Goal: Task Accomplishment & Management: Manage account settings

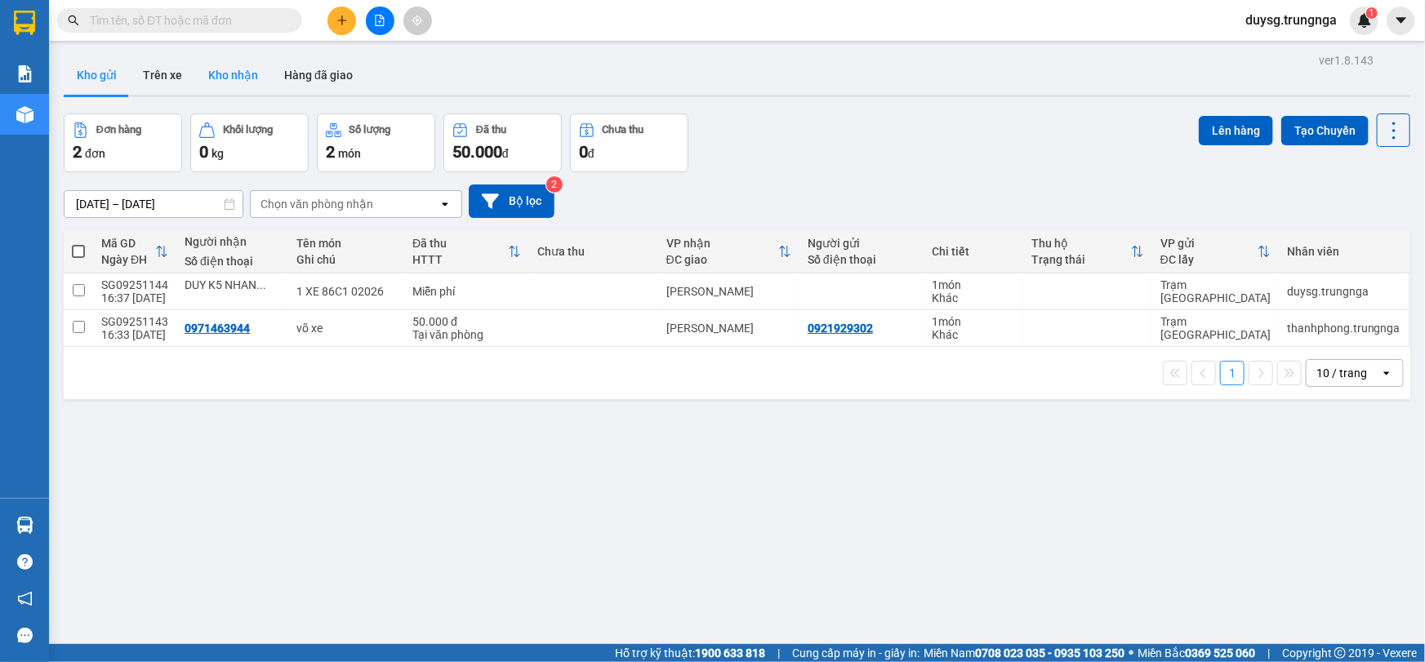
click at [237, 77] on button "Kho nhận" at bounding box center [233, 75] width 76 height 39
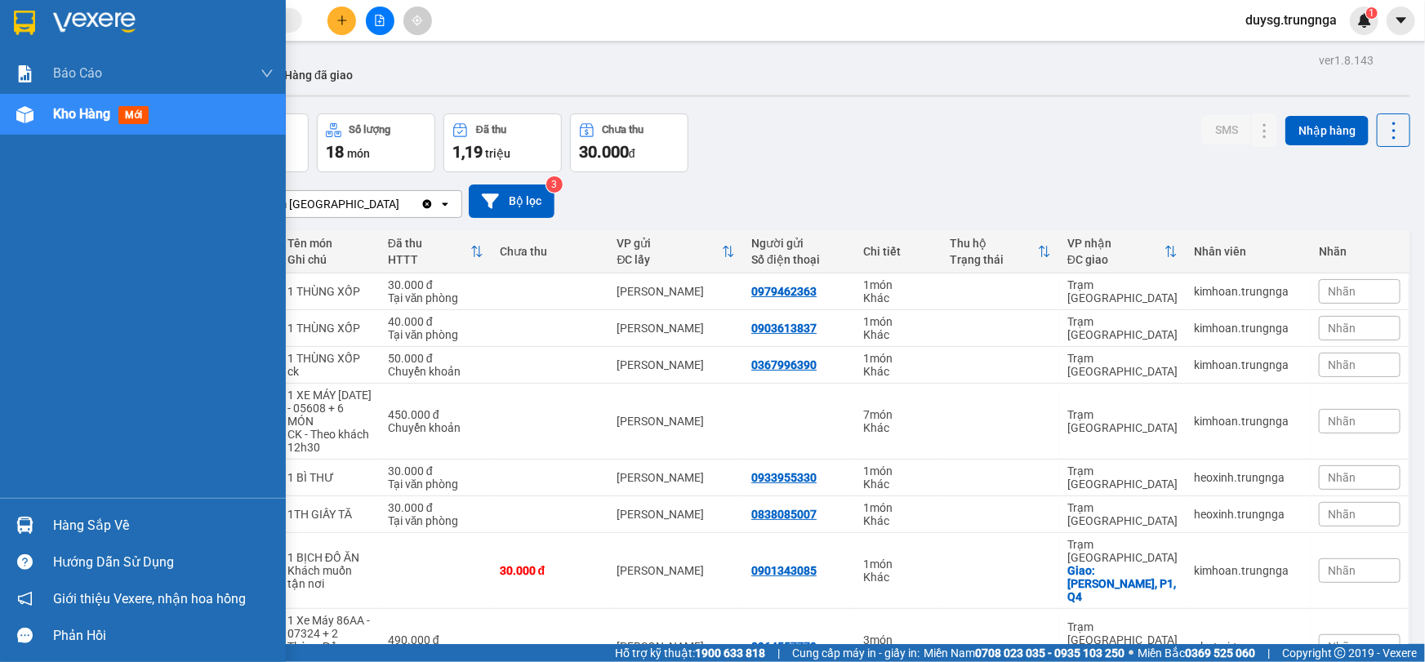
click at [111, 514] on div "Hàng sắp về" at bounding box center [163, 526] width 220 height 24
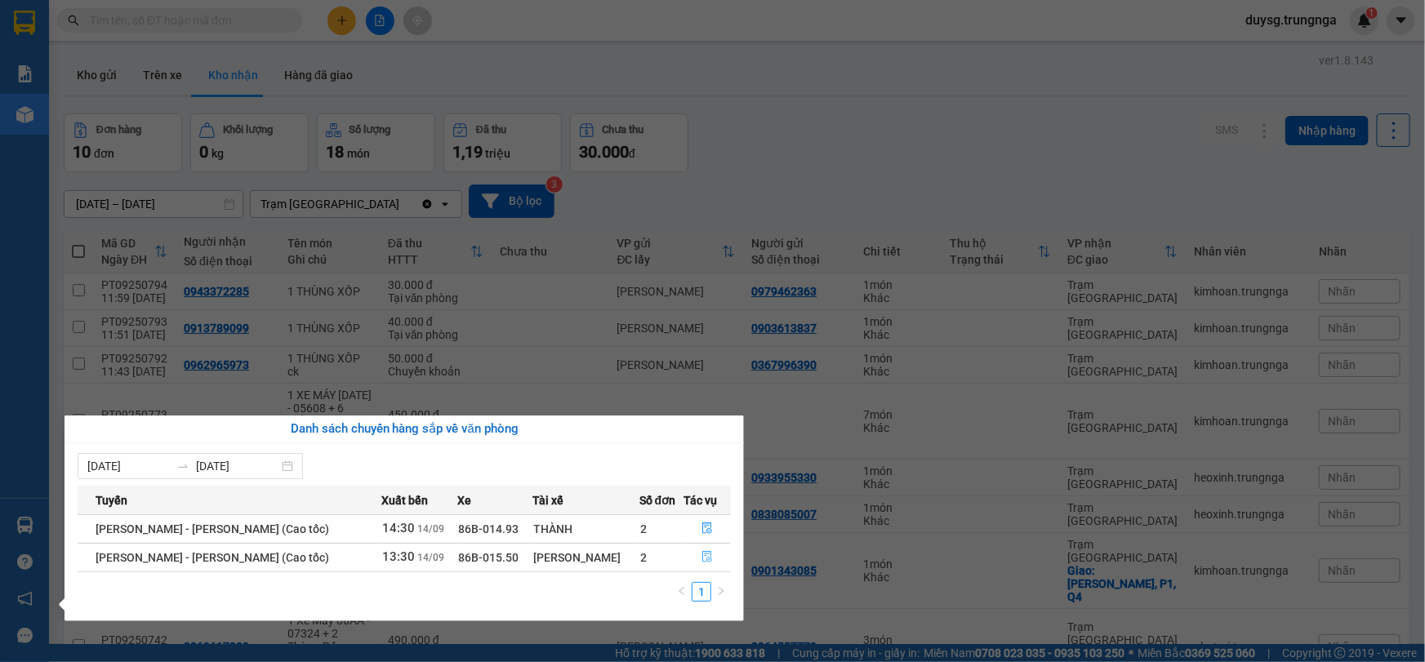
click at [703, 555] on icon "file-done" at bounding box center [708, 556] width 10 height 11
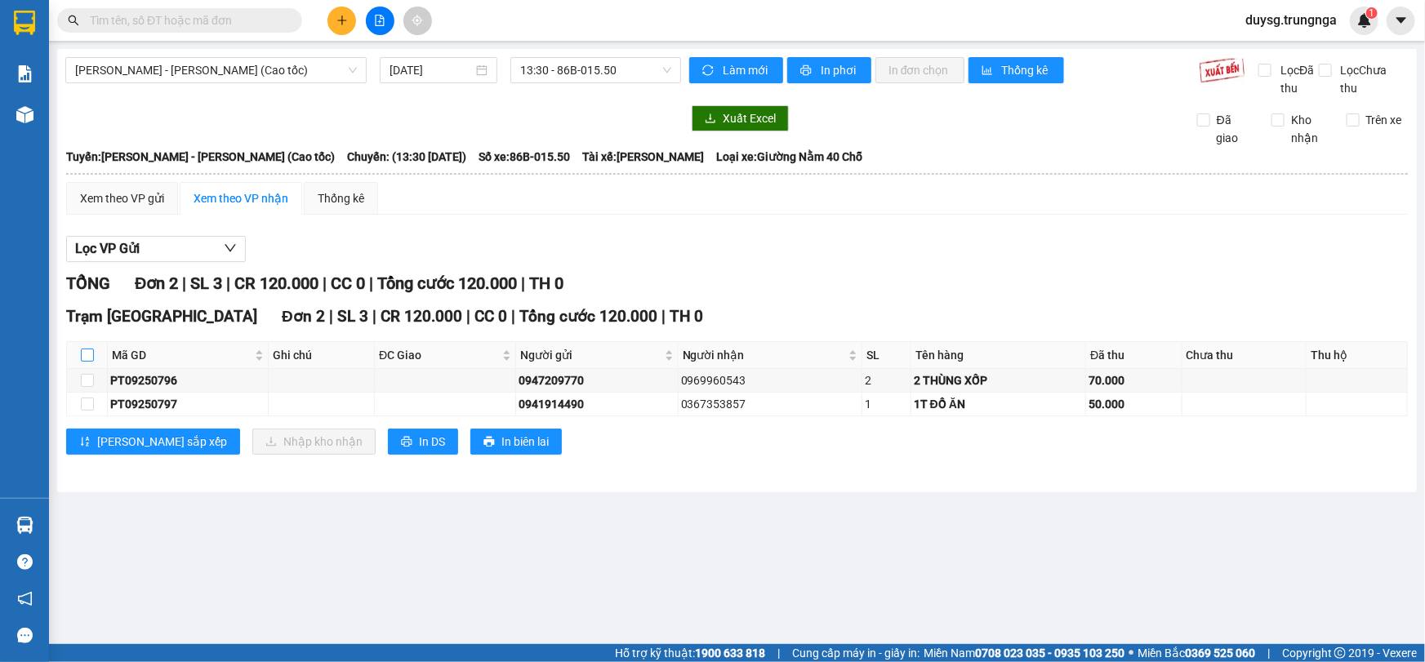
click at [84, 354] on input "checkbox" at bounding box center [87, 355] width 13 height 13
checkbox input "true"
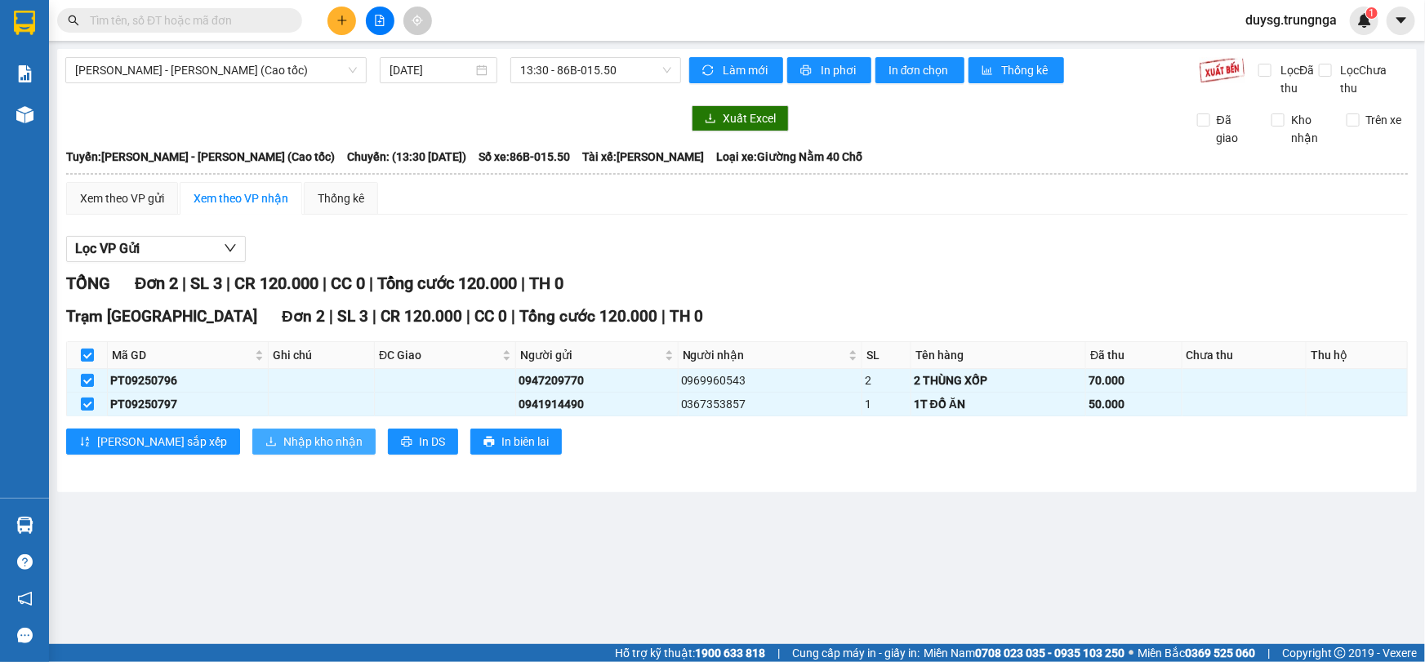
click at [283, 438] on span "Nhập kho nhận" at bounding box center [322, 442] width 79 height 18
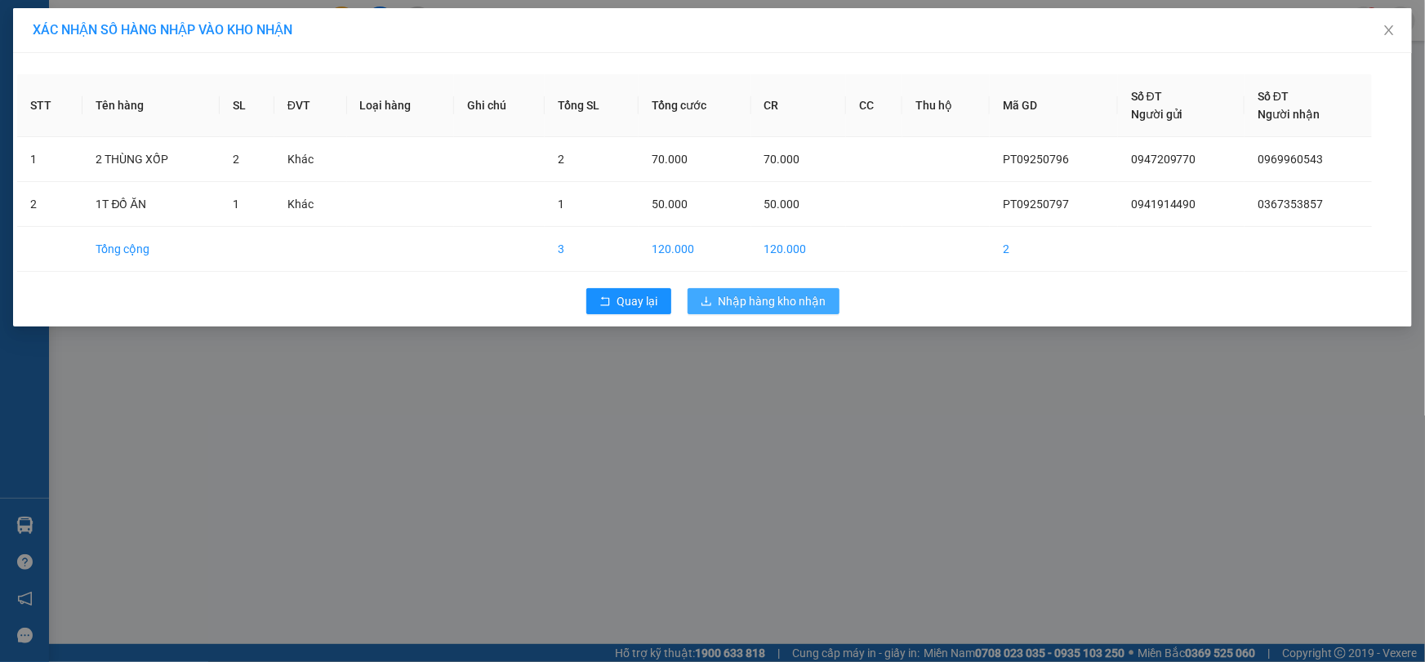
click at [797, 300] on span "Nhập hàng kho nhận" at bounding box center [773, 301] width 108 height 18
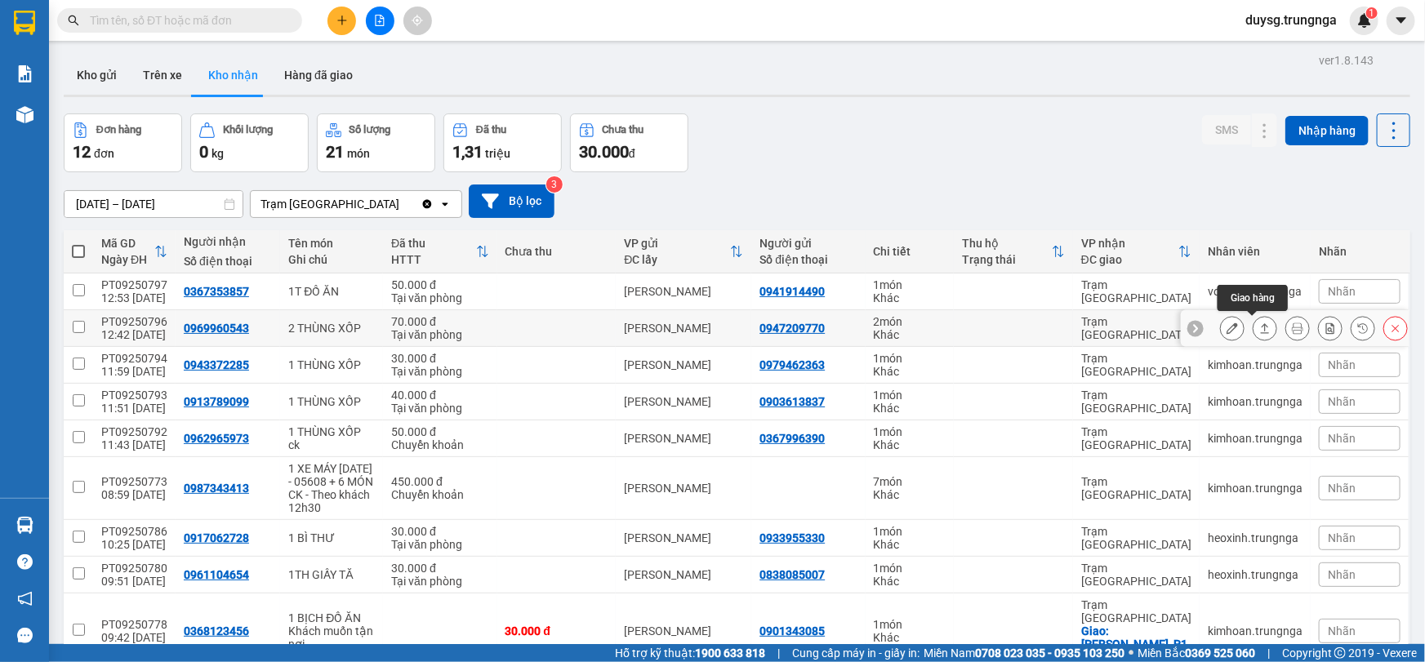
click at [1259, 328] on icon at bounding box center [1264, 328] width 11 height 11
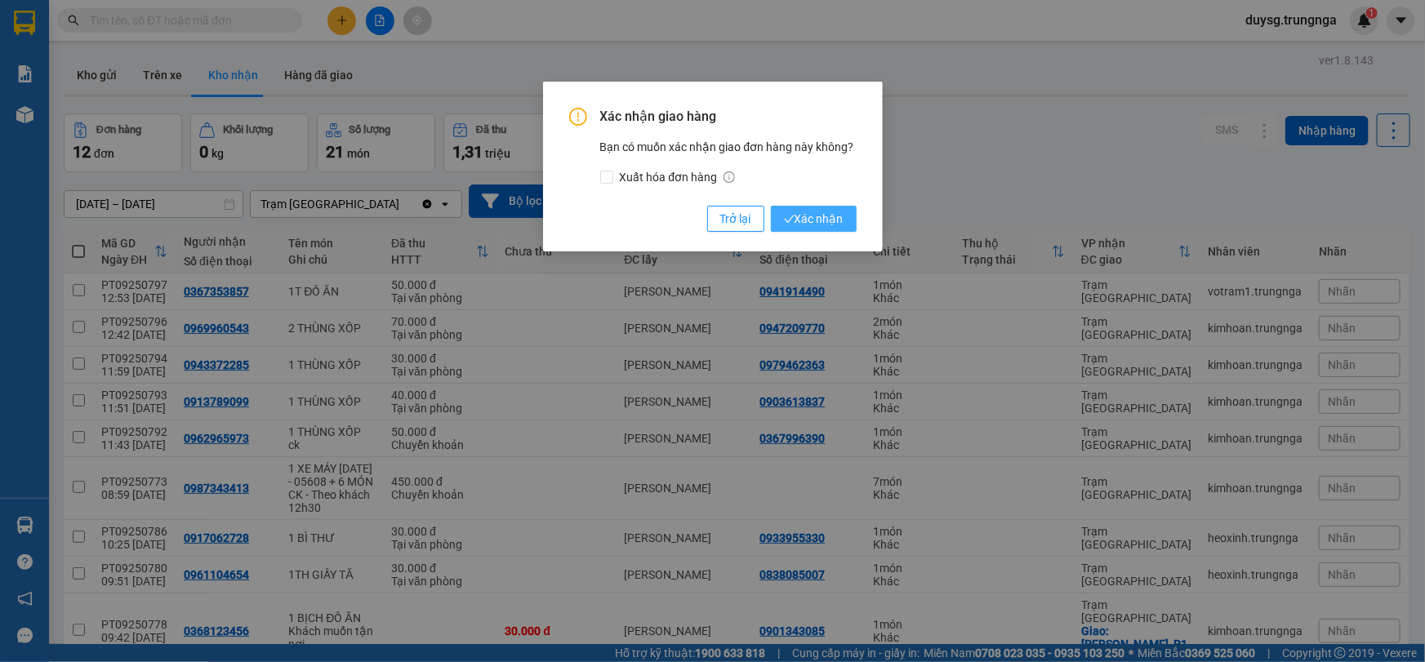
click at [799, 220] on span "Xác nhận" at bounding box center [814, 219] width 60 height 18
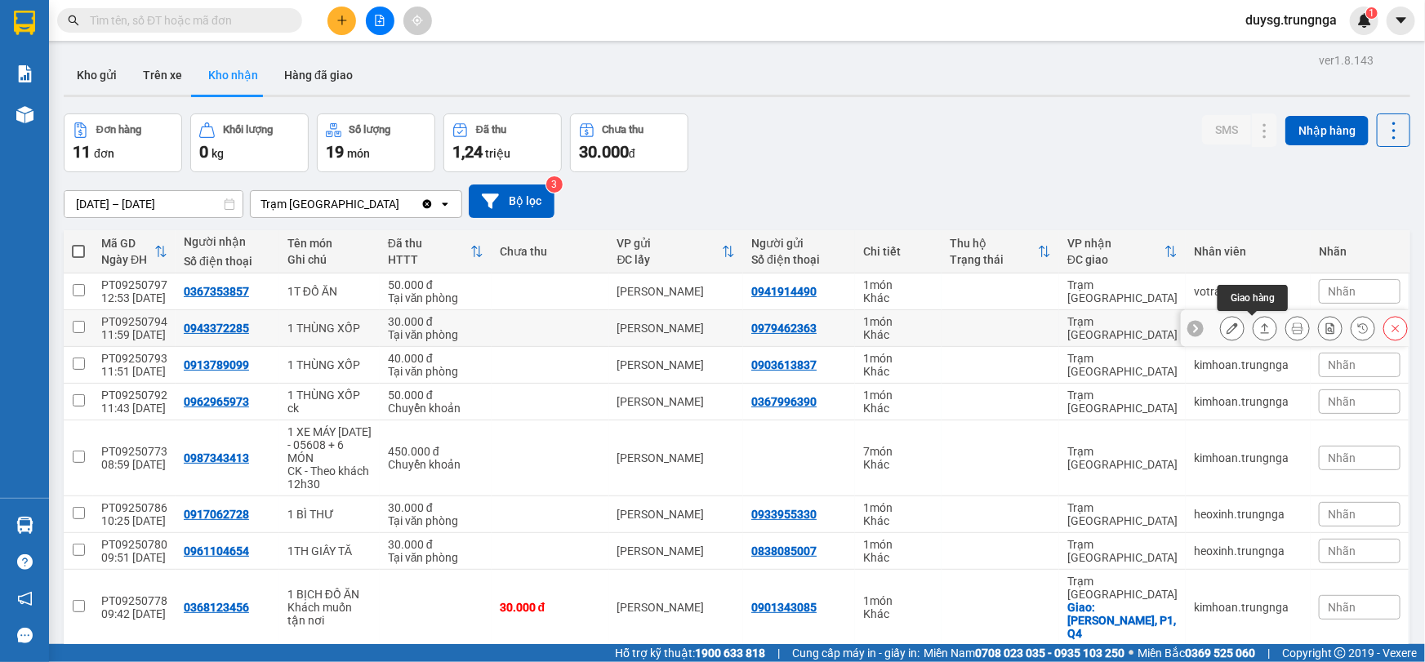
click at [1259, 329] on icon at bounding box center [1264, 328] width 11 height 11
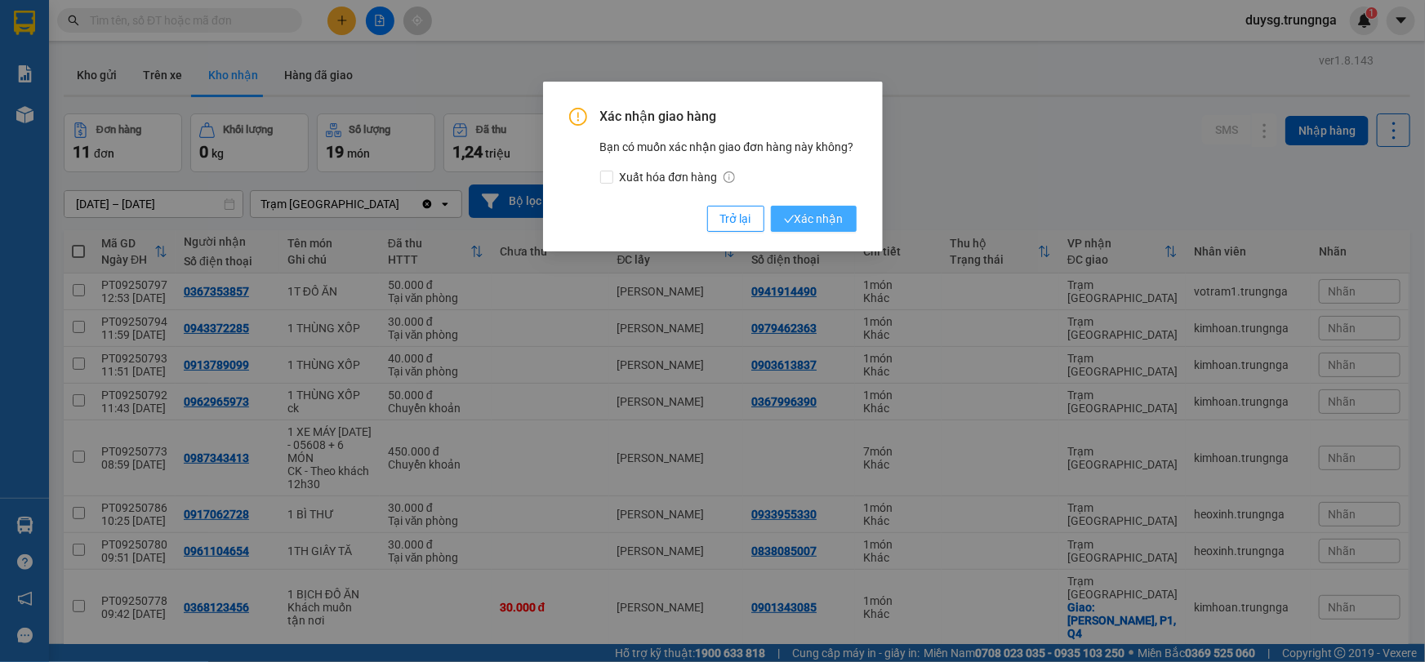
click at [817, 217] on span "Xác nhận" at bounding box center [814, 219] width 60 height 18
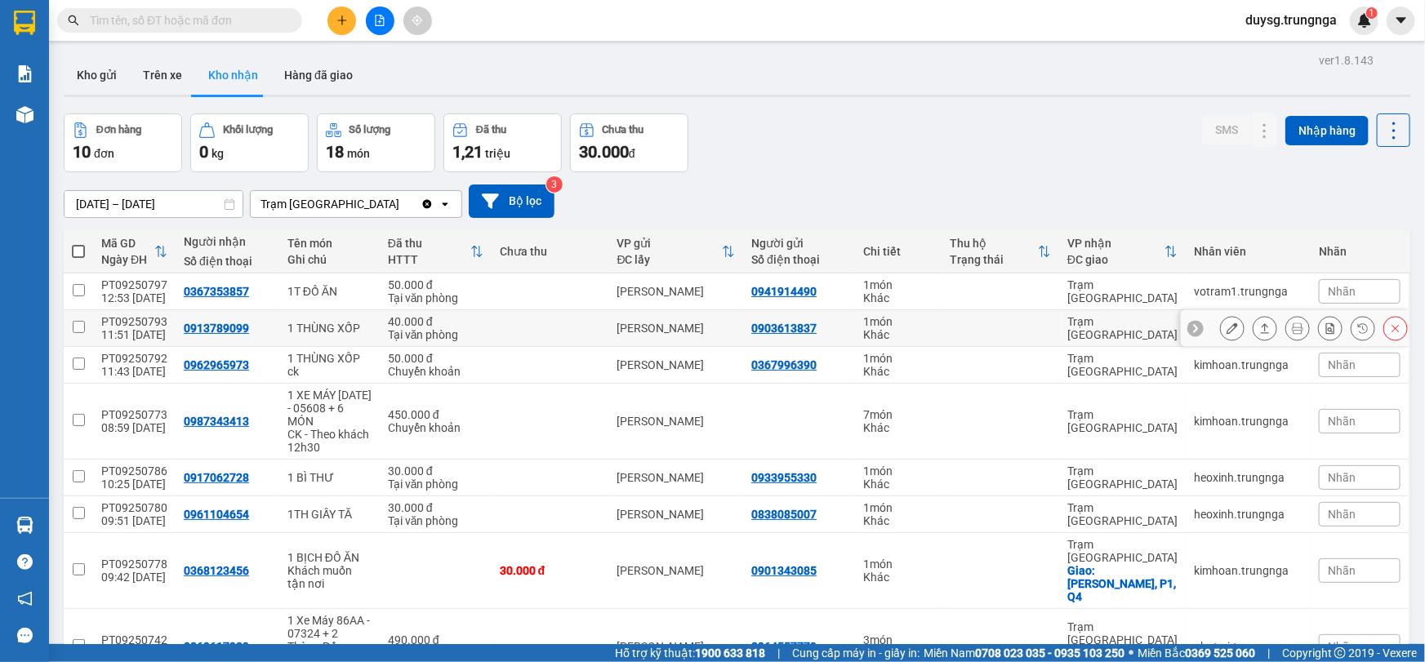
click at [1259, 332] on icon at bounding box center [1264, 328] width 11 height 11
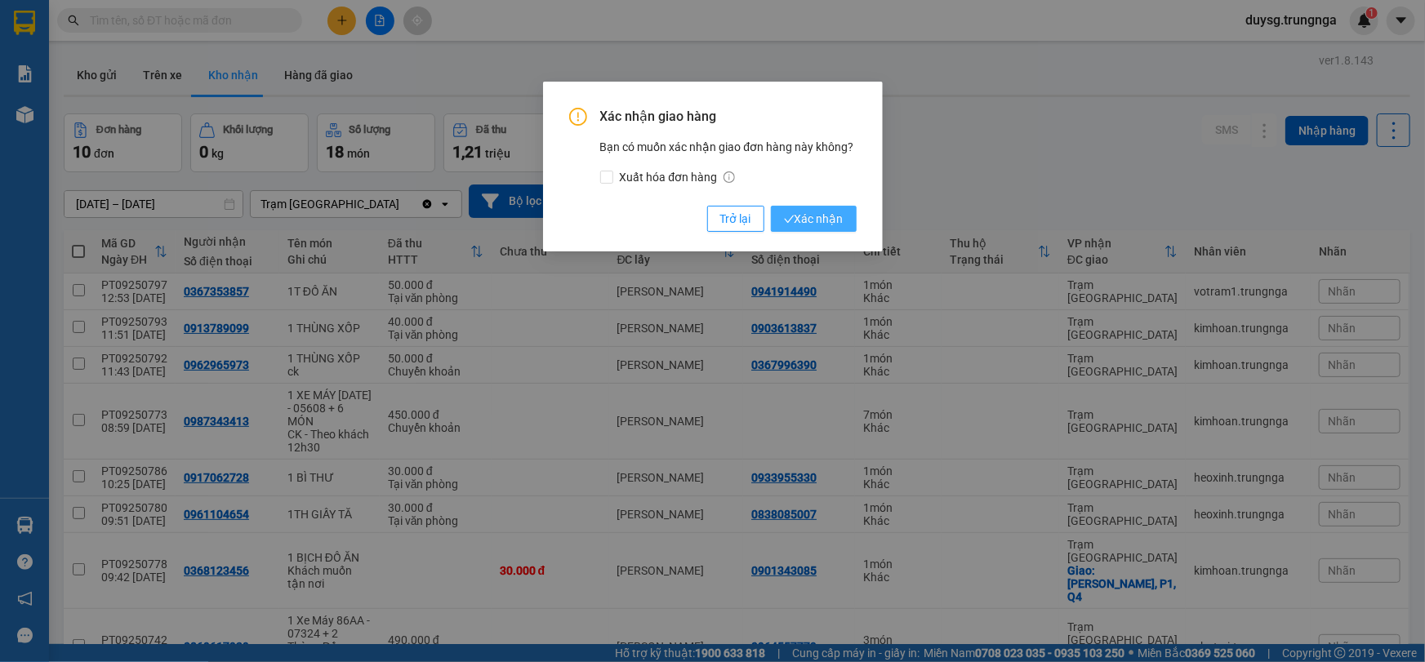
click at [816, 217] on span "Xác nhận" at bounding box center [814, 219] width 60 height 18
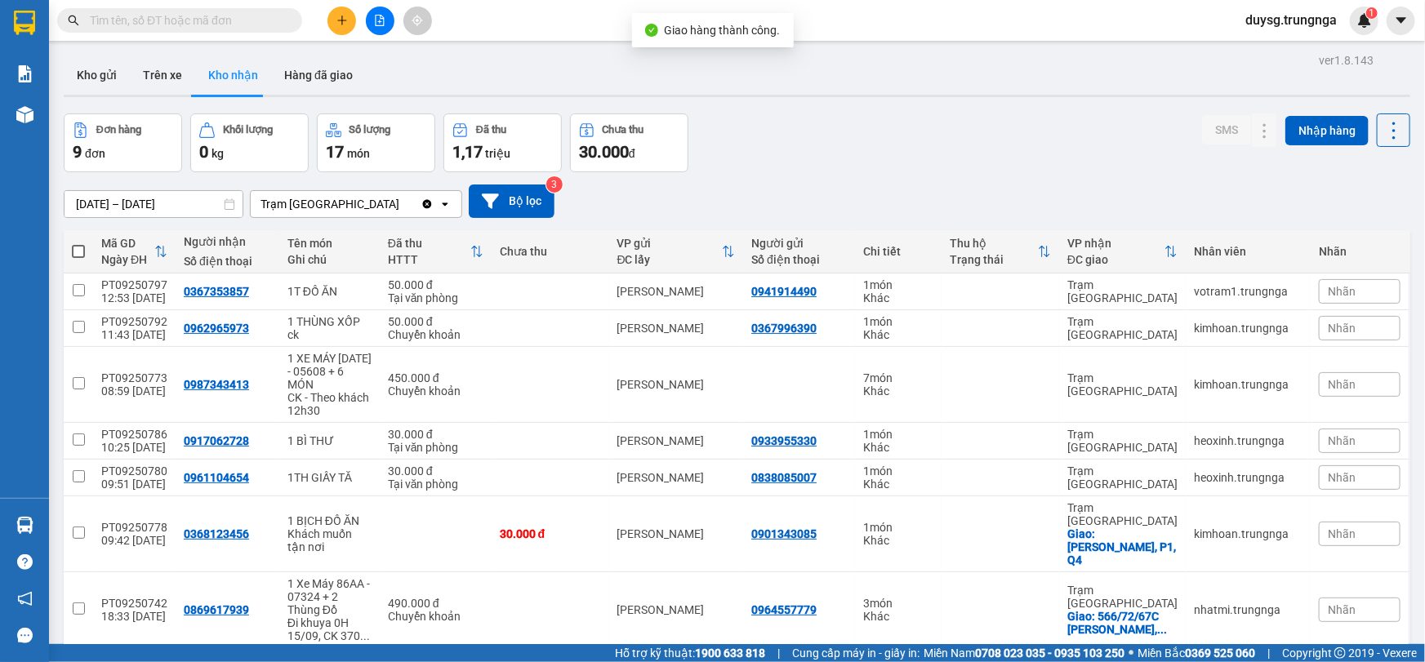
click at [896, 151] on div "Đơn hàng 9 đơn Khối lượng 0 kg Số lượng 17 món Đã thu 1,17 triệu Chưa thu 30.00…" at bounding box center [737, 142] width 1346 height 59
click at [120, 89] on button "Kho gửi" at bounding box center [97, 75] width 66 height 39
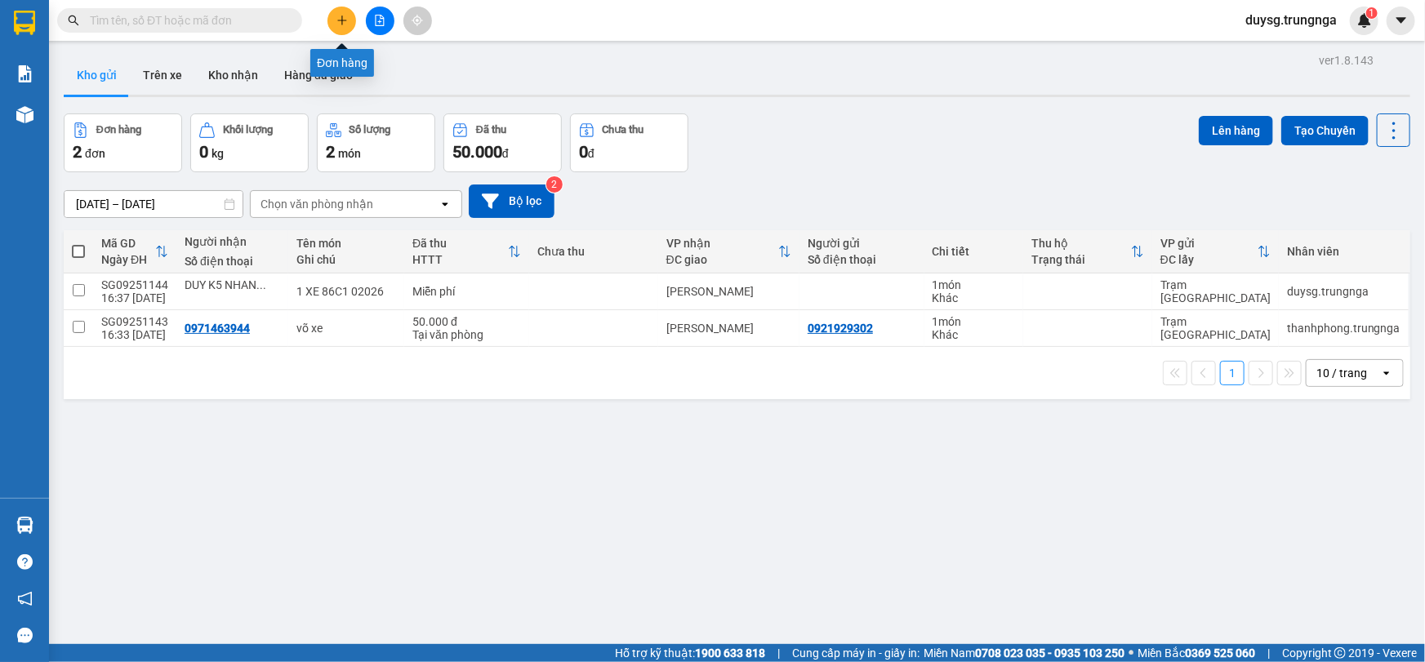
click at [336, 16] on icon "plus" at bounding box center [341, 20] width 11 height 11
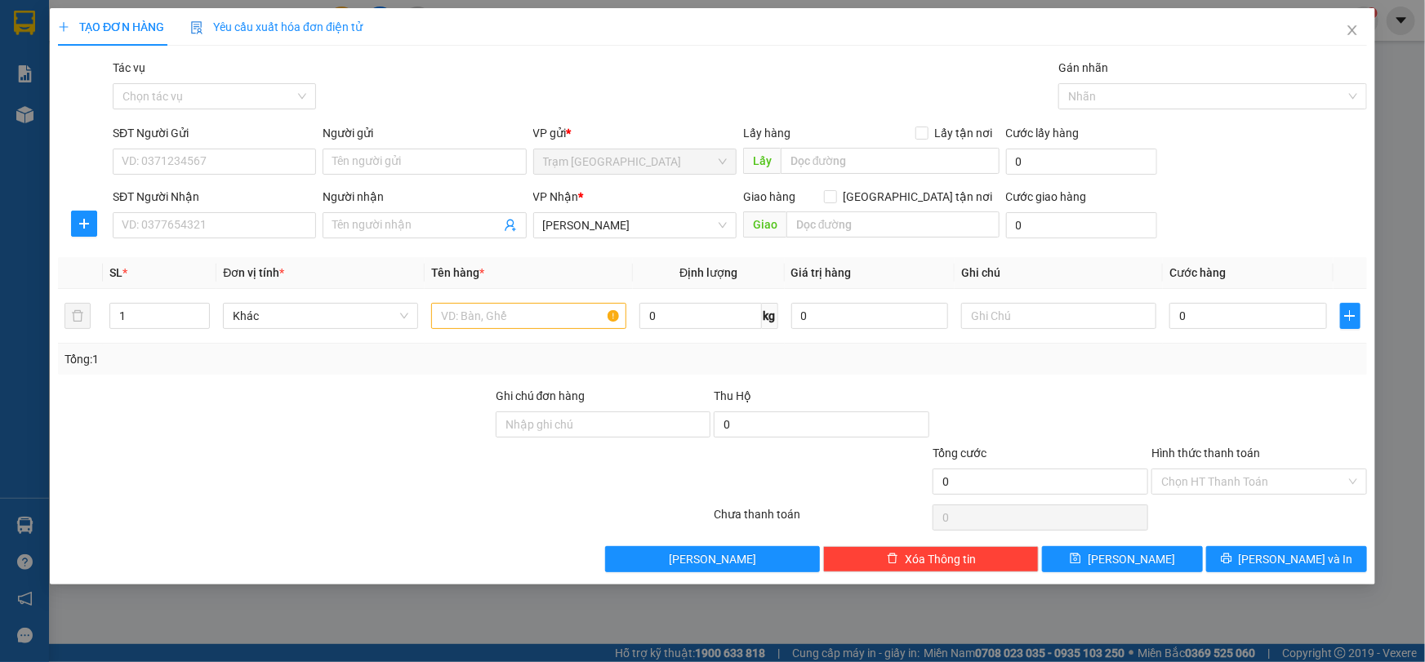
click at [262, 239] on div "SĐT Người Nhận VD: 0377654321" at bounding box center [214, 216] width 203 height 57
click at [264, 226] on input "SĐT Người Nhận" at bounding box center [214, 225] width 203 height 26
type input "0343143650"
click at [238, 160] on input "SĐT Người Gửi" at bounding box center [214, 162] width 203 height 26
type input "0383800084"
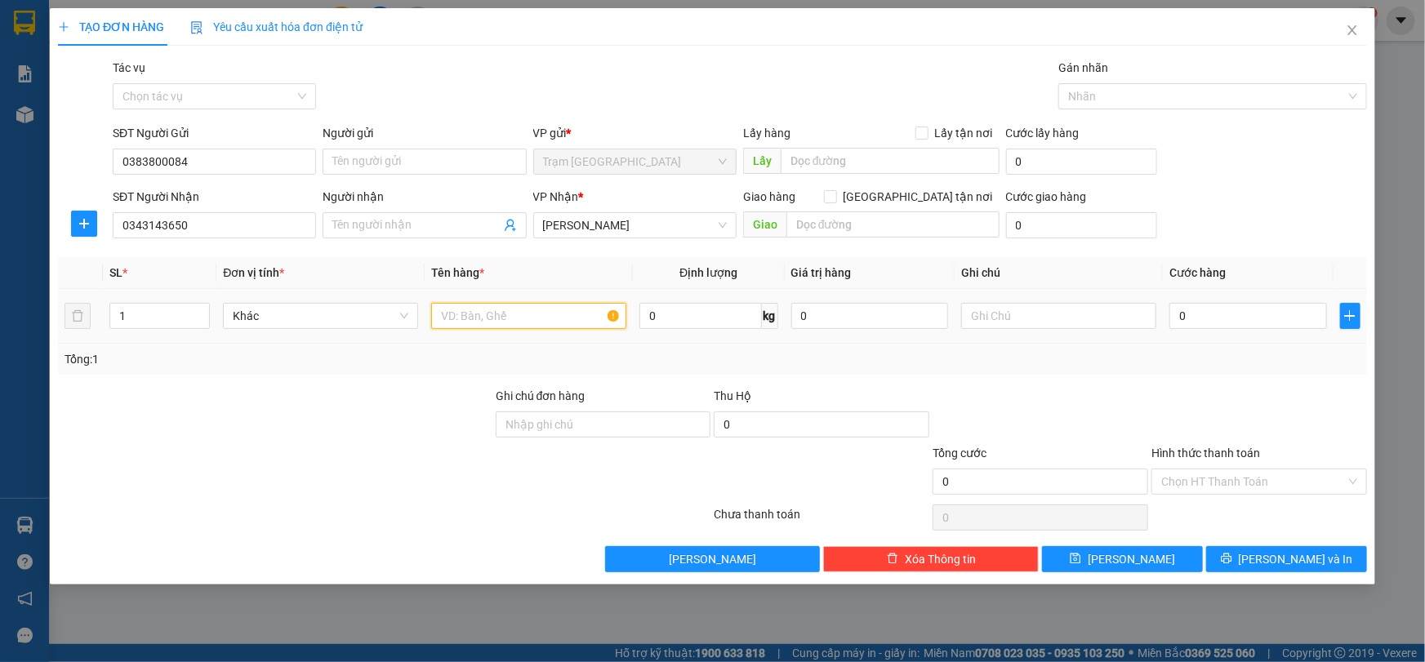
click at [474, 321] on input "text" at bounding box center [528, 316] width 195 height 26
type input "1 THUNG GIAY"
click at [1266, 307] on input "0" at bounding box center [1248, 316] width 158 height 26
type input "4"
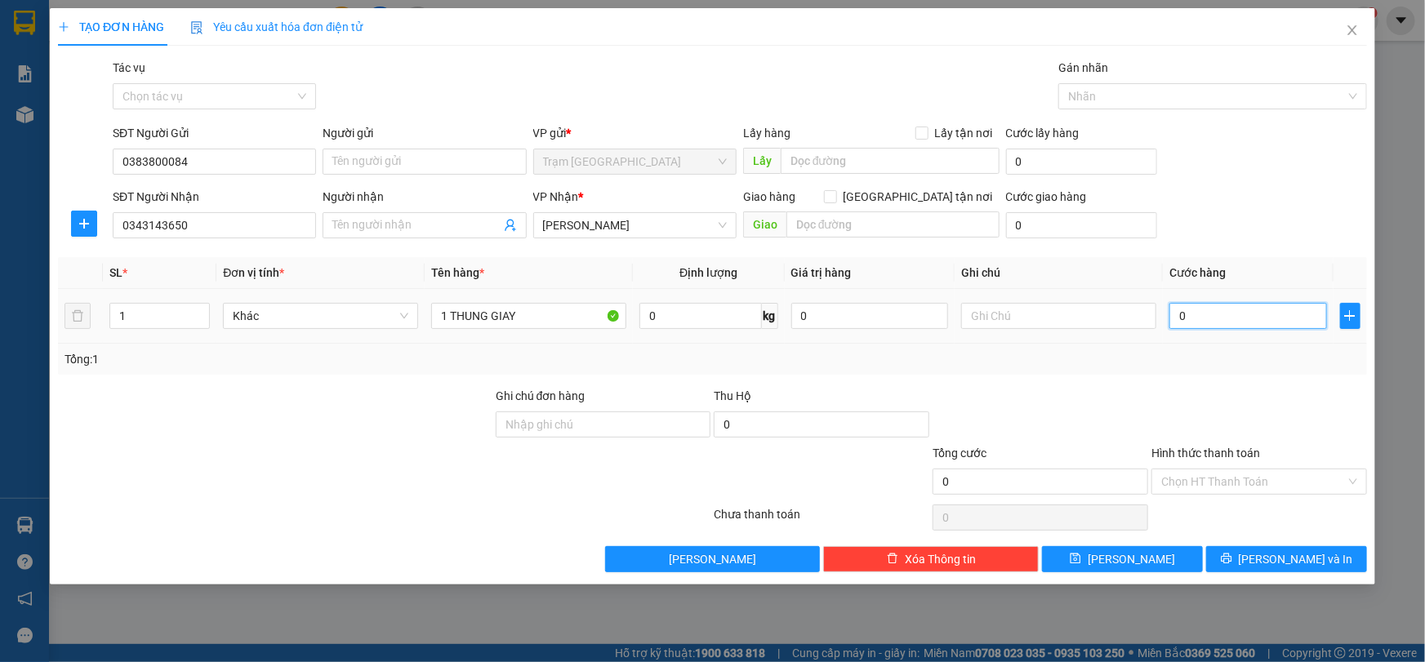
type input "4"
type input "40"
type input "40.000"
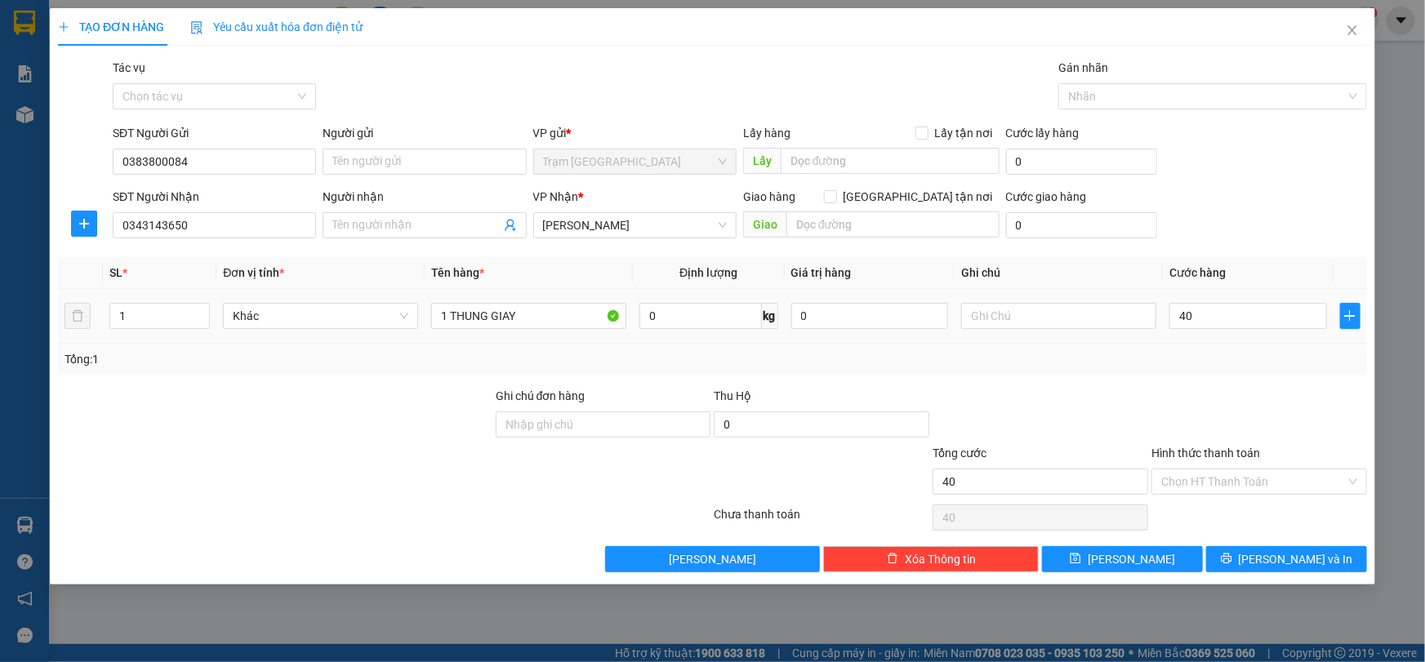
type input "40.000"
click at [1257, 381] on div "Transit Pickup Surcharge Ids Transit Deliver Surcharge Ids Transit Deliver Surc…" at bounding box center [712, 316] width 1309 height 514
click at [1290, 554] on span "[PERSON_NAME] và In" at bounding box center [1296, 559] width 114 height 18
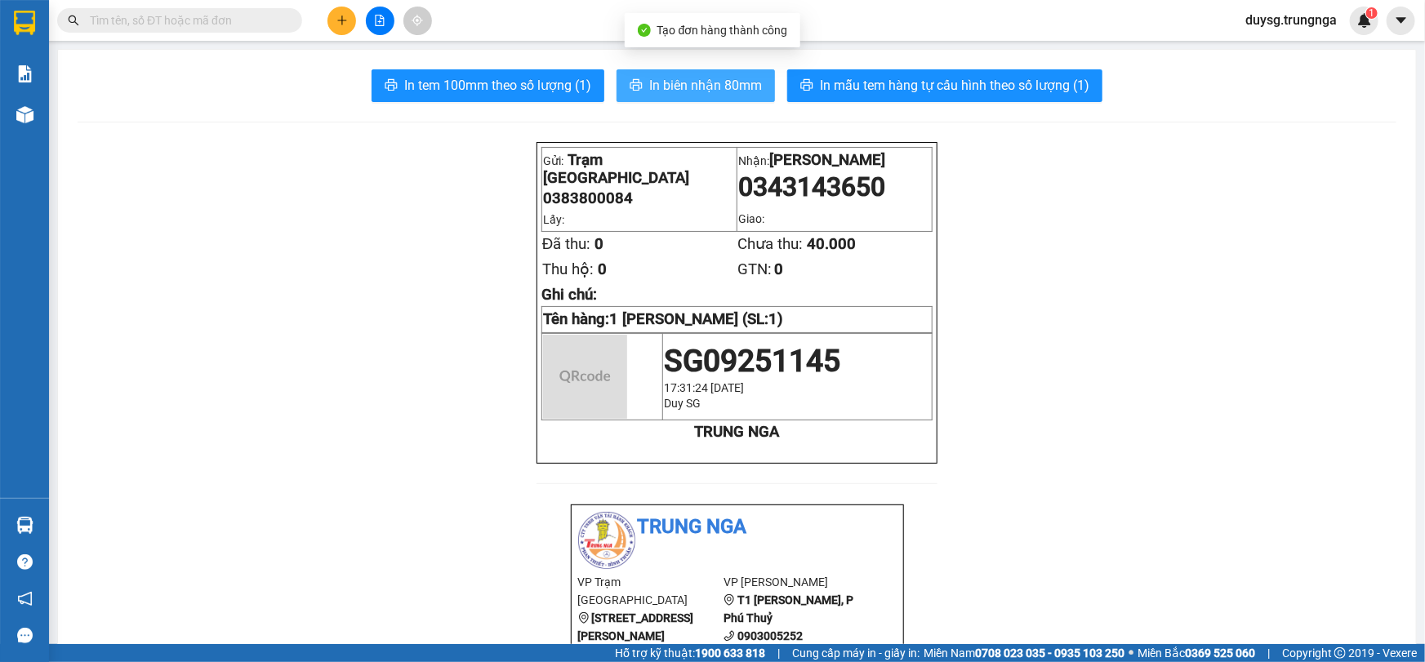
click at [679, 75] on span "In biên nhận 80mm" at bounding box center [705, 85] width 113 height 20
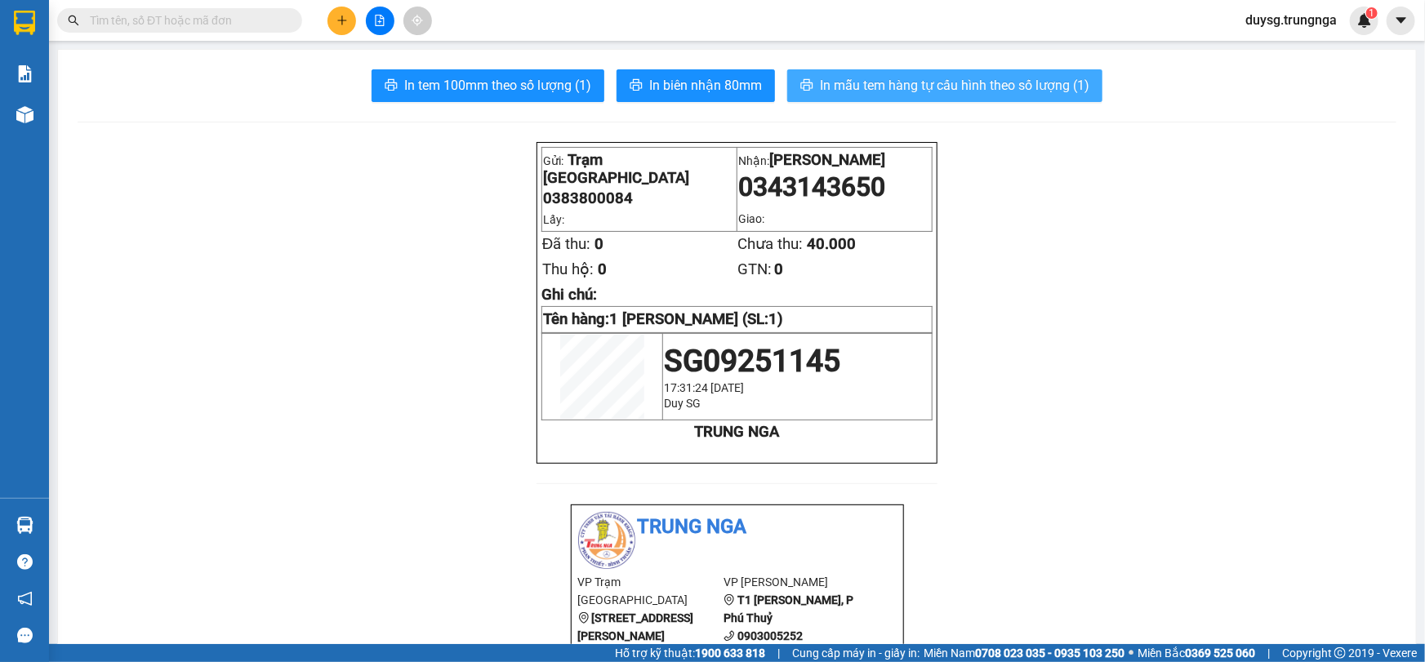
click at [906, 88] on span "In mẫu tem hàng tự cấu hình theo số lượng (1)" at bounding box center [954, 85] width 269 height 20
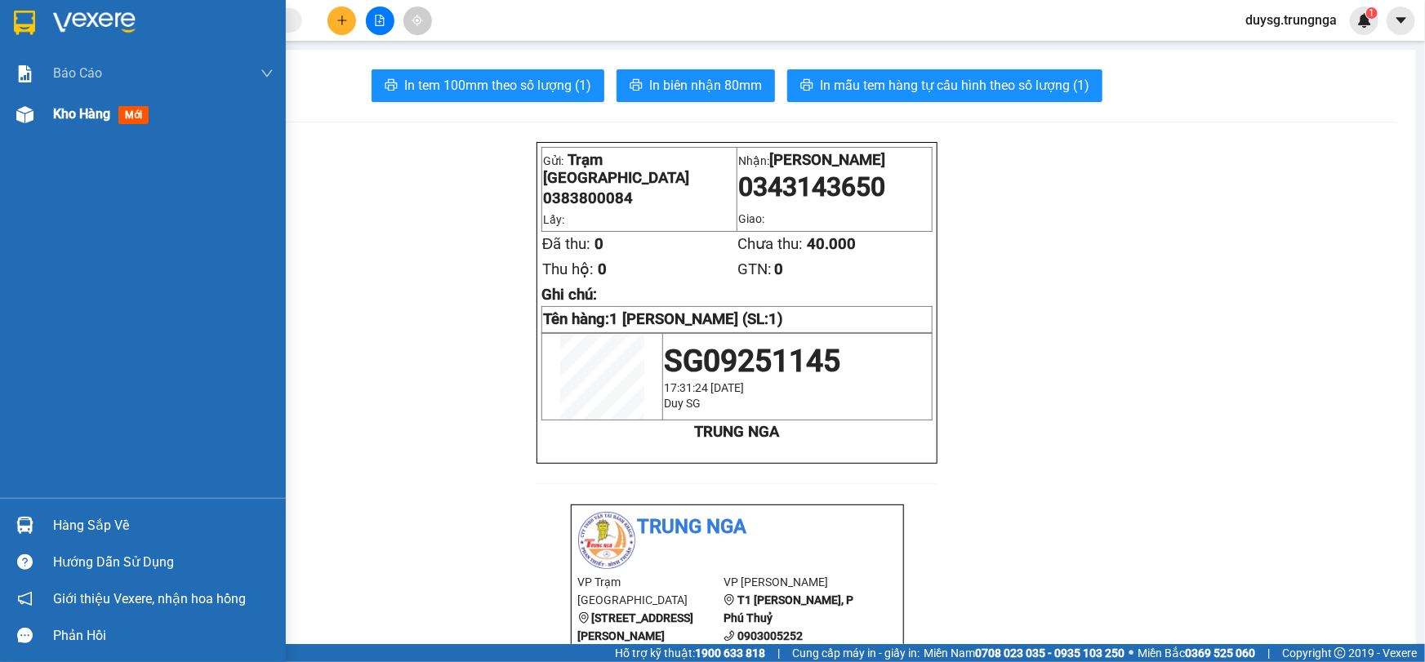
click at [69, 131] on div "Kho hàng mới" at bounding box center [163, 114] width 220 height 41
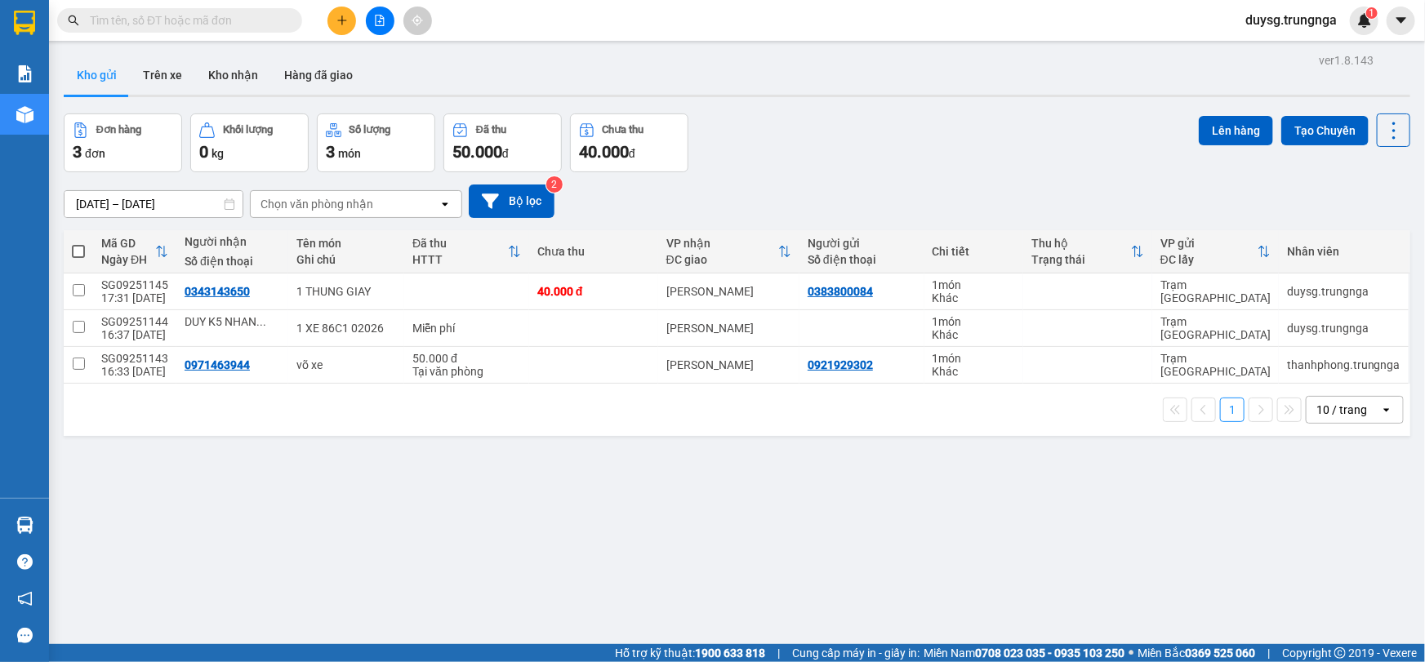
click at [980, 134] on div "Đơn hàng 3 đơn Khối lượng 0 kg Số lượng 3 món Đã thu 50.000 đ Chưa thu 40.000 đ…" at bounding box center [737, 142] width 1346 height 59
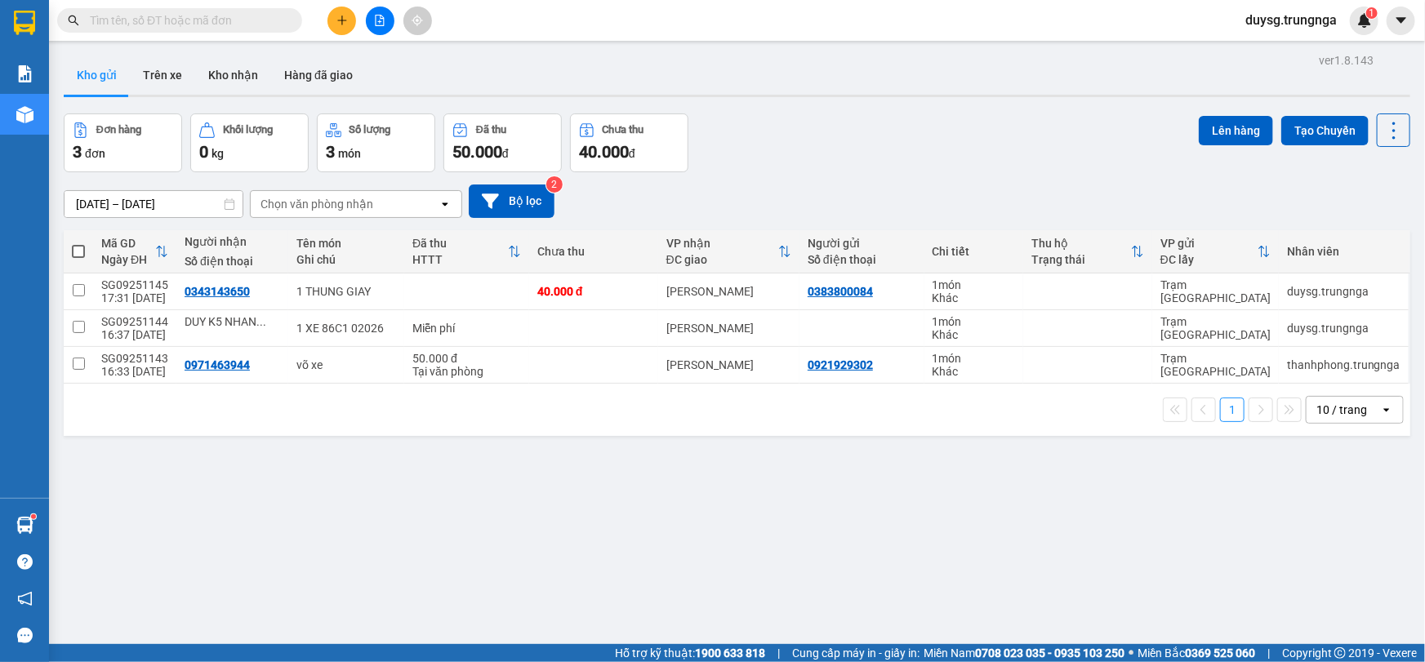
click at [980, 134] on div "Đơn hàng 3 đơn Khối lượng 0 kg Số lượng 3 món Đã thu 50.000 đ Chưa thu 40.000 đ…" at bounding box center [737, 142] width 1346 height 59
click at [981, 136] on div "Đơn hàng 3 đơn Khối lượng 0 kg Số lượng 3 món Đã thu 50.000 đ Chưa thu 40.000 đ…" at bounding box center [737, 142] width 1346 height 59
click at [984, 139] on div "Đơn hàng 3 đơn Khối lượng 0 kg Số lượng 3 món Đã thu 50.000 đ Chưa thu 40.000 đ…" at bounding box center [737, 142] width 1346 height 59
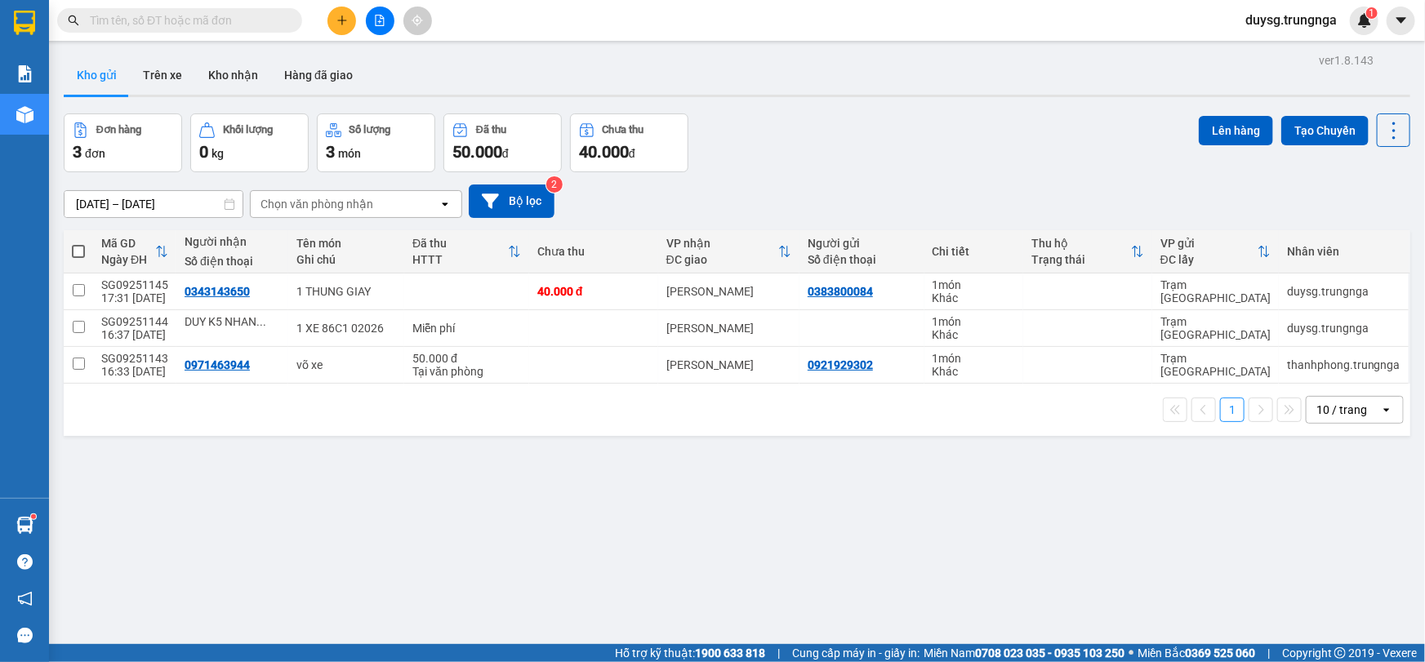
click at [963, 133] on div "Đơn hàng 3 đơn Khối lượng 0 kg Số lượng 3 món Đã thu 50.000 đ Chưa thu 40.000 đ…" at bounding box center [737, 142] width 1346 height 59
click at [1308, 296] on icon at bounding box center [1313, 291] width 11 height 11
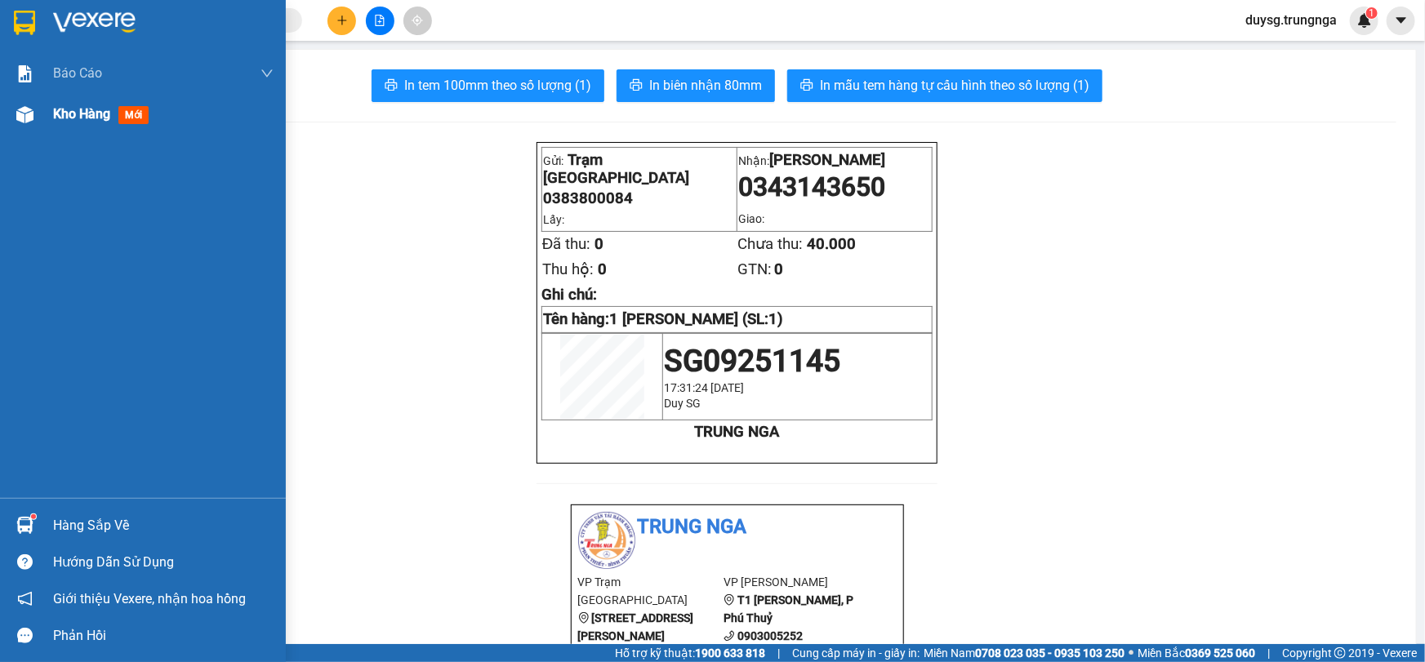
click at [48, 134] on div "Kho hàng mới" at bounding box center [143, 114] width 286 height 41
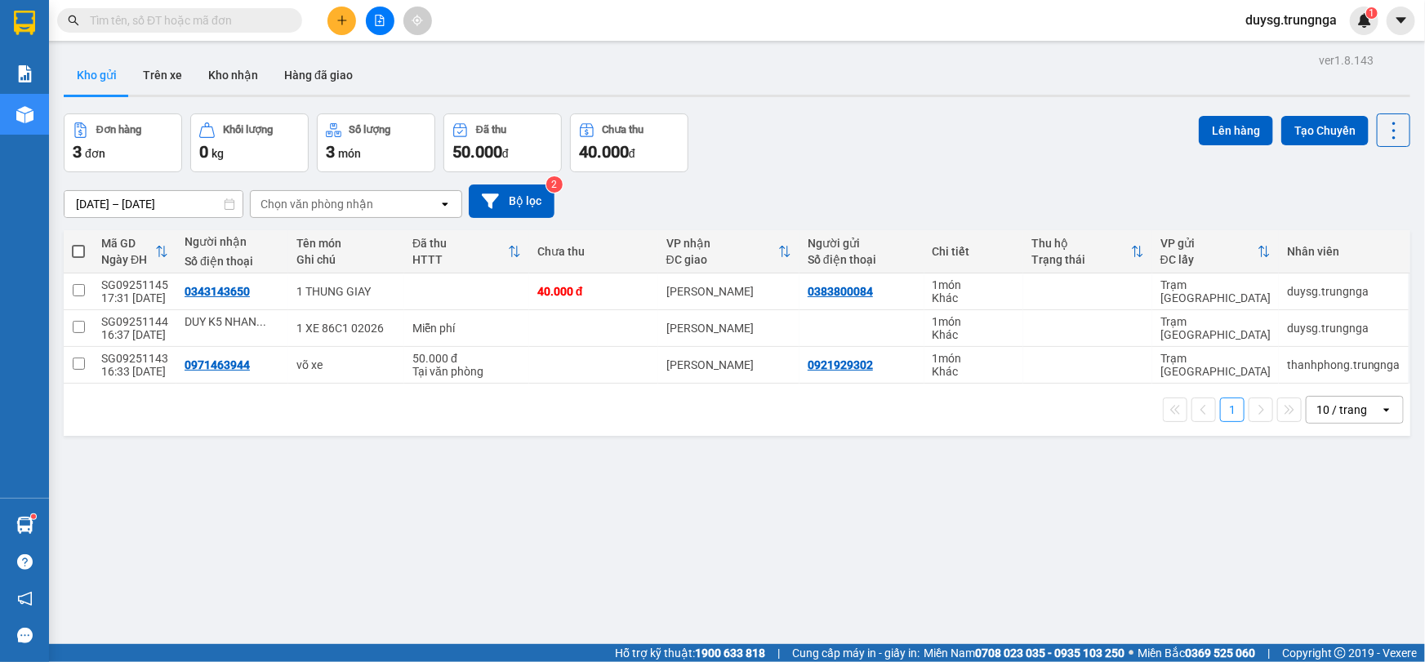
click at [923, 130] on div "Đơn hàng 3 đơn Khối lượng 0 kg Số lượng 3 món Đã thu 50.000 đ Chưa thu 40.000 đ…" at bounding box center [737, 142] width 1346 height 59
click at [922, 105] on div "ver 1.8.143 Kho gửi Trên xe Kho nhận Hàng đã giao Đơn hàng 3 đơn Khối lượng 0 k…" at bounding box center [737, 380] width 1360 height 662
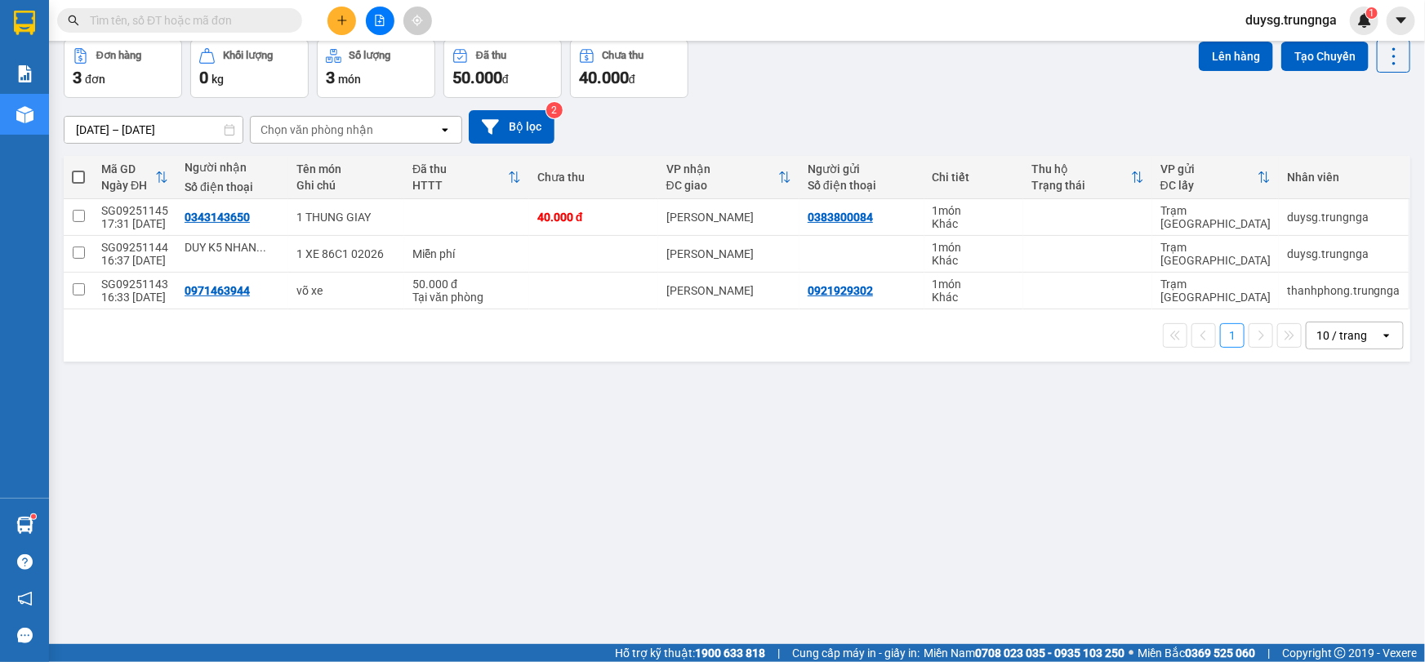
click at [899, 122] on div "[DATE] – [DATE] Press the down arrow key to interact with the calendar and sele…" at bounding box center [737, 126] width 1346 height 33
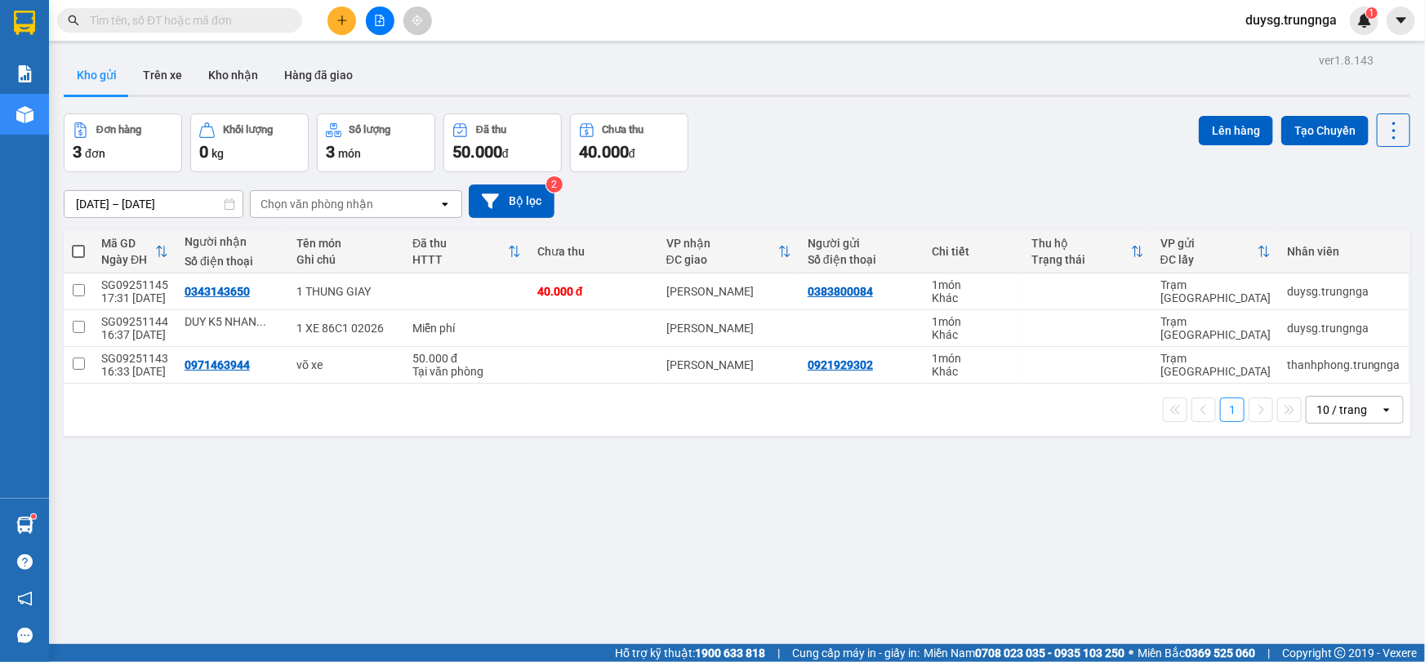
click at [914, 153] on div "Đơn hàng 3 đơn Khối lượng 0 kg Số lượng 3 món Đã thu 50.000 đ Chưa thu 40.000 đ…" at bounding box center [737, 142] width 1346 height 59
click at [921, 145] on div "Đơn hàng 3 đơn Khối lượng 0 kg Số lượng 3 món Đã thu 50.000 đ Chưa thu 40.000 đ…" at bounding box center [737, 142] width 1346 height 59
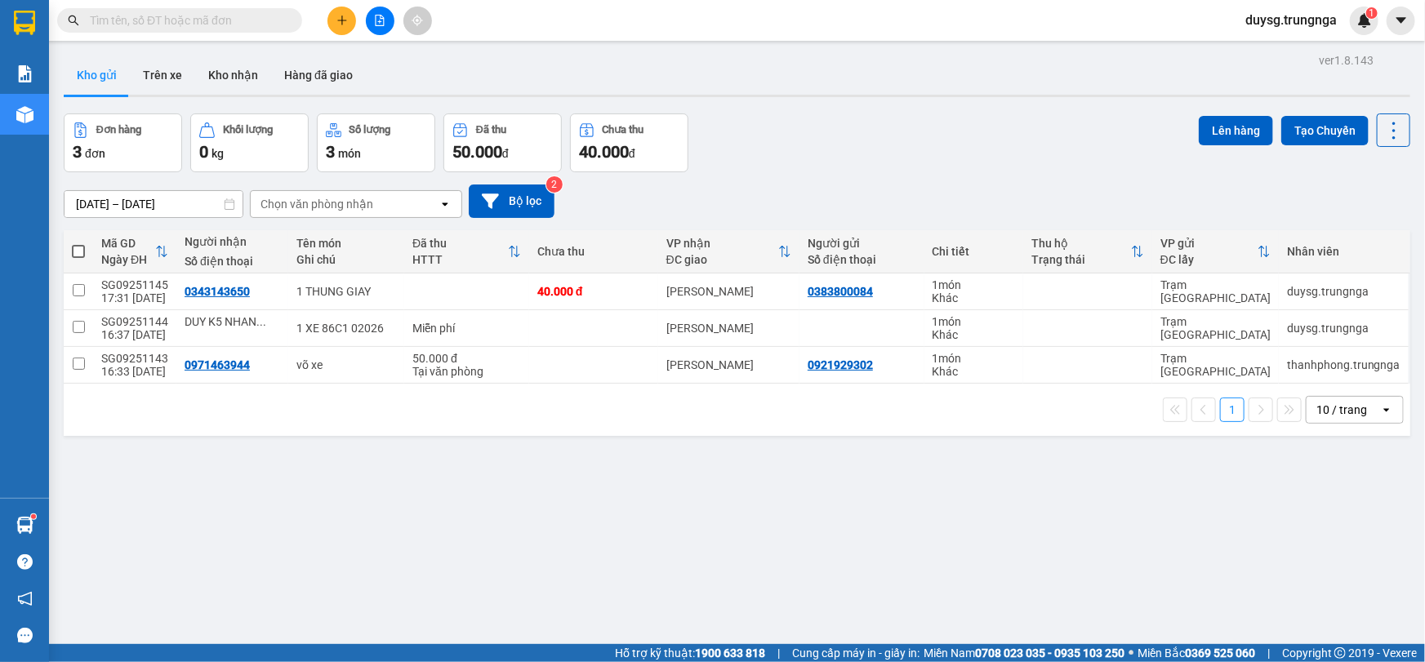
click at [921, 145] on div "Đơn hàng 3 đơn Khối lượng 0 kg Số lượng 3 món Đã thu 50.000 đ Chưa thu 40.000 đ…" at bounding box center [737, 142] width 1346 height 59
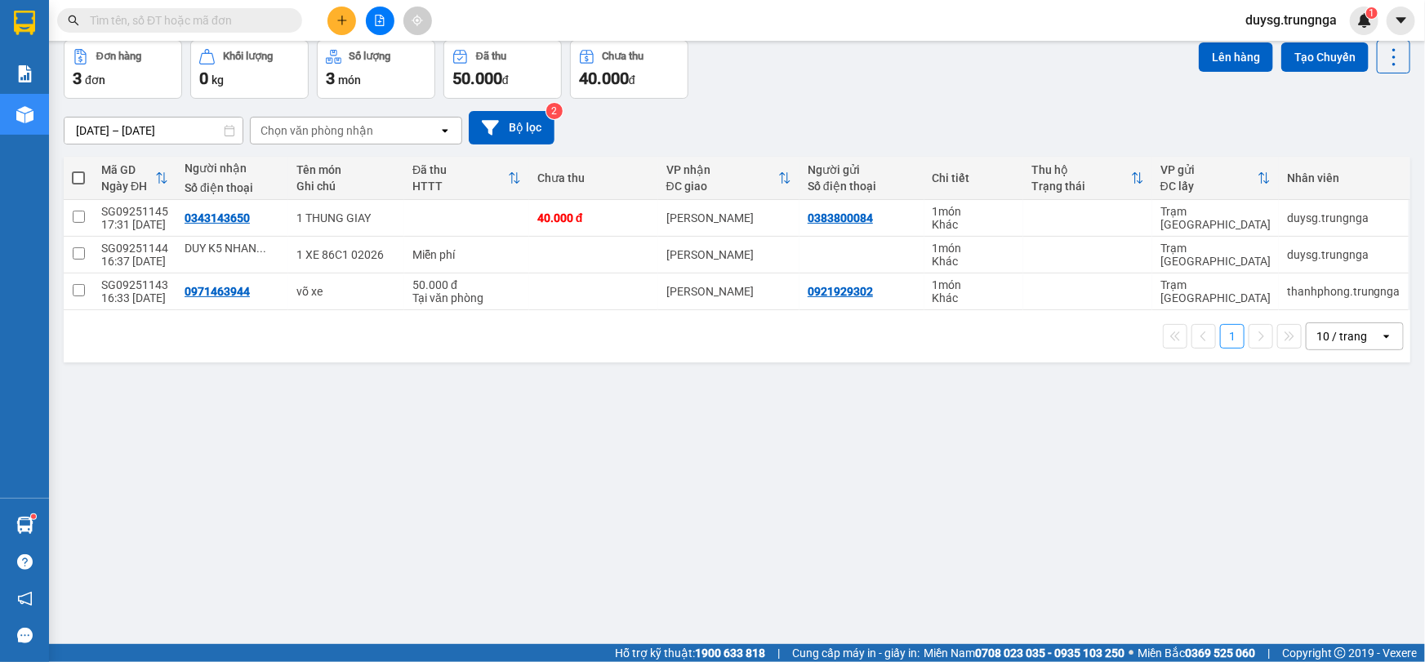
click at [928, 146] on div "[DATE] – [DATE] Press the down arrow key to interact with the calendar and sele…" at bounding box center [737, 128] width 1346 height 58
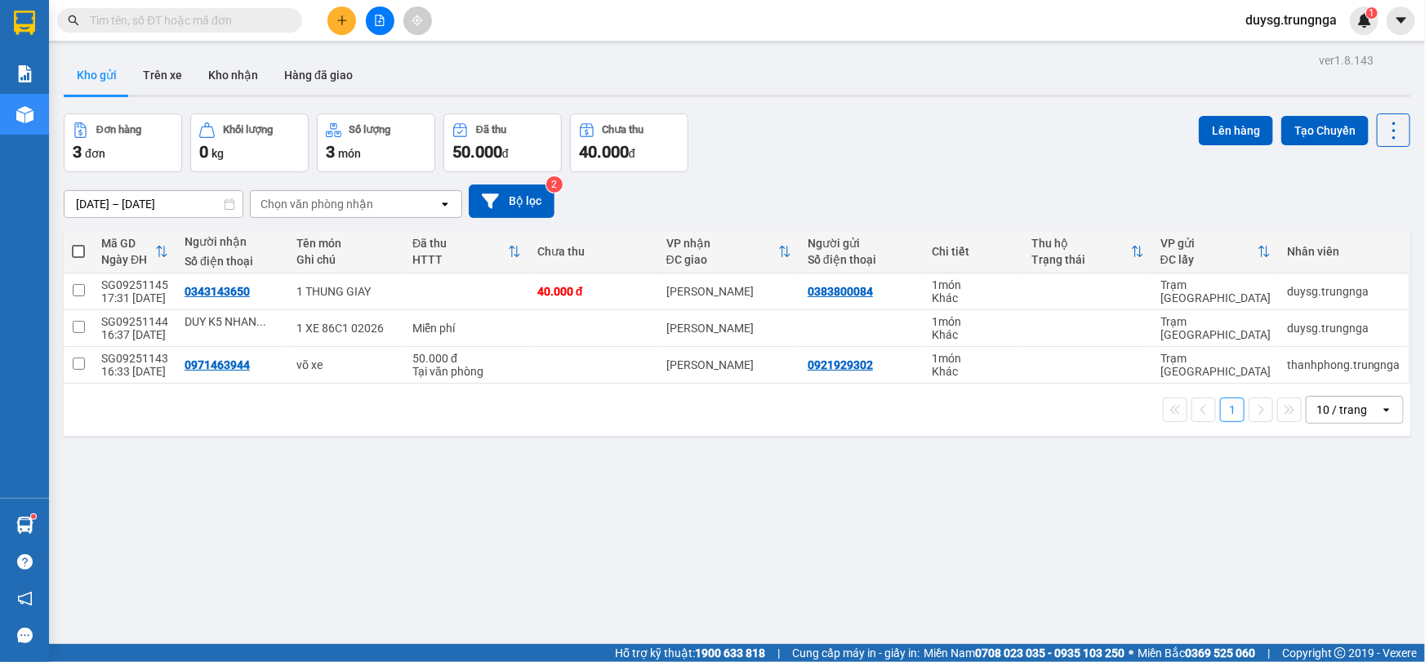
click at [928, 146] on div "Đơn hàng 3 đơn Khối lượng 0 kg Số lượng 3 món Đã thu 50.000 đ Chưa thu 40.000 đ…" at bounding box center [737, 142] width 1346 height 59
click at [830, 128] on div "Đơn hàng 3 đơn Khối lượng 0 kg Số lượng 3 món Đã thu 50.000 đ Chưa thu 40.000 đ…" at bounding box center [737, 142] width 1346 height 59
click at [865, 129] on div "Đơn hàng 3 đơn Khối lượng 0 kg Số lượng 3 món Đã thu 50.000 đ Chưa thu 40.000 đ…" at bounding box center [737, 142] width 1346 height 59
click at [874, 136] on div "Đơn hàng 3 đơn Khối lượng 0 kg Số lượng 3 món Đã thu 50.000 đ Chưa thu 40.000 đ…" at bounding box center [737, 142] width 1346 height 59
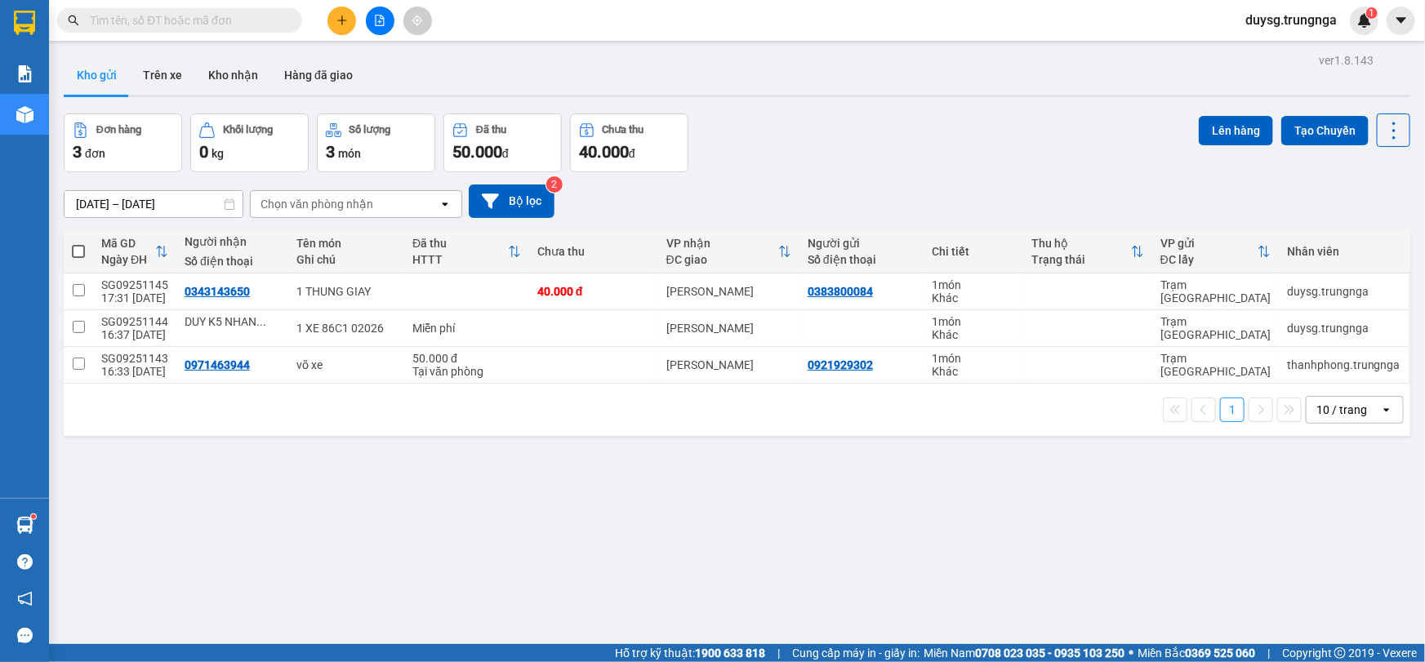
click at [874, 136] on div "Đơn hàng 3 đơn Khối lượng 0 kg Số lượng 3 món Đã thu 50.000 đ Chưa thu 40.000 đ…" at bounding box center [737, 142] width 1346 height 59
click at [873, 139] on div "Đơn hàng 3 đơn Khối lượng 0 kg Số lượng 3 món Đã thu 50.000 đ Chưa thu 40.000 đ…" at bounding box center [737, 142] width 1346 height 59
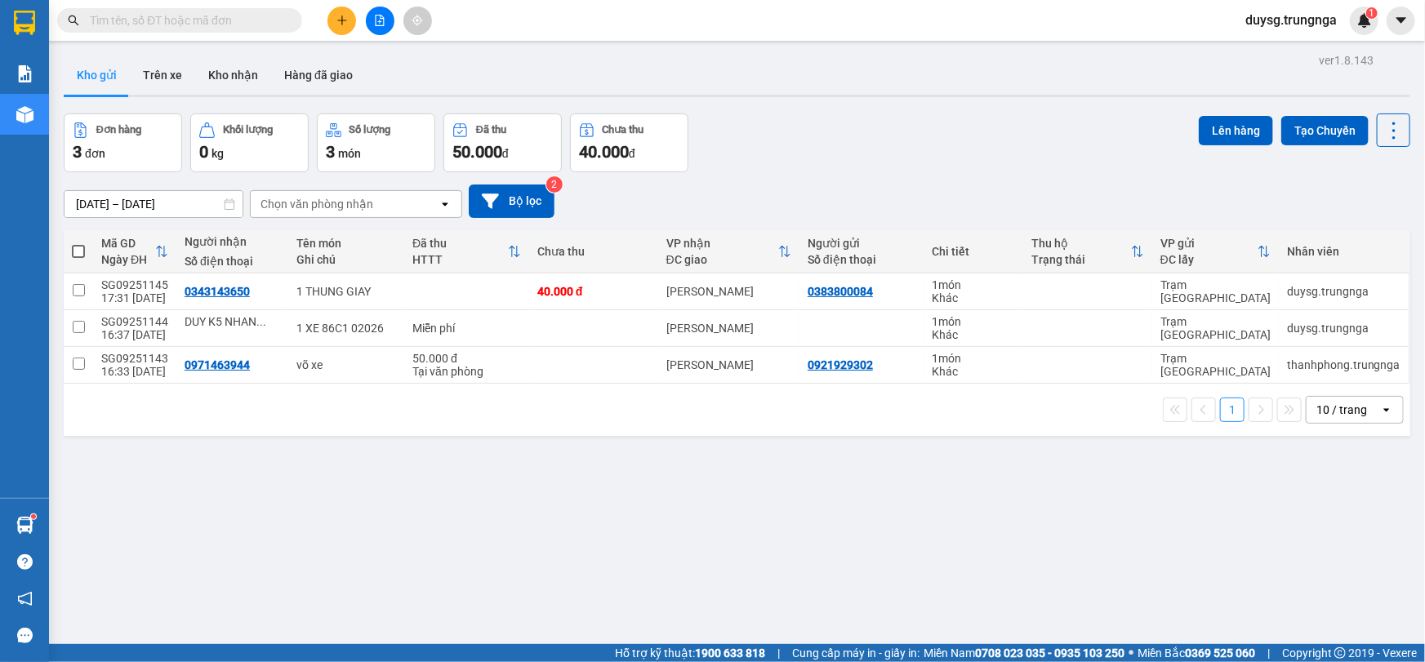
click at [870, 140] on div "Đơn hàng 3 đơn Khối lượng 0 kg Số lượng 3 món Đã thu 50.000 đ Chưa thu 40.000 đ…" at bounding box center [737, 142] width 1346 height 59
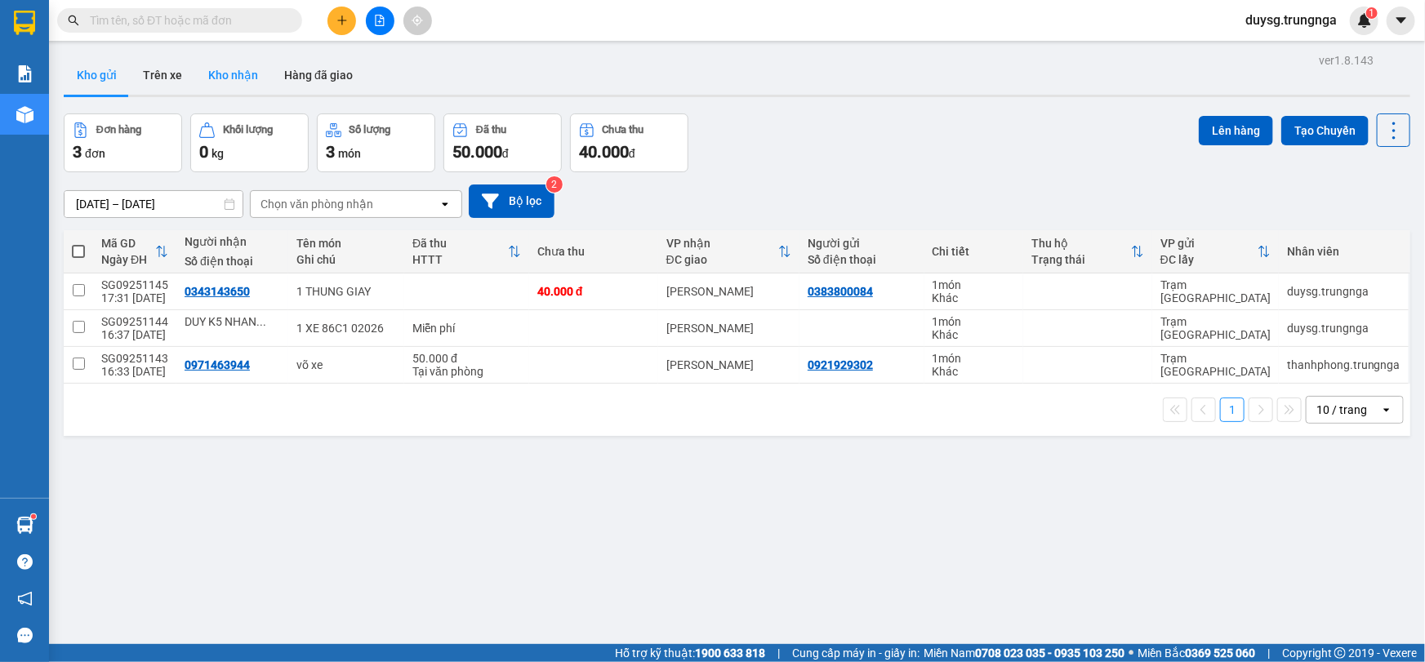
click at [225, 61] on button "Kho nhận" at bounding box center [233, 75] width 76 height 39
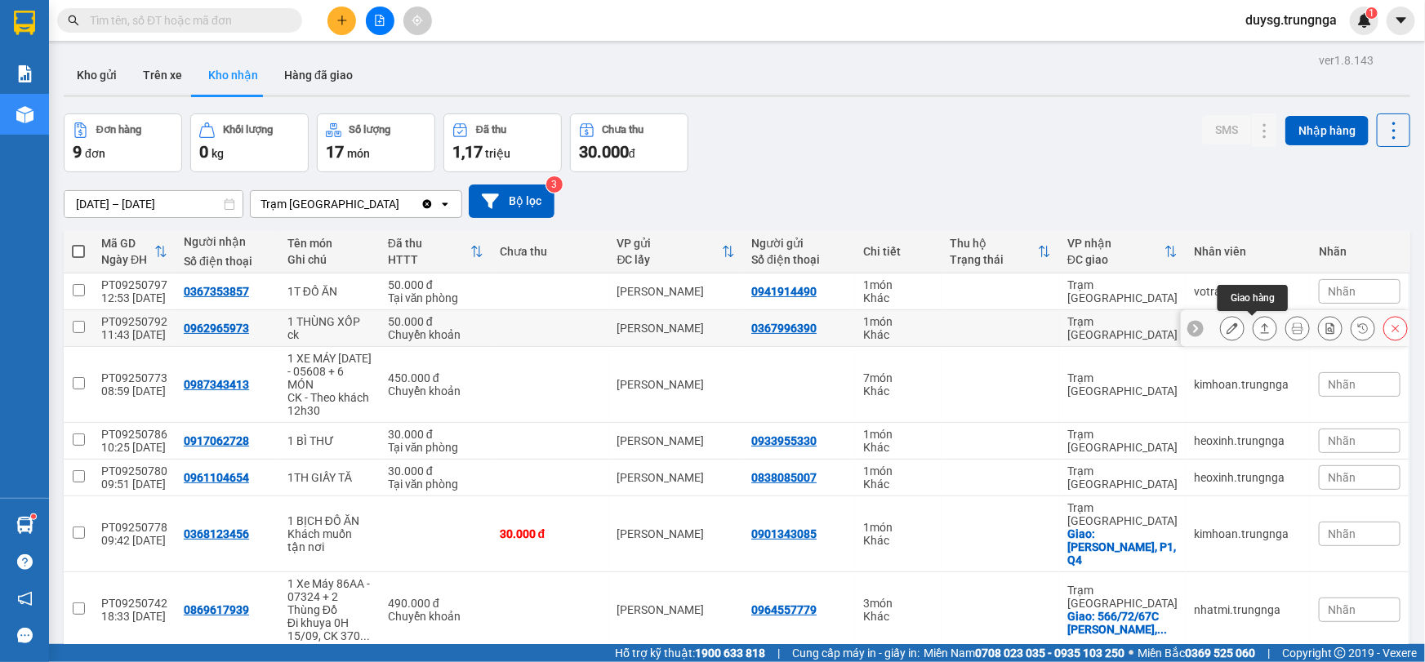
click at [1261, 330] on icon at bounding box center [1265, 328] width 9 height 10
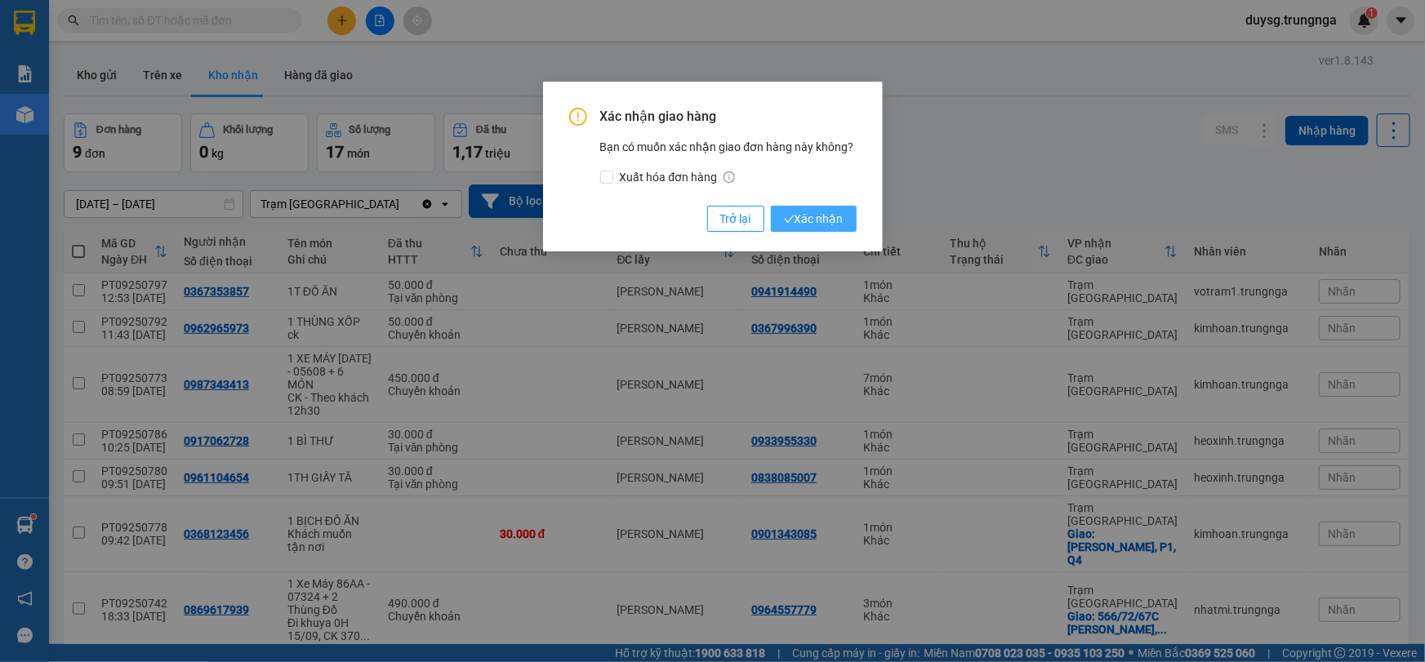
click at [806, 213] on span "Xác nhận" at bounding box center [814, 219] width 60 height 18
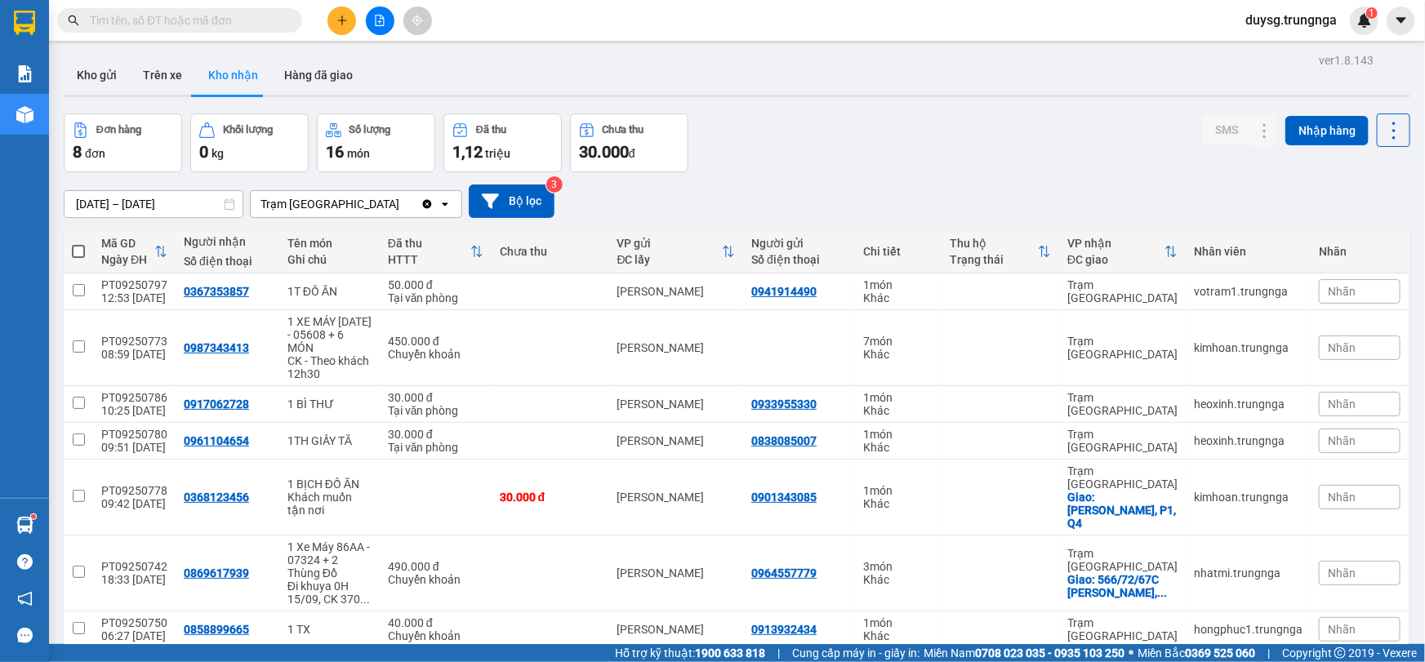
click at [832, 171] on div "Đơn hàng 8 đơn Khối lượng 0 kg Số lượng 16 món Đã thu 1,12 triệu Chưa thu 30.00…" at bounding box center [737, 142] width 1346 height 59
click at [821, 138] on div "Đơn hàng 8 đơn Khối lượng 0 kg Số lượng 16 món Đã thu 1,12 triệu Chưa thu 30.00…" at bounding box center [737, 142] width 1346 height 59
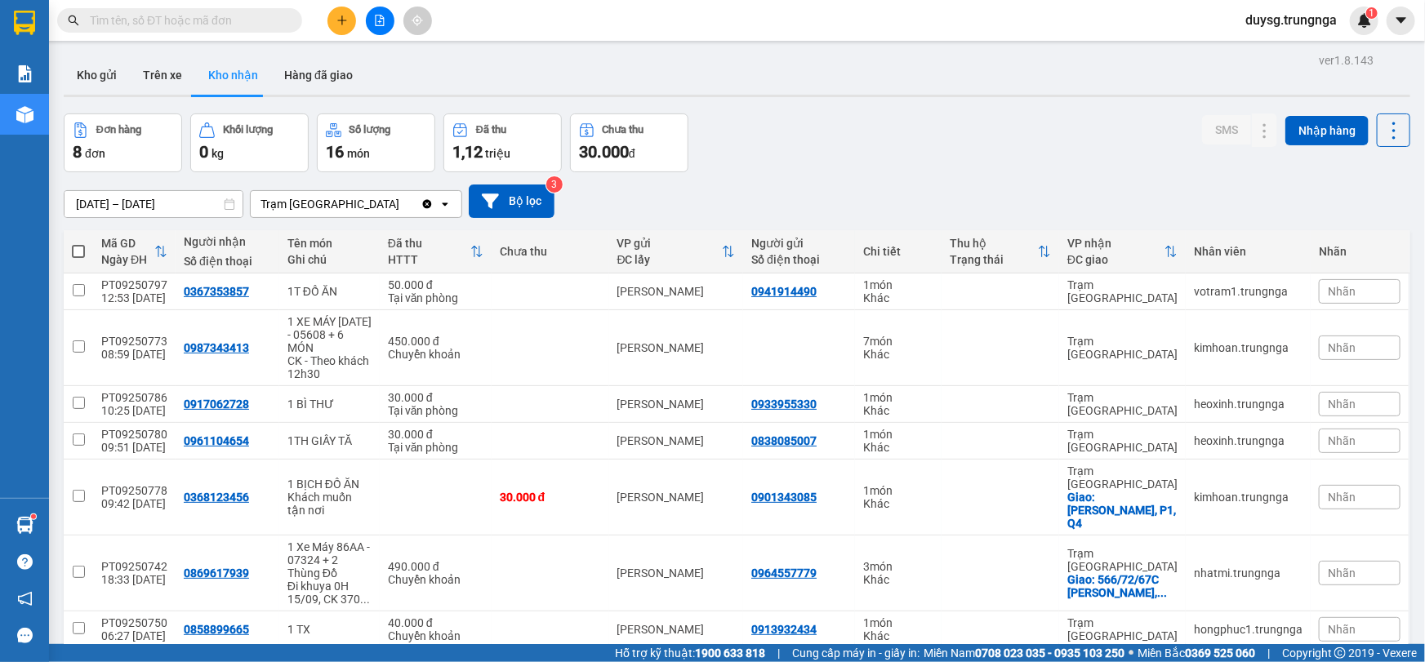
click at [821, 136] on div "Đơn hàng 8 đơn Khối lượng 0 kg Số lượng 16 món Đã thu 1,12 triệu Chưa thu 30.00…" at bounding box center [737, 142] width 1346 height 59
click at [839, 149] on div "Đơn hàng 8 đơn Khối lượng 0 kg Số lượng 16 món Đã thu 1,12 triệu Chưa thu 30.00…" at bounding box center [737, 142] width 1346 height 59
click at [839, 163] on div "Đơn hàng 8 đơn Khối lượng 0 kg Số lượng 16 món Đã thu 1,12 triệu Chưa thu 30.00…" at bounding box center [737, 142] width 1346 height 59
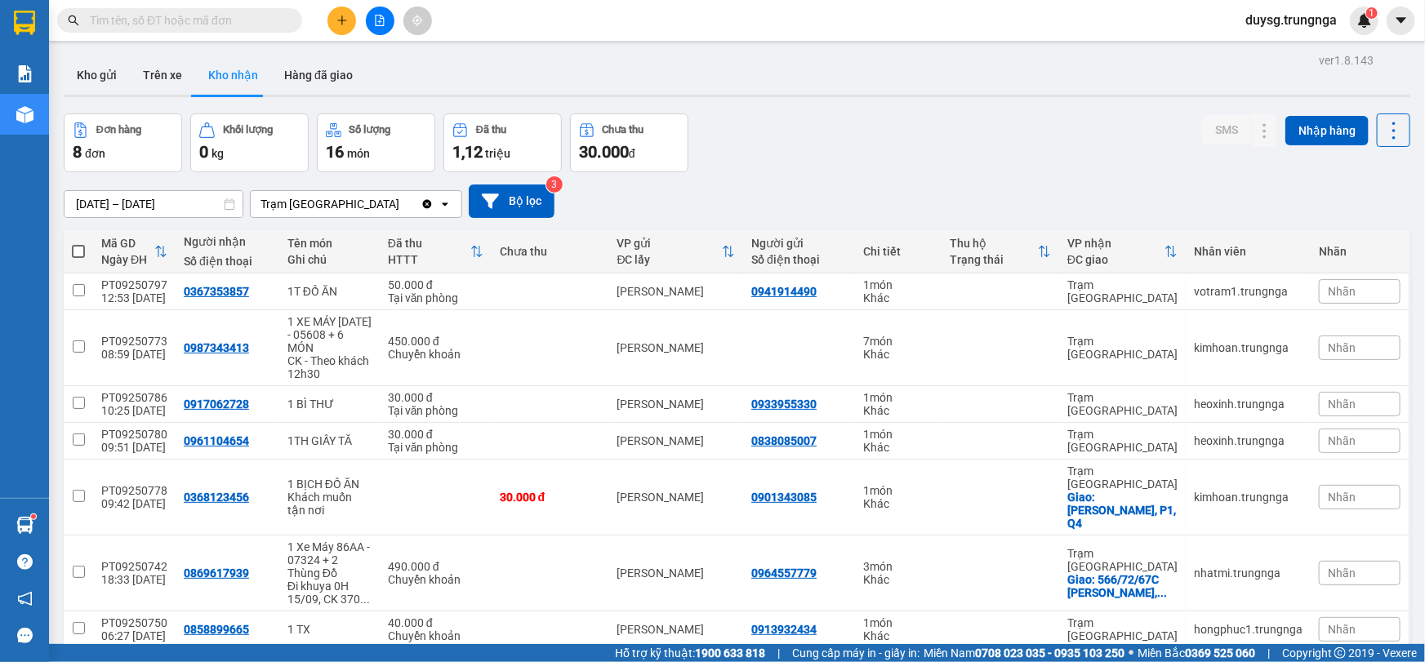
click at [839, 163] on div "Đơn hàng 8 đơn Khối lượng 0 kg Số lượng 16 món Đã thu 1,12 triệu Chưa thu 30.00…" at bounding box center [737, 142] width 1346 height 59
click at [97, 64] on button "Kho gửi" at bounding box center [97, 75] width 66 height 39
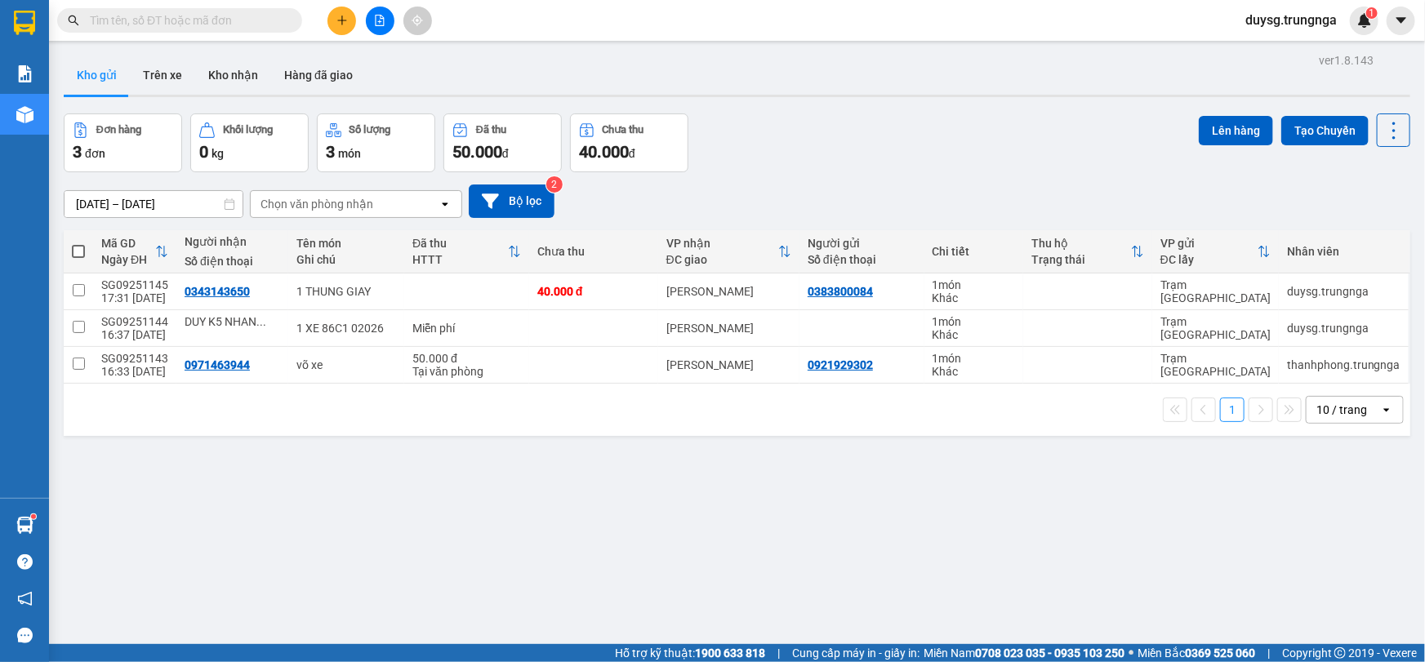
drag, startPoint x: 783, startPoint y: 119, endPoint x: 796, endPoint y: 118, distance: 13.2
click at [783, 119] on div "Đơn hàng 3 đơn Khối lượng 0 kg Số lượng 3 món Đã thu 50.000 đ Chưa thu 40.000 đ…" at bounding box center [737, 142] width 1346 height 59
drag, startPoint x: 242, startPoint y: 81, endPoint x: 236, endPoint y: 73, distance: 10.0
click at [238, 81] on button "Kho nhận" at bounding box center [233, 75] width 76 height 39
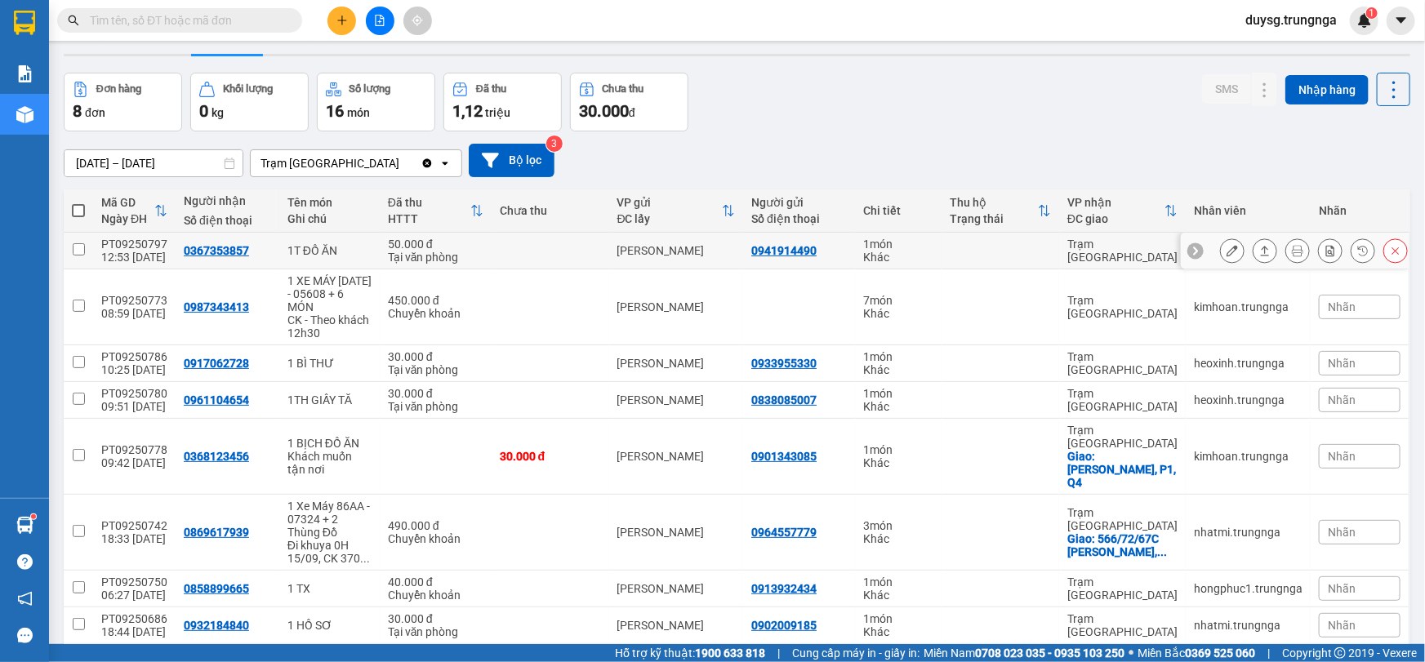
scroll to position [81, 0]
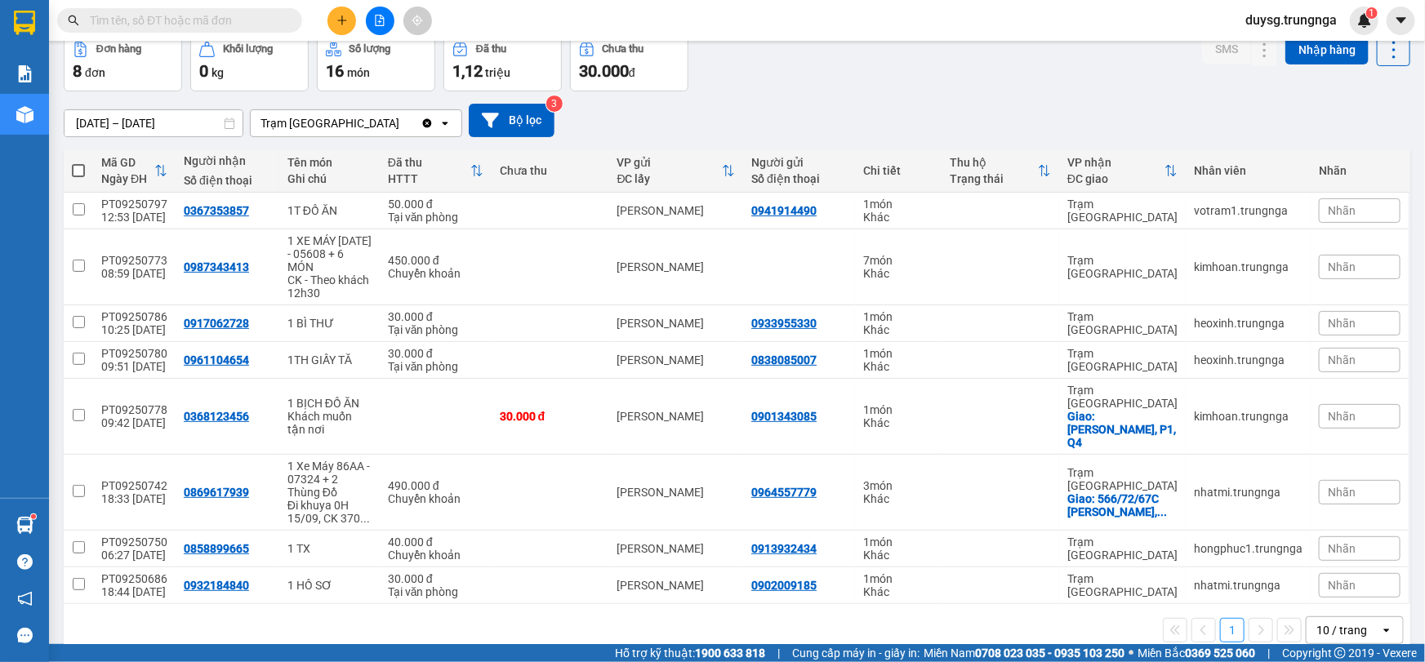
click at [955, 116] on div "[DATE] – [DATE] Press the down arrow key to interact with the calendar and sele…" at bounding box center [737, 120] width 1346 height 33
click at [906, 53] on div "Đơn hàng 8 đơn Khối lượng 0 kg Số lượng 16 món Đã thu 1,12 triệu Chưa thu 30.00…" at bounding box center [737, 62] width 1346 height 59
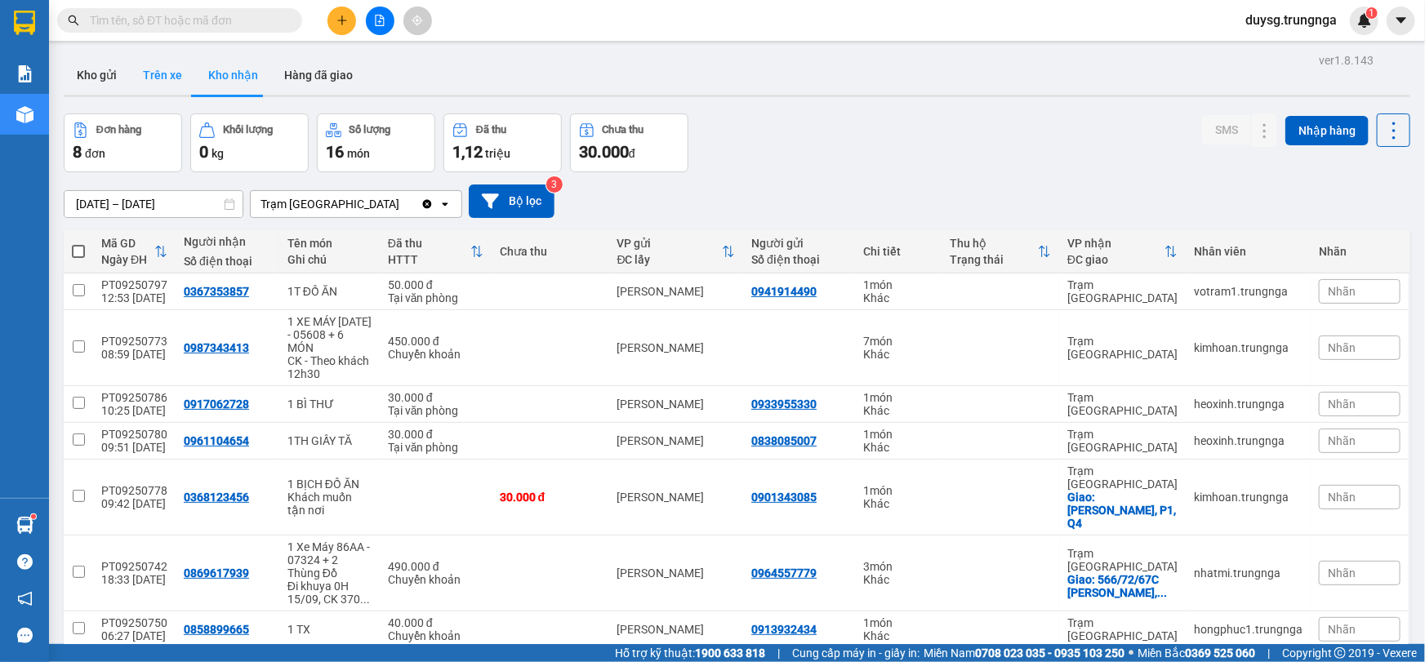
click at [144, 76] on button "Trên xe" at bounding box center [162, 75] width 65 height 39
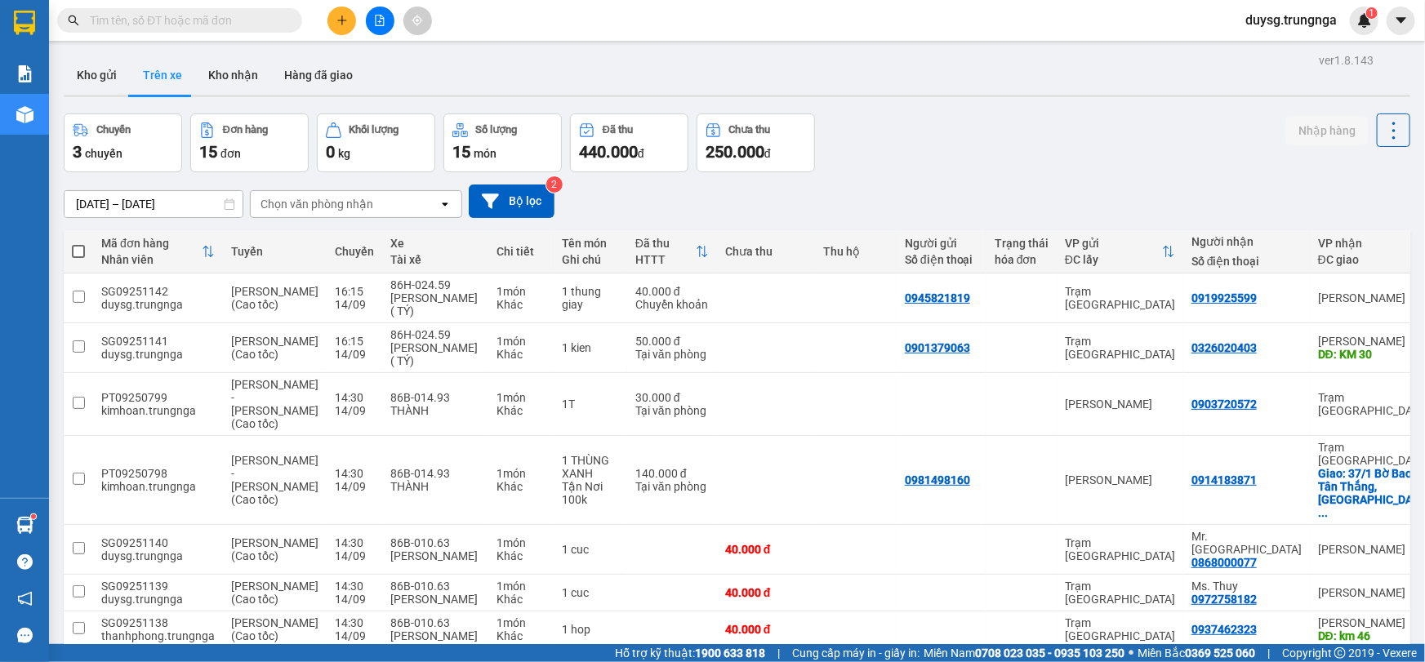
click at [99, 73] on button "Kho gửi" at bounding box center [97, 75] width 66 height 39
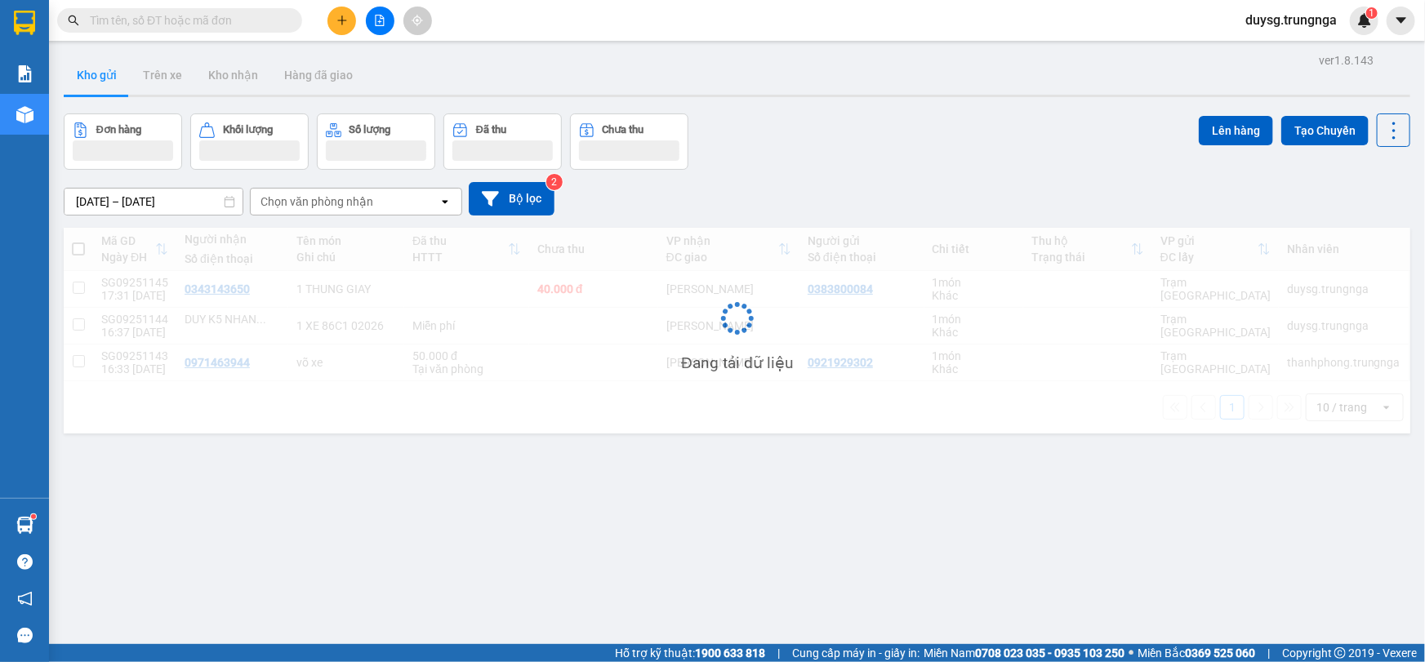
click at [922, 131] on div "Đơn hàng Khối lượng Số lượng Đã thu Chưa thu Lên hàng Tạo Chuyến" at bounding box center [737, 141] width 1346 height 56
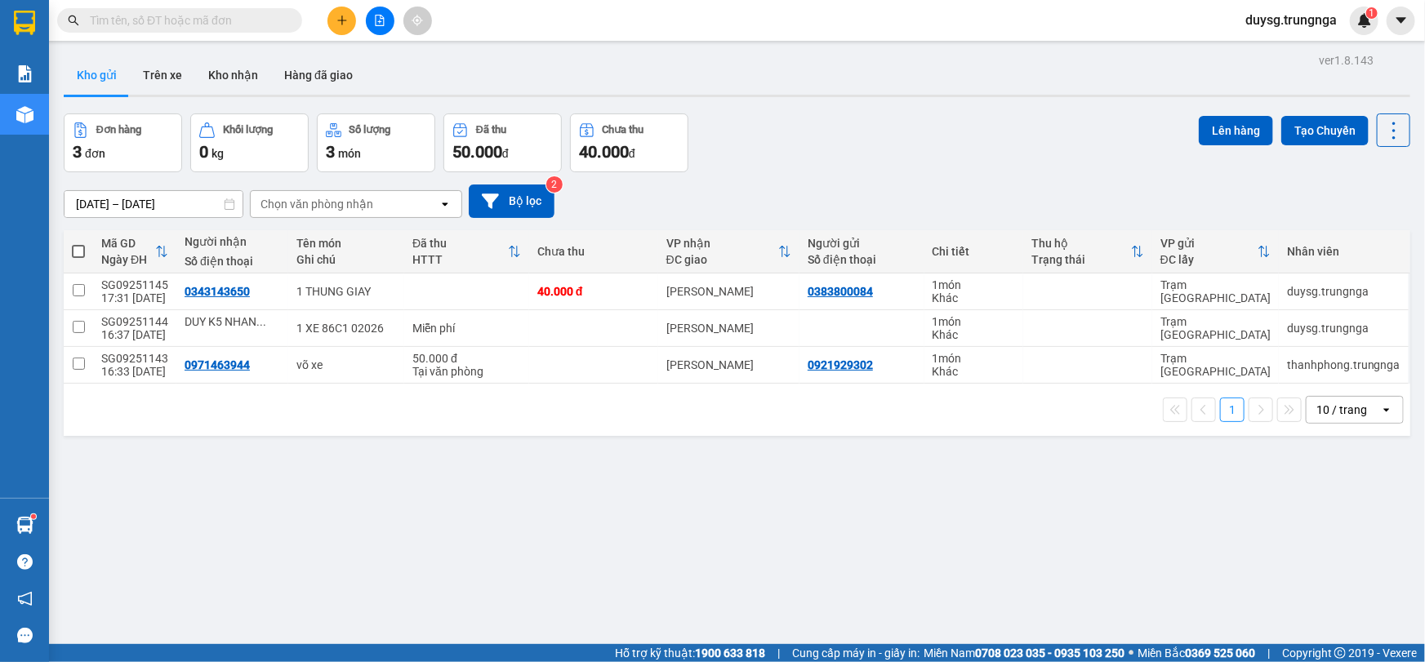
click at [917, 133] on div "Đơn hàng 3 đơn Khối lượng 0 kg Số lượng 3 món Đã thu 50.000 đ Chưa thu 40.000 đ…" at bounding box center [737, 142] width 1346 height 59
click at [898, 123] on div "Đơn hàng 3 đơn Khối lượng 0 kg Số lượng 3 món Đã thu 50.000 đ Chưa thu 40.000 đ…" at bounding box center [737, 142] width 1346 height 59
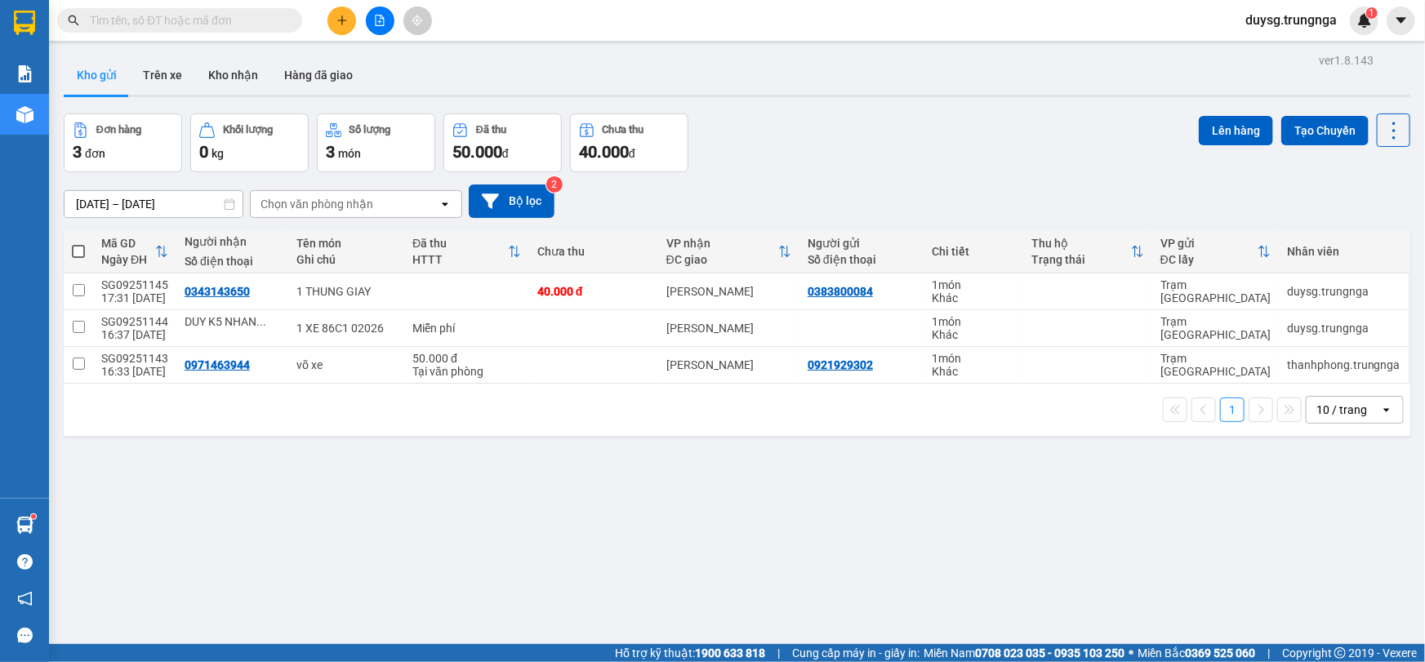
click at [898, 123] on div "Đơn hàng 3 đơn Khối lượng 0 kg Số lượng 3 món Đã thu 50.000 đ Chưa thu 40.000 đ…" at bounding box center [737, 142] width 1346 height 59
click at [181, 72] on button "Trên xe" at bounding box center [162, 75] width 65 height 39
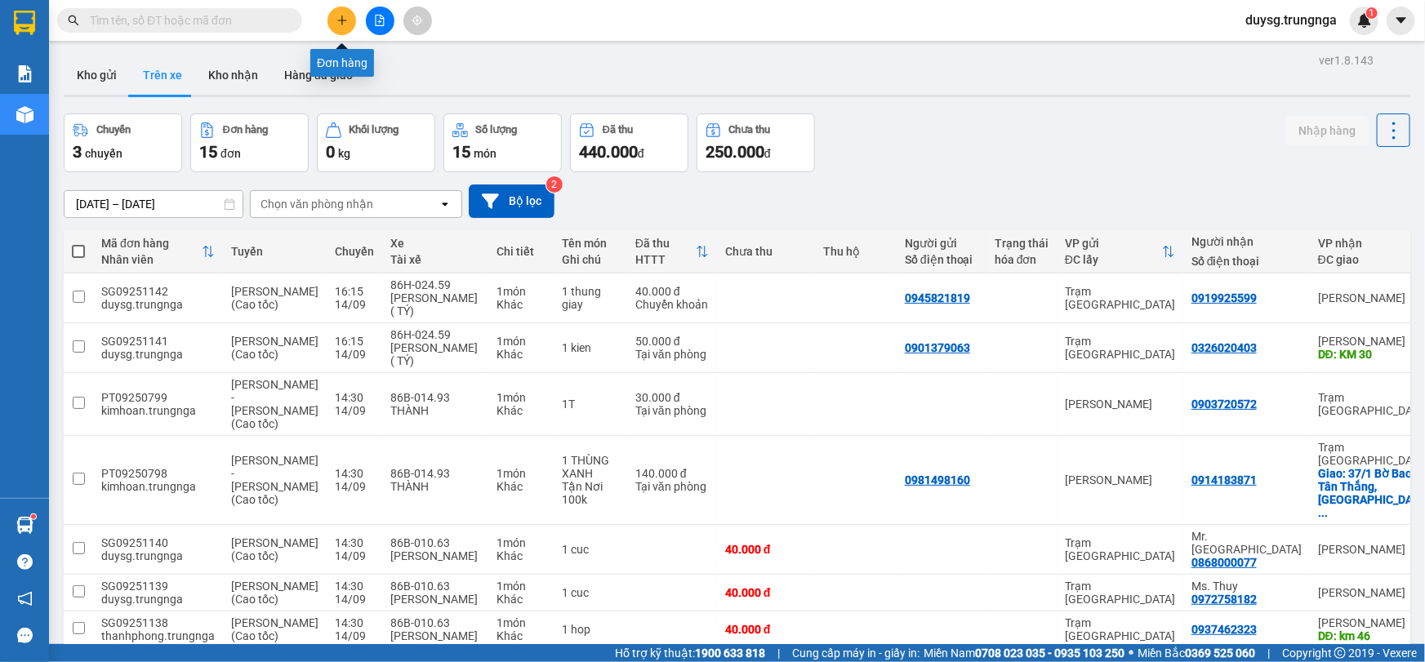
click at [349, 20] on button at bounding box center [341, 21] width 29 height 29
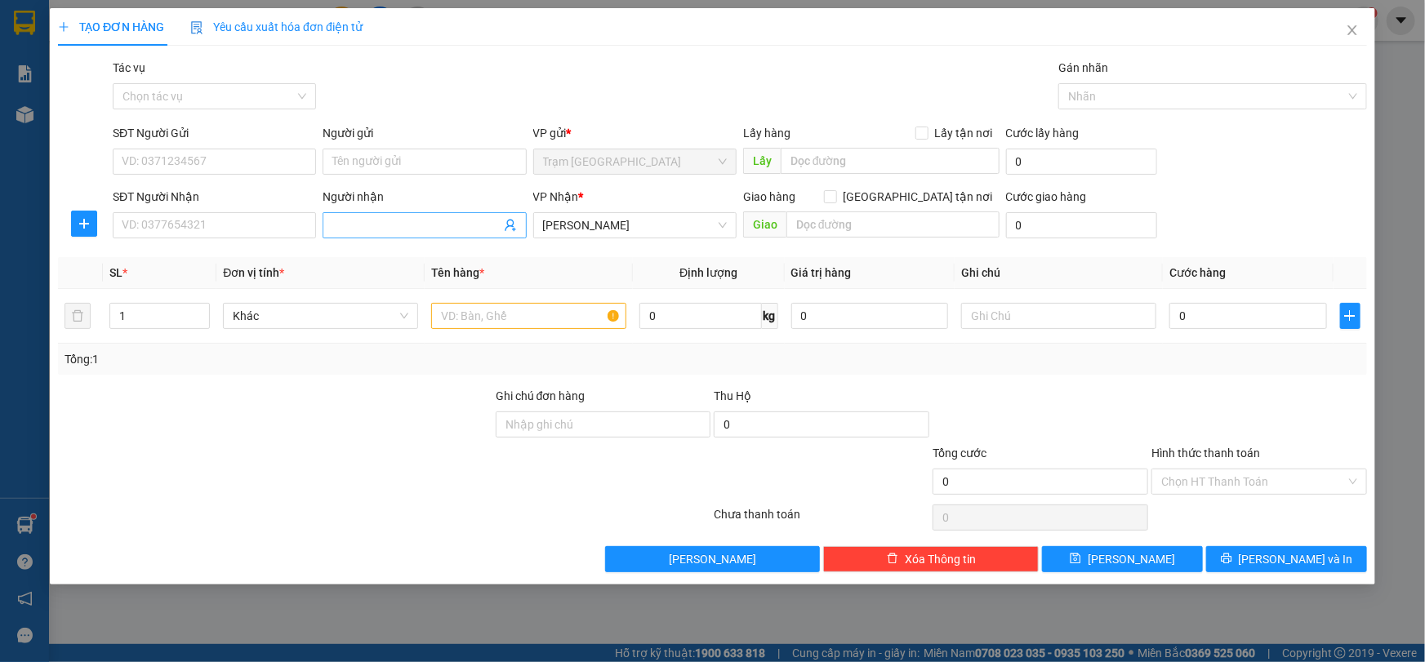
click at [407, 214] on span at bounding box center [424, 225] width 203 height 26
type input "[PERSON_NAME]"
click at [492, 322] on input "text" at bounding box center [528, 316] width 195 height 26
paste input "text"
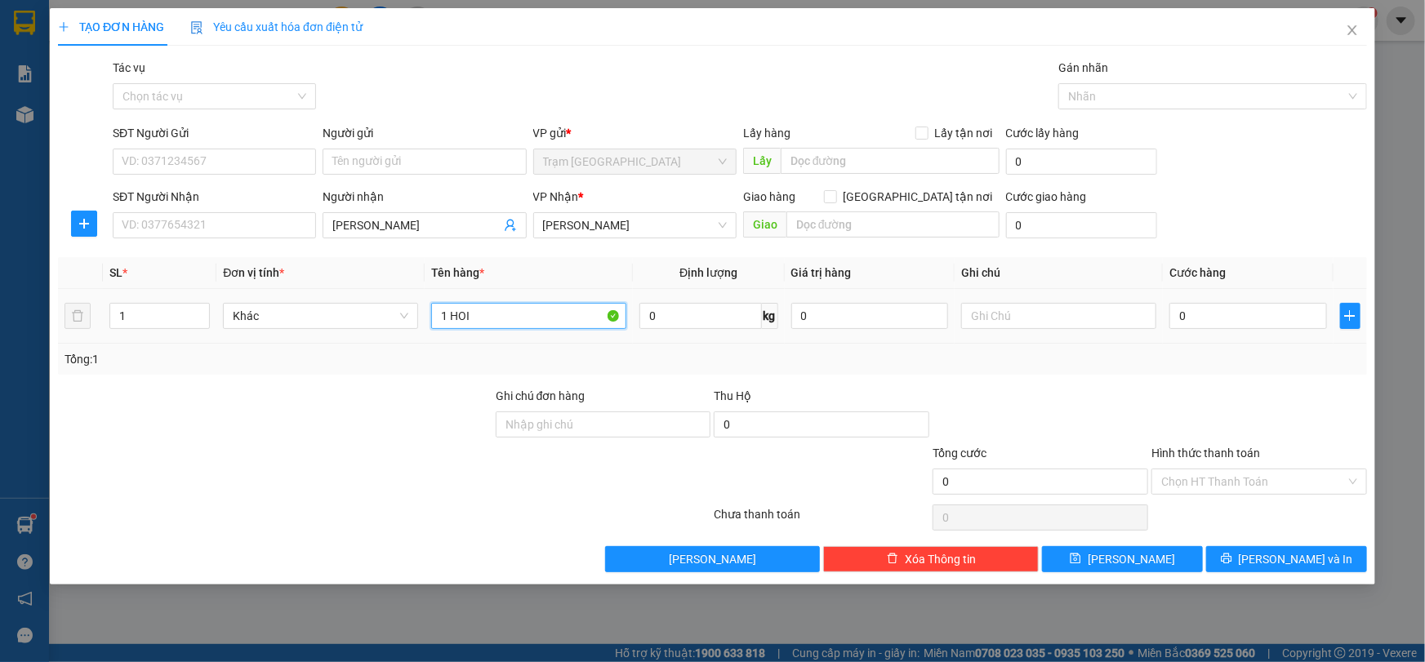
paste input "P"
type input "1 HOP"
click at [1274, 320] on input "0" at bounding box center [1248, 316] width 158 height 26
type input "3"
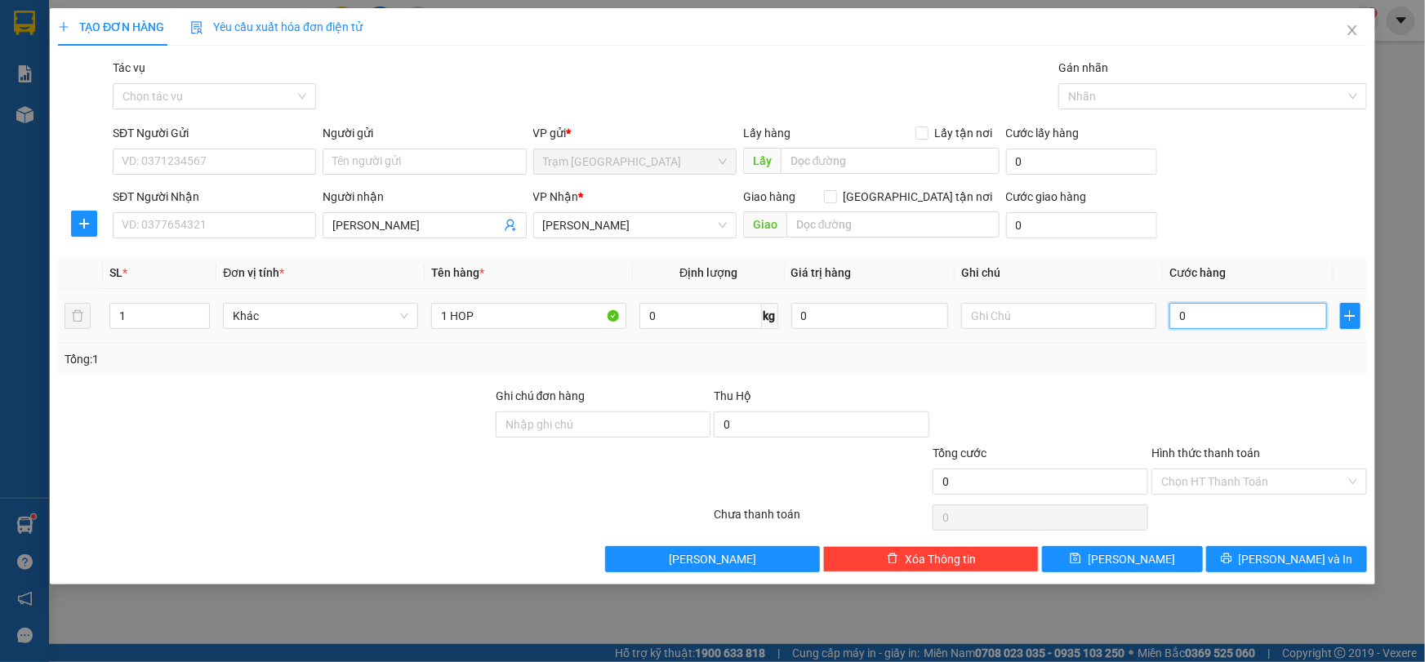
type input "3"
type input "30"
type input "30.000"
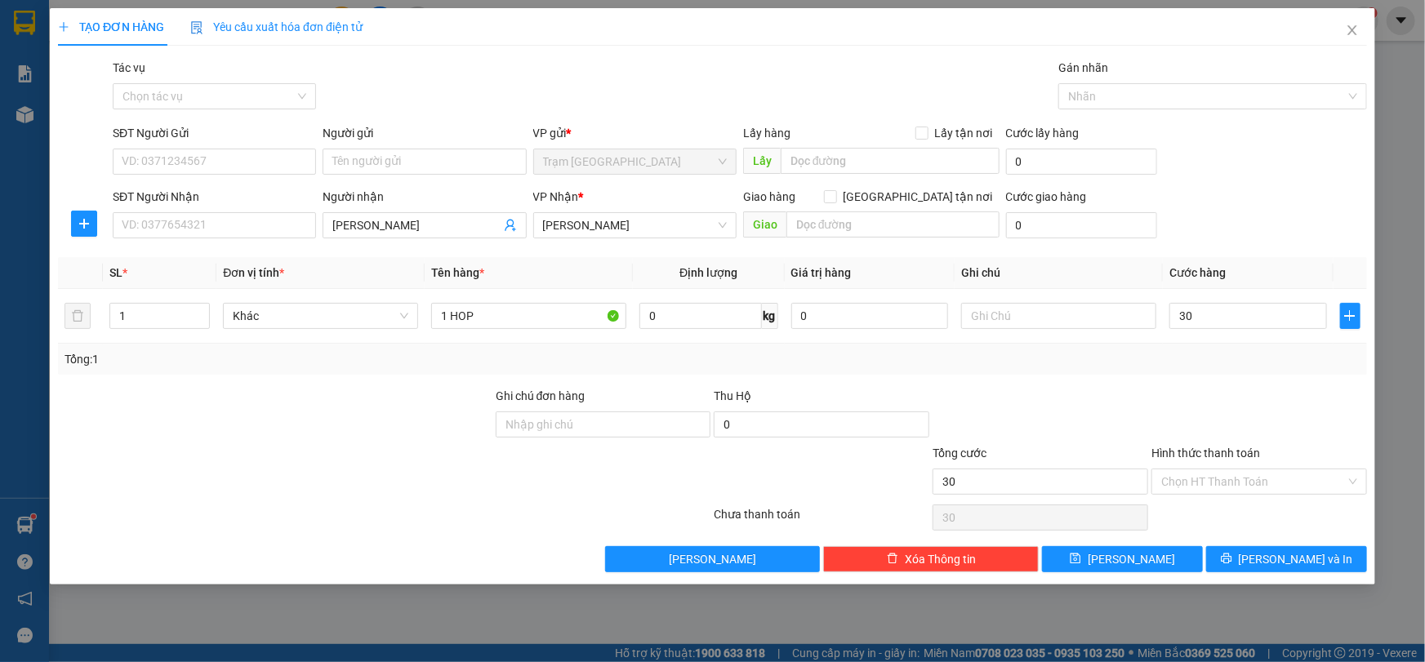
type input "30.000"
click at [1244, 363] on div "Tổng: 1" at bounding box center [713, 359] width 1296 height 18
click at [1288, 563] on span "[PERSON_NAME] và In" at bounding box center [1296, 559] width 114 height 18
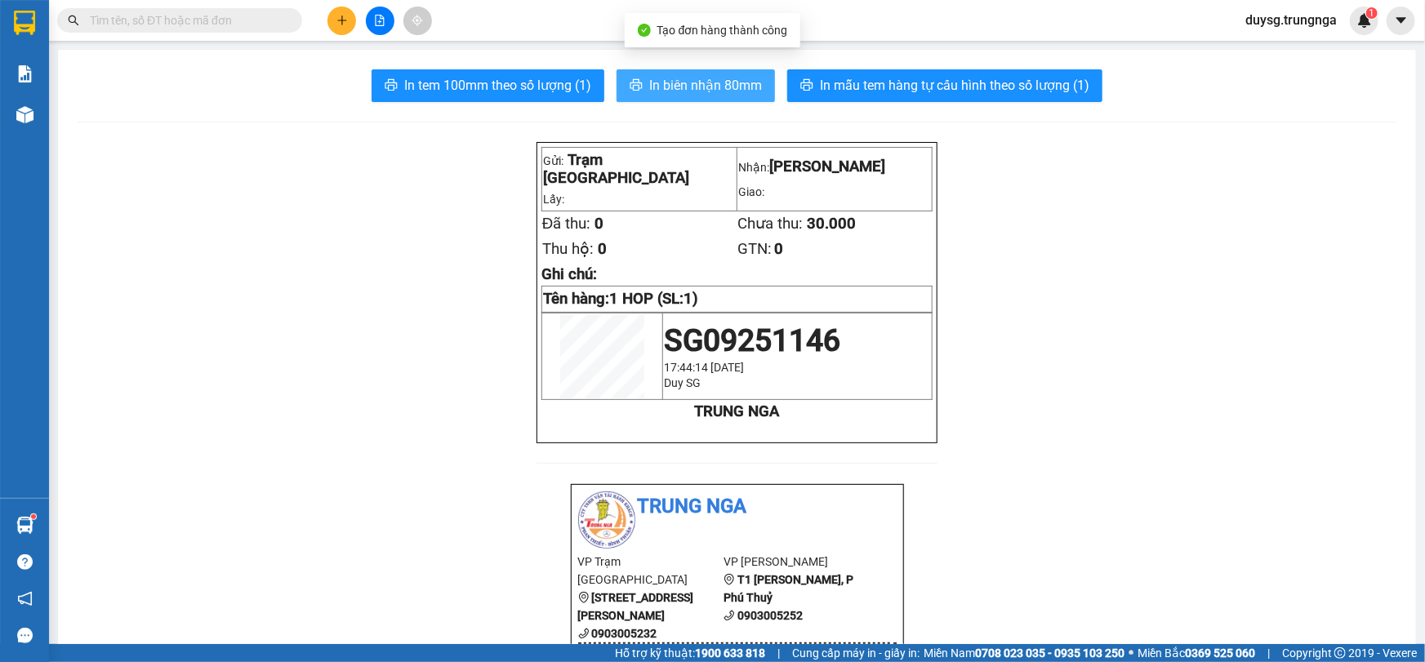
click at [711, 94] on span "In biên nhận 80mm" at bounding box center [705, 85] width 113 height 20
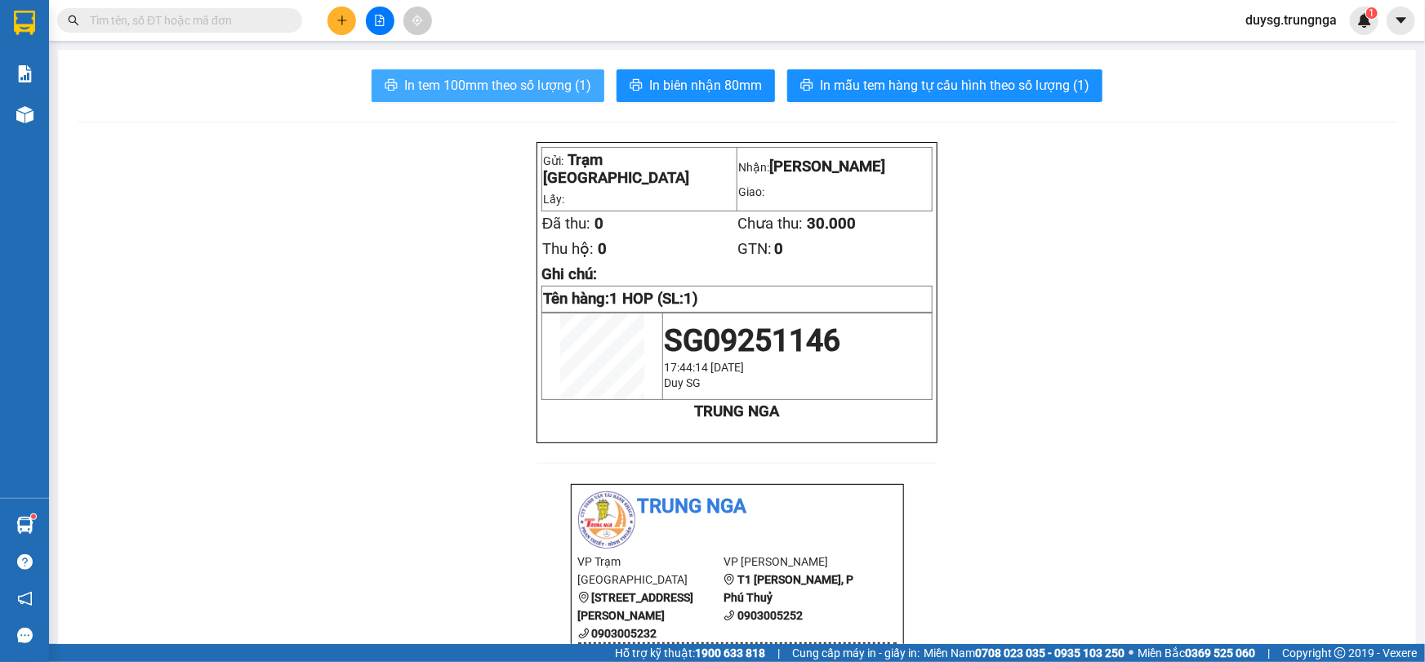
click at [525, 79] on span "In tem 100mm theo số lượng (1)" at bounding box center [497, 85] width 187 height 20
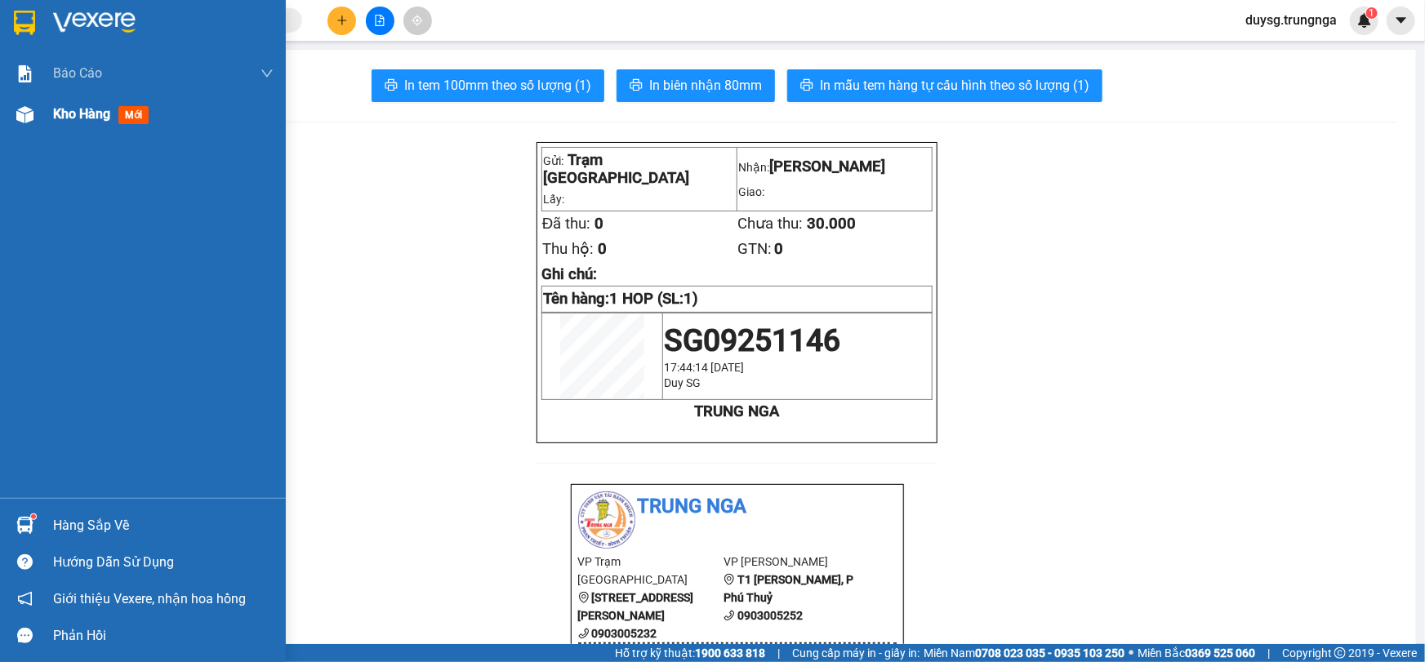
click at [4, 119] on div "Kho hàng mới" at bounding box center [143, 114] width 286 height 41
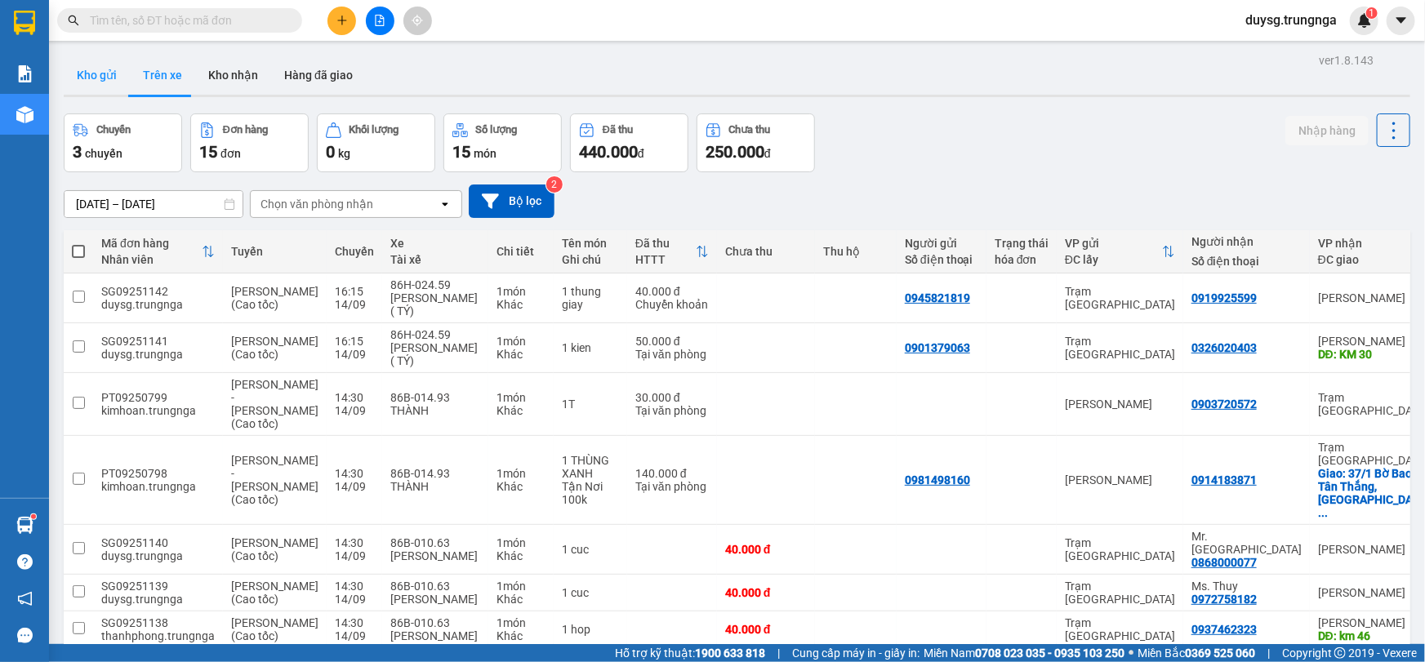
click at [82, 73] on button "Kho gửi" at bounding box center [97, 75] width 66 height 39
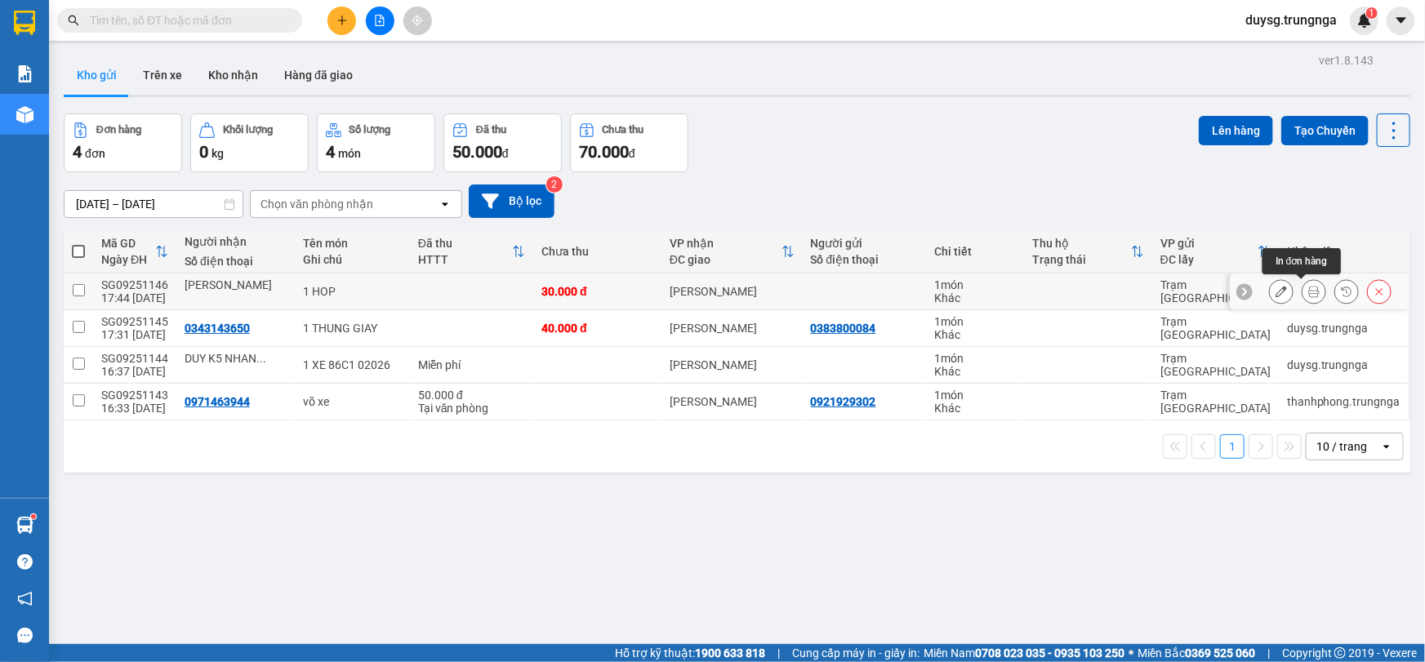
click at [1302, 286] on button at bounding box center [1313, 292] width 23 height 29
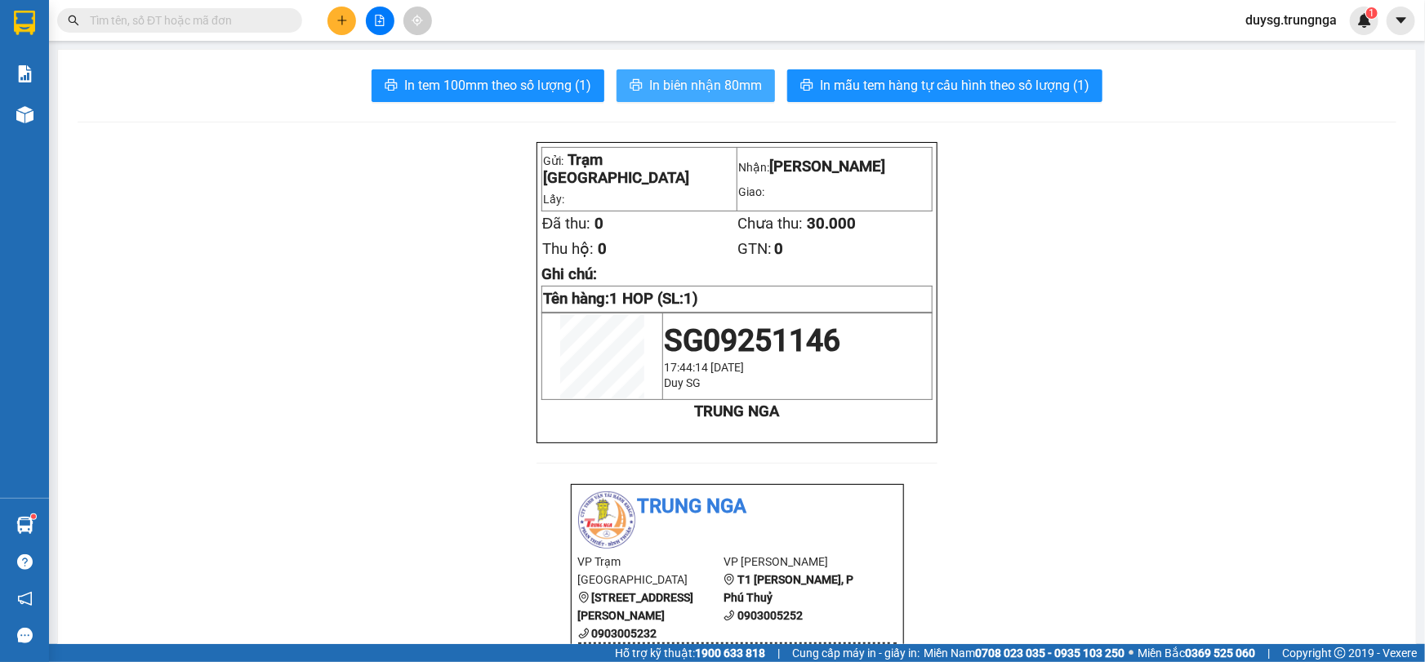
click at [718, 82] on span "In biên nhận 80mm" at bounding box center [705, 85] width 113 height 20
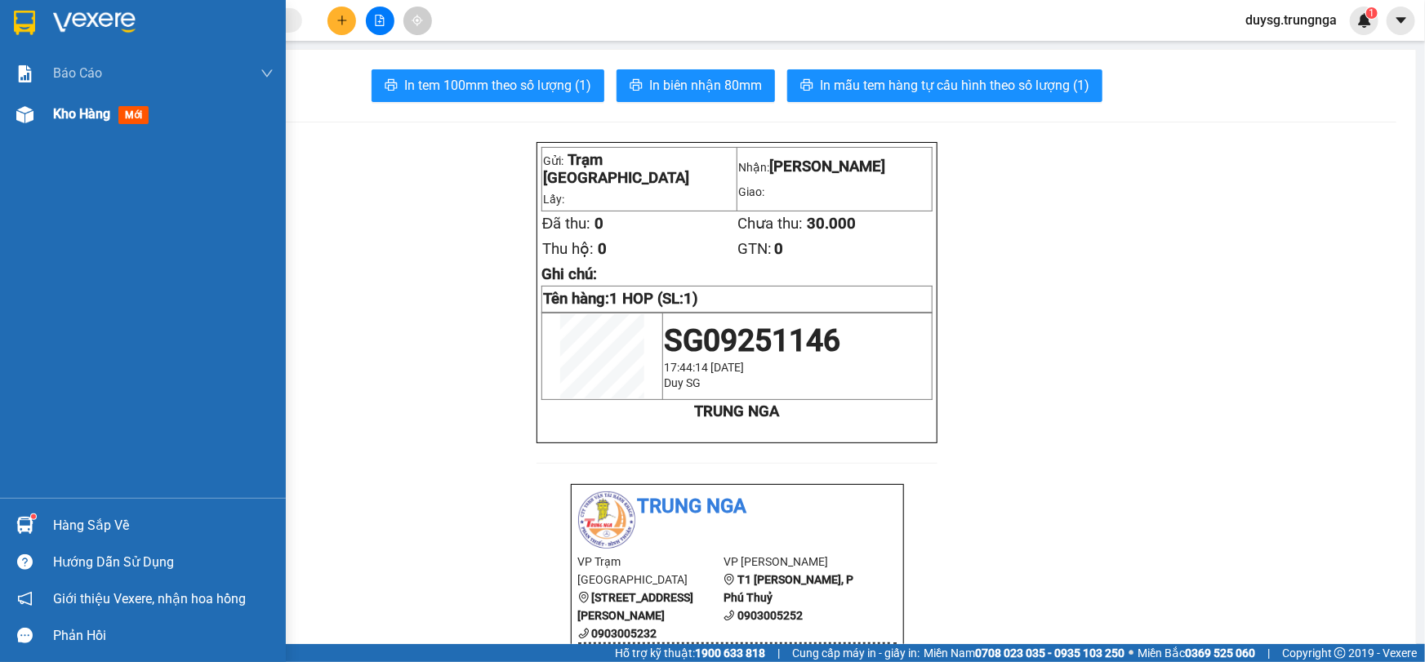
click at [32, 114] on img at bounding box center [24, 114] width 17 height 17
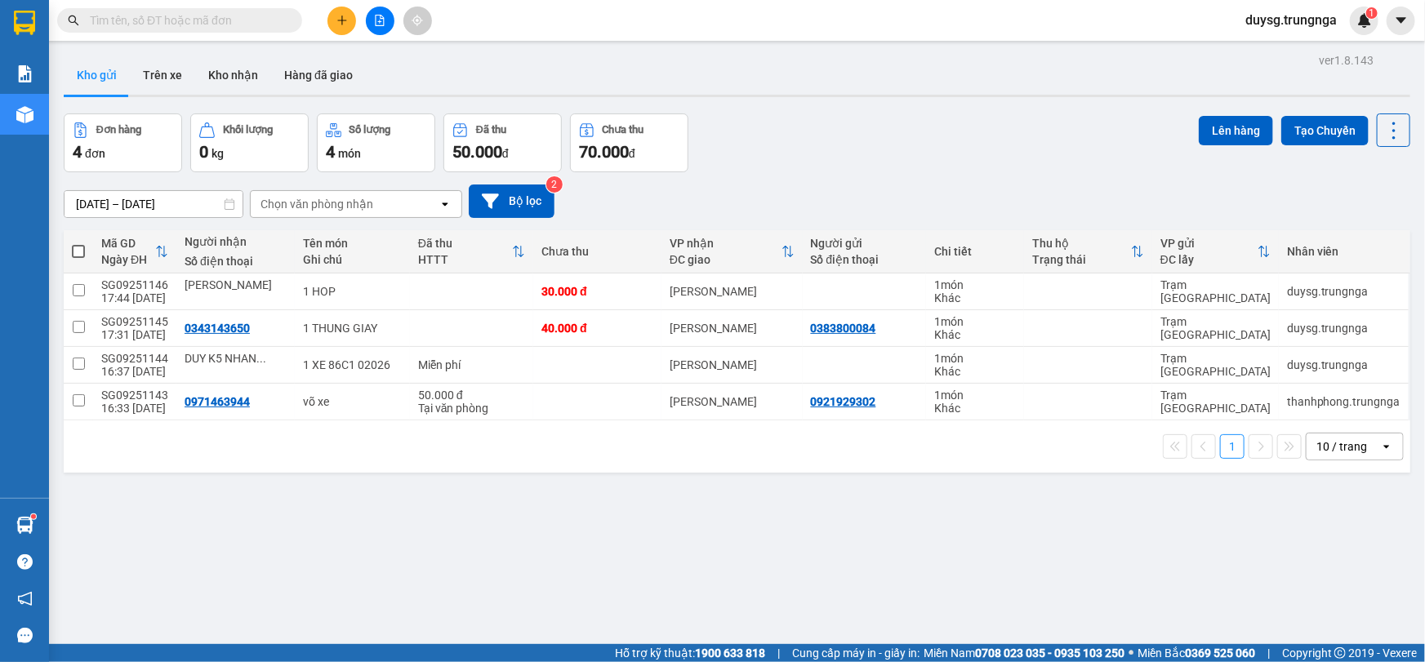
click at [894, 130] on div "Đơn hàng 4 đơn Khối lượng 0 kg Số lượng 4 món Đã thu 50.000 đ Chưa thu 70.000 đ…" at bounding box center [737, 142] width 1346 height 59
click at [898, 127] on div "Đơn hàng 4 đơn Khối lượng 0 kg Số lượng 4 món Đã thu 50.000 đ Chưa thu 70.000 đ…" at bounding box center [737, 142] width 1346 height 59
click at [332, 11] on button at bounding box center [341, 21] width 29 height 29
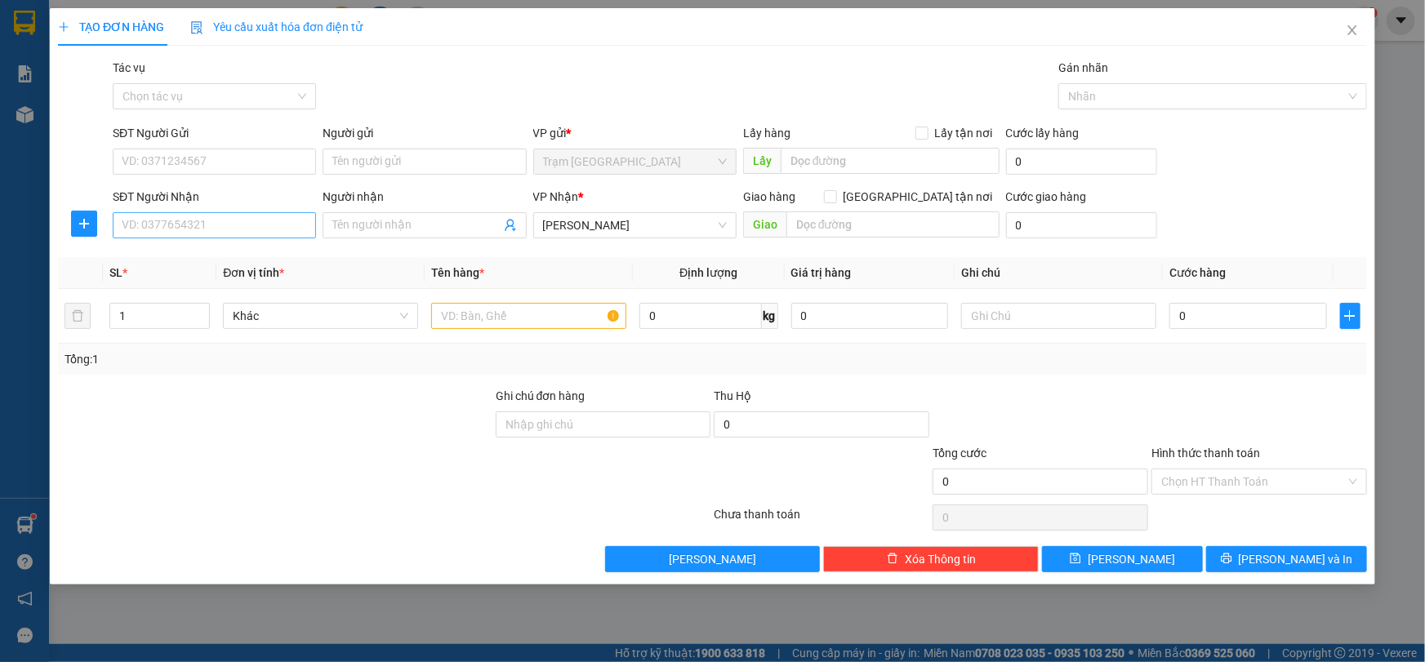
click at [245, 211] on div "SĐT Người Nhận" at bounding box center [214, 200] width 203 height 24
click at [250, 219] on input "SĐT Người Nhận" at bounding box center [214, 225] width 203 height 26
type input "0332506066"
click at [243, 149] on input "SĐT Người Gửi" at bounding box center [214, 162] width 203 height 26
type input "0876478139"
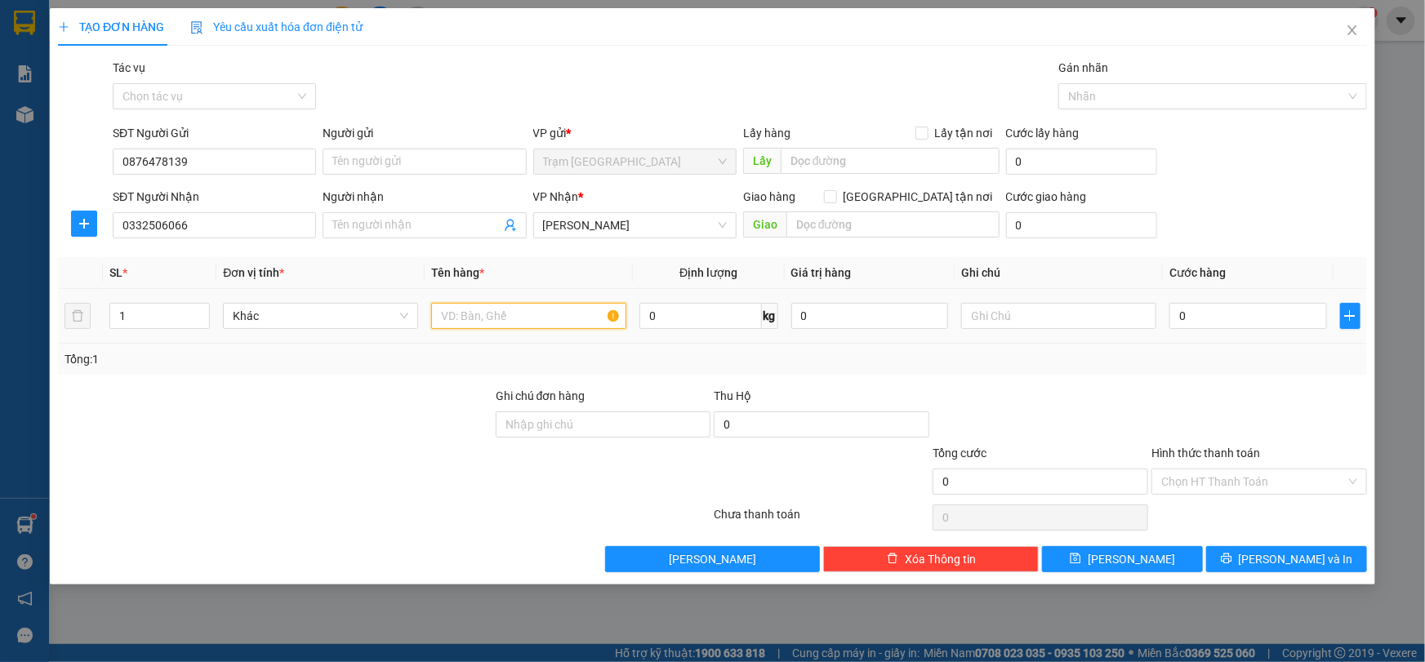
click at [506, 320] on input "text" at bounding box center [528, 316] width 195 height 26
paste input "K"
type input "1 KIEN ANH CUOI"
click at [1237, 311] on input "0" at bounding box center [1248, 316] width 158 height 26
type input "5"
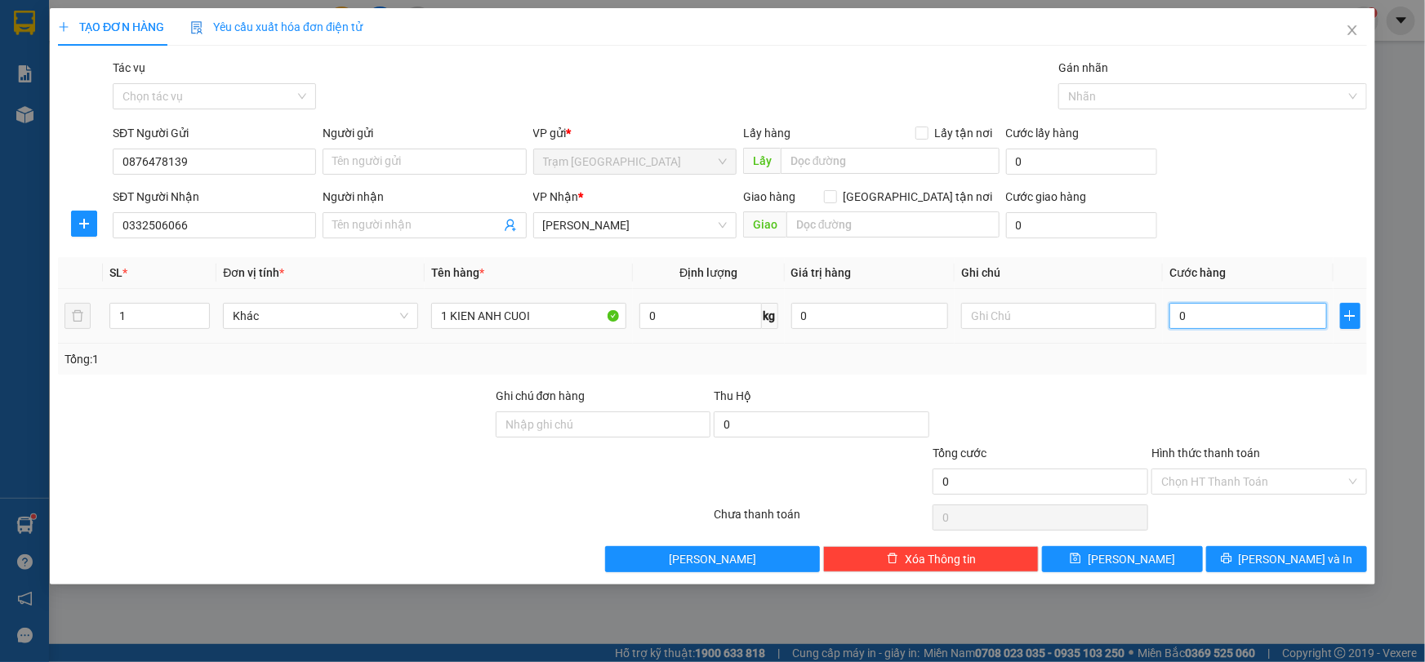
type input "5"
type input "50"
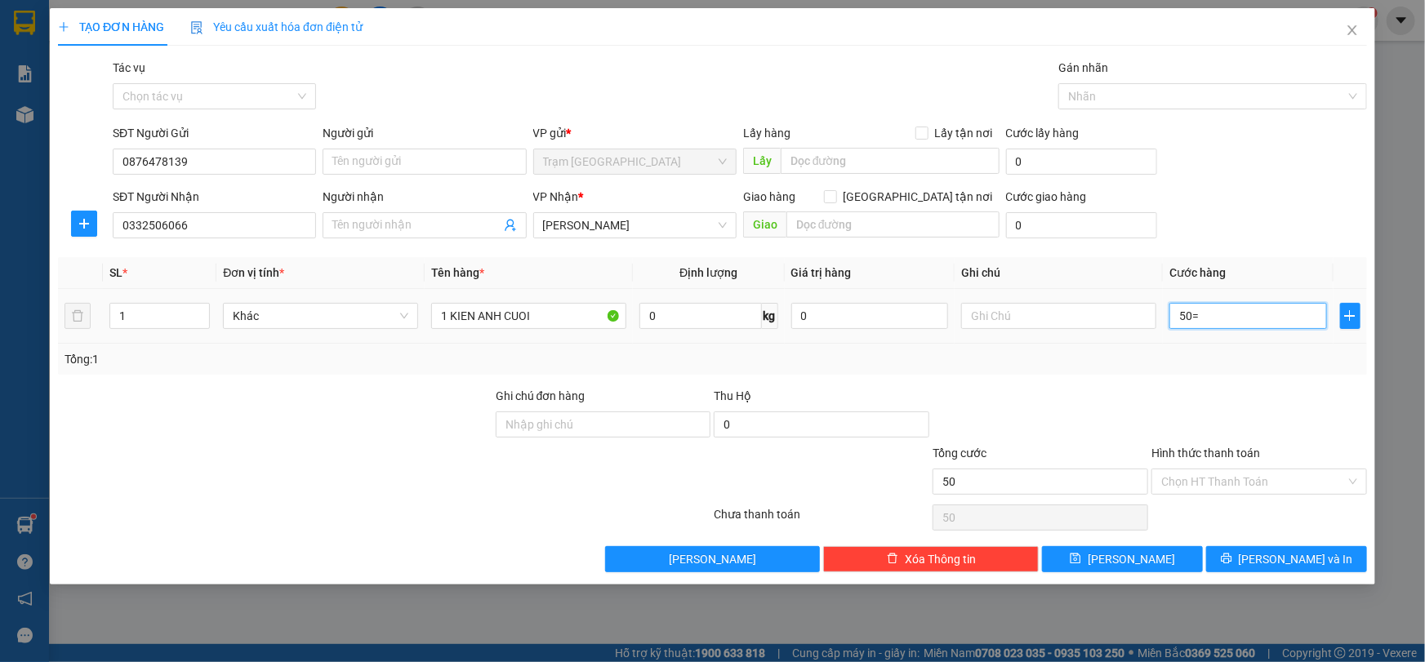
type input "50"
paste input "text"
type input "50"
type input "5"
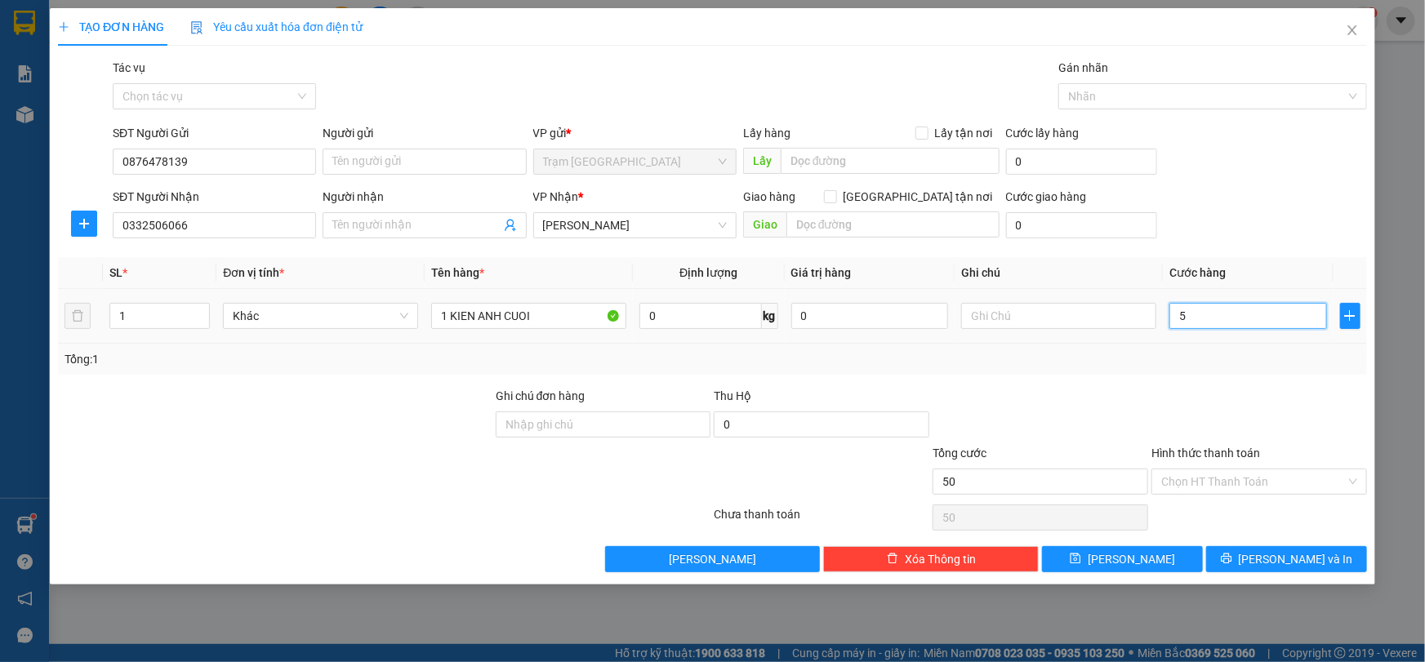
paste input "0"
type input "5"
type input "0"
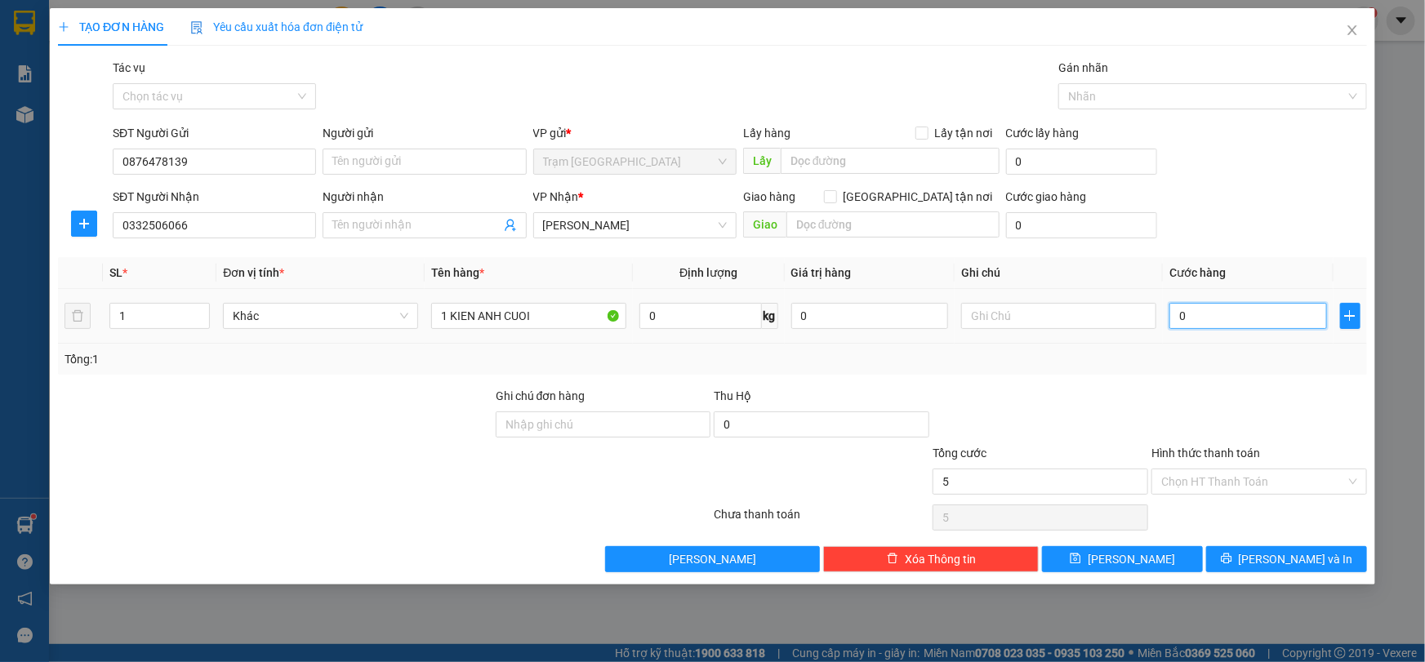
type input "0"
paste input "8"
type input "08"
type input "8"
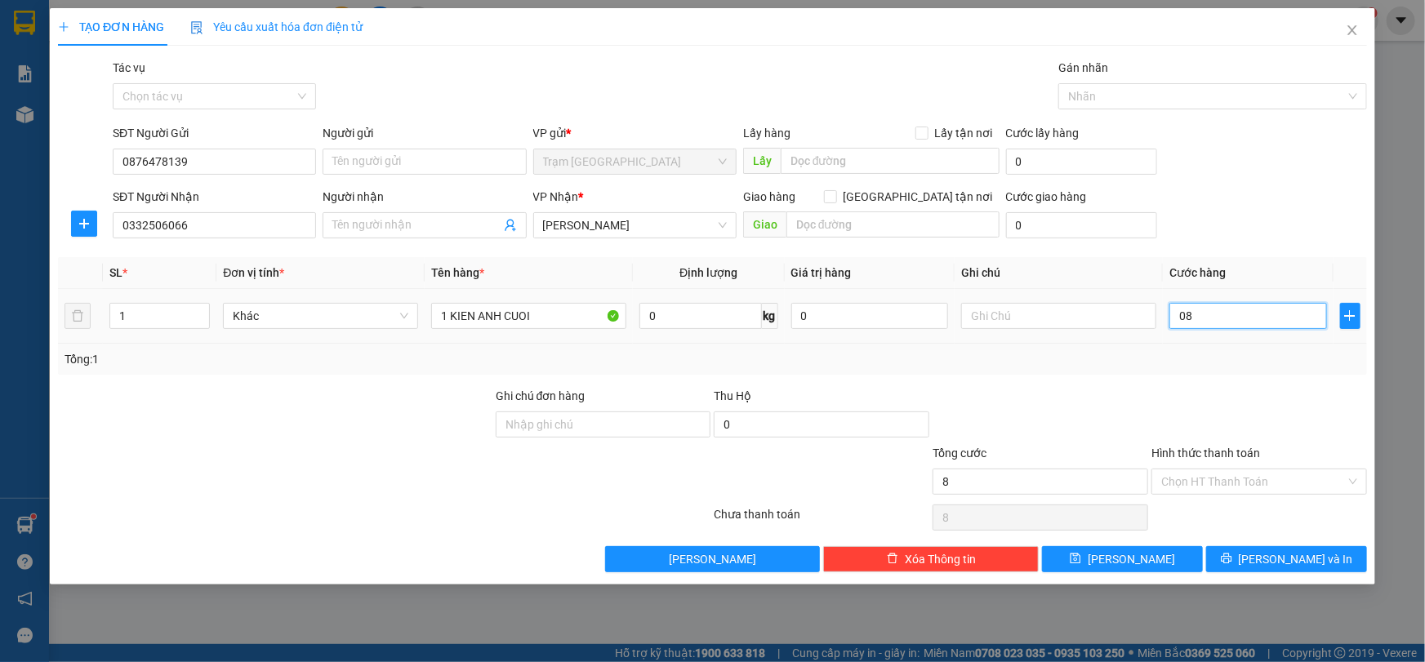
type input "080"
type input "80"
click at [1223, 423] on div at bounding box center [1259, 415] width 219 height 57
type input "80.000"
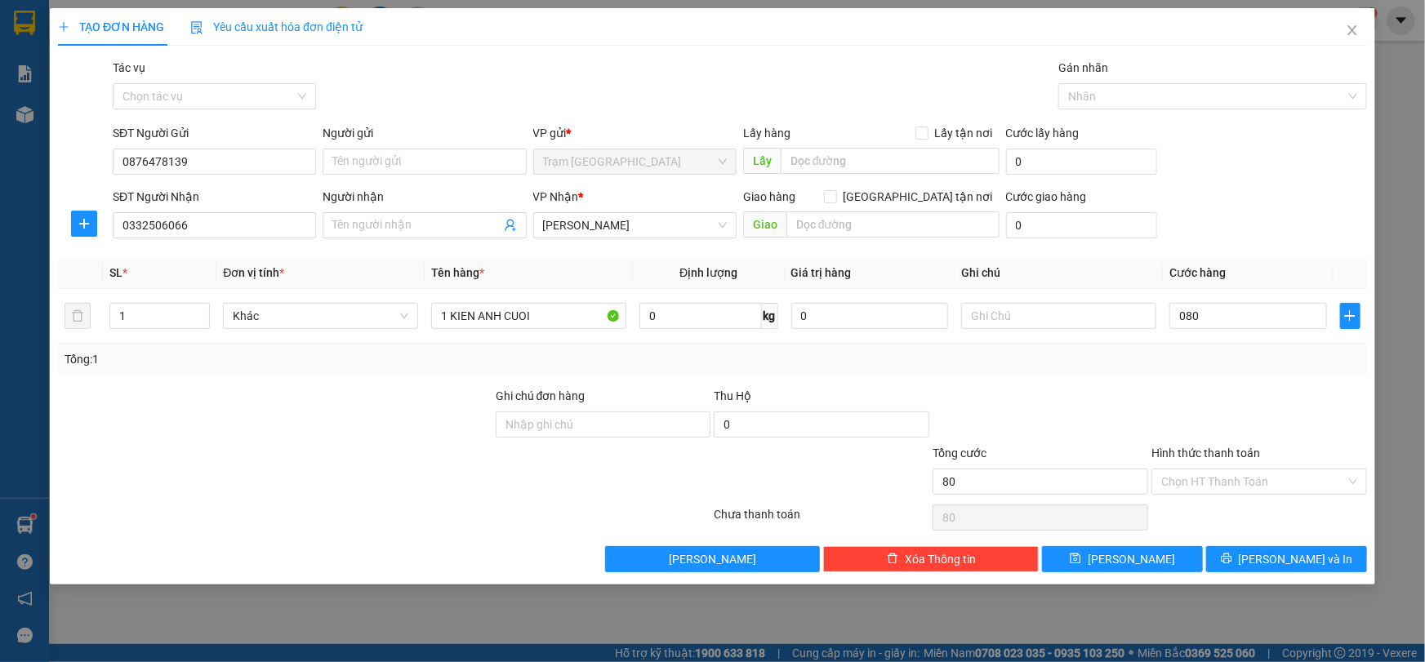
type input "80.000"
click at [1244, 327] on input "80.000" at bounding box center [1248, 316] width 158 height 26
type input "0"
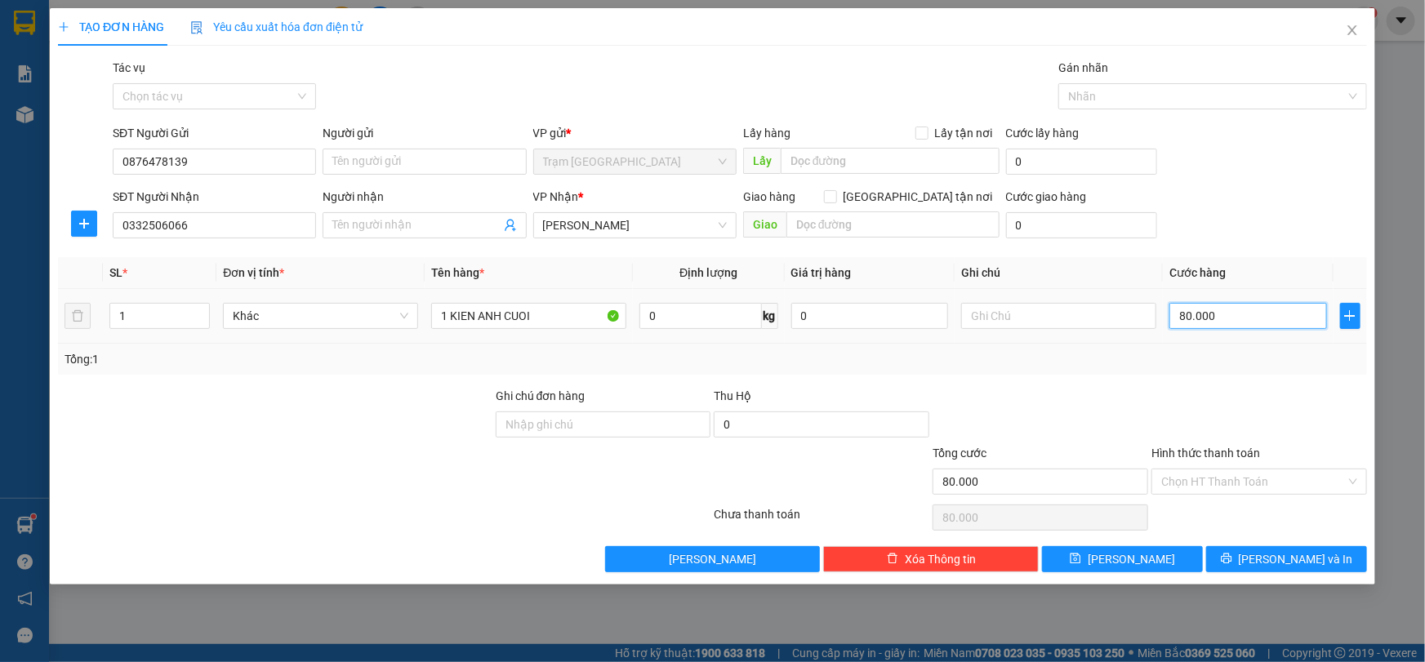
type input "0"
type input "07"
type input "7"
type input "070"
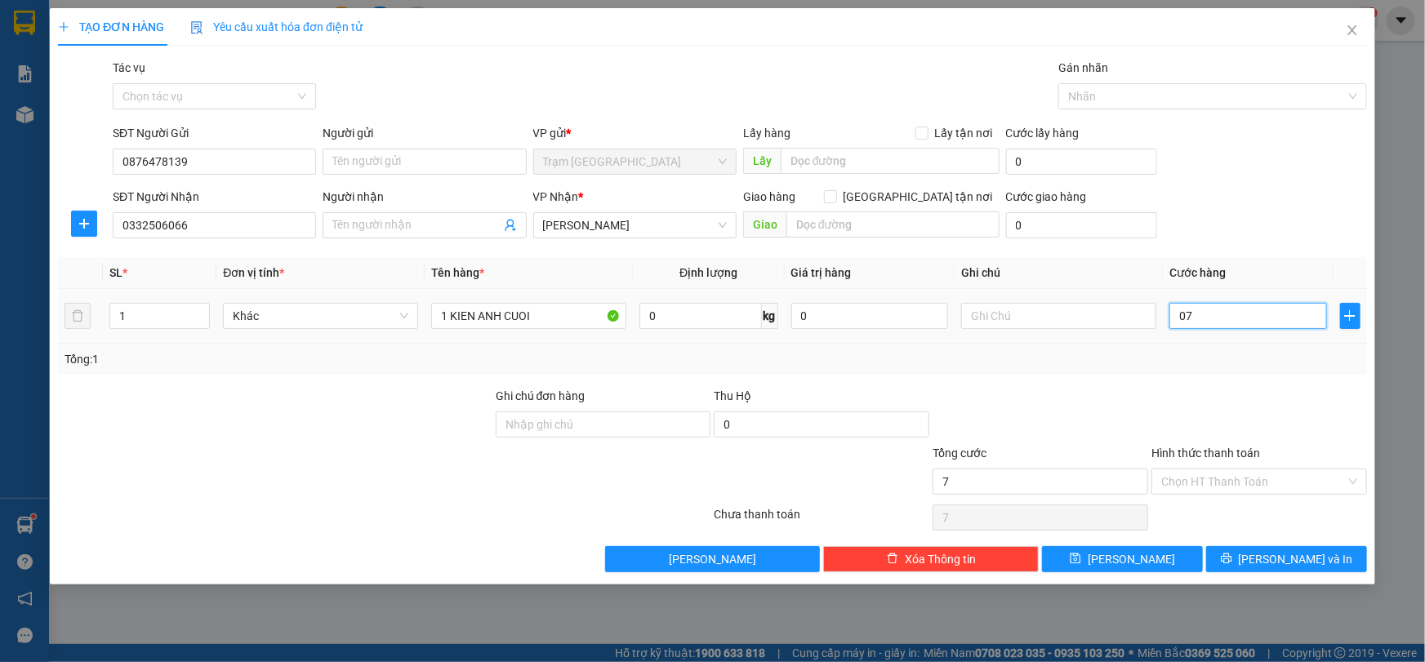
type input "70"
type input "70.000"
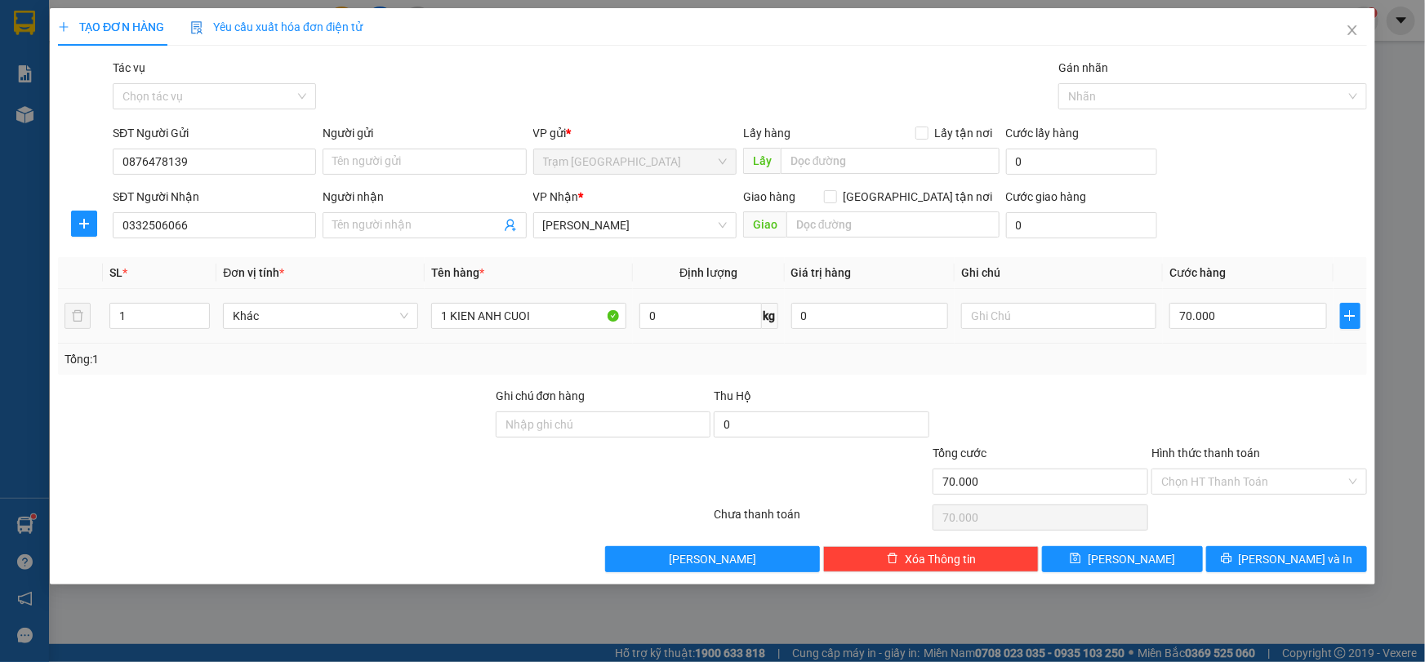
click at [1194, 408] on div at bounding box center [1259, 415] width 219 height 57
click at [1273, 548] on button "[PERSON_NAME] và In" at bounding box center [1286, 559] width 161 height 26
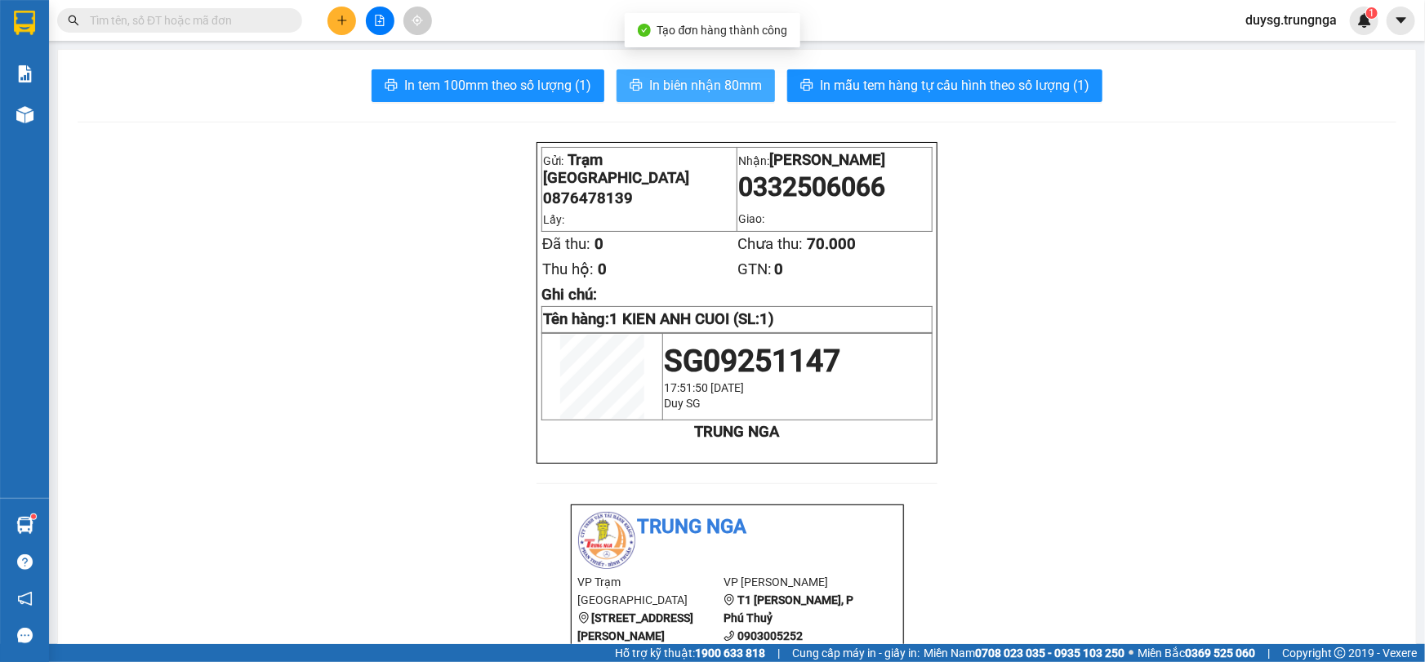
click at [722, 87] on span "In biên nhận 80mm" at bounding box center [705, 85] width 113 height 20
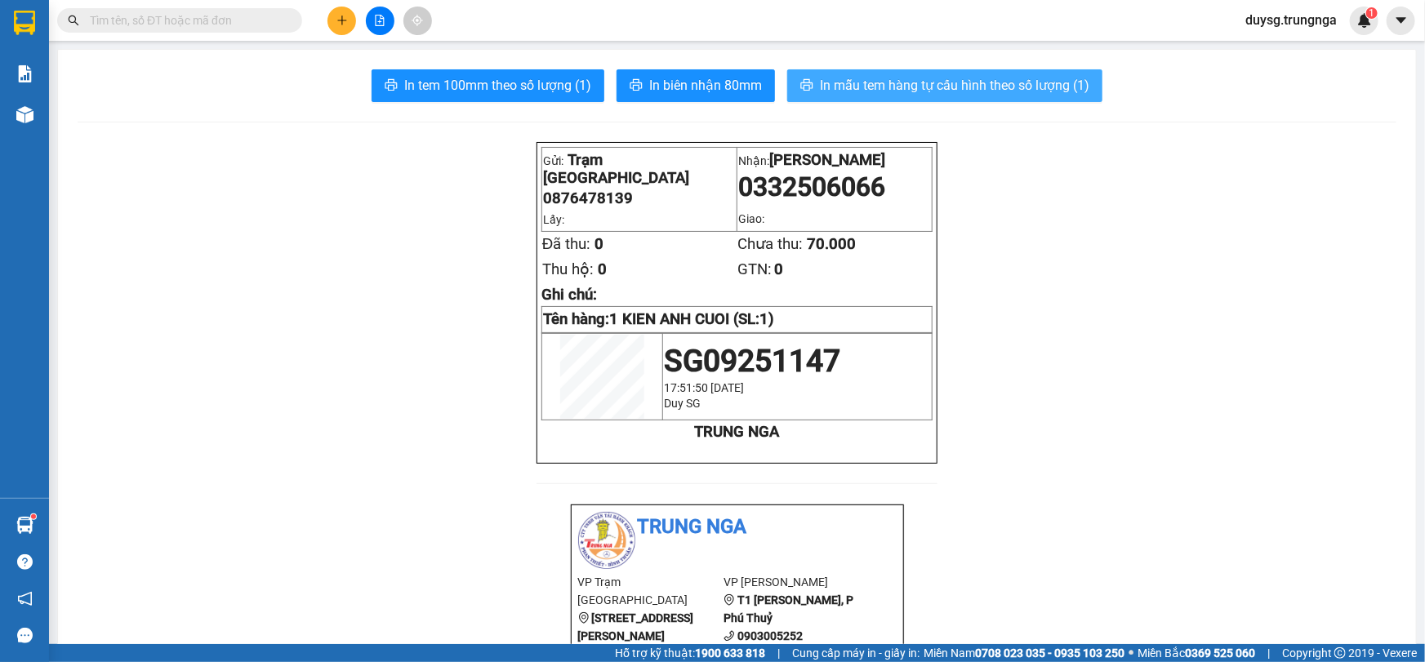
click at [902, 85] on span "In mẫu tem hàng tự cấu hình theo số lượng (1)" at bounding box center [954, 85] width 269 height 20
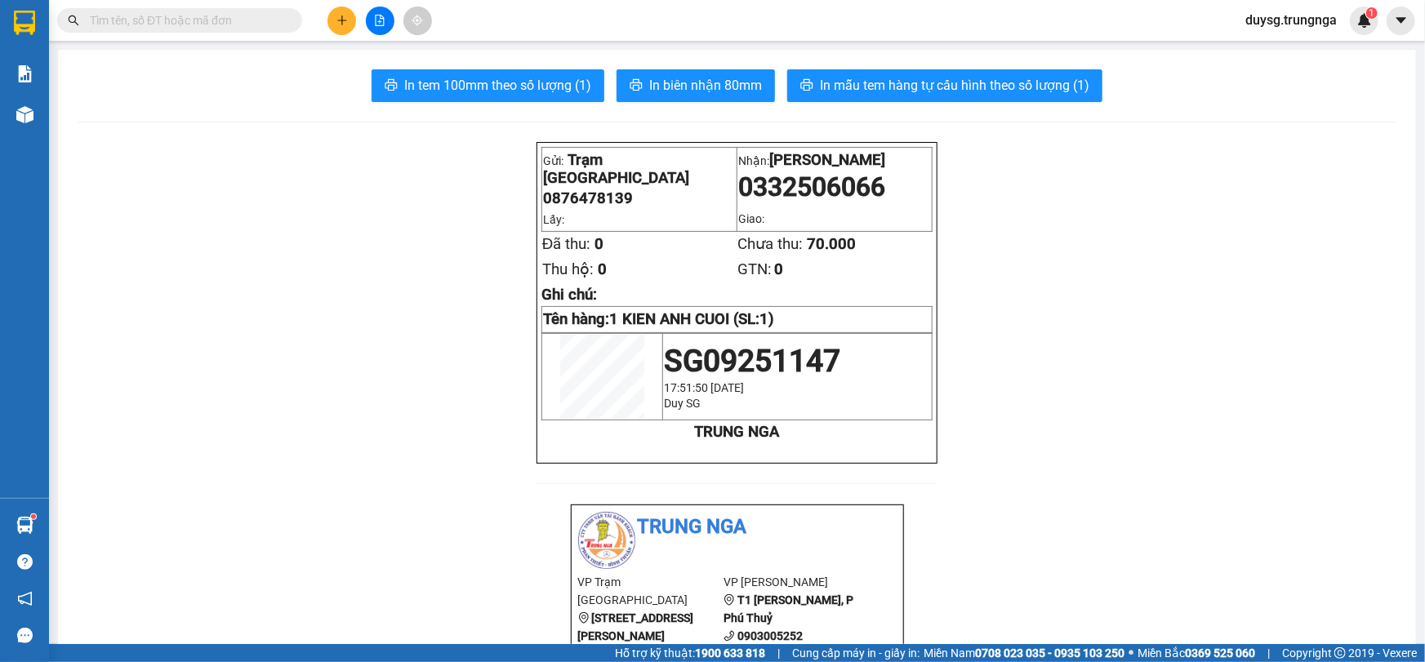
drag, startPoint x: 1138, startPoint y: 419, endPoint x: 701, endPoint y: 226, distance: 477.5
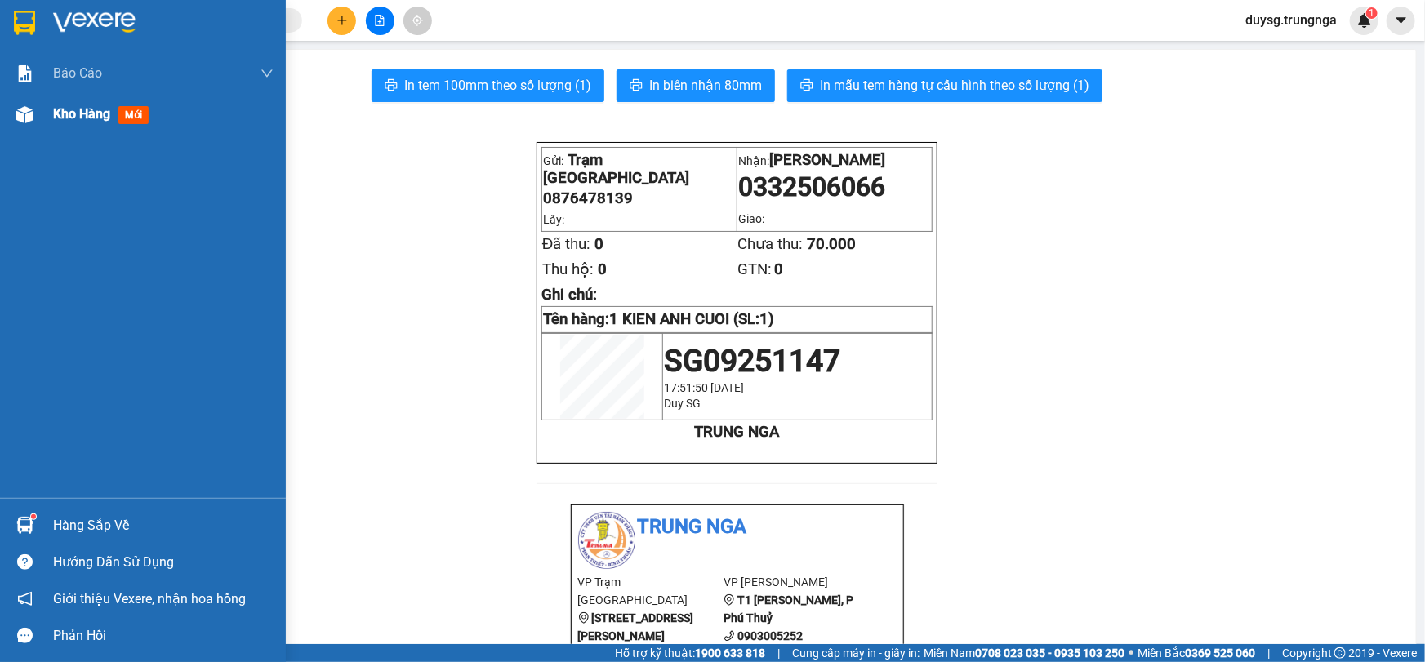
click at [42, 116] on div "Kho hàng mới" at bounding box center [143, 114] width 286 height 41
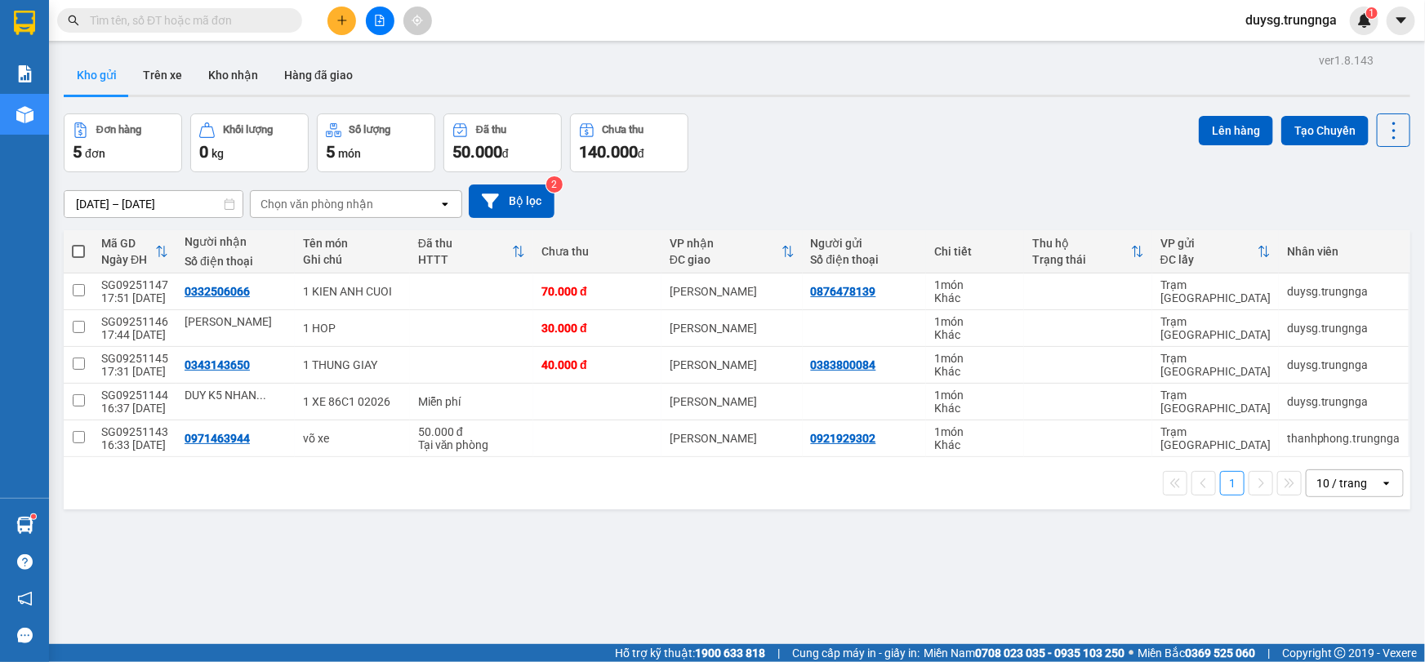
click at [82, 251] on span at bounding box center [78, 251] width 13 height 13
click at [78, 243] on input "checkbox" at bounding box center [78, 243] width 0 height 0
checkbox input "true"
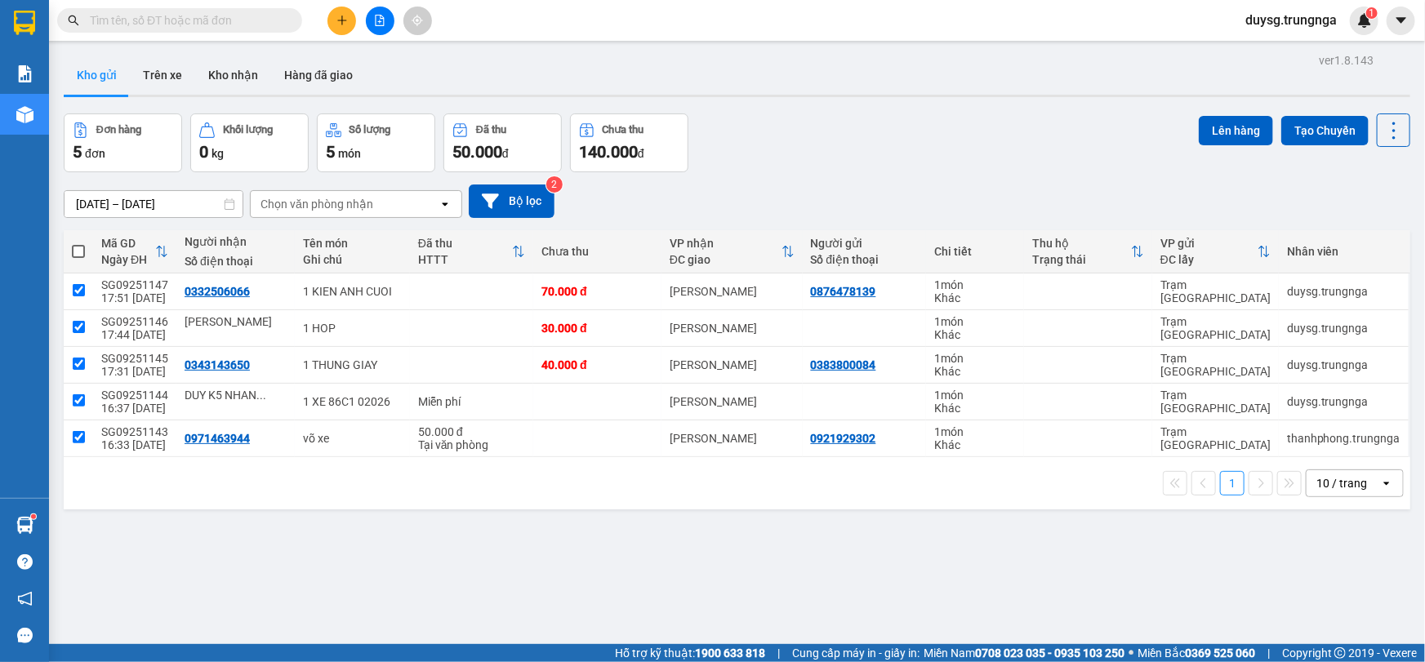
checkbox input "true"
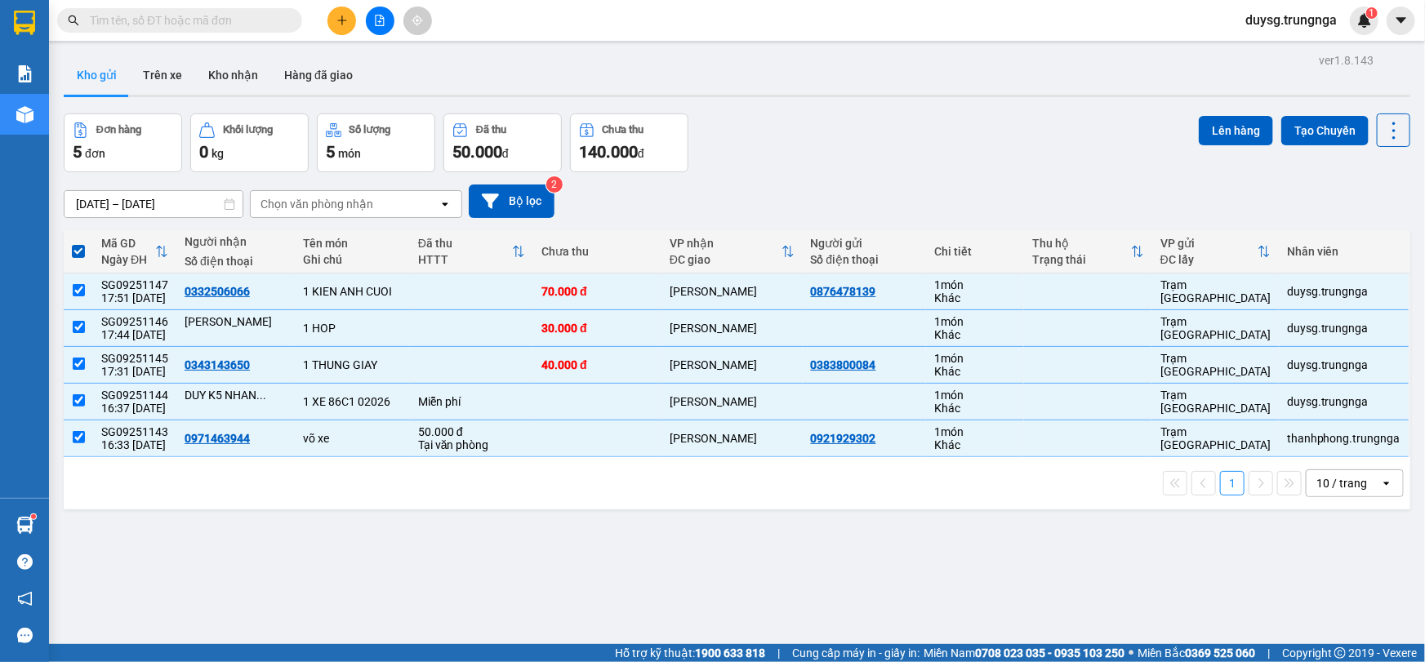
click at [1190, 141] on div "Đơn hàng 5 đơn Khối lượng 0 kg Số lượng 5 món Đã thu 50.000 đ Chưa thu 140.000 …" at bounding box center [737, 142] width 1346 height 59
click at [1236, 131] on button "Lên hàng" at bounding box center [1236, 130] width 74 height 29
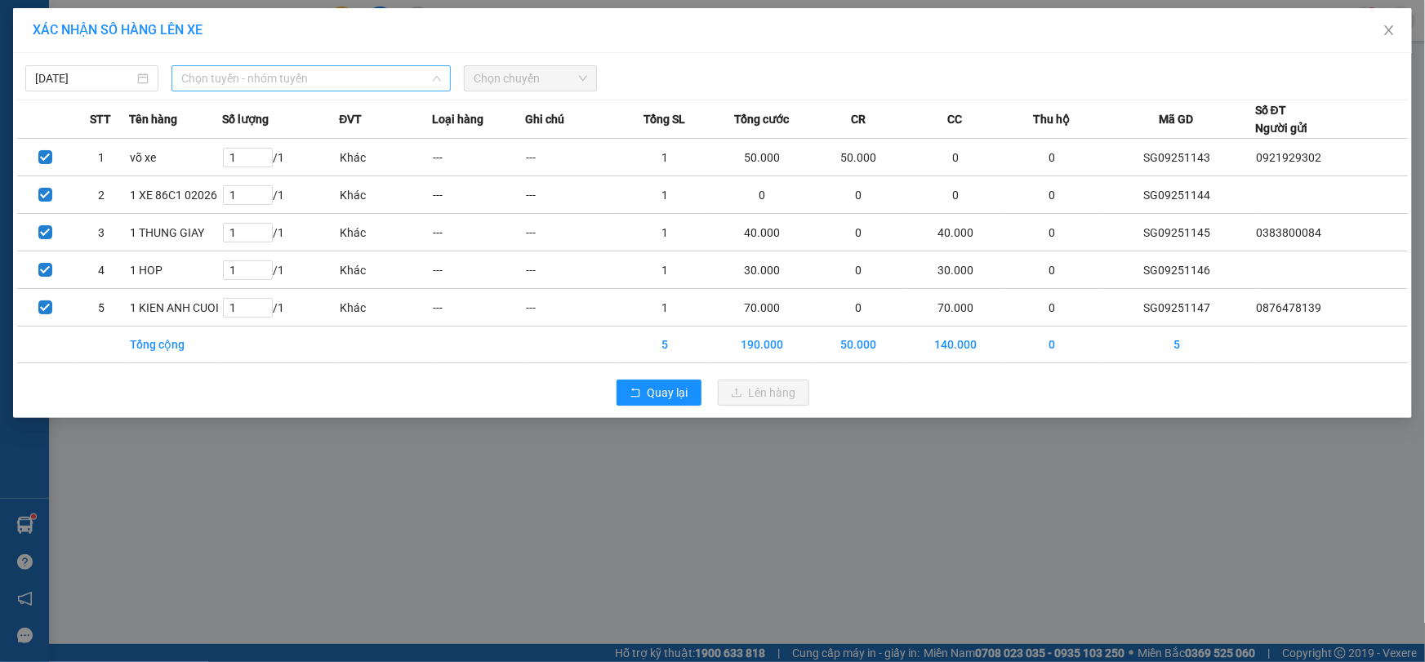
click at [240, 78] on span "Chọn tuyến - nhóm tuyến" at bounding box center [311, 78] width 260 height 24
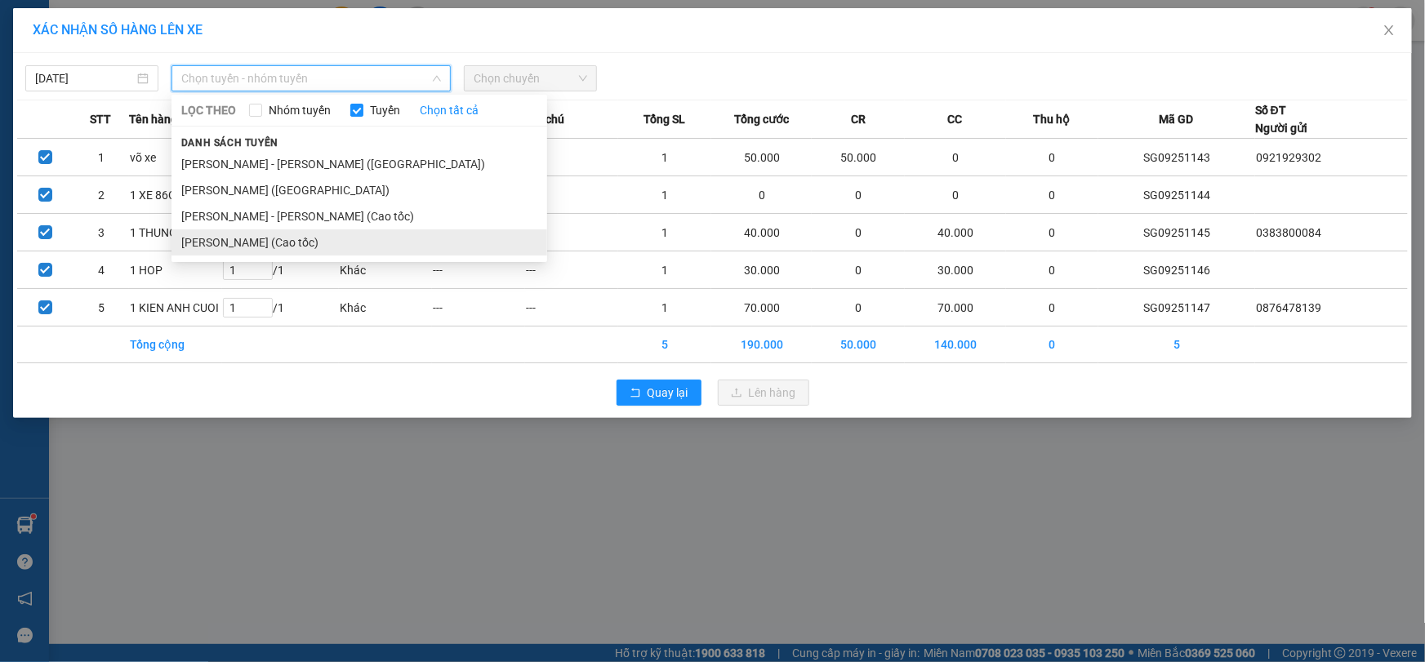
click at [270, 247] on li "[PERSON_NAME] (Cao tốc)" at bounding box center [359, 242] width 376 height 26
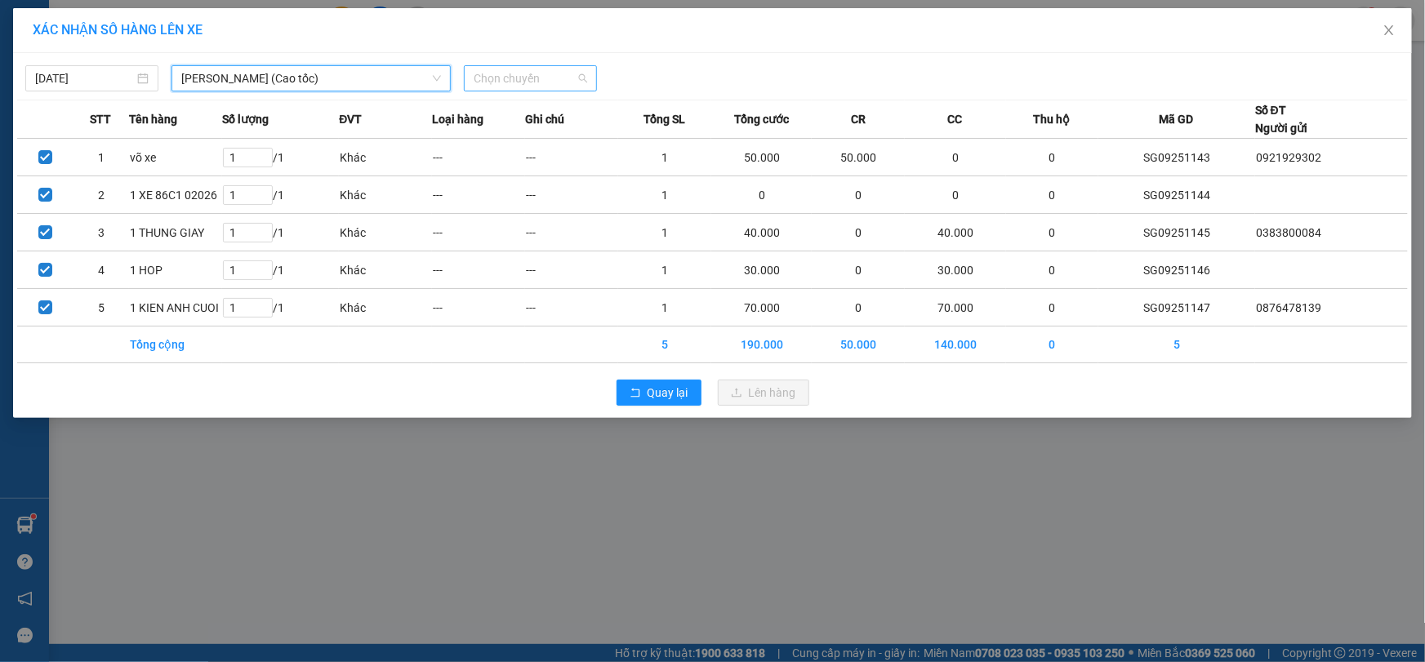
click at [487, 81] on span "Chọn chuyến" at bounding box center [530, 78] width 113 height 24
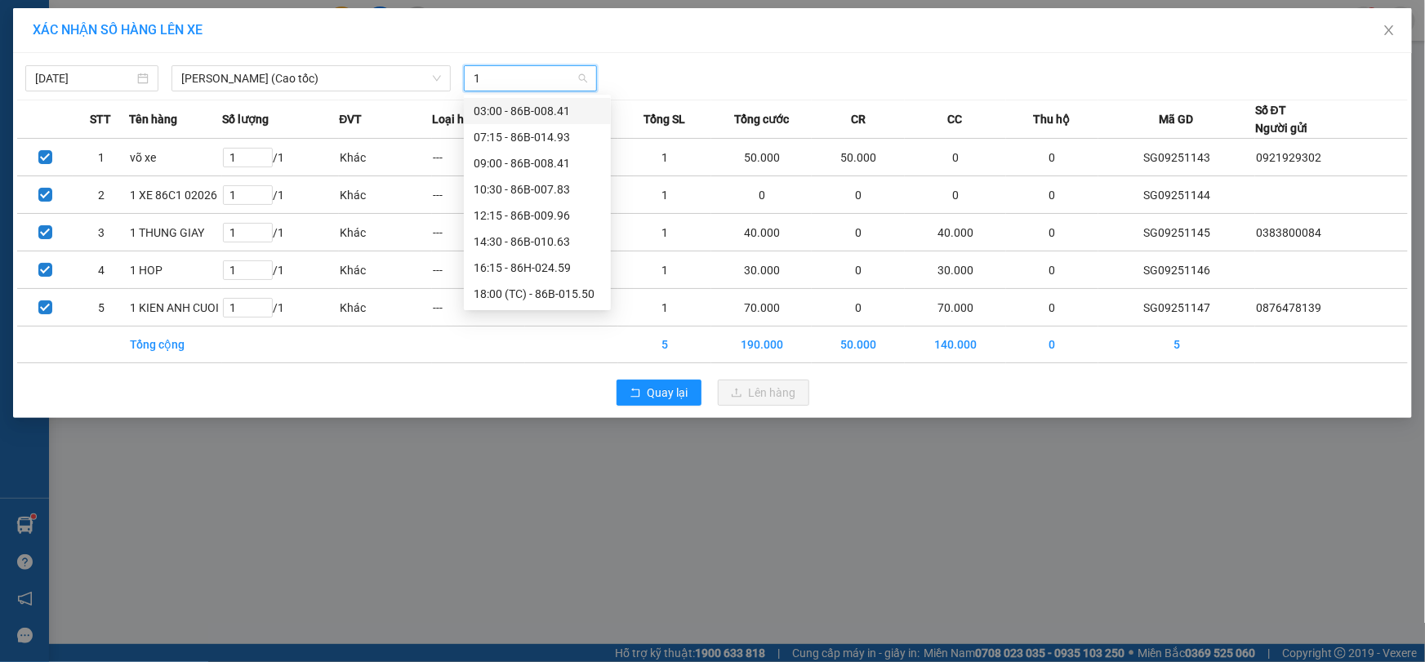
type input "18"
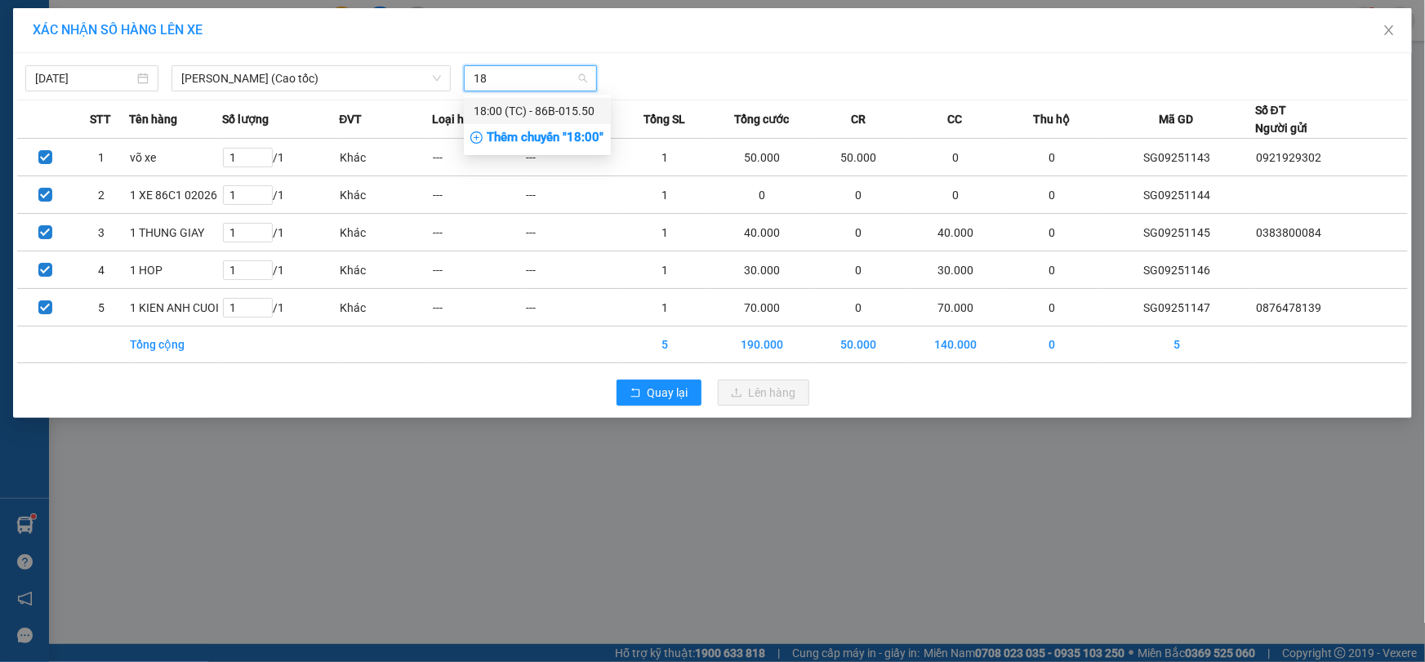
click at [514, 109] on div "18:00 (TC) - 86B-015.50" at bounding box center [537, 111] width 127 height 18
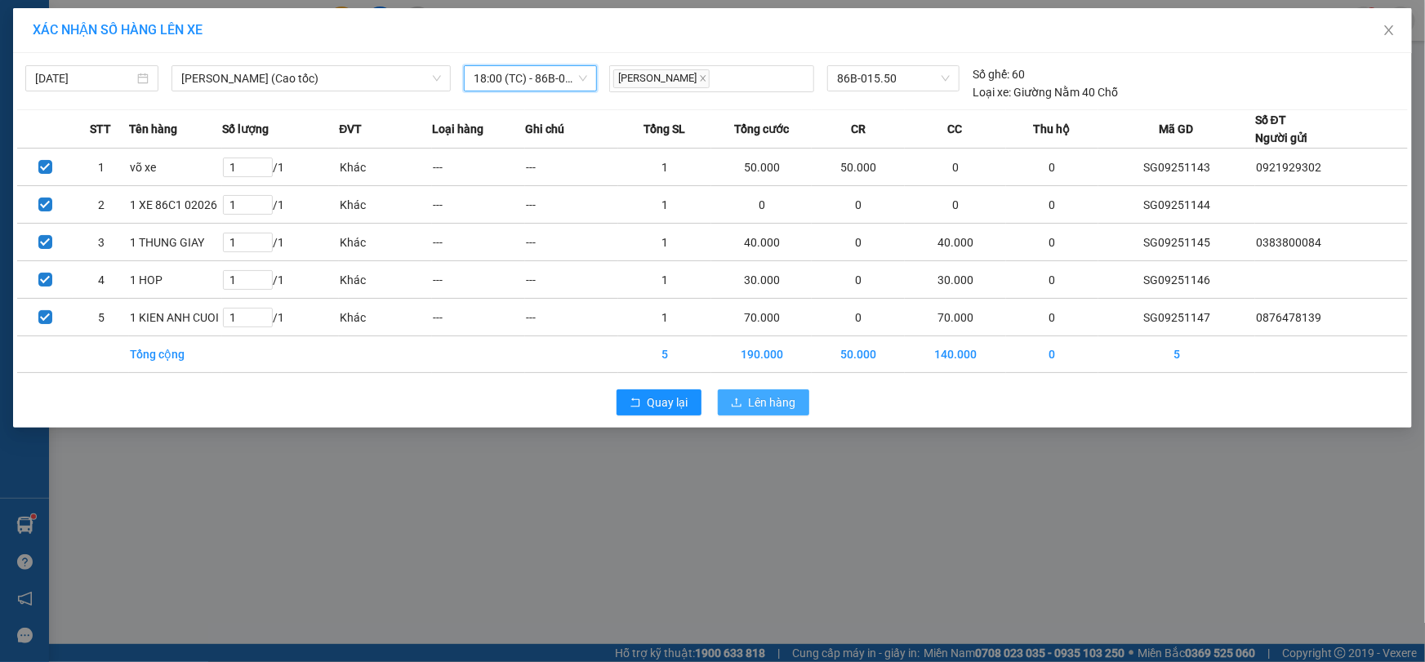
click at [747, 401] on button "Lên hàng" at bounding box center [763, 402] width 91 height 26
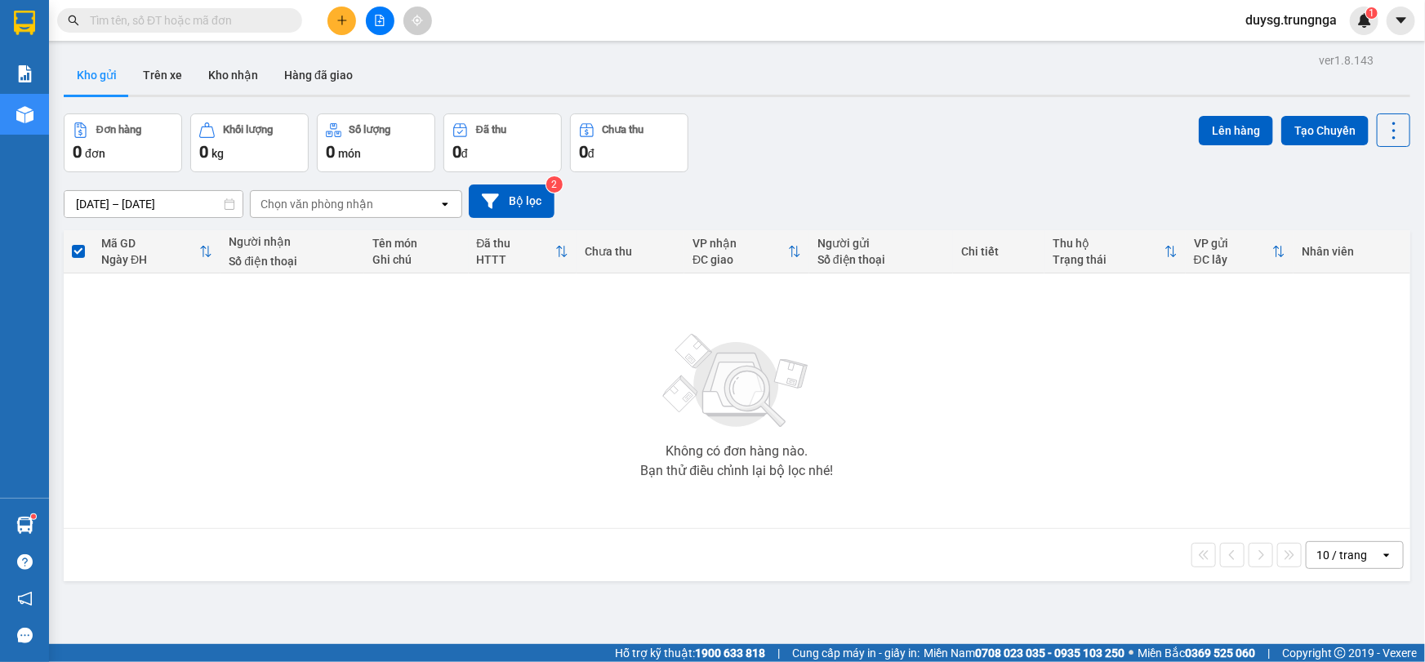
click at [1022, 590] on div "ver 1.8.143 Kho gửi Trên xe Kho nhận Hàng đã giao Đơn hàng 0 đơn Khối lượng 0 k…" at bounding box center [737, 380] width 1360 height 662
drag, startPoint x: 254, startPoint y: 88, endPoint x: 245, endPoint y: 83, distance: 10.2
click at [253, 87] on button "Kho nhận" at bounding box center [233, 75] width 76 height 39
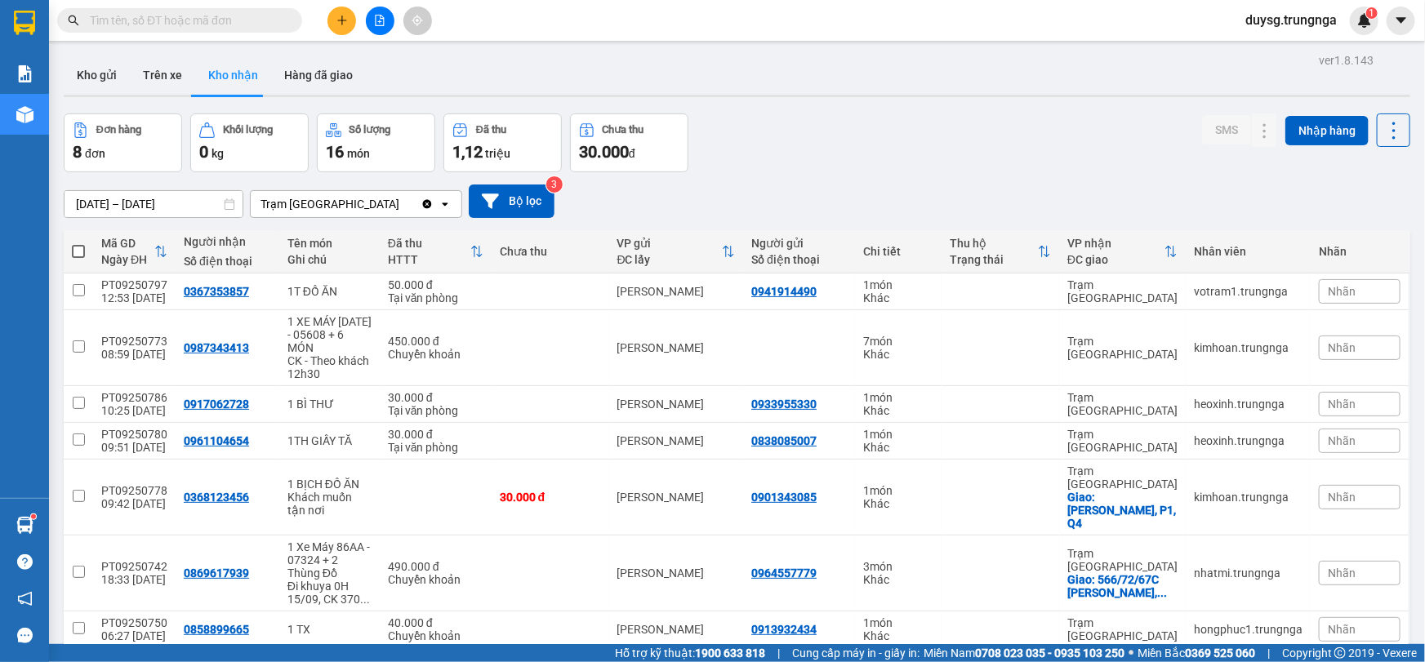
click at [878, 117] on div "Đơn hàng 8 đơn Khối lượng 0 kg Số lượng 16 món Đã thu 1,12 triệu Chưa thu 30.00…" at bounding box center [737, 142] width 1346 height 59
click at [887, 139] on div "Đơn hàng 8 đơn Khối lượng 0 kg Số lượng 16 món Đã thu 1,12 triệu Chưa thu 30.00…" at bounding box center [737, 142] width 1346 height 59
click at [906, 158] on div "Đơn hàng 8 đơn Khối lượng 0 kg Số lượng 16 món Đã thu 1,12 triệu Chưa thu 30.00…" at bounding box center [737, 142] width 1346 height 59
click at [166, 70] on button "Trên xe" at bounding box center [162, 75] width 65 height 39
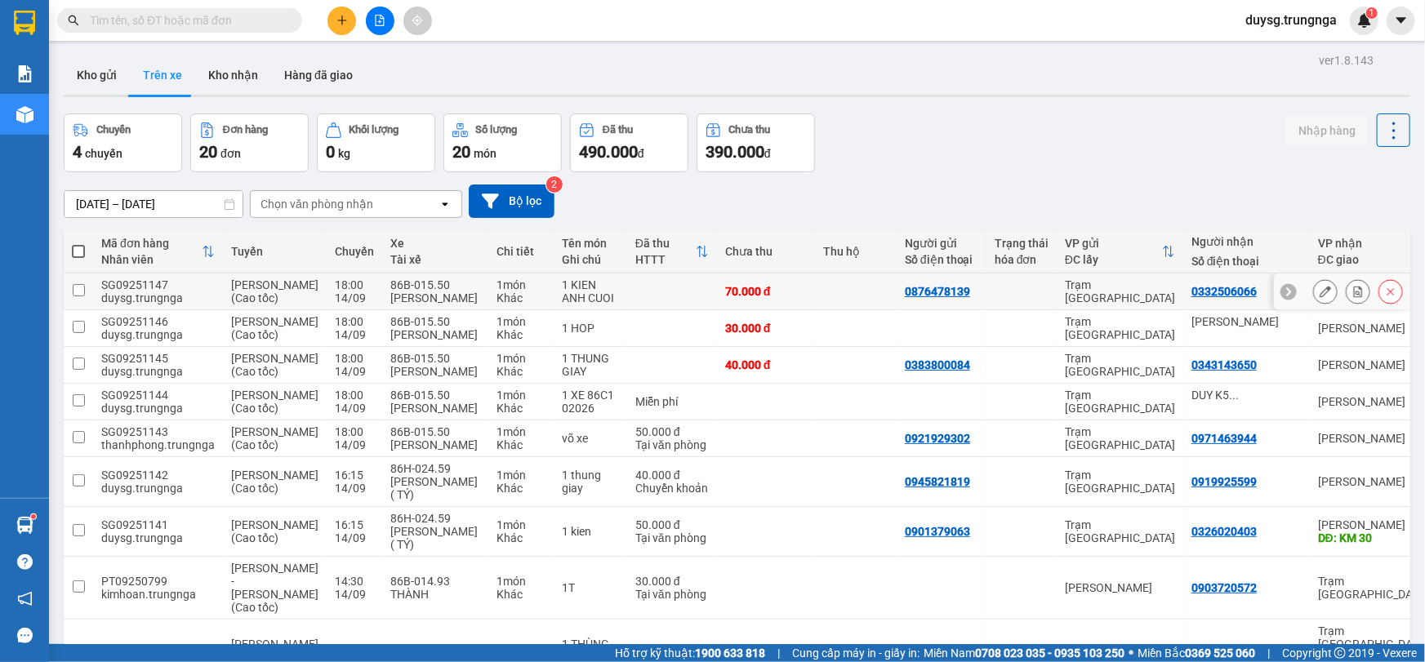
click at [1352, 296] on icon at bounding box center [1357, 291] width 11 height 11
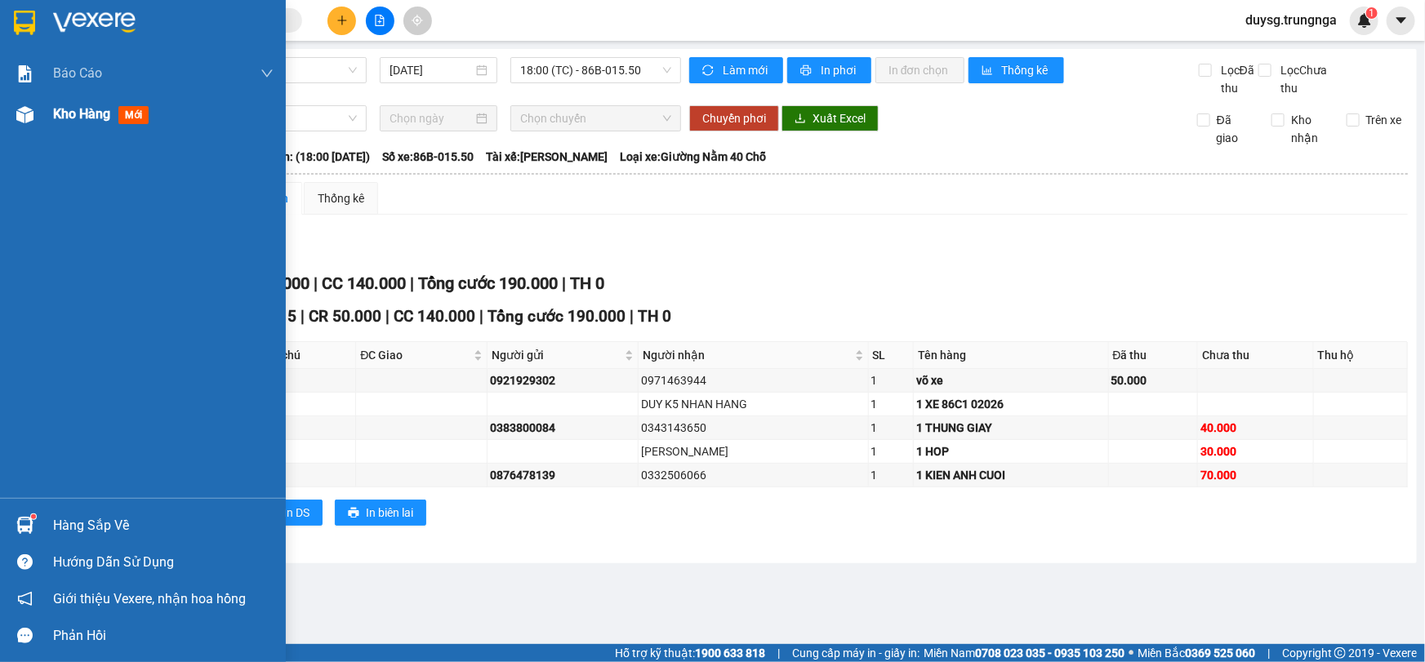
click at [23, 114] on img at bounding box center [24, 114] width 17 height 17
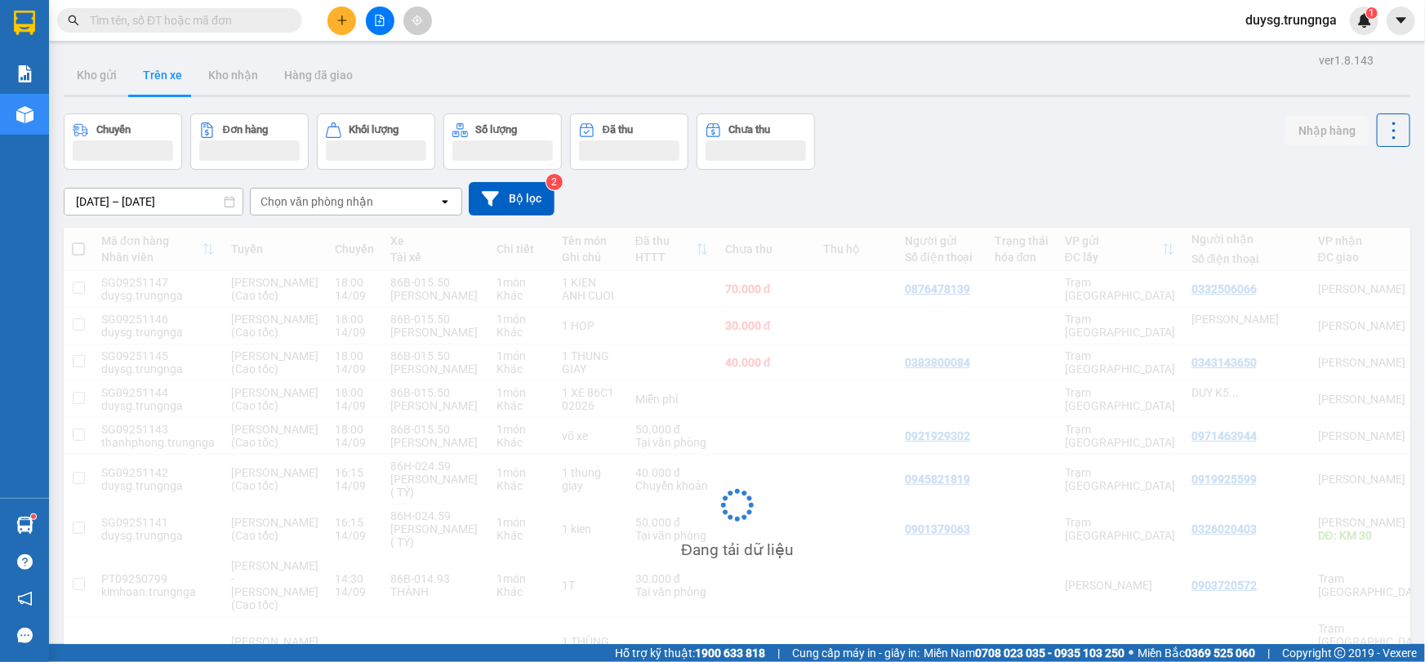
click at [931, 167] on div "Chuyến Đơn hàng Khối lượng Số lượng Đã thu Chưa thu Nhập hàng" at bounding box center [737, 141] width 1346 height 56
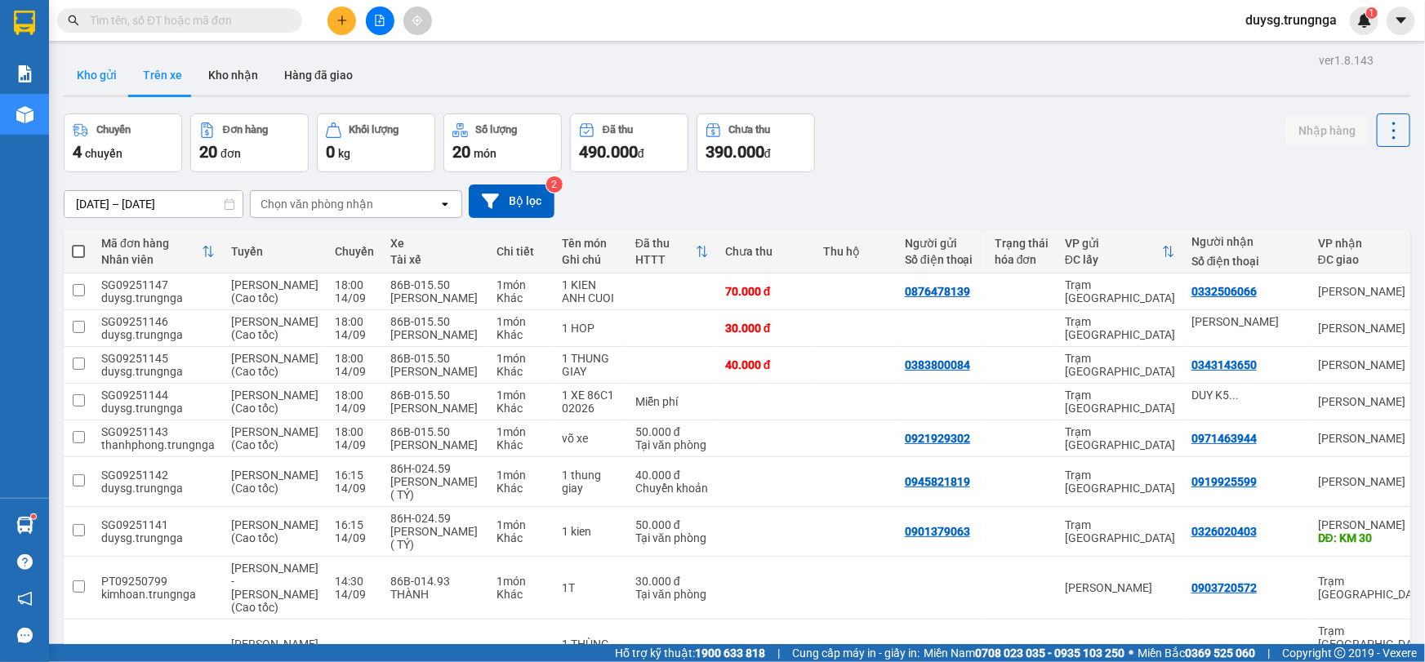
click at [96, 69] on button "Kho gửi" at bounding box center [97, 75] width 66 height 39
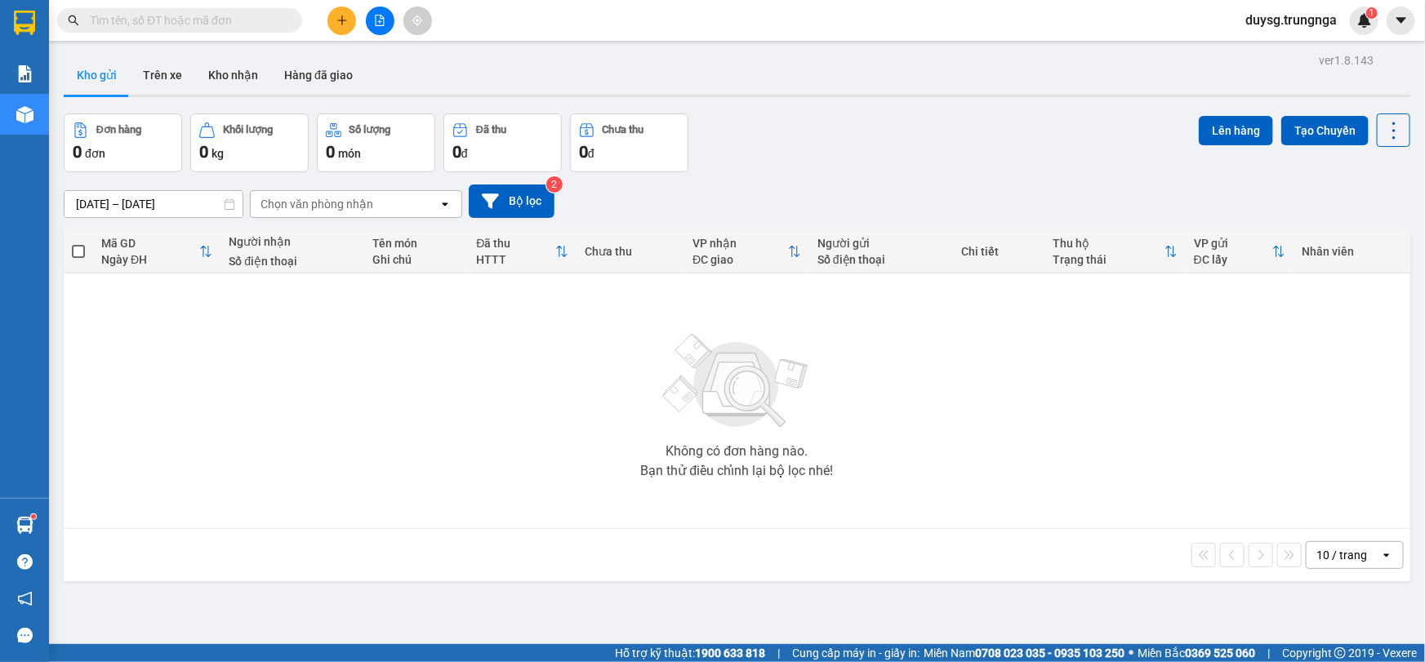
click at [903, 138] on div "Đơn hàng 0 đơn Khối lượng 0 kg Số lượng 0 món Đã thu 0 đ Chưa thu 0 đ Lên hàng …" at bounding box center [737, 142] width 1346 height 59
click at [209, 87] on button "Kho nhận" at bounding box center [233, 75] width 76 height 39
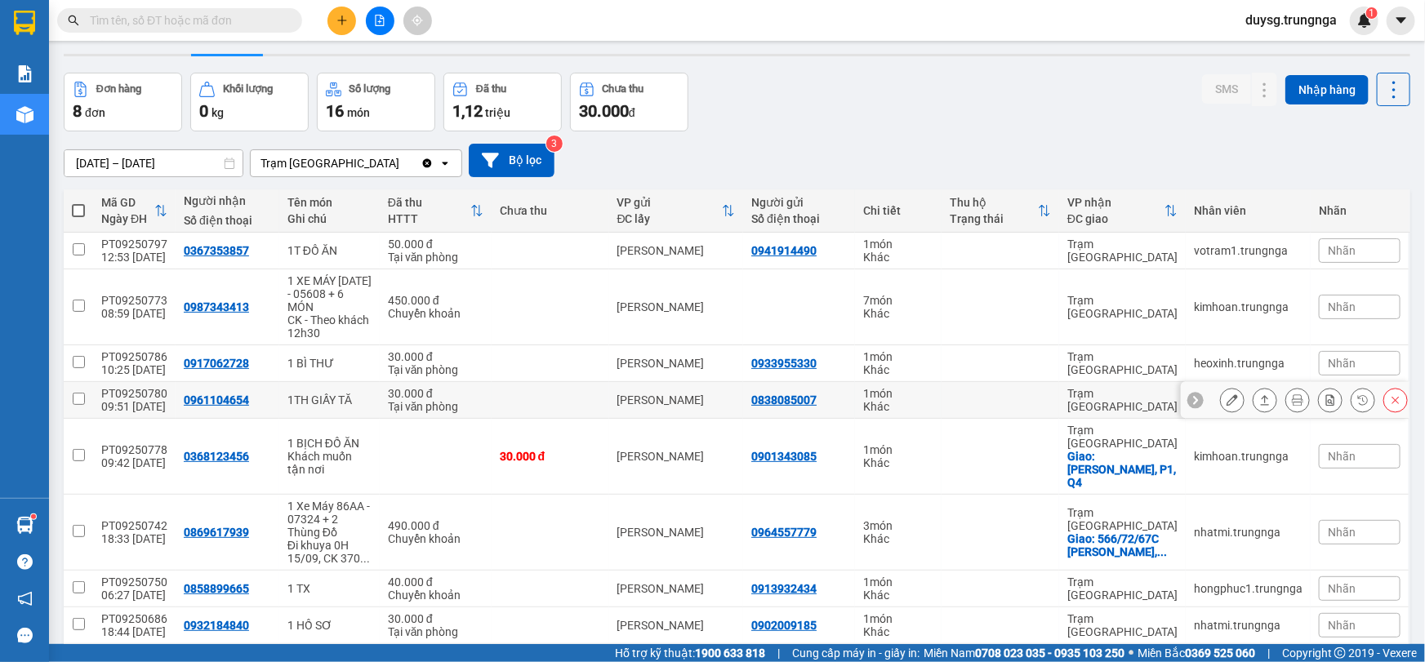
scroll to position [81, 0]
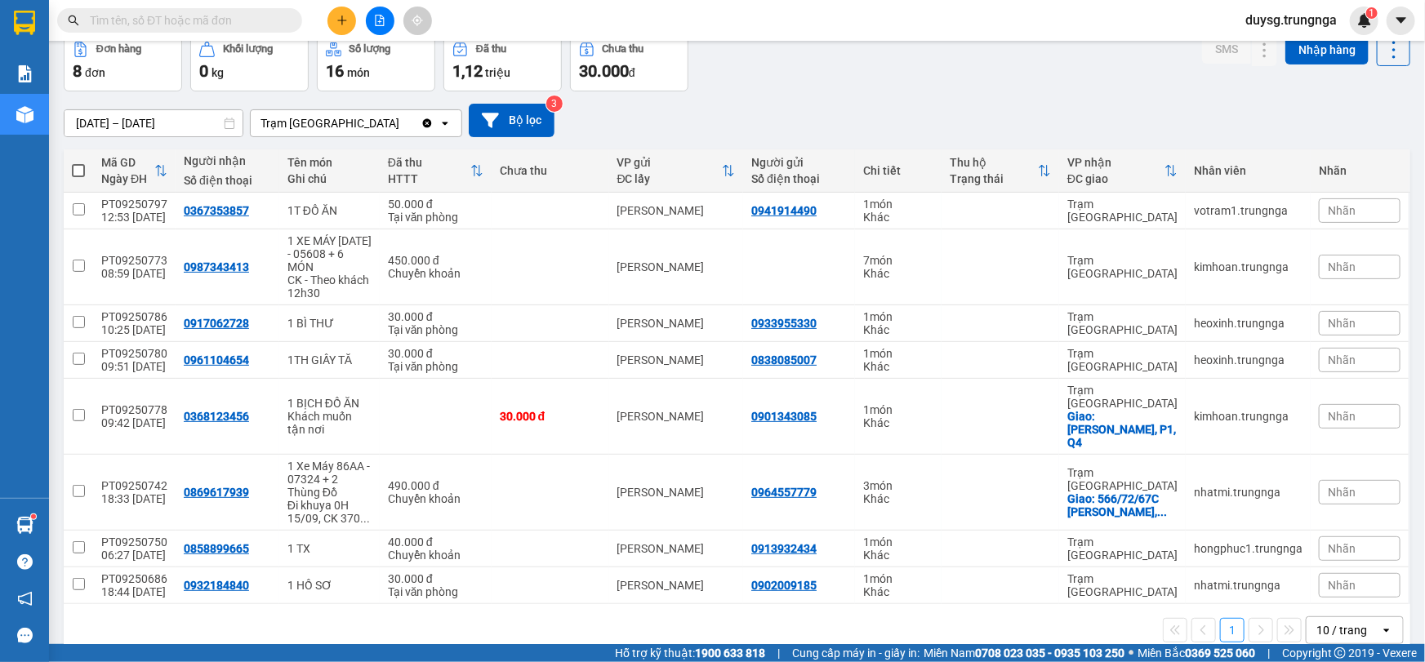
click at [839, 94] on div "[DATE] – [DATE] Press the down arrow key to interact with the calendar and sele…" at bounding box center [737, 120] width 1346 height 58
click at [838, 96] on div "[DATE] – [DATE] Press the down arrow key to interact with the calendar and sele…" at bounding box center [737, 120] width 1346 height 58
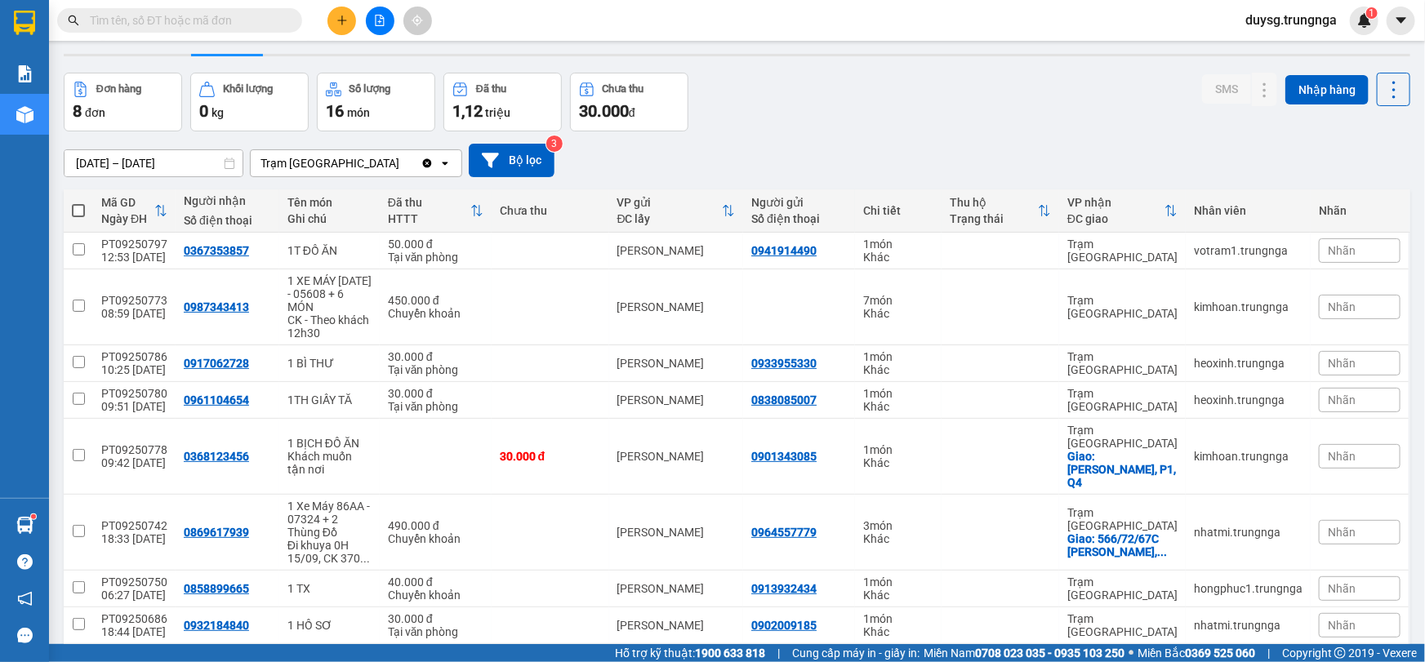
scroll to position [0, 0]
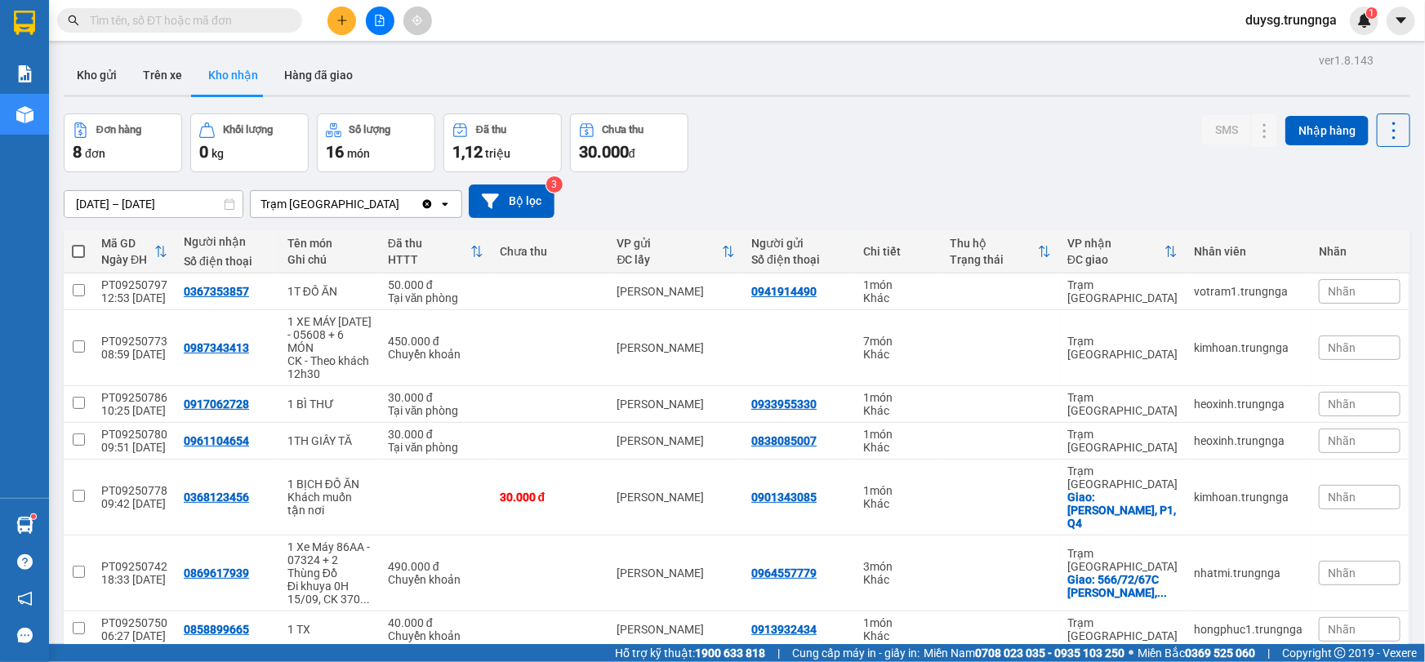
click at [340, 26] on button at bounding box center [341, 21] width 29 height 29
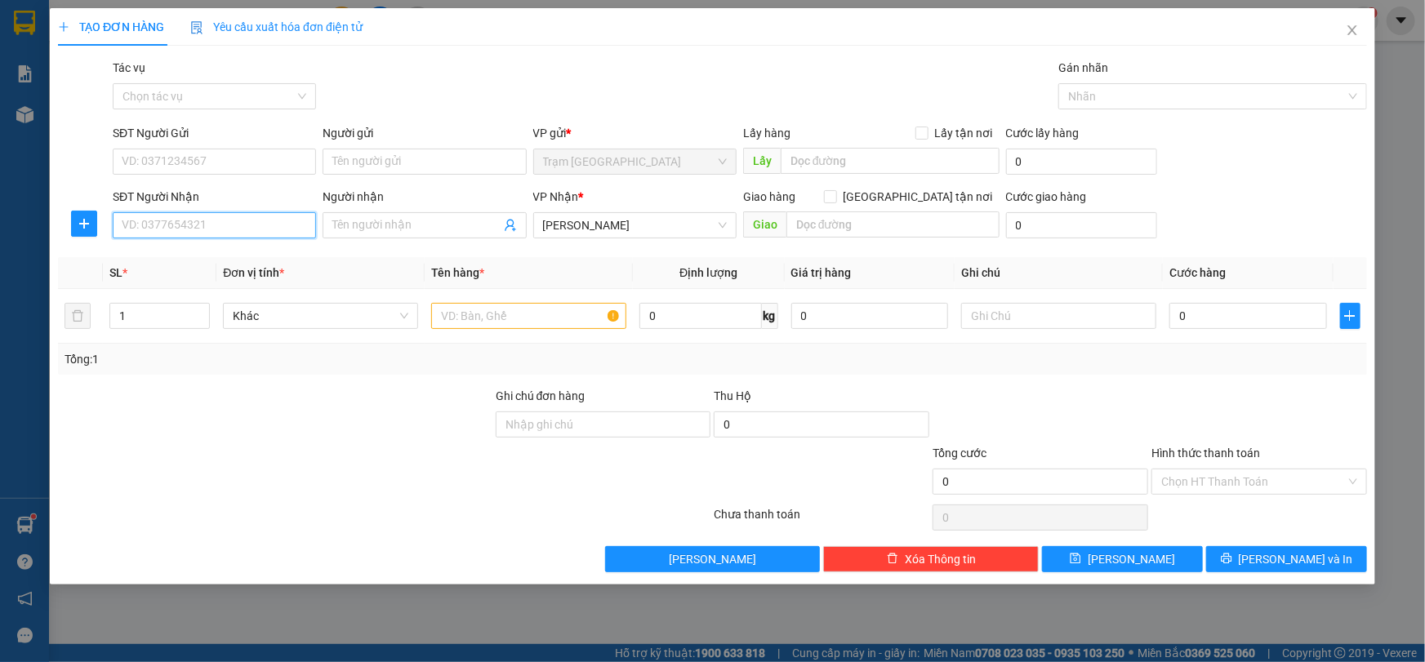
click at [243, 225] on input "SĐT Người Nhận" at bounding box center [214, 225] width 203 height 26
type input "0358437970"
click at [237, 149] on input "SĐT Người Gửi" at bounding box center [214, 162] width 203 height 26
paste input "search"
paste input "3"
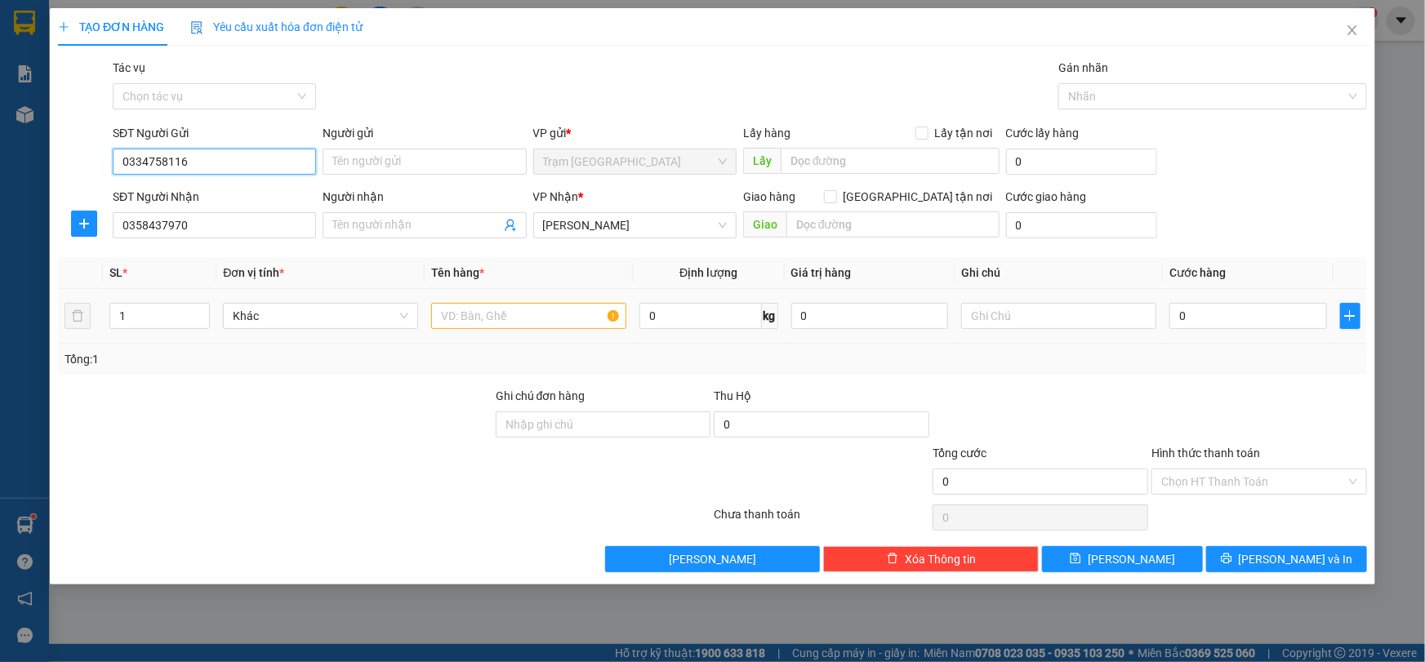
type input "0334758116"
click at [481, 311] on input "text" at bounding box center [528, 316] width 195 height 26
paste input "text"
paste input "K"
type input "1 KIEN"
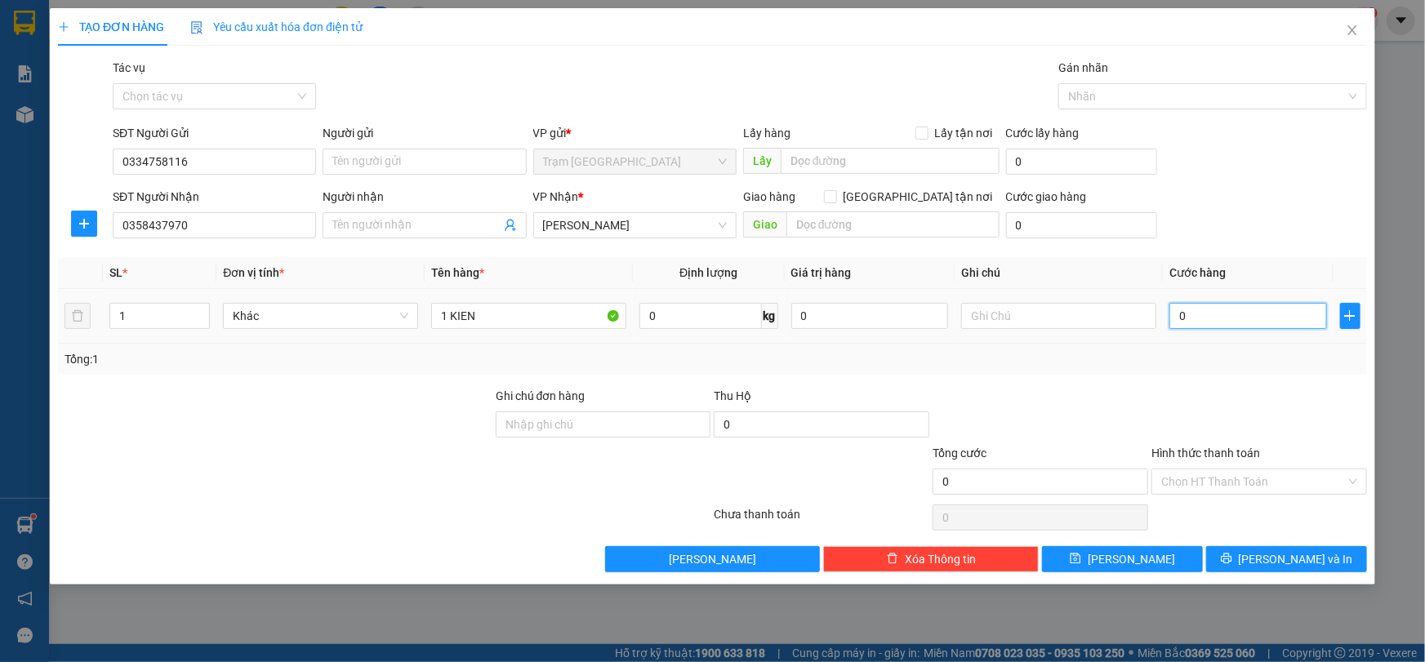
click at [1240, 313] on input "0" at bounding box center [1248, 316] width 158 height 26
type input "30"
click at [1240, 323] on input "30" at bounding box center [1248, 316] width 158 height 26
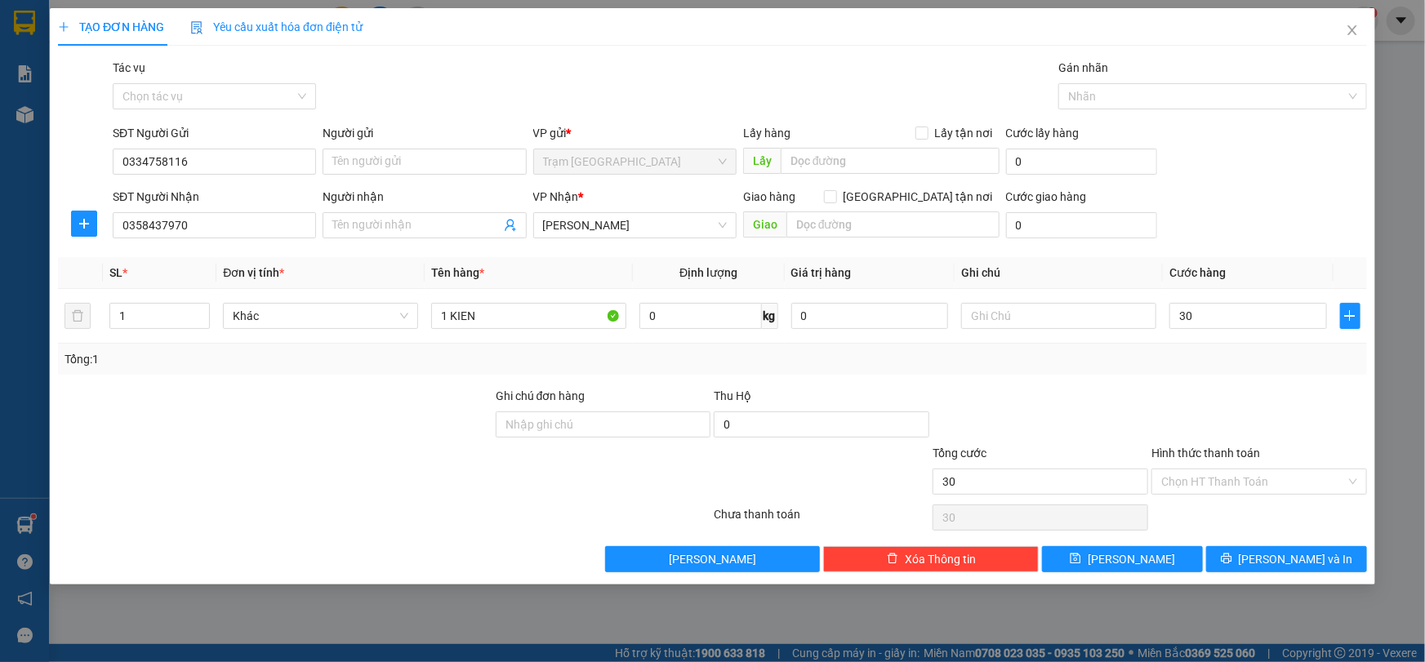
click at [1247, 375] on div "Transit Pickup Surcharge Ids Transit Deliver Surcharge Ids Transit Deliver Surc…" at bounding box center [712, 316] width 1309 height 514
type input "30.000"
click at [1254, 406] on div at bounding box center [1259, 415] width 219 height 57
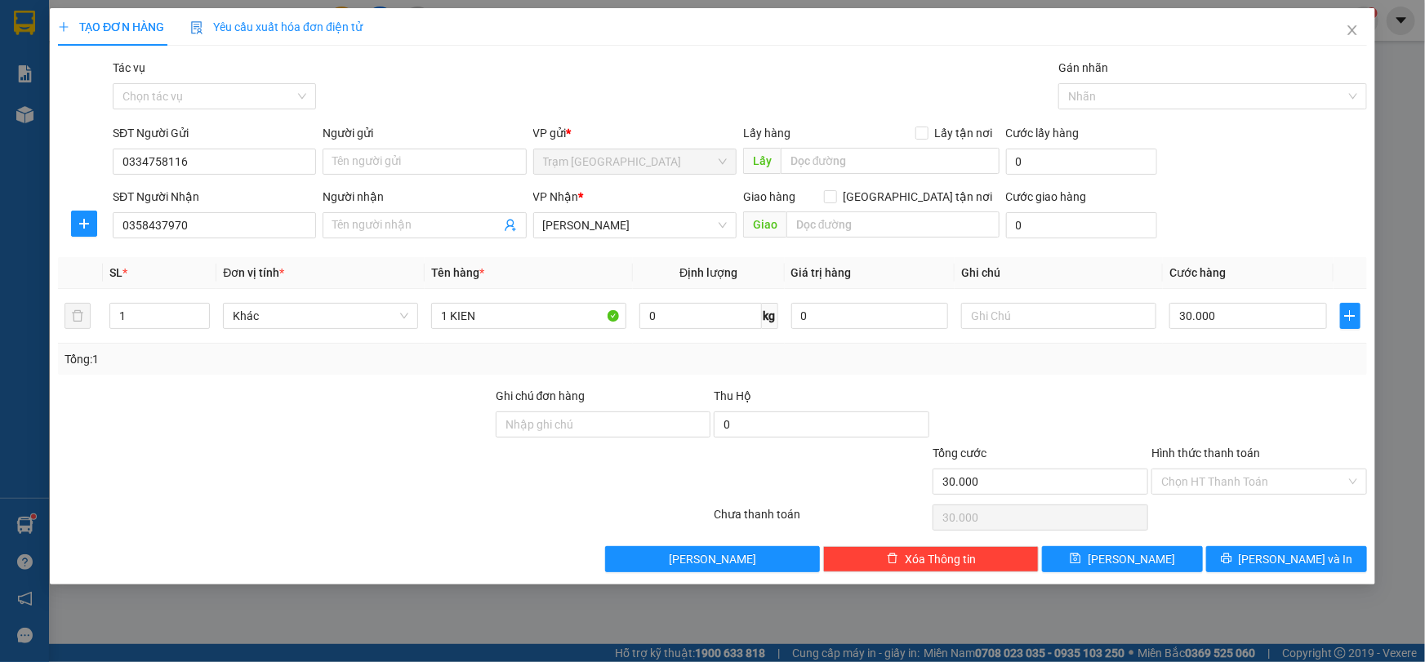
click at [1239, 419] on div at bounding box center [1259, 415] width 219 height 57
click at [1235, 409] on div at bounding box center [1259, 415] width 219 height 57
click at [1288, 556] on span "[PERSON_NAME] và In" at bounding box center [1296, 559] width 114 height 18
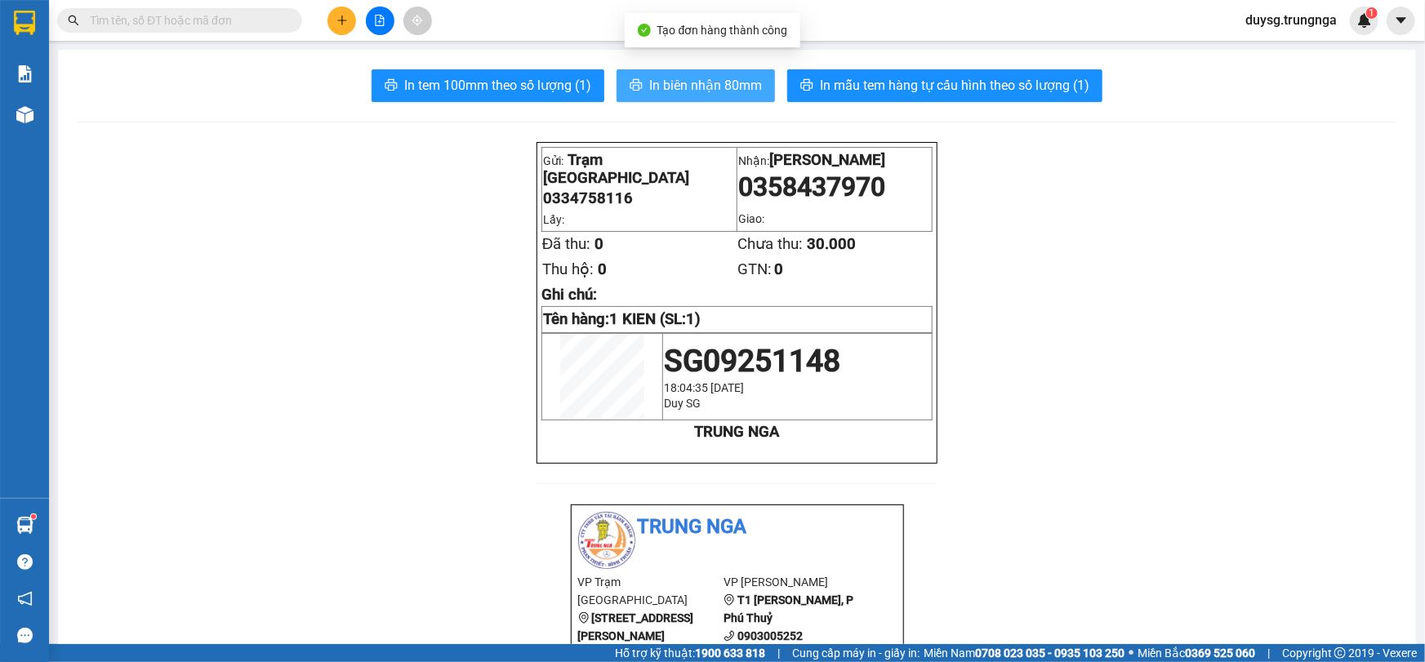
click at [692, 96] on span "In biên nhận 80mm" at bounding box center [705, 85] width 113 height 20
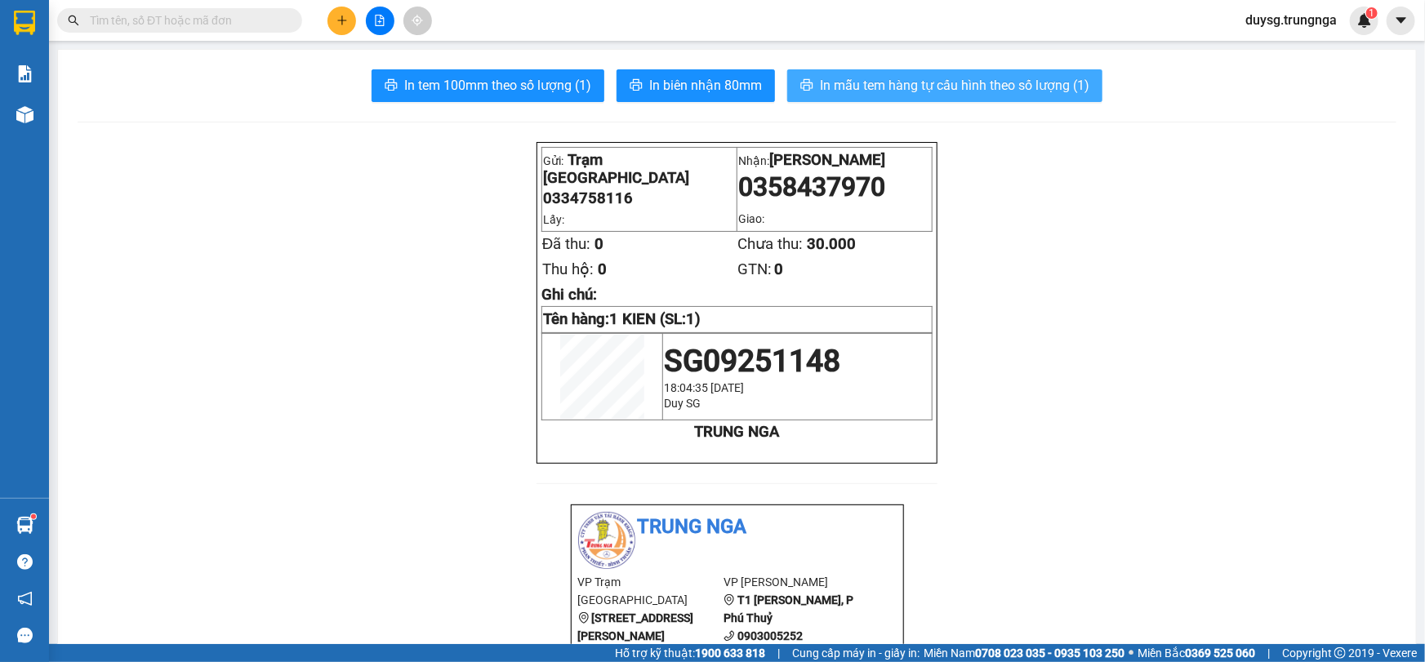
click at [974, 90] on span "In mẫu tem hàng tự cấu hình theo số lượng (1)" at bounding box center [954, 85] width 269 height 20
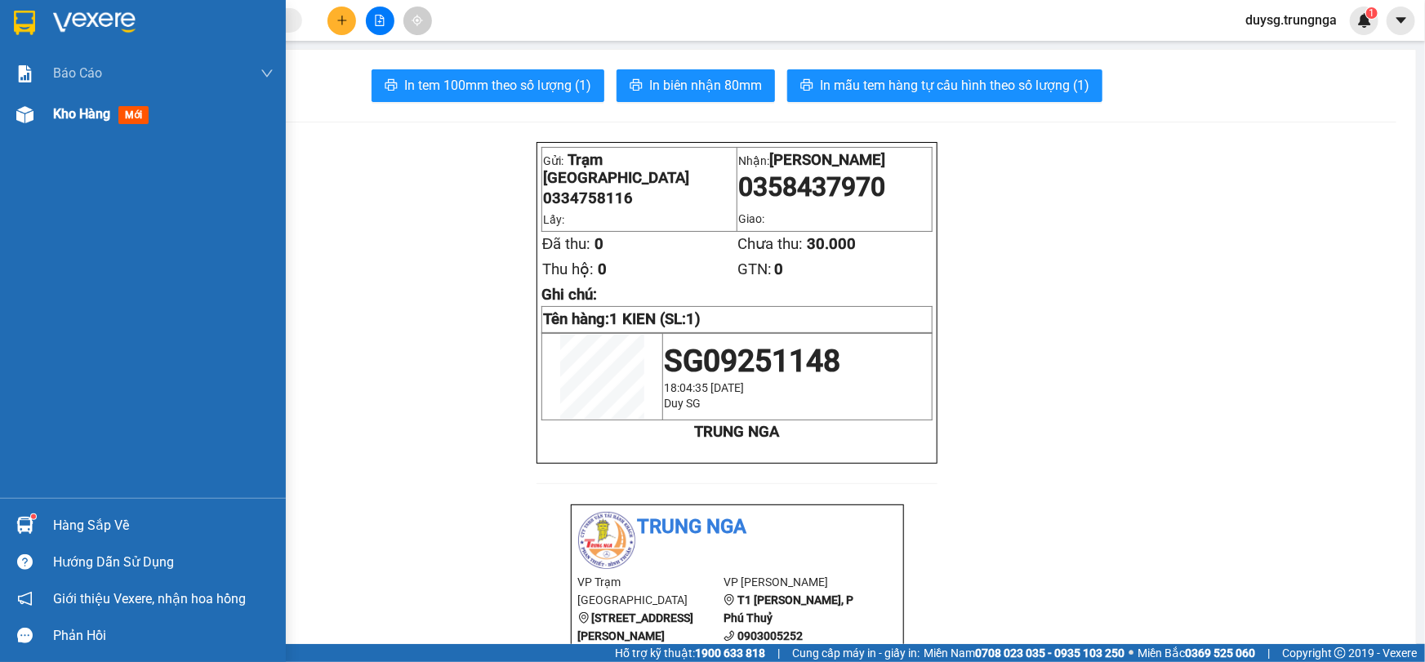
click at [81, 119] on span "Kho hàng" at bounding box center [81, 114] width 57 height 16
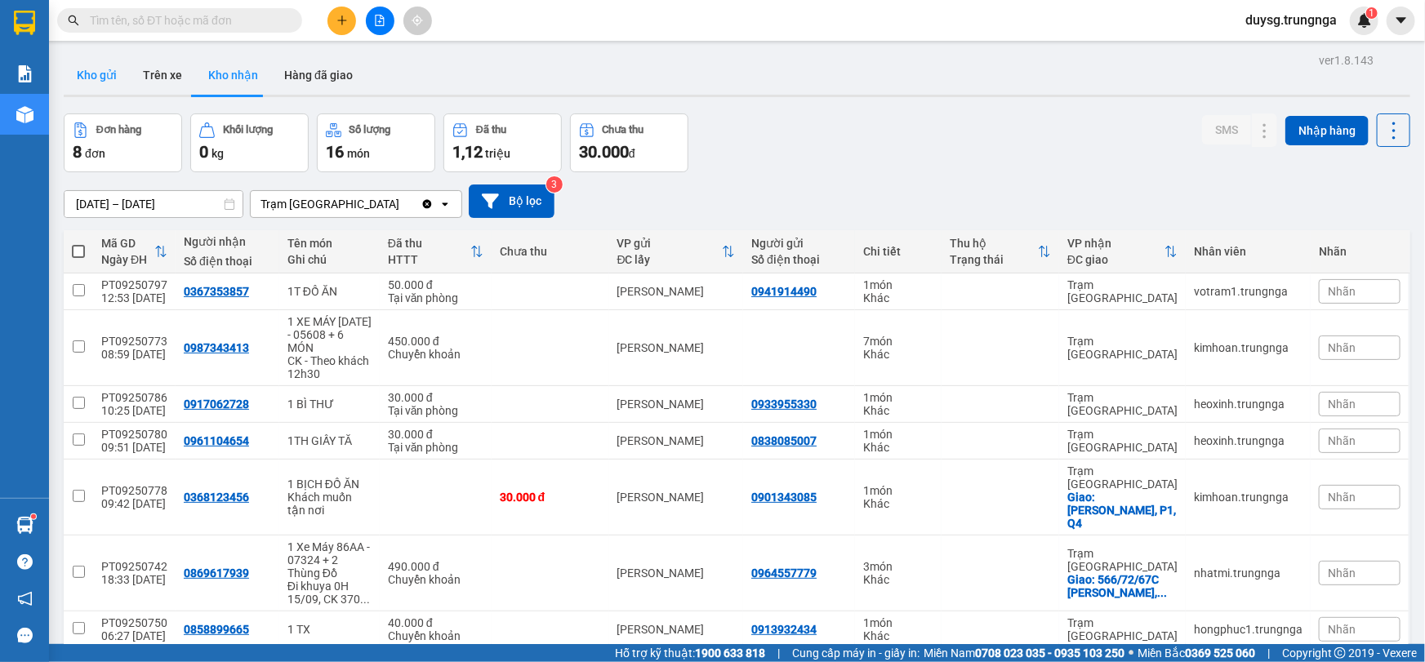
click at [104, 83] on button "Kho gửi" at bounding box center [97, 75] width 66 height 39
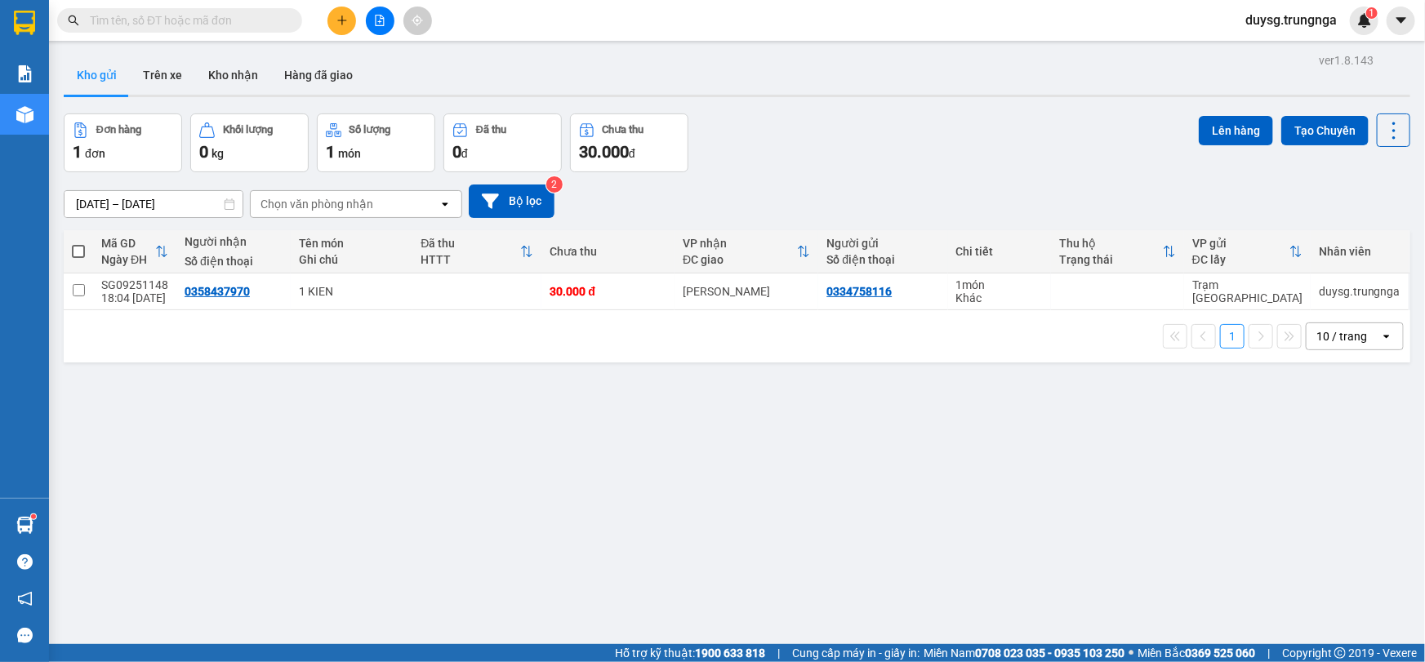
click at [77, 249] on span at bounding box center [78, 251] width 13 height 13
click at [78, 243] on input "checkbox" at bounding box center [78, 243] width 0 height 0
checkbox input "true"
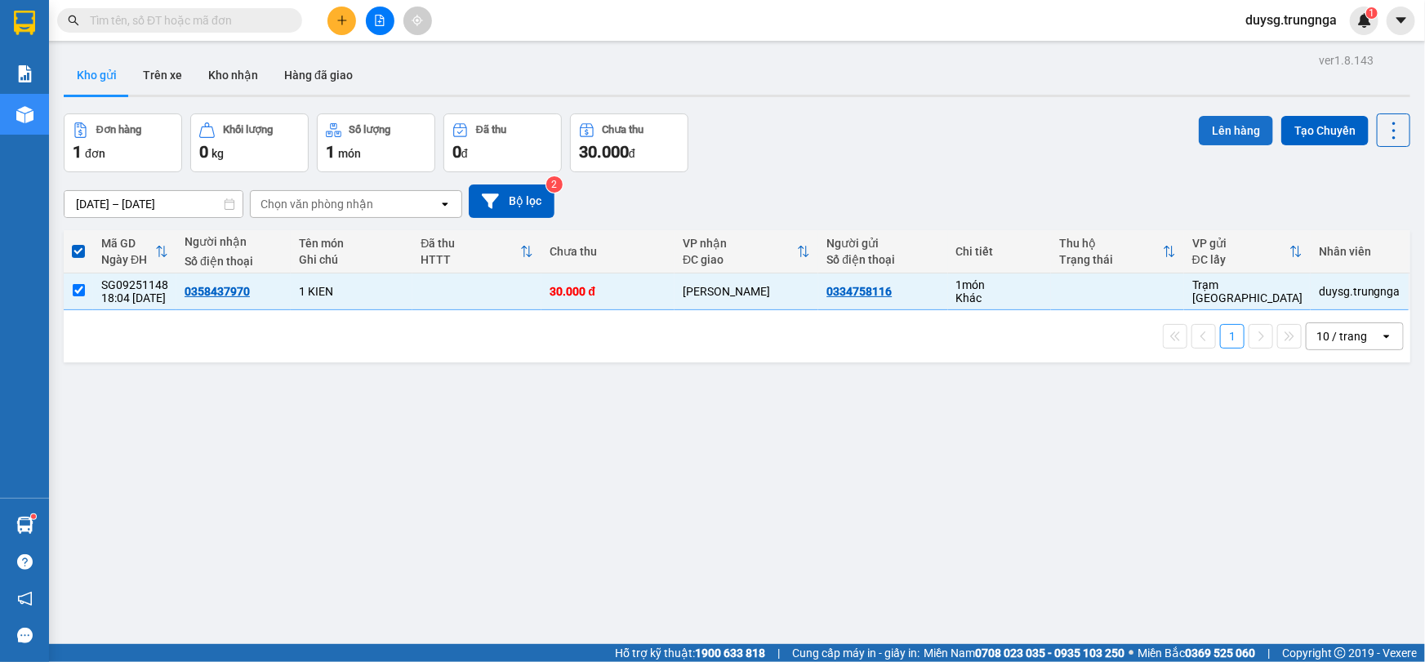
click at [1220, 122] on button "Lên hàng" at bounding box center [1236, 130] width 74 height 29
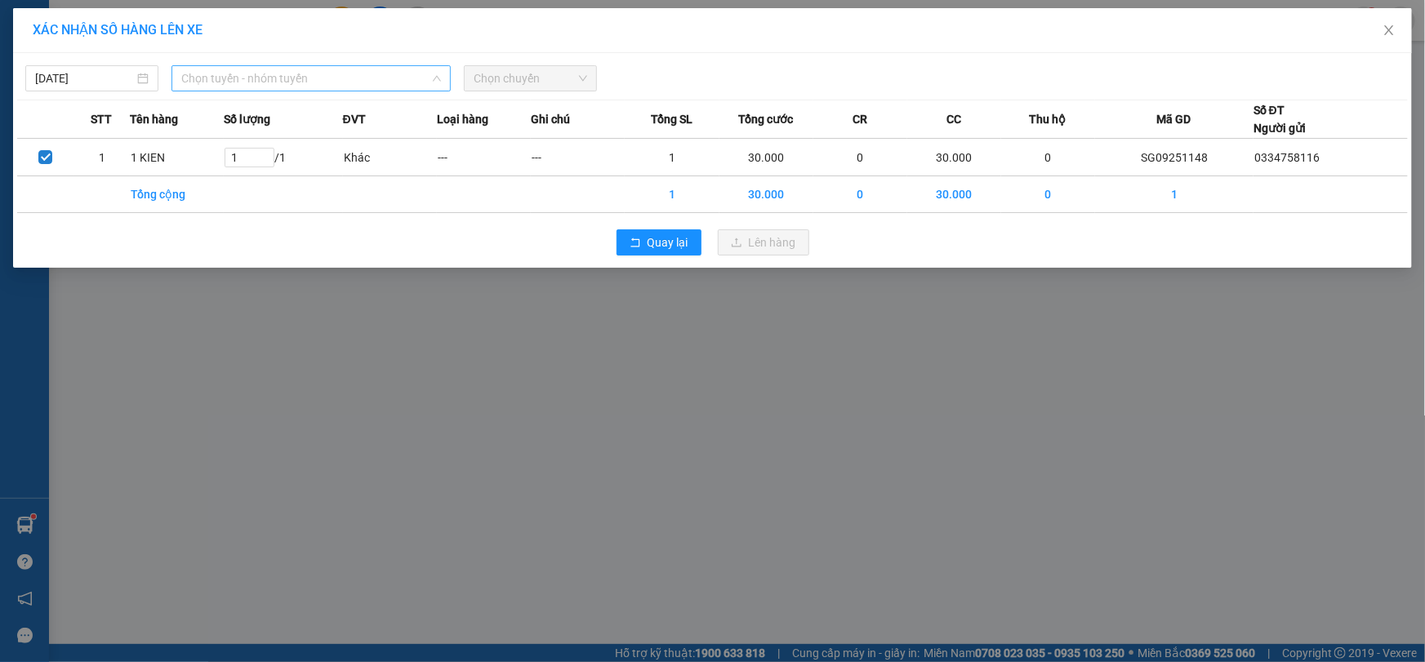
click at [285, 79] on span "Chọn tuyến - nhóm tuyến" at bounding box center [311, 78] width 260 height 24
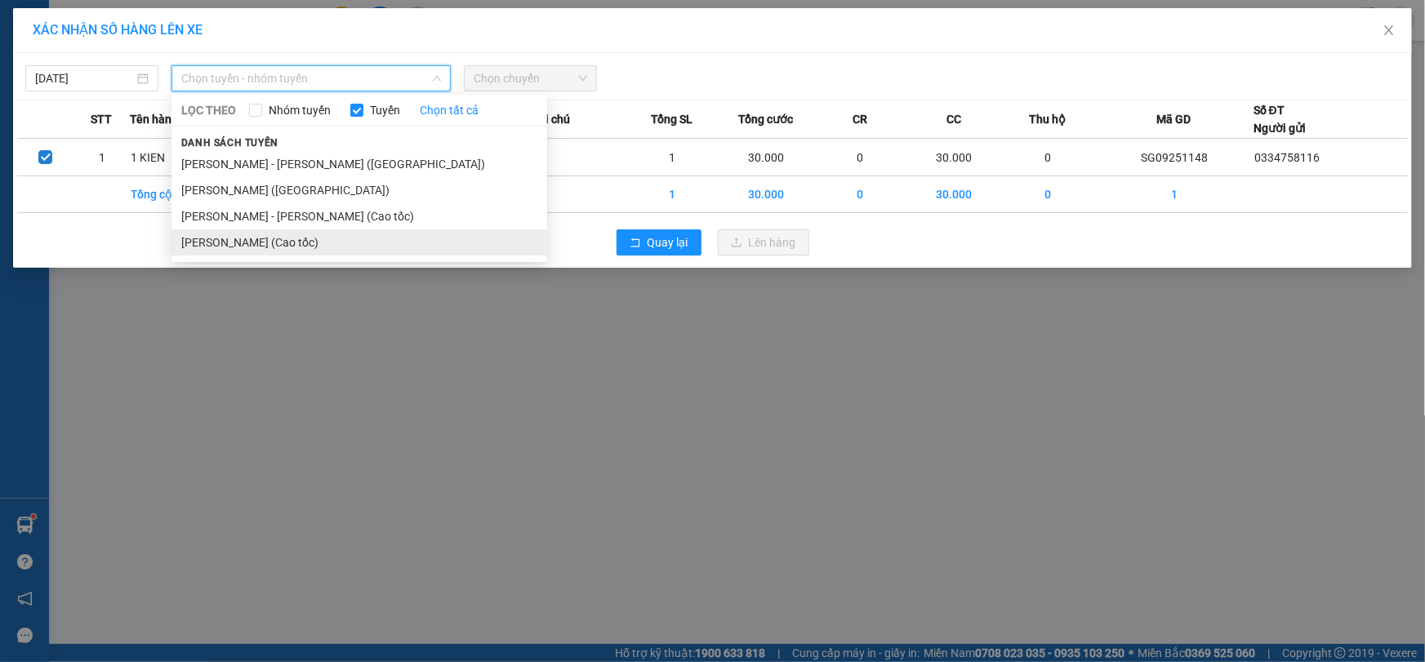
click at [287, 241] on li "[PERSON_NAME] (Cao tốc)" at bounding box center [359, 242] width 376 height 26
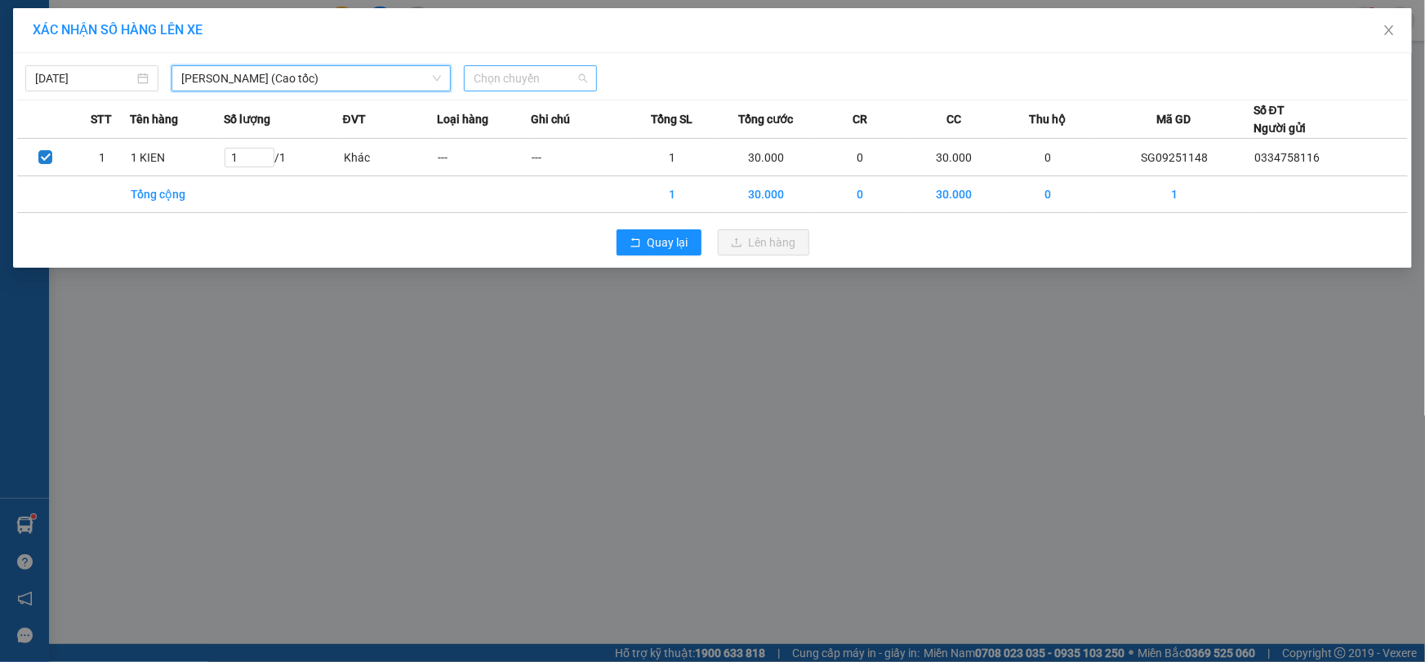
click at [523, 73] on span "Chọn chuyến" at bounding box center [530, 78] width 113 height 24
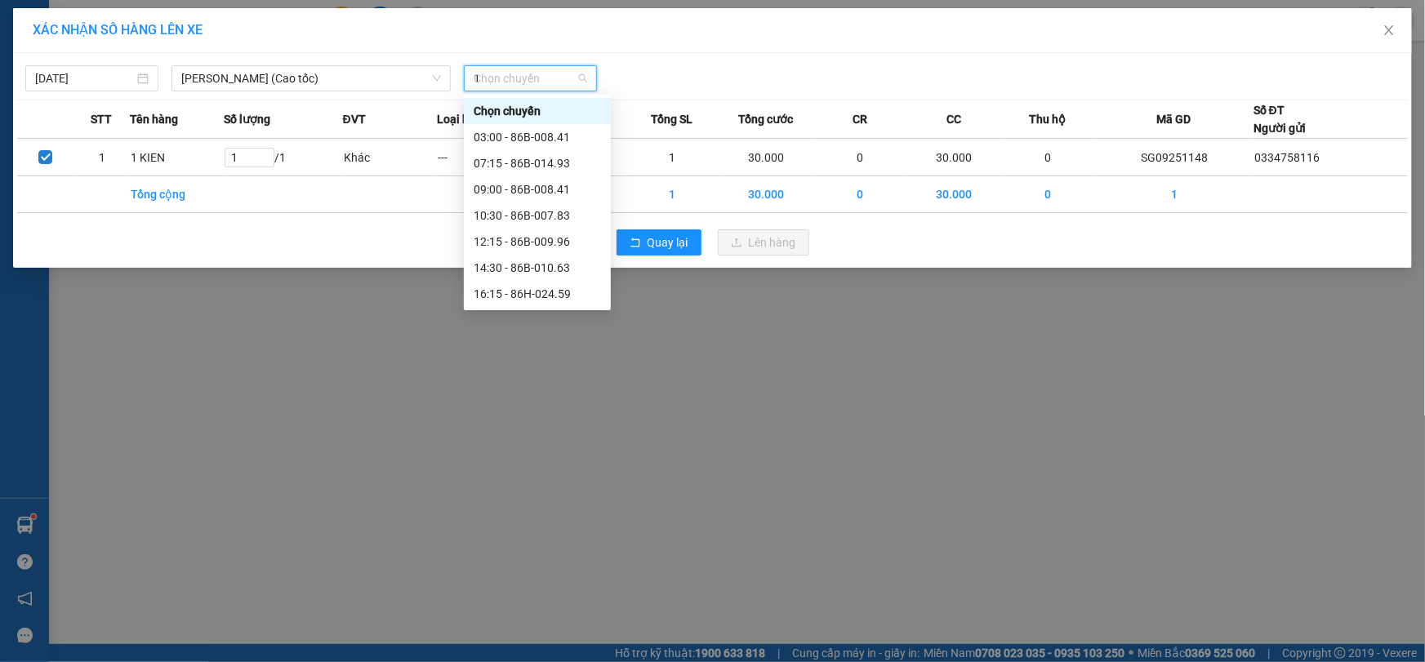
type input "18"
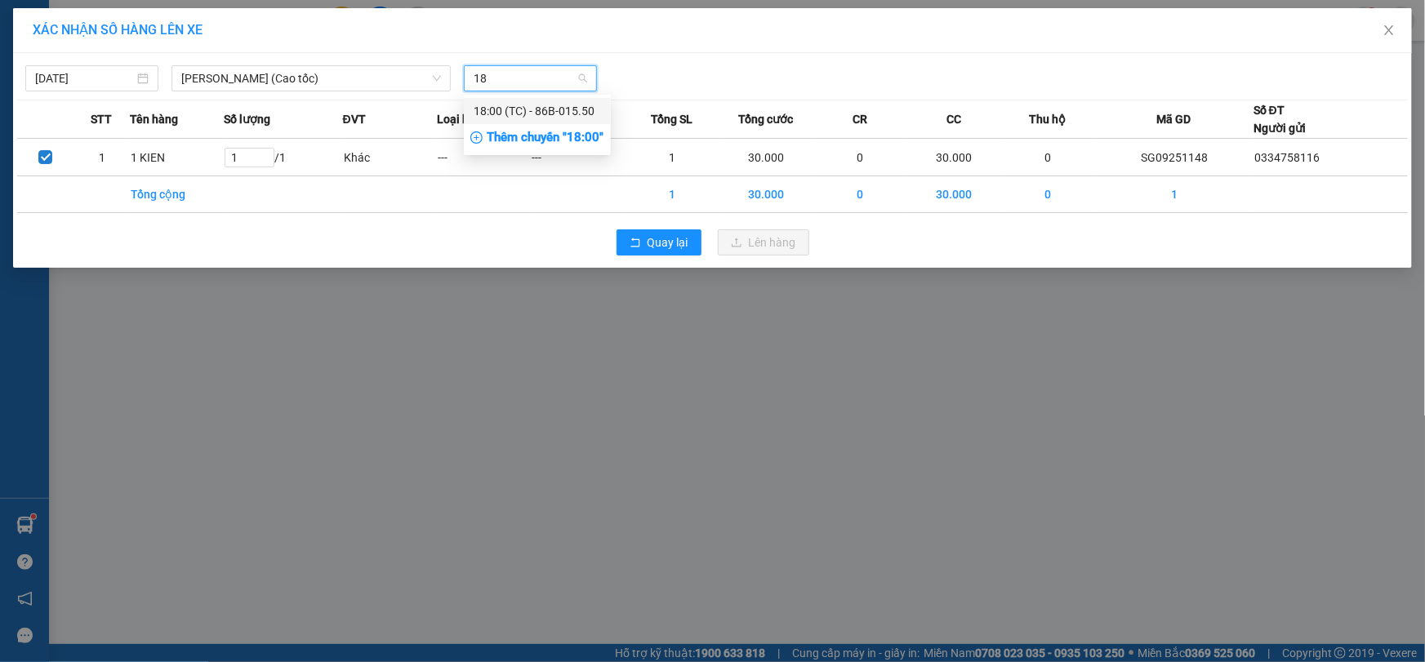
click at [523, 104] on div "18:00 (TC) - 86B-015.50" at bounding box center [537, 111] width 127 height 18
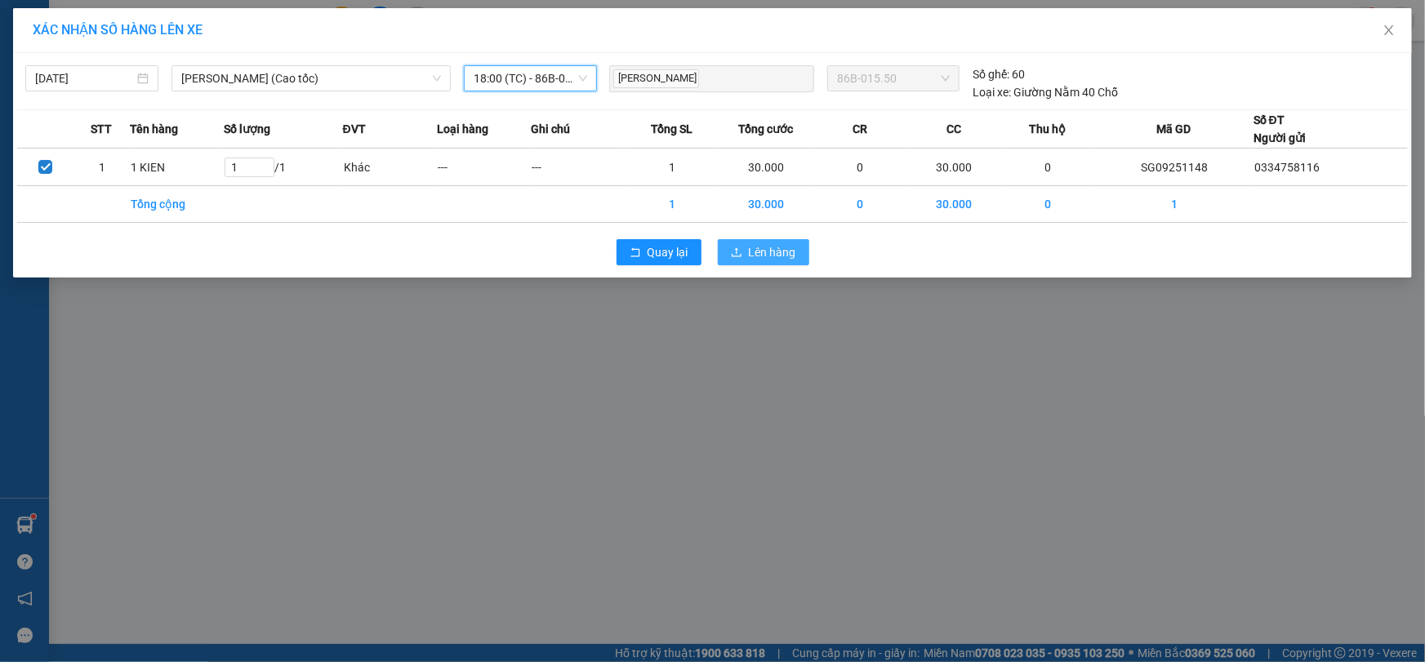
click at [774, 247] on span "Lên hàng" at bounding box center [772, 252] width 47 height 18
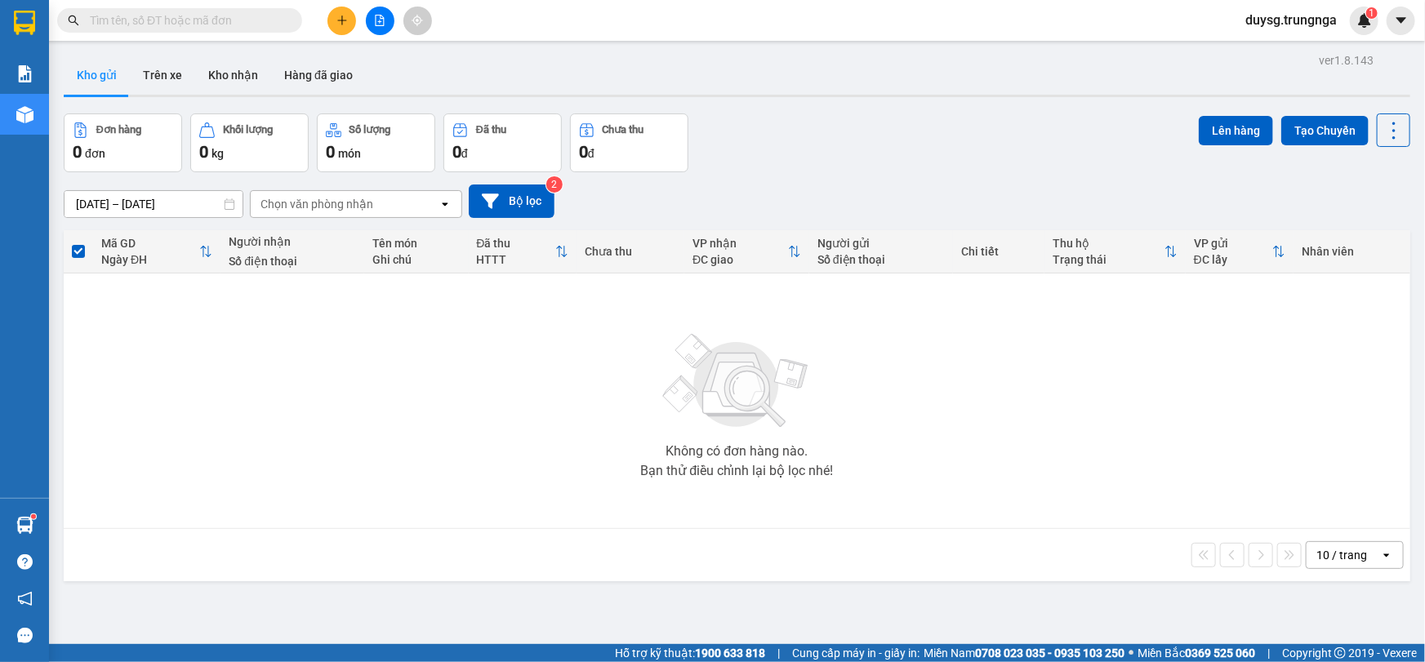
drag, startPoint x: 490, startPoint y: 416, endPoint x: 483, endPoint y: 385, distance: 31.7
click at [488, 412] on div "Không có đơn hàng nào. Bạn thử điều chỉnh lại bộ lọc nhé!" at bounding box center [737, 400] width 1330 height 245
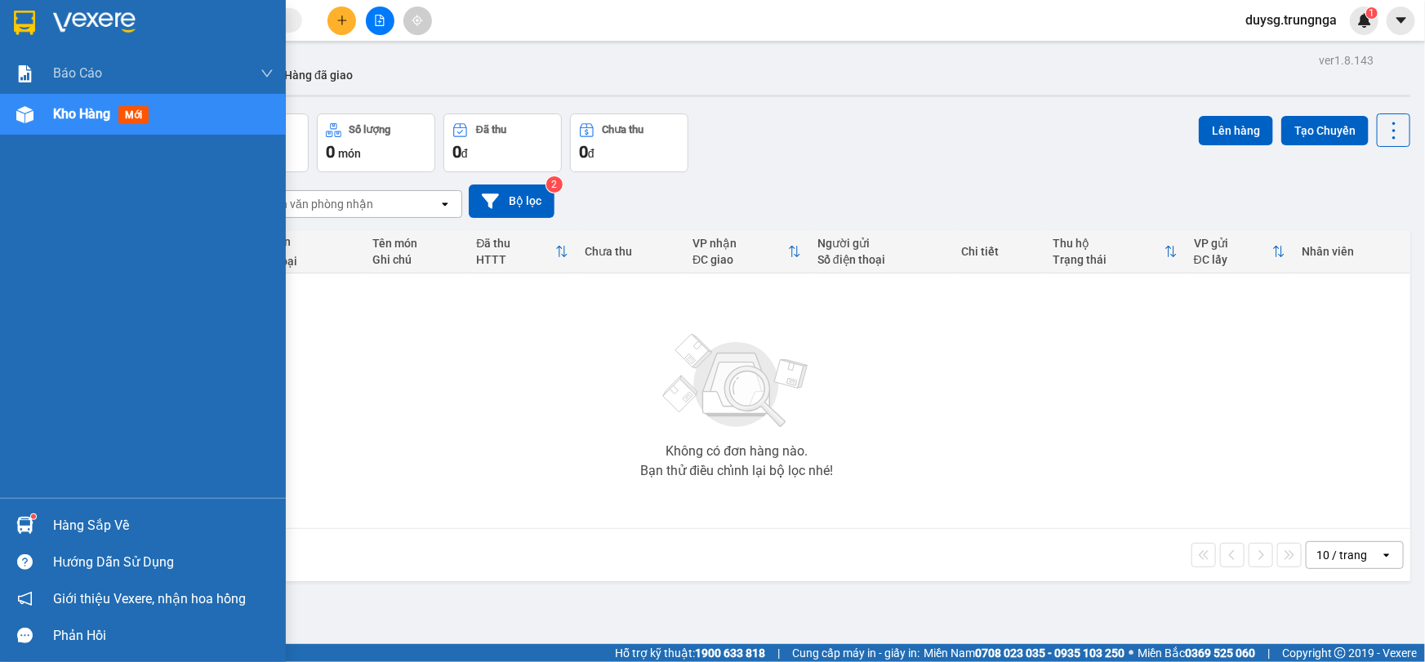
drag, startPoint x: 78, startPoint y: 531, endPoint x: 93, endPoint y: 529, distance: 14.8
click at [80, 531] on div "Hàng sắp về" at bounding box center [163, 526] width 220 height 24
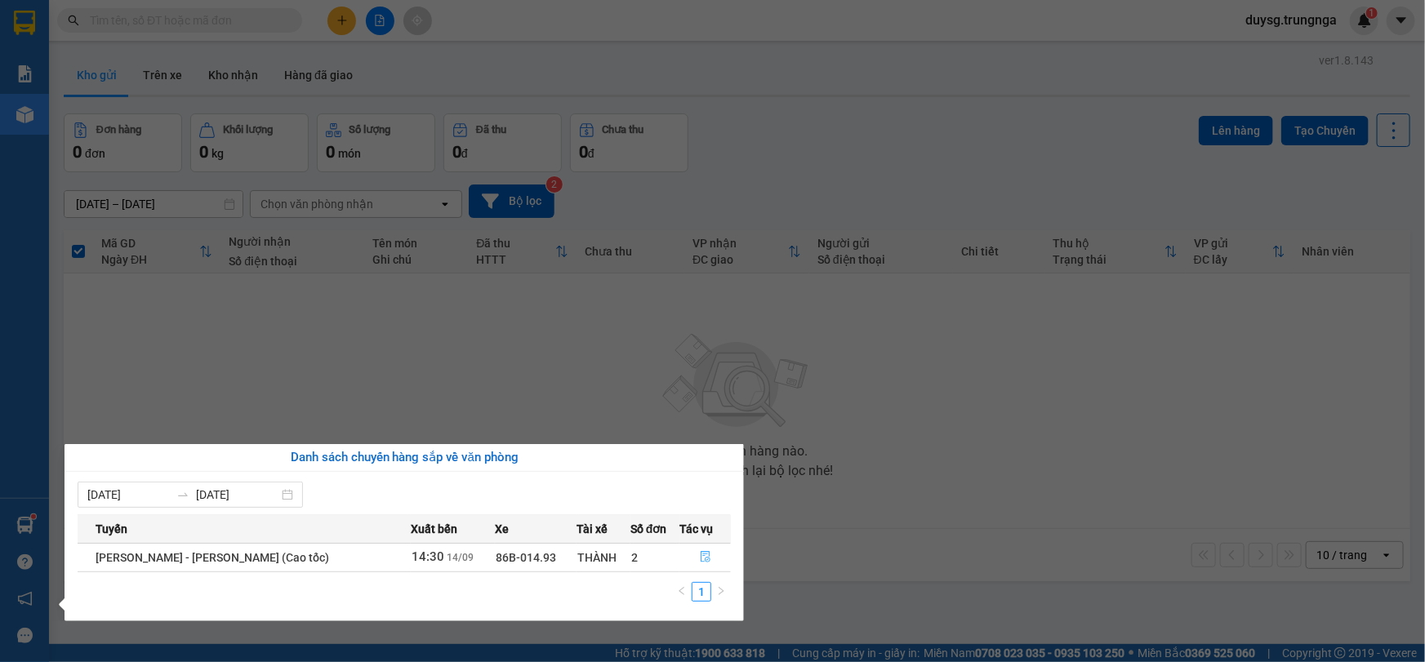
click at [701, 552] on icon "file-done" at bounding box center [706, 556] width 10 height 11
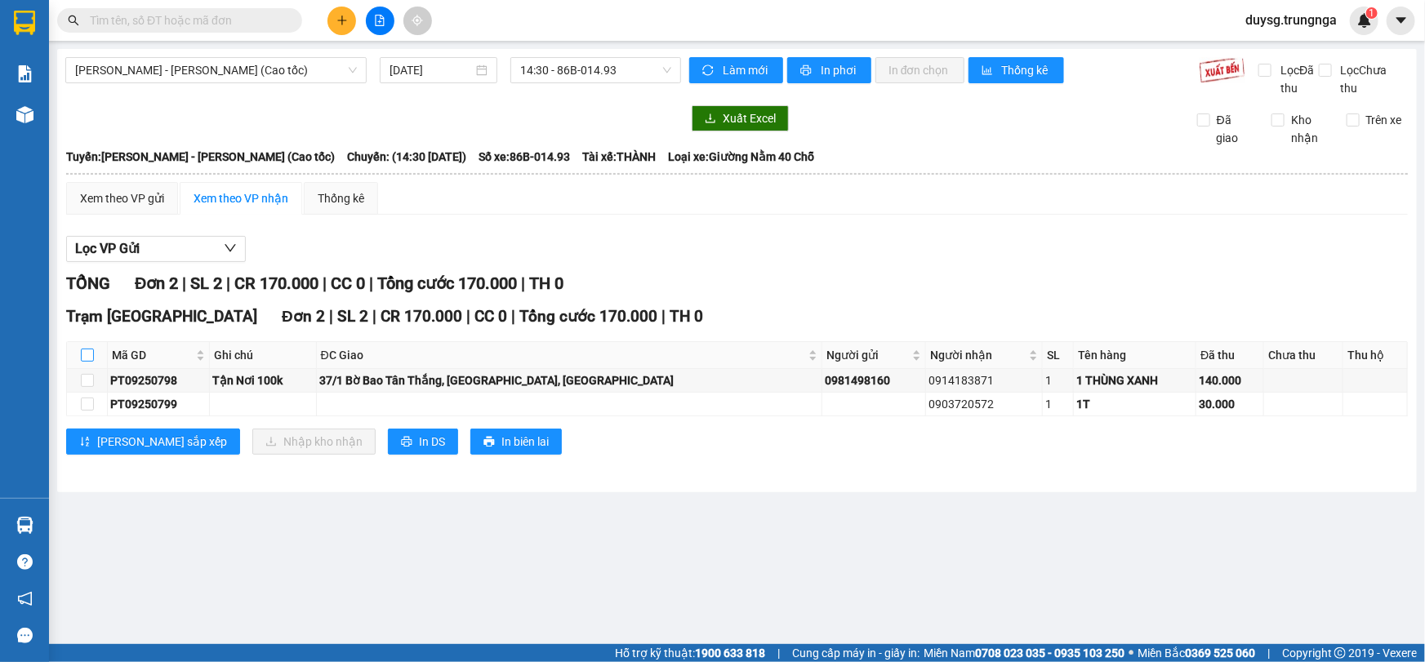
click at [87, 354] on input "checkbox" at bounding box center [87, 355] width 13 height 13
checkbox input "true"
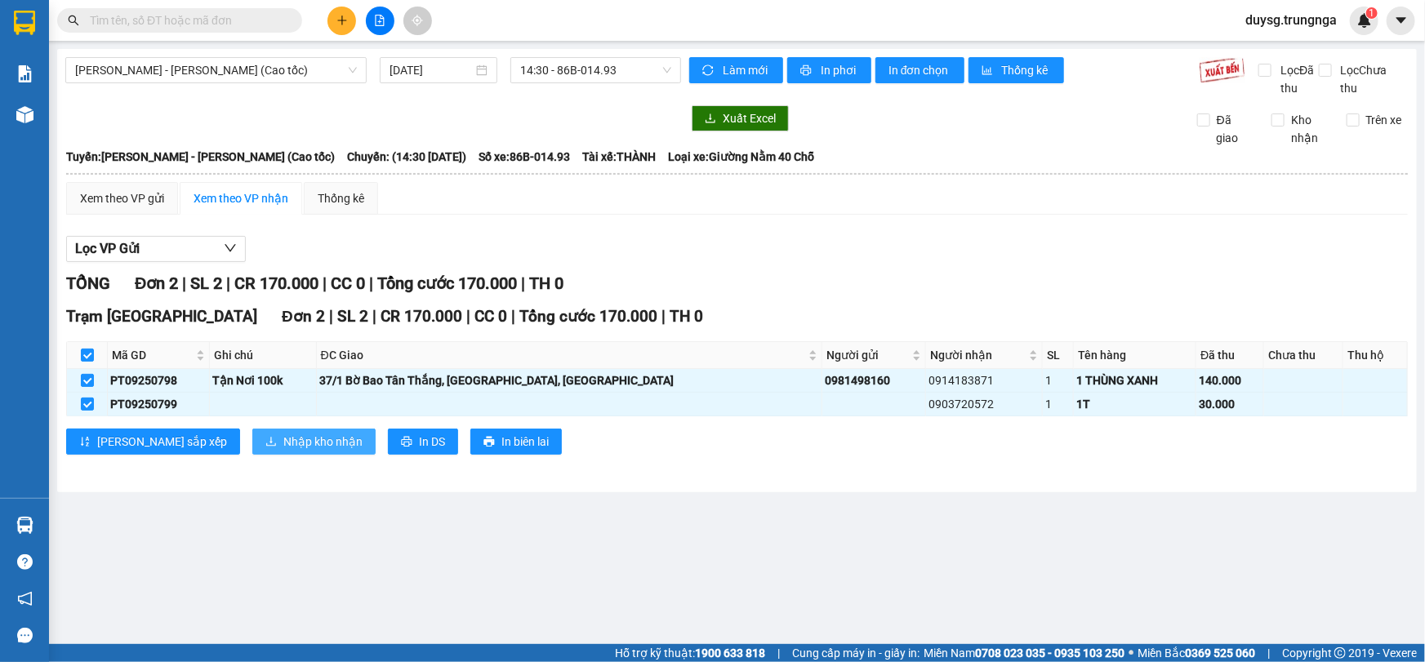
click at [283, 441] on span "Nhập kho nhận" at bounding box center [322, 442] width 79 height 18
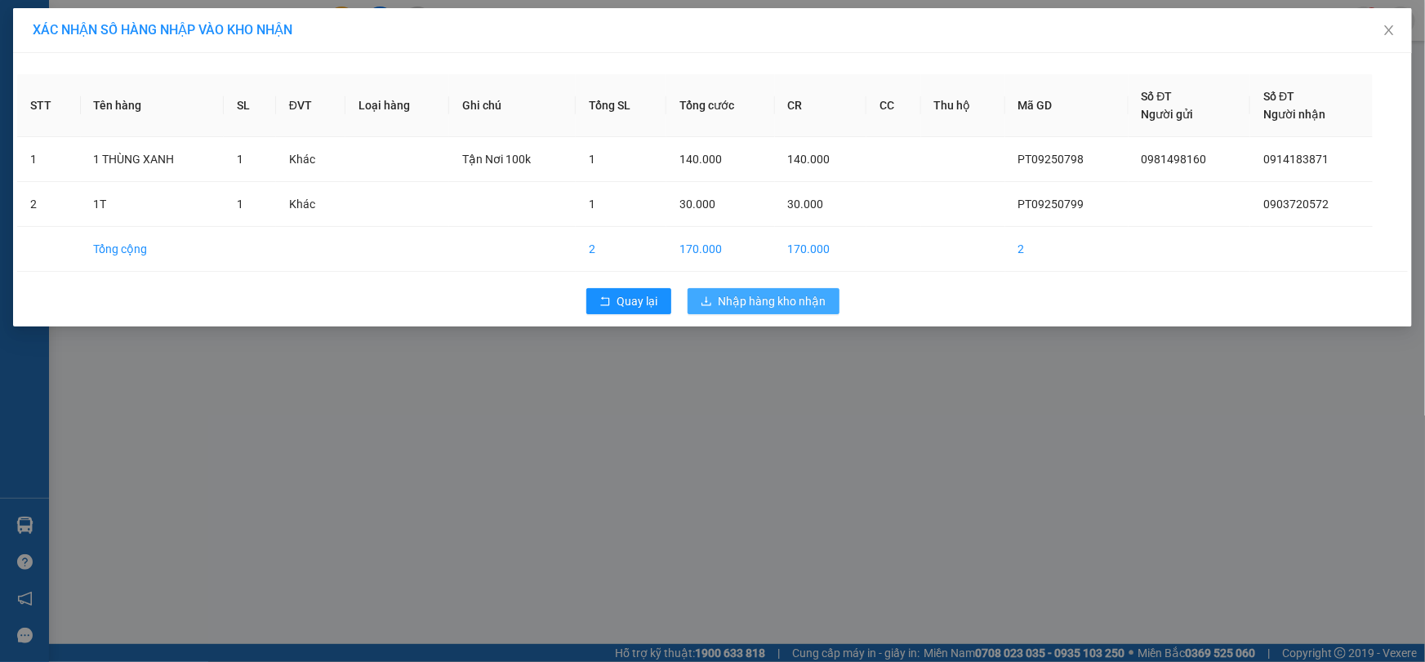
click at [774, 310] on button "Nhập hàng kho nhận" at bounding box center [764, 301] width 152 height 26
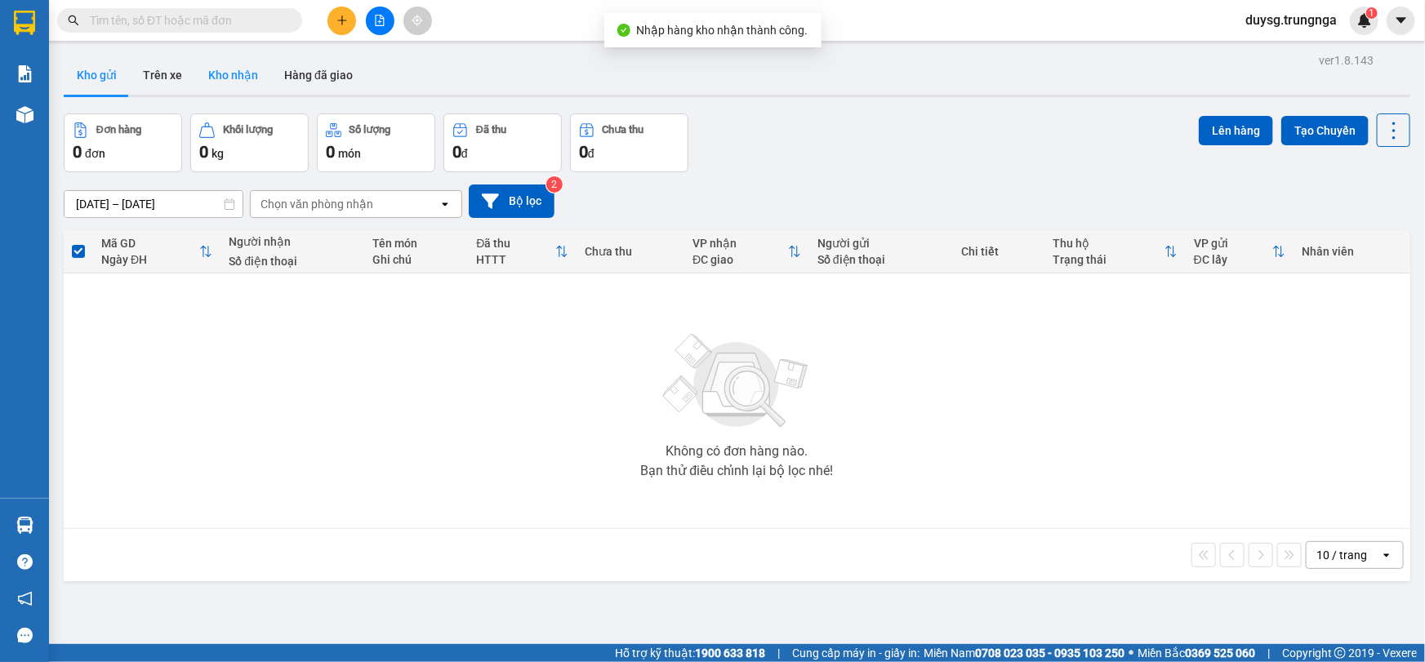
click at [241, 82] on button "Kho nhận" at bounding box center [233, 75] width 76 height 39
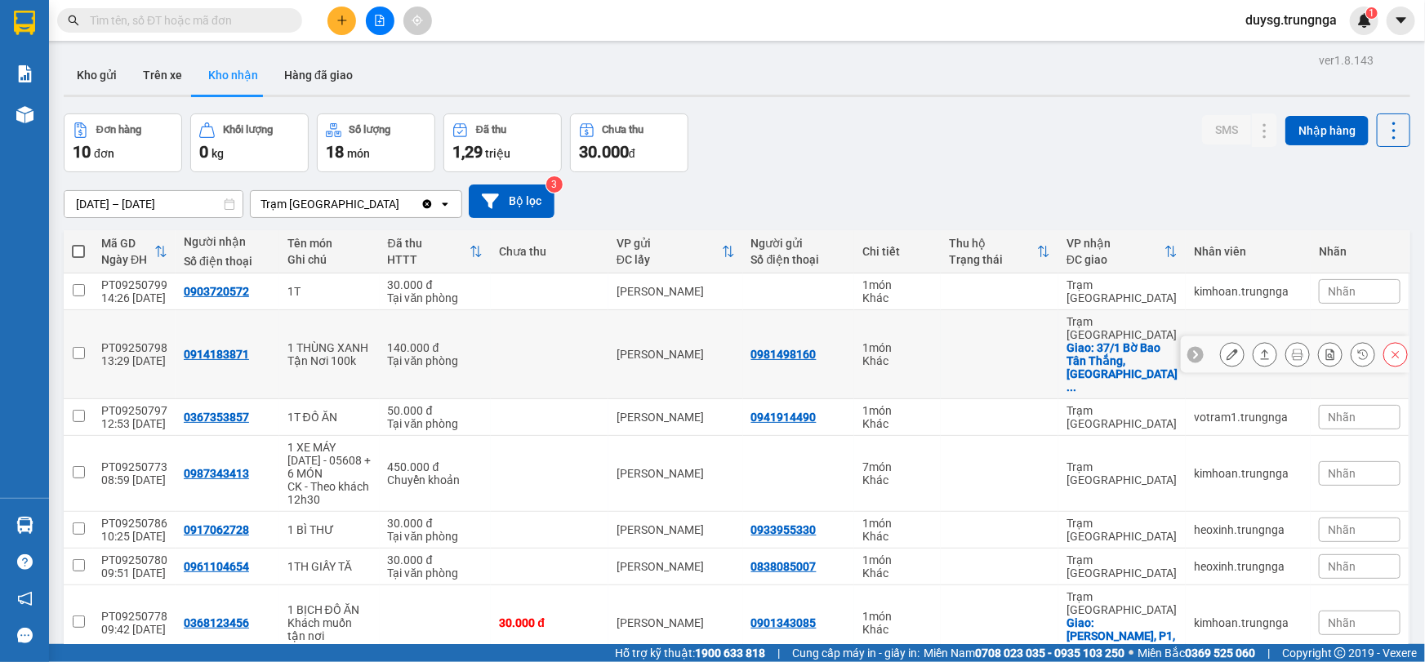
click at [1259, 349] on icon at bounding box center [1264, 354] width 11 height 11
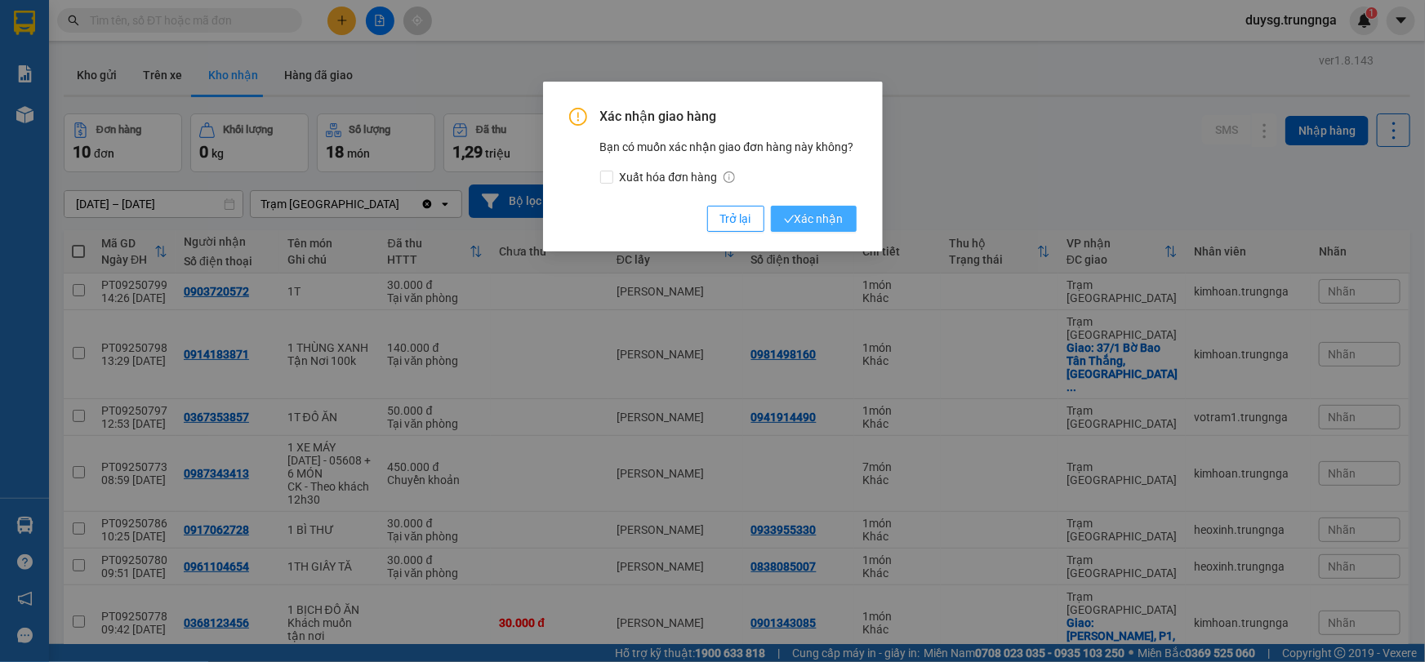
click at [848, 221] on button "Xác nhận" at bounding box center [814, 219] width 86 height 26
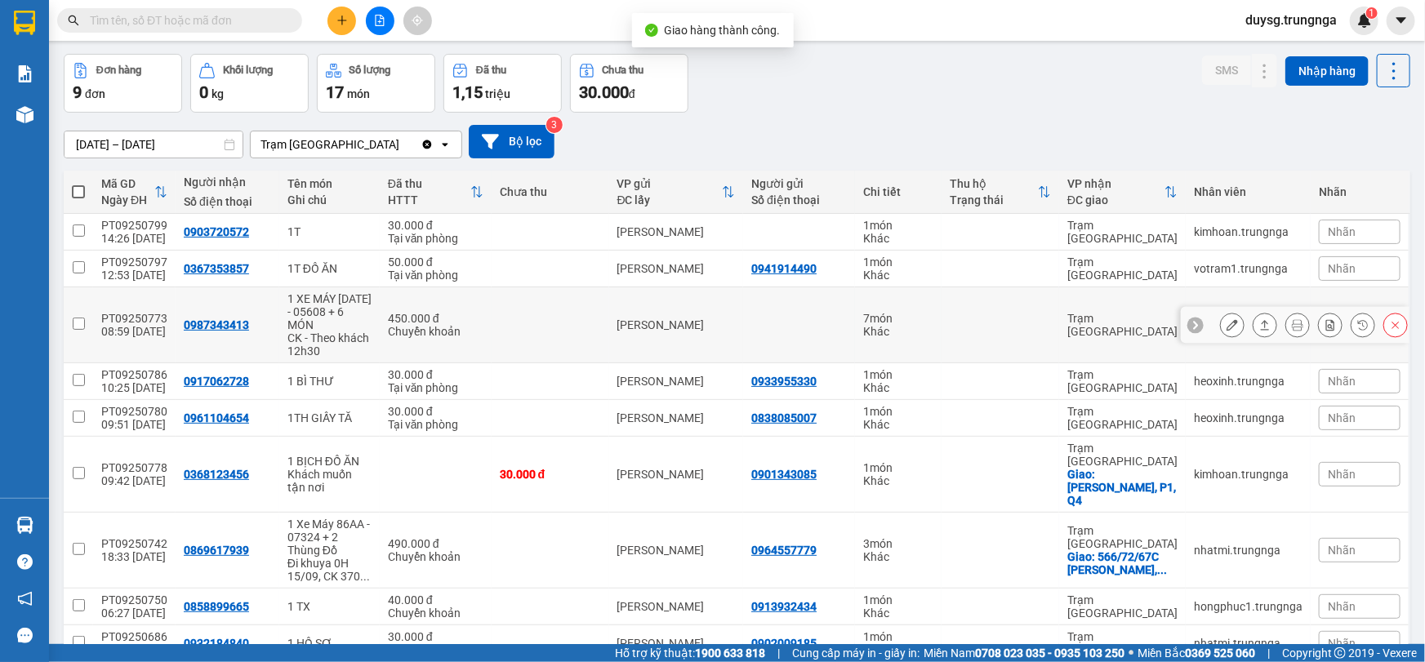
scroll to position [42, 0]
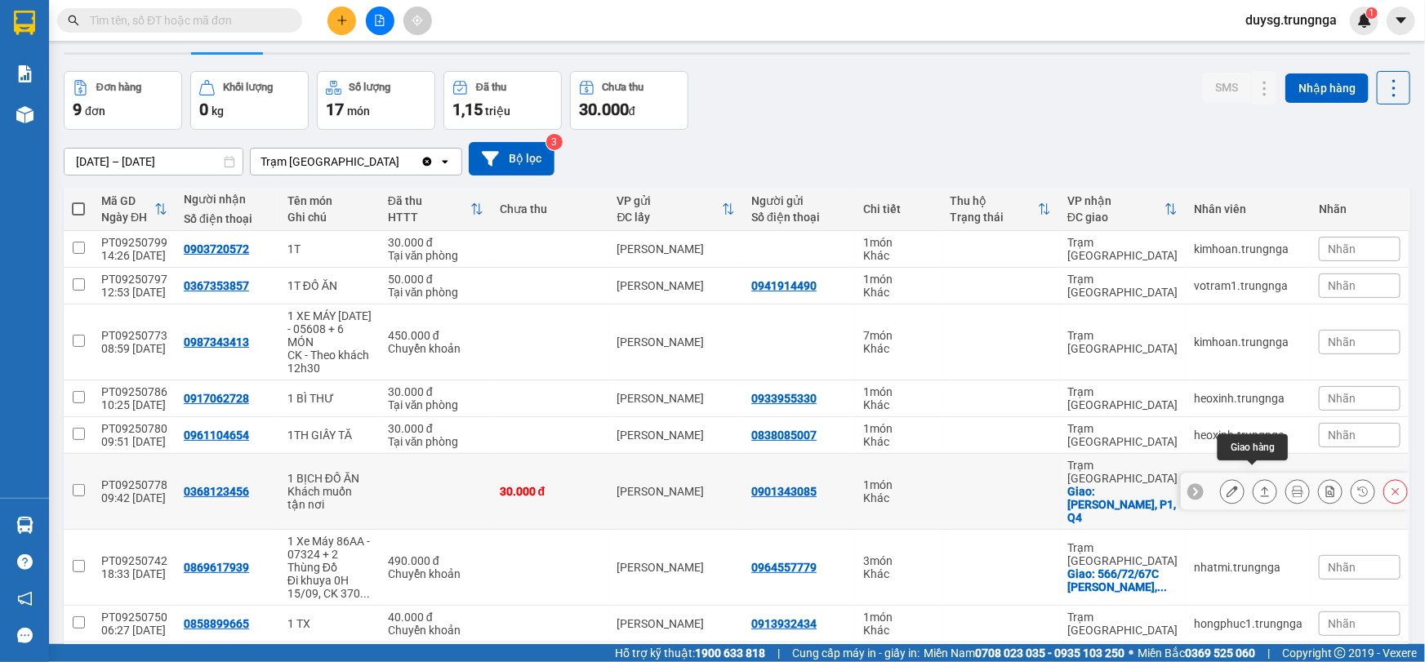
click at [1259, 486] on icon at bounding box center [1264, 491] width 11 height 11
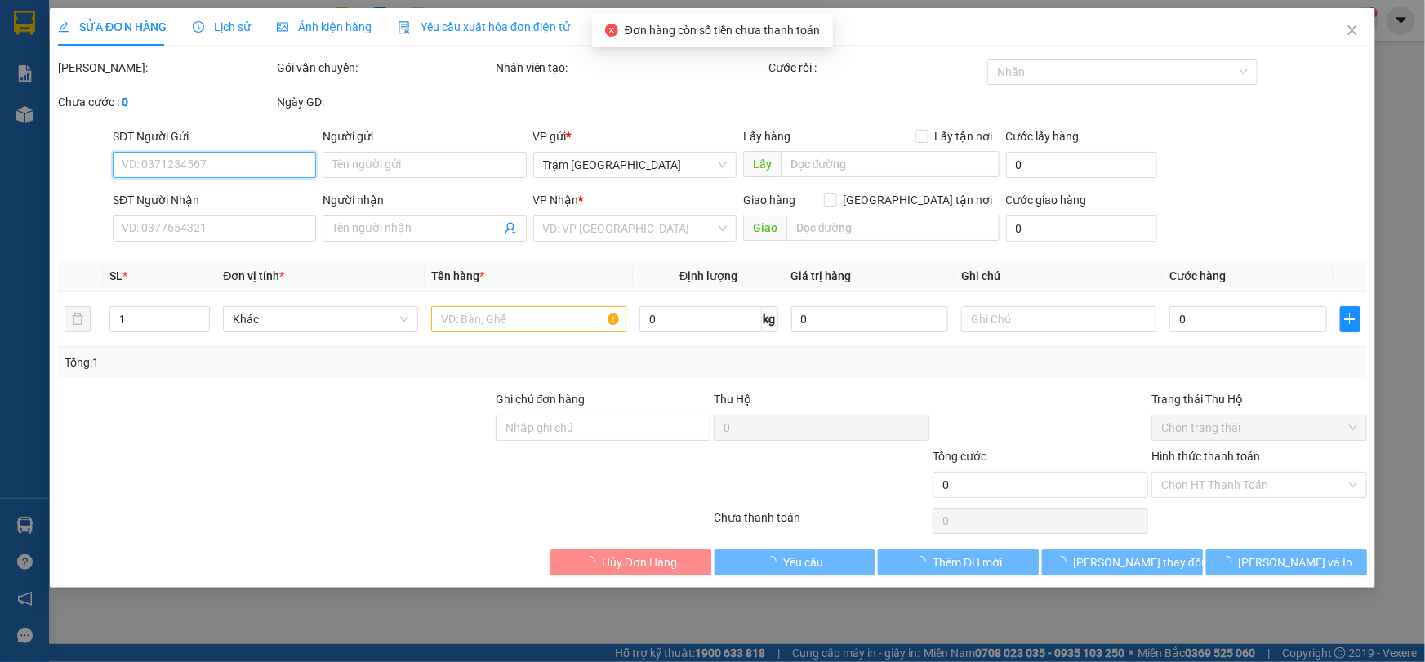
type input "0901343085"
type input "0368123456"
checkbox input "true"
type input "[PERSON_NAME], P1, Q4"
type input "30.000"
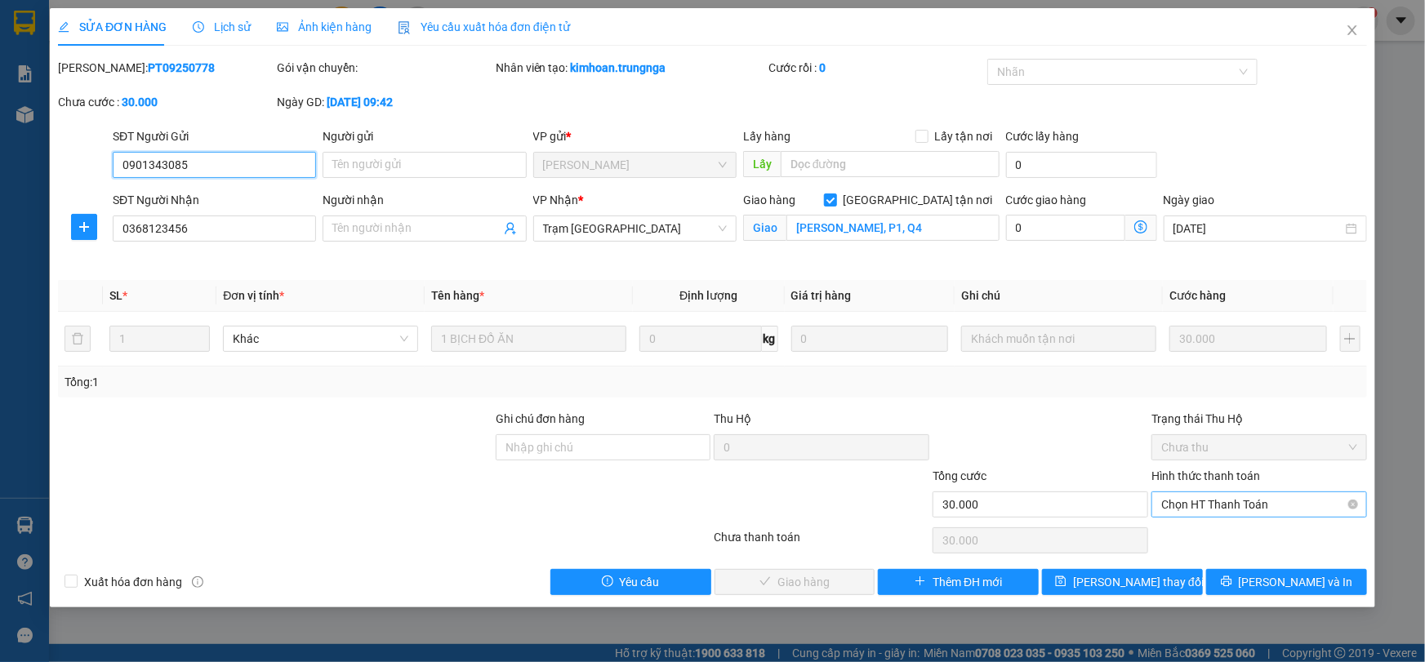
click at [1233, 513] on span "Chọn HT Thanh Toán" at bounding box center [1259, 504] width 196 height 24
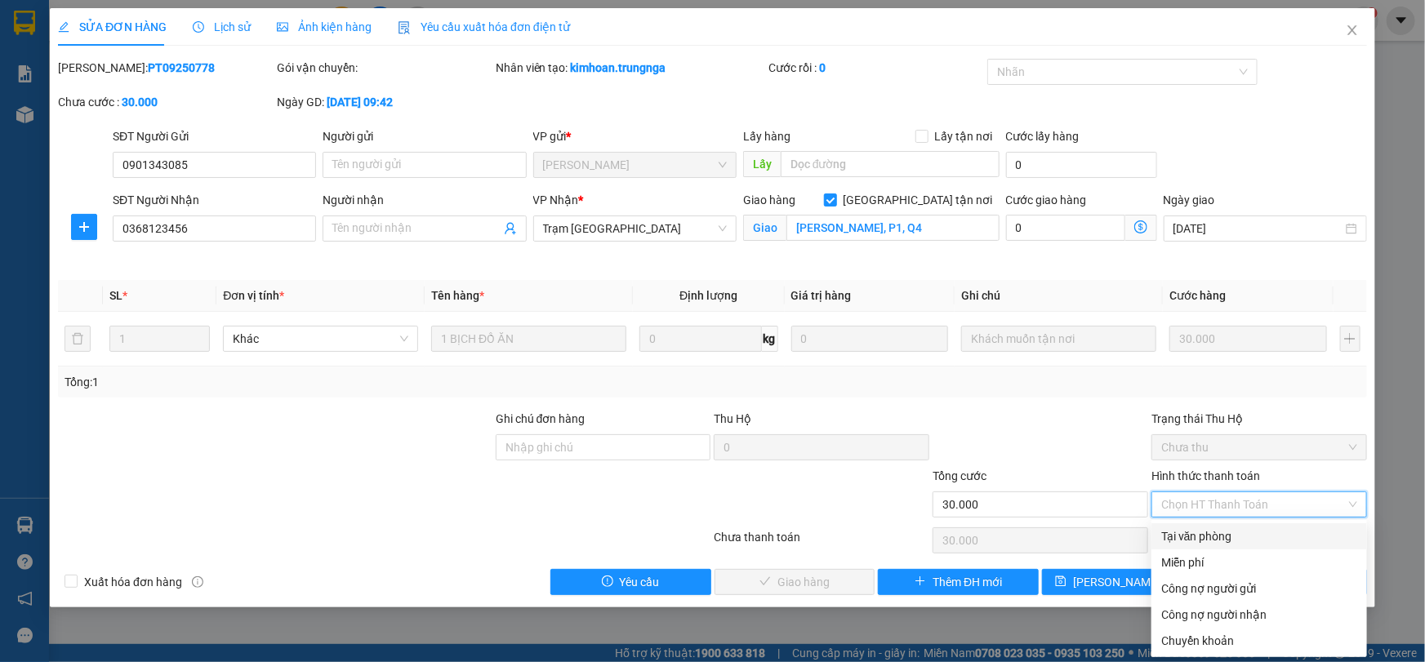
click at [1217, 537] on div "Tại văn phòng" at bounding box center [1259, 536] width 196 height 18
type input "0"
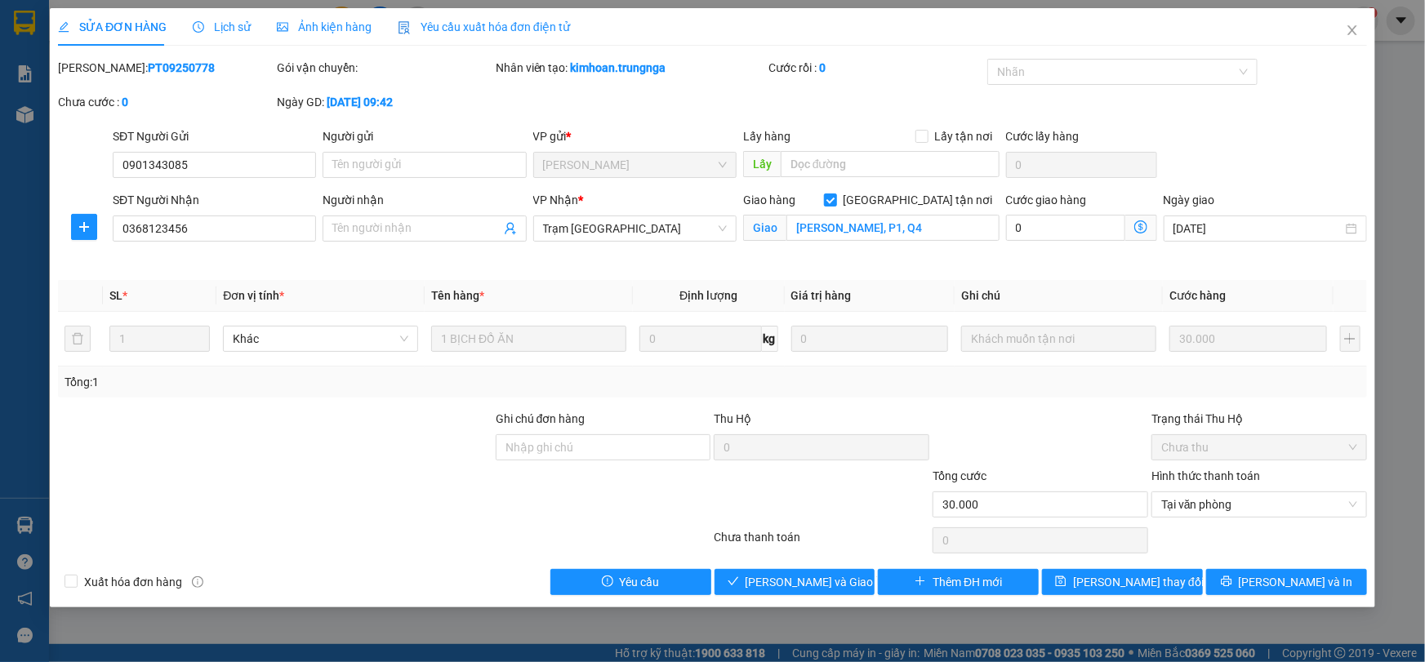
click at [1063, 449] on div at bounding box center [1040, 438] width 219 height 57
click at [808, 578] on span "[PERSON_NAME] và Giao hàng" at bounding box center [823, 582] width 157 height 18
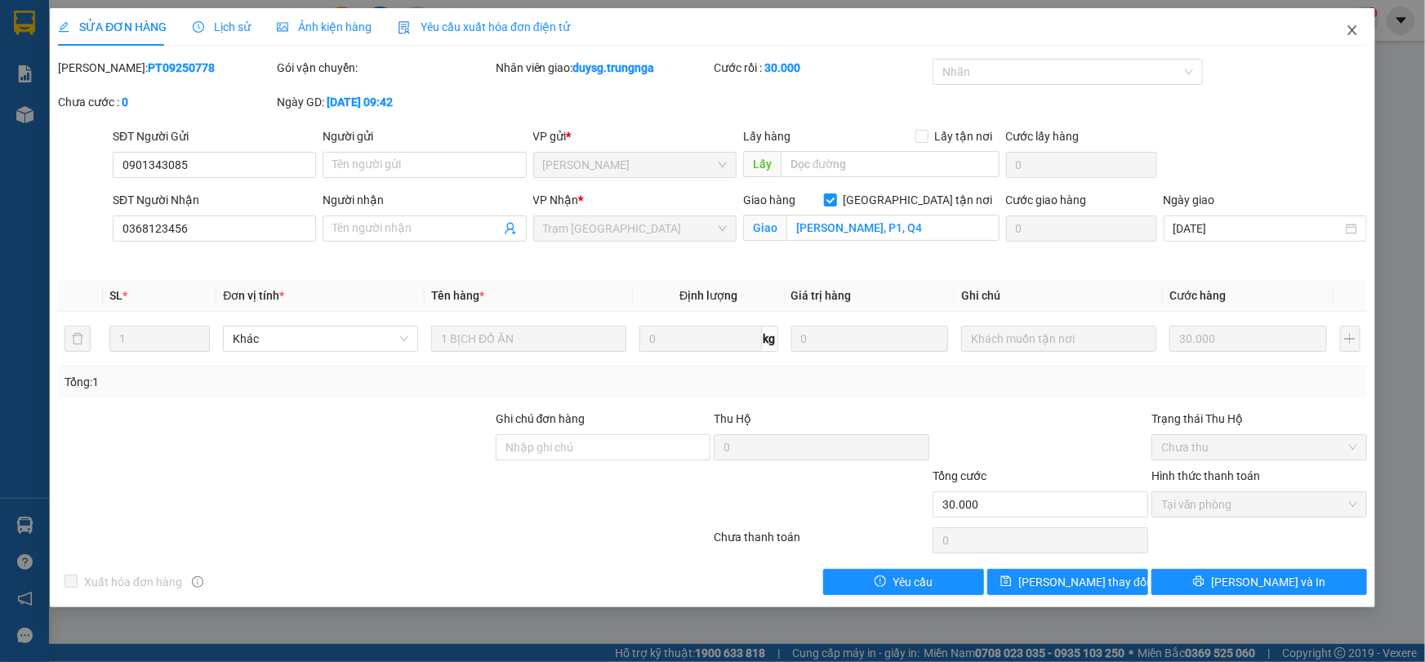
click at [1358, 34] on icon "close" at bounding box center [1352, 30] width 13 height 13
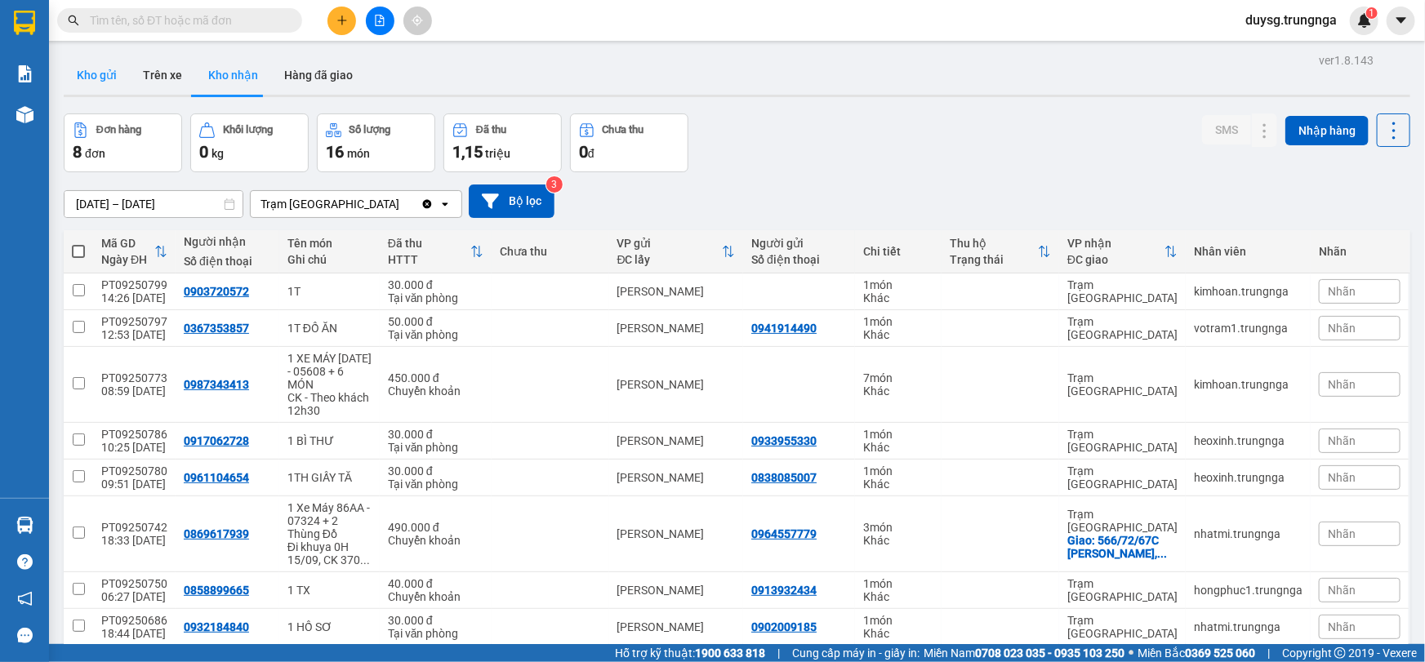
click at [109, 65] on button "Kho gửi" at bounding box center [97, 75] width 66 height 39
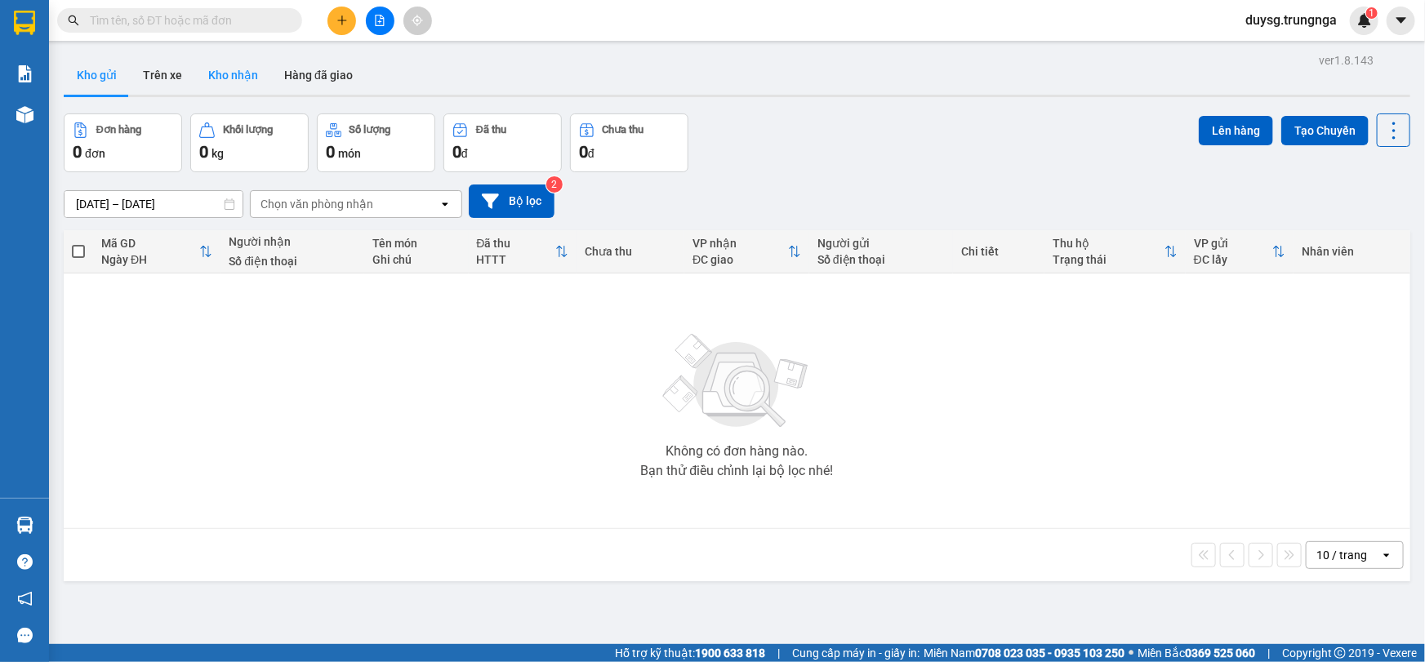
click at [233, 67] on button "Kho nhận" at bounding box center [233, 75] width 76 height 39
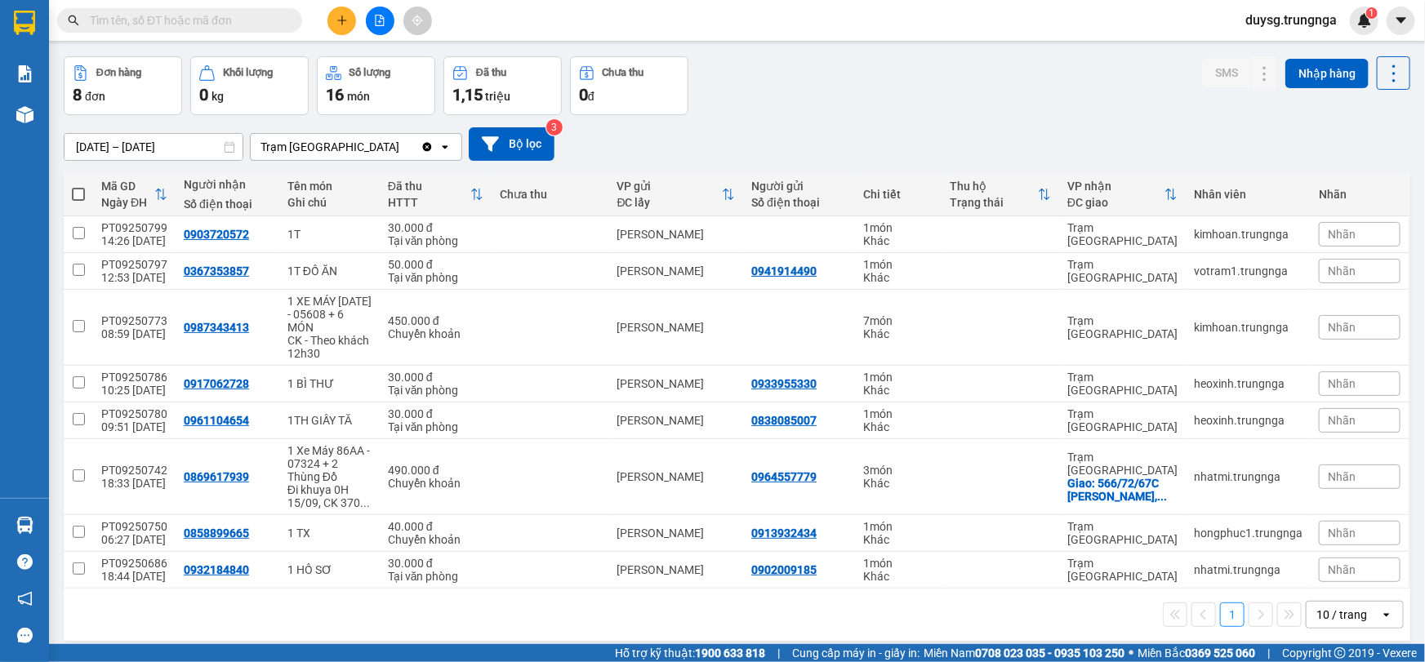
scroll to position [73, 0]
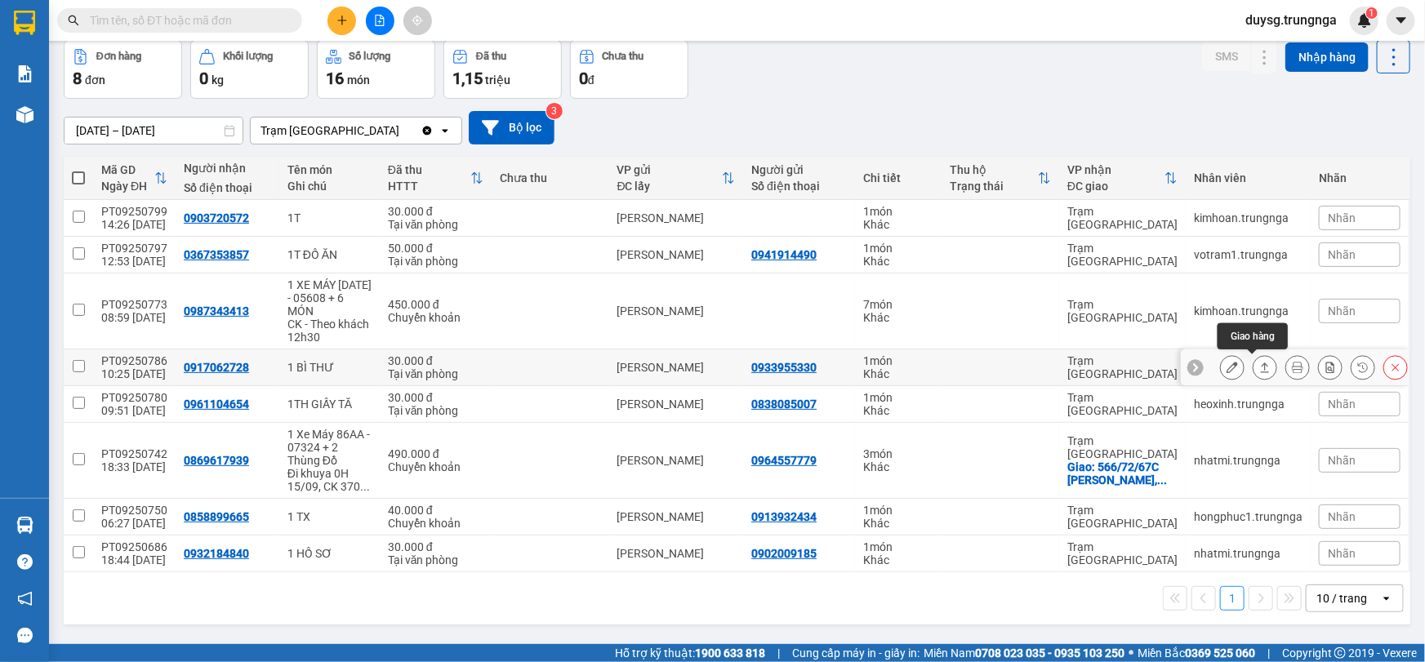
click at [1261, 363] on icon at bounding box center [1265, 368] width 9 height 10
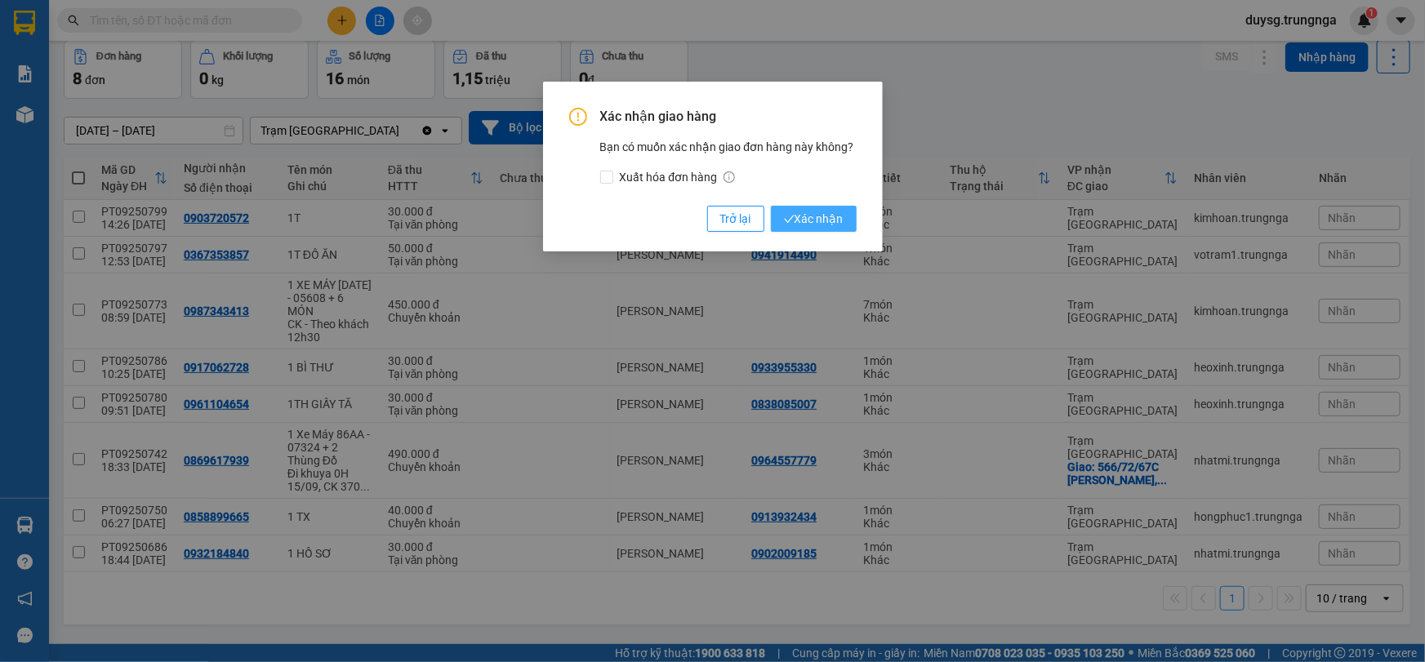
click at [831, 220] on span "Xác nhận" at bounding box center [814, 219] width 60 height 18
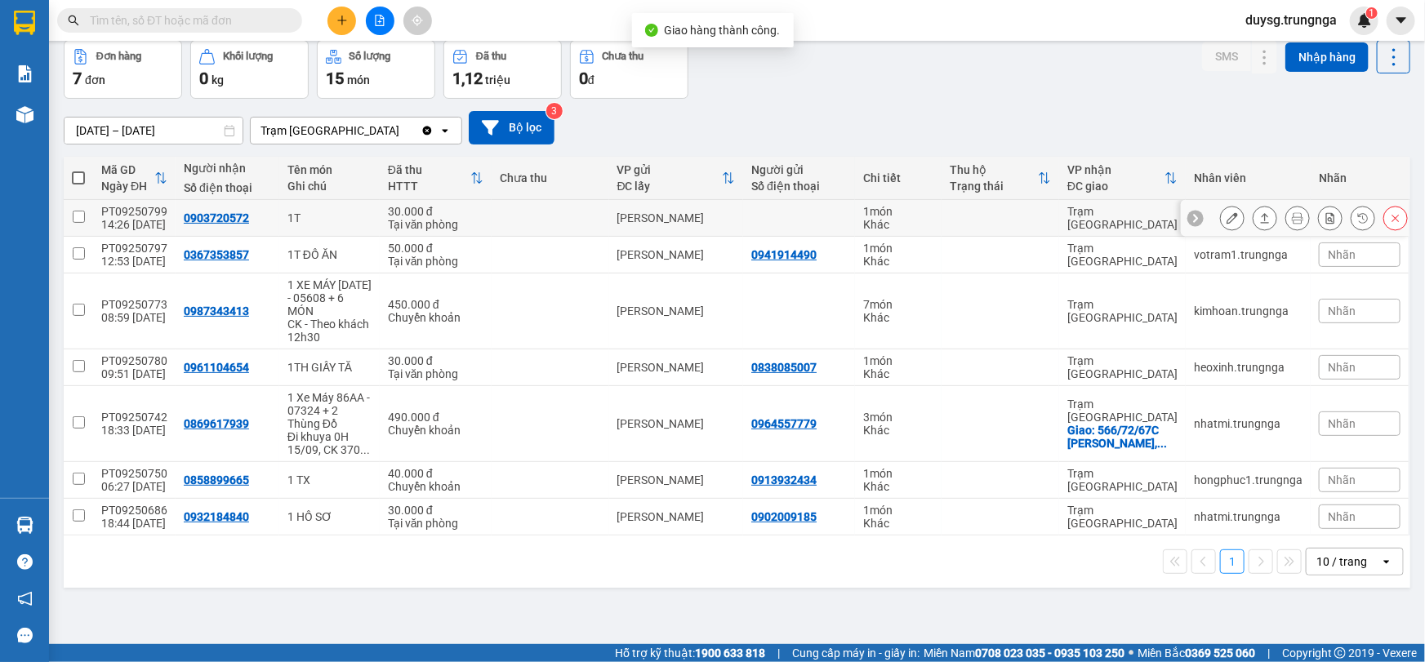
scroll to position [0, 0]
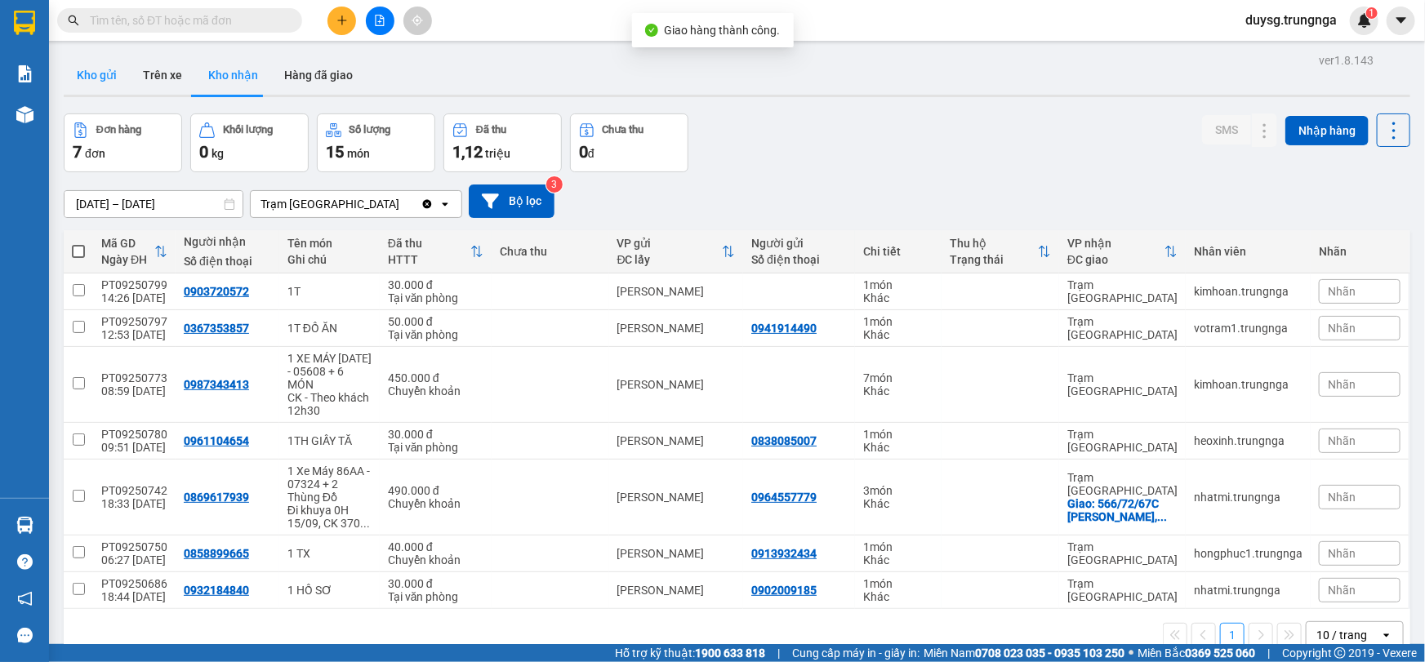
click at [109, 69] on button "Kho gửi" at bounding box center [97, 75] width 66 height 39
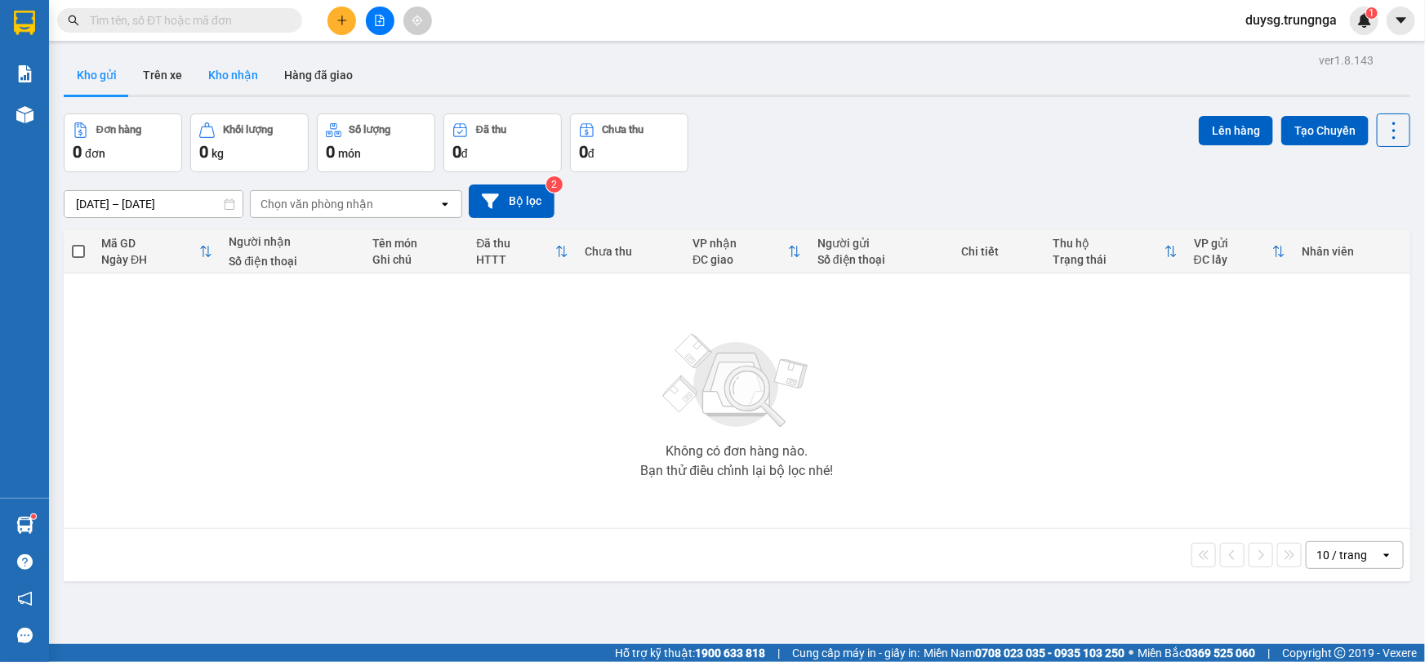
click at [231, 84] on button "Kho nhận" at bounding box center [233, 75] width 76 height 39
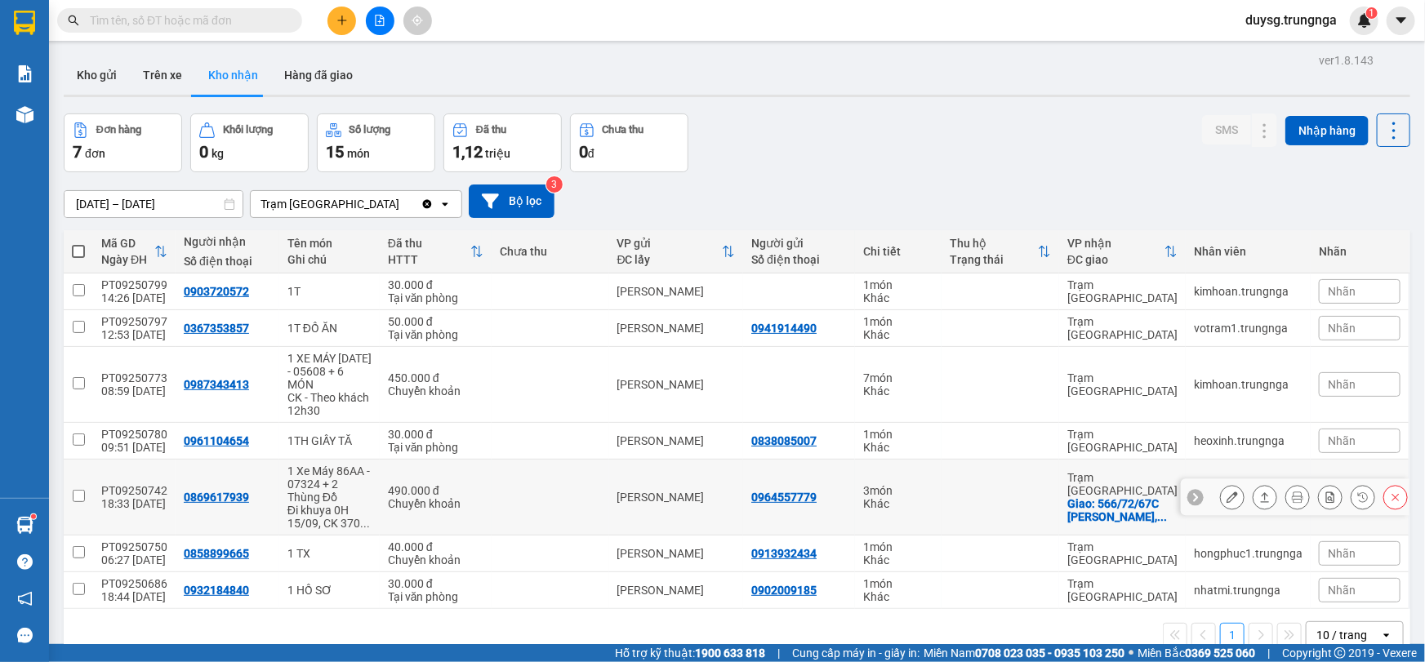
scroll to position [74, 0]
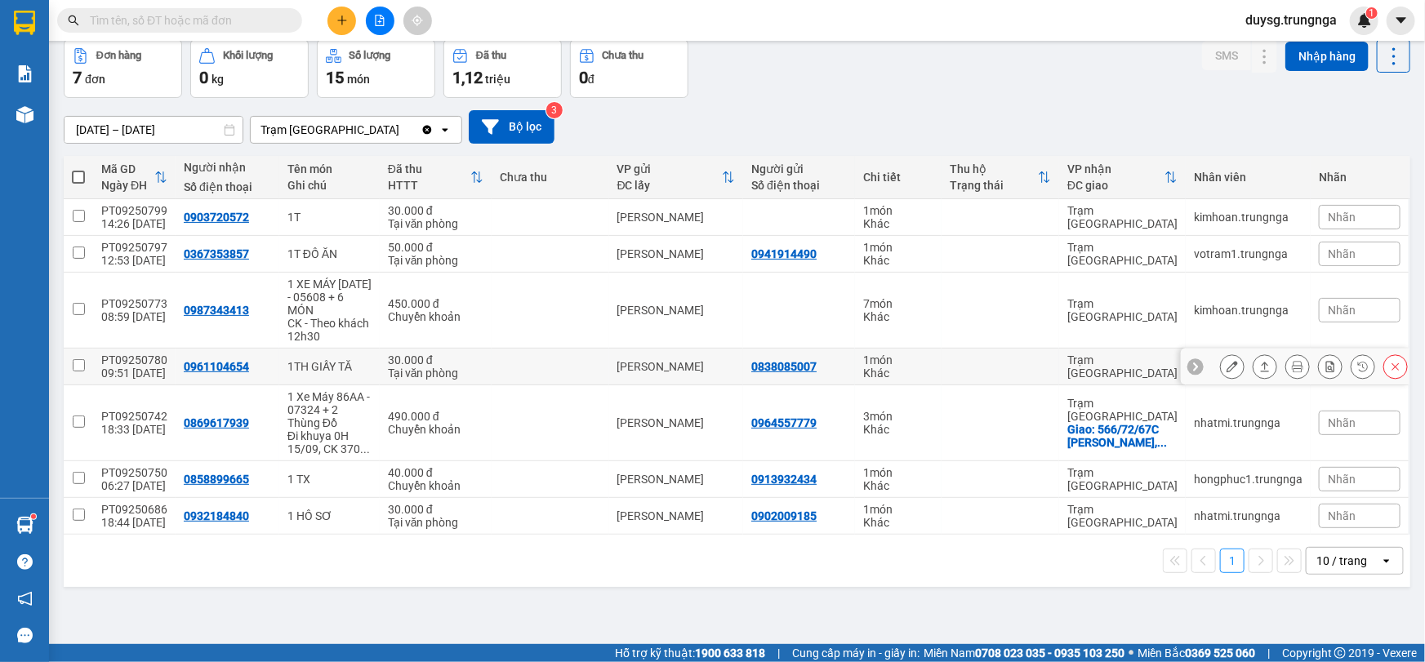
click at [1253, 366] on button at bounding box center [1264, 367] width 23 height 29
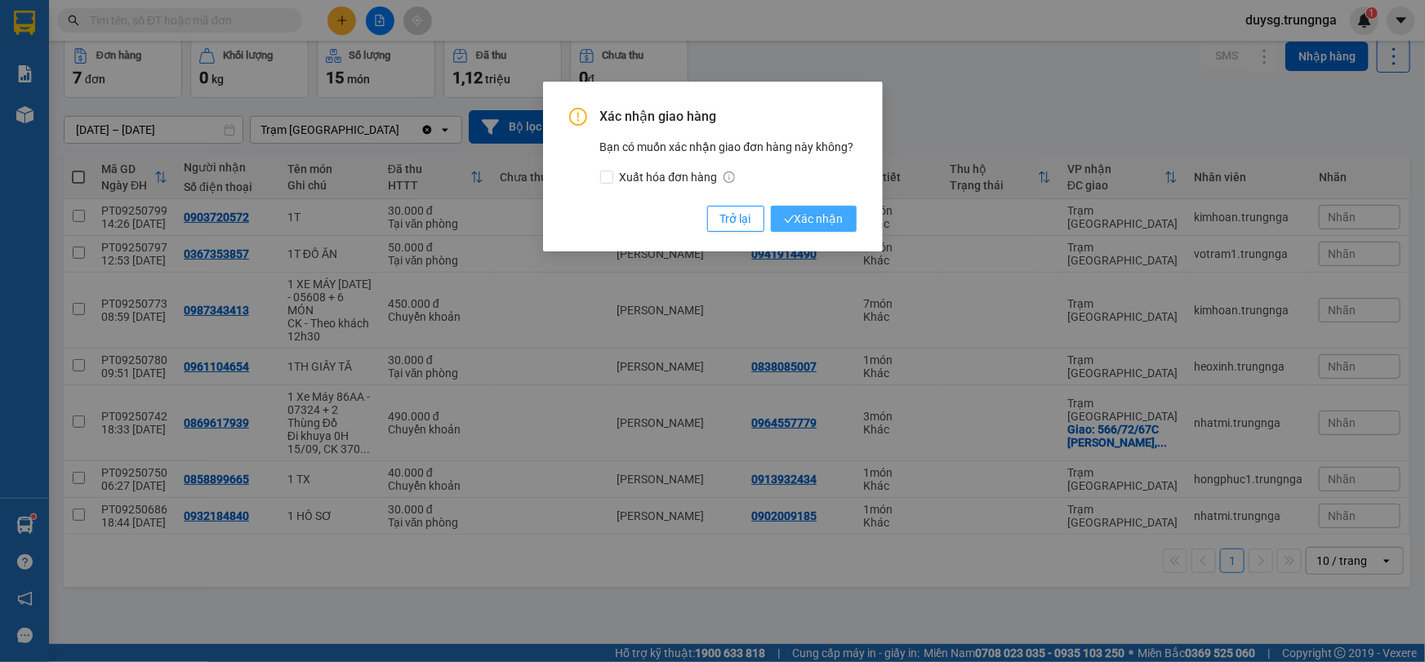
click at [805, 210] on span "Xác nhận" at bounding box center [814, 219] width 60 height 18
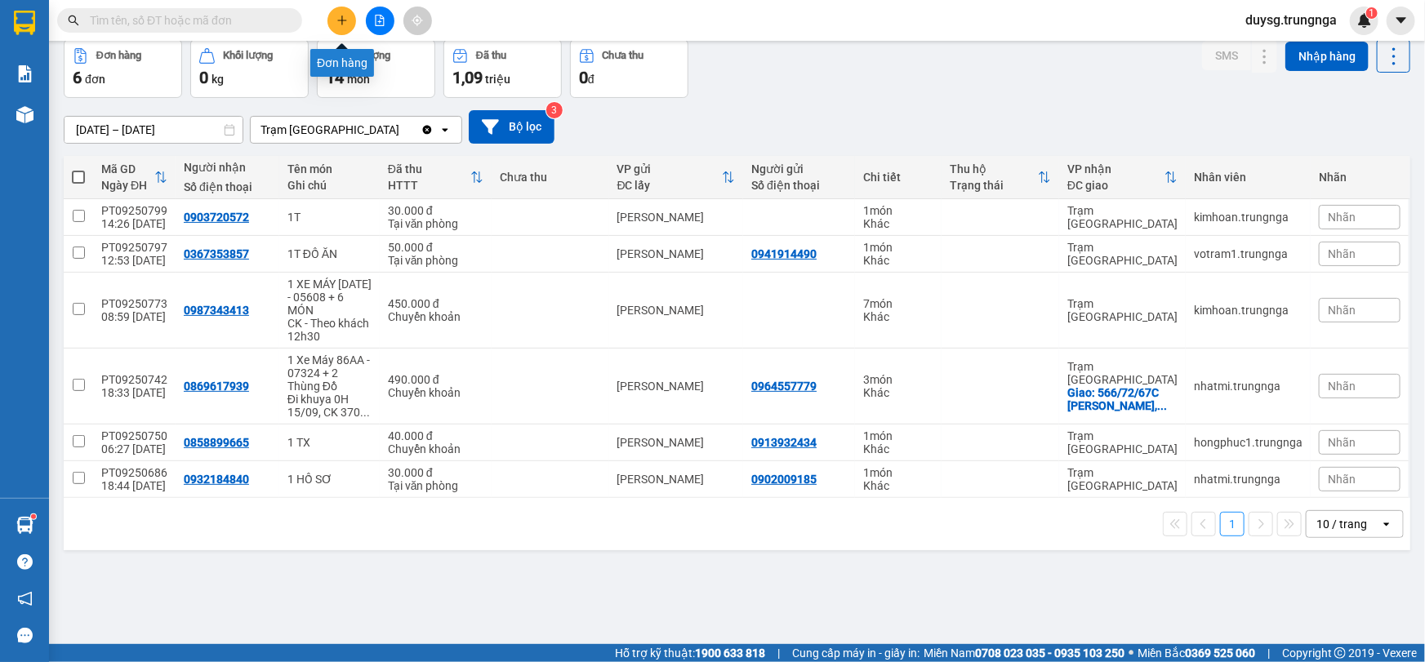
click at [333, 19] on button at bounding box center [341, 21] width 29 height 29
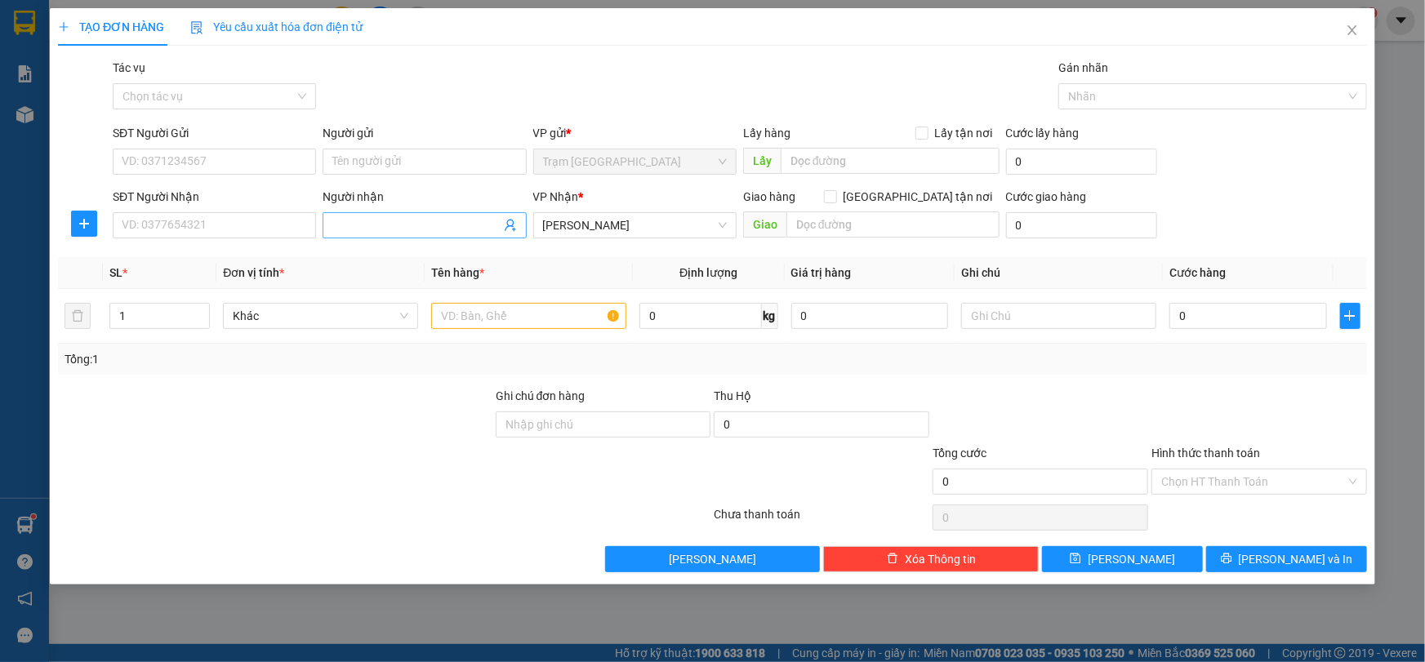
click at [399, 223] on input "Người nhận" at bounding box center [415, 225] width 167 height 18
type input "[PERSON_NAME]"
paste input "[MEDICAL_DATA] Hùng"
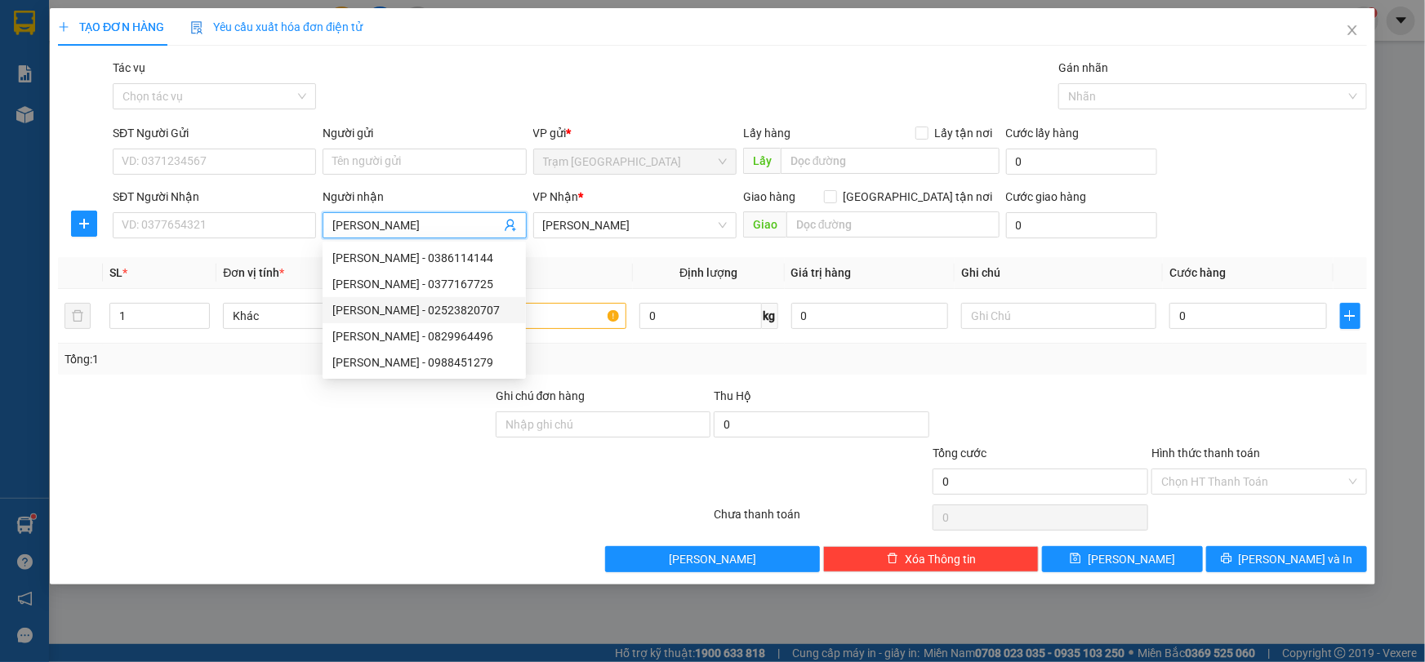
click at [396, 308] on div "[PERSON_NAME] - 02523820707" at bounding box center [424, 310] width 184 height 18
type input "02523820707"
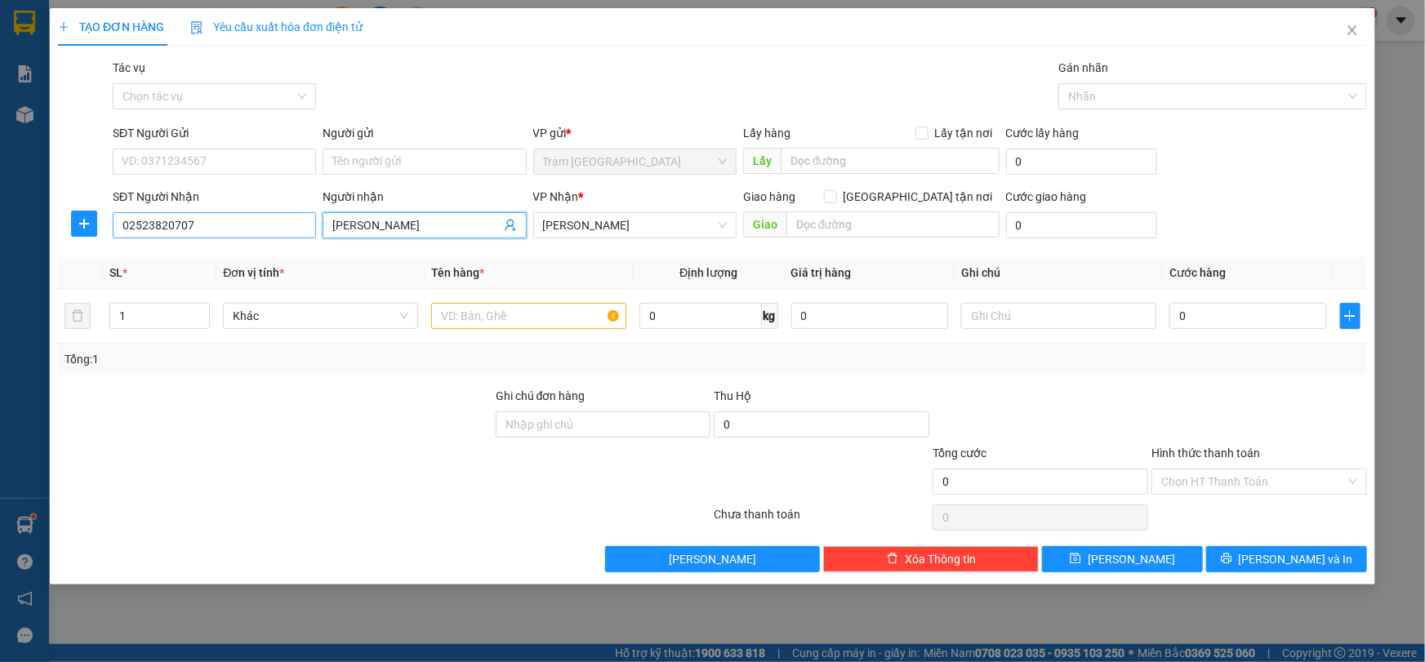
type input "[PERSON_NAME]"
click at [216, 222] on input "02523820707" at bounding box center [214, 225] width 203 height 26
click at [459, 303] on input "text" at bounding box center [528, 316] width 195 height 26
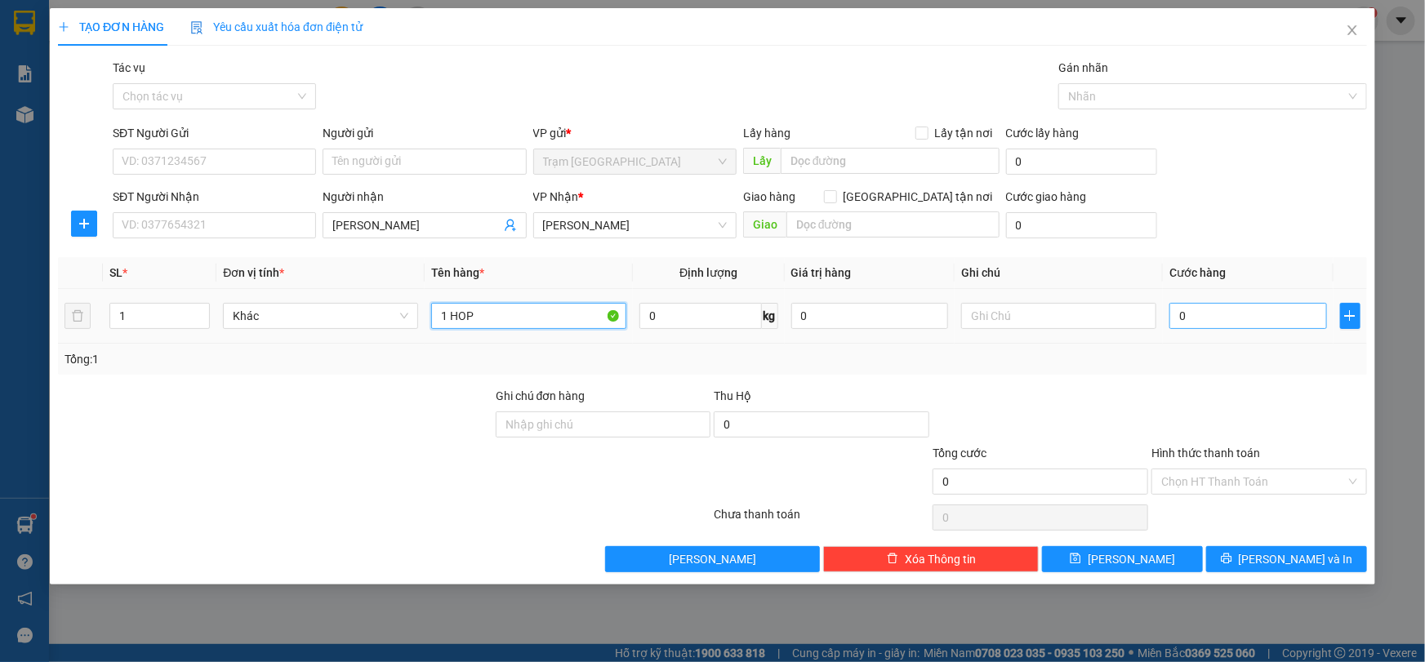
type input "1 HOP"
click at [1190, 318] on input "0" at bounding box center [1248, 316] width 158 height 26
type input "30"
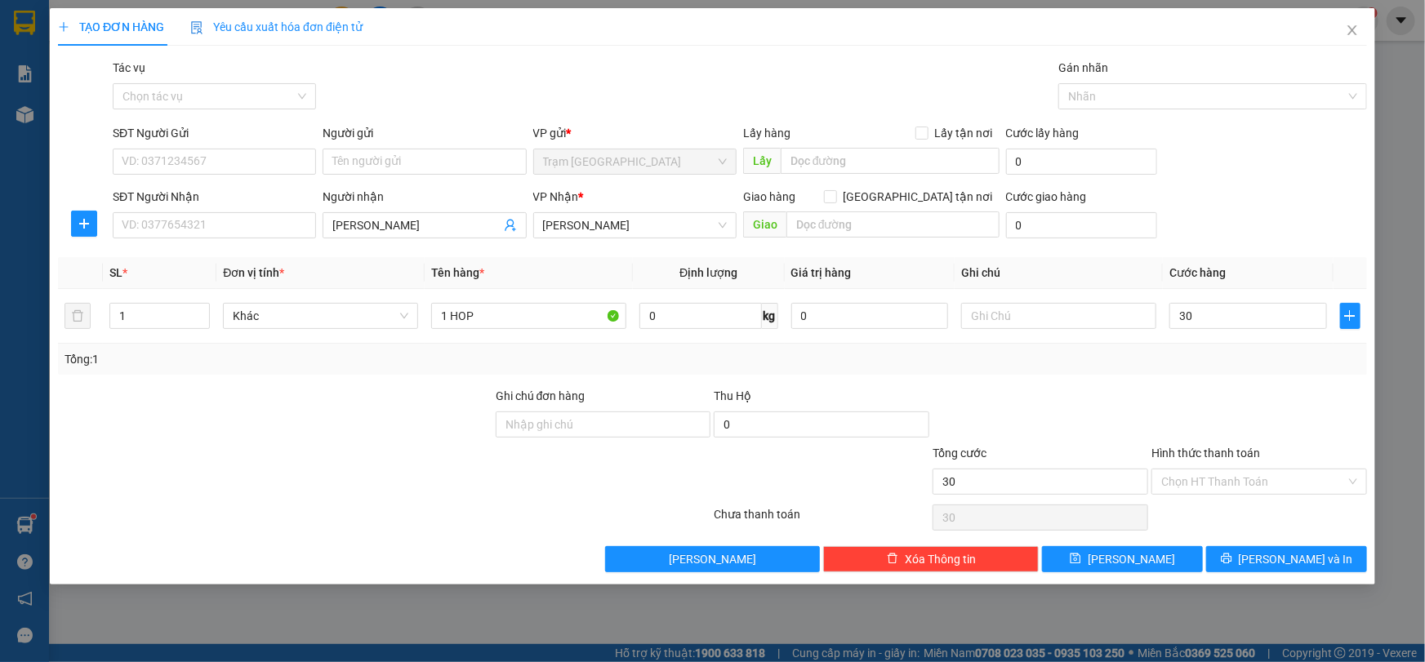
type input "30.000"
click at [1271, 421] on div at bounding box center [1259, 415] width 219 height 57
click at [1271, 552] on button "[PERSON_NAME] và In" at bounding box center [1286, 559] width 161 height 26
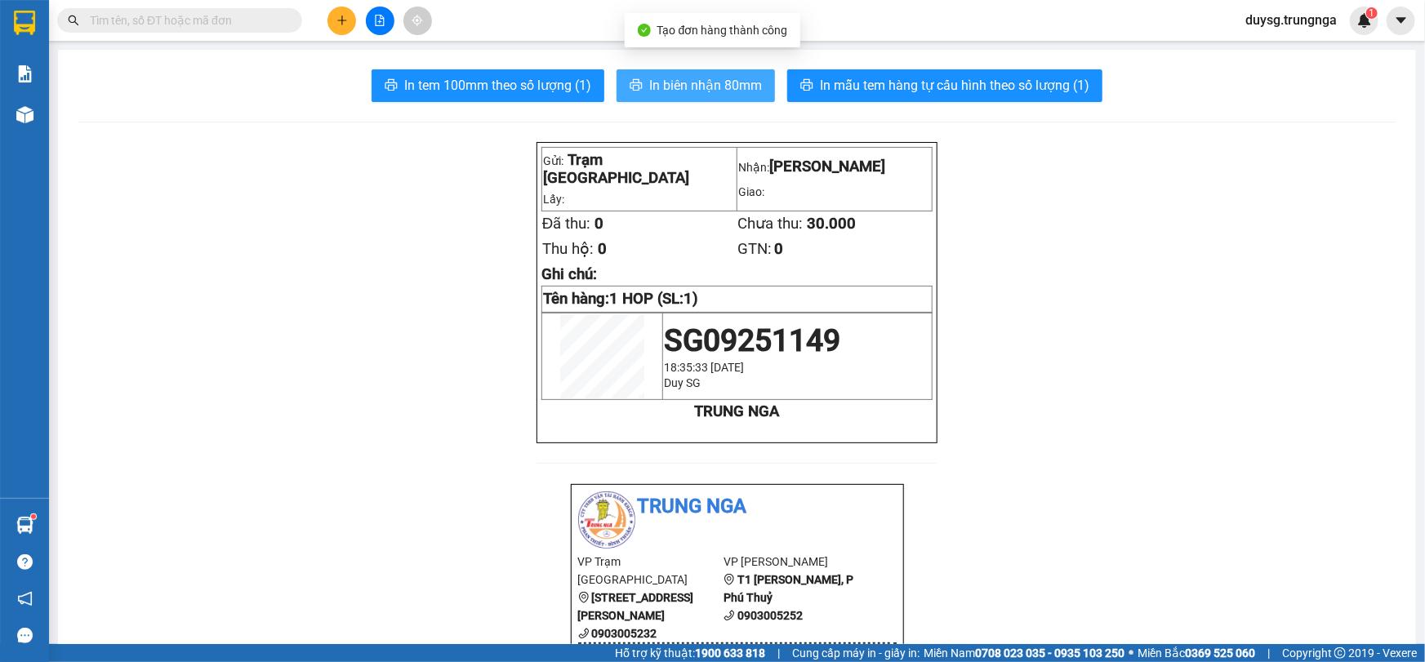
click at [737, 82] on span "In biên nhận 80mm" at bounding box center [705, 85] width 113 height 20
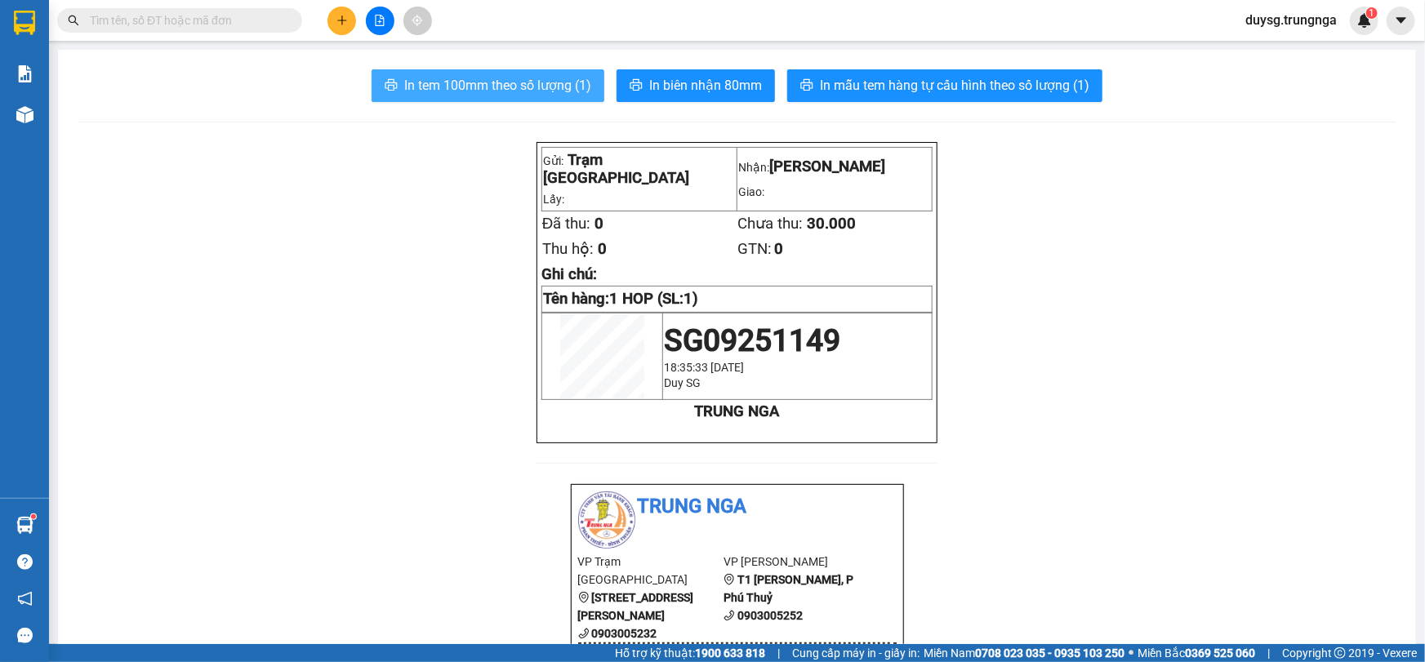
click at [527, 87] on span "In tem 100mm theo số lượng (1)" at bounding box center [497, 85] width 187 height 20
click at [343, 26] on button at bounding box center [341, 21] width 29 height 29
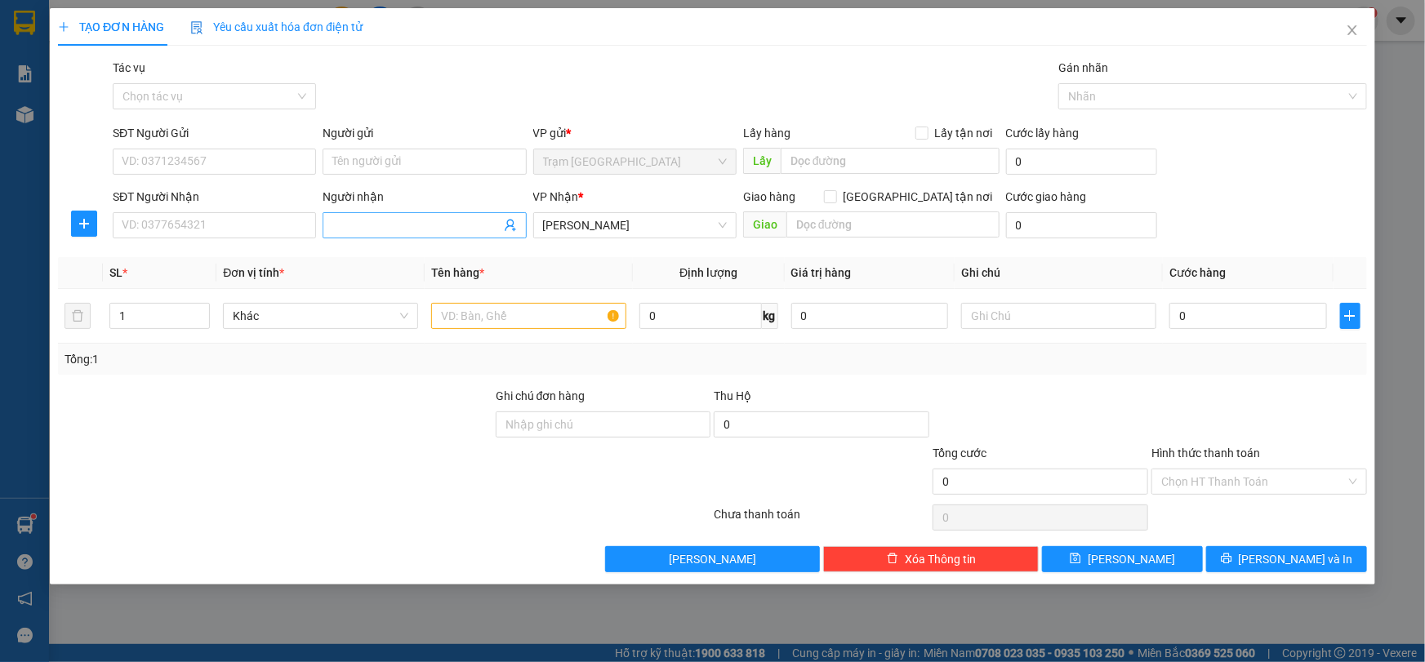
click at [394, 225] on input "Người nhận" at bounding box center [415, 225] width 167 height 18
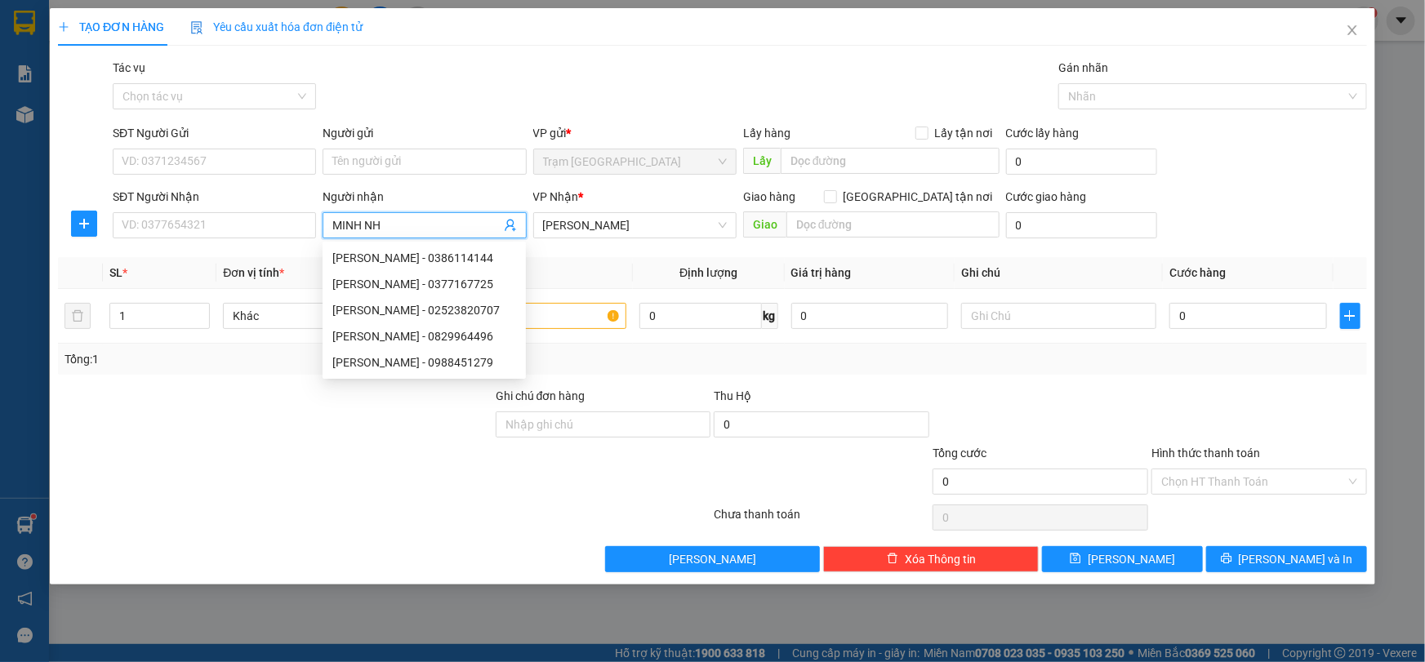
type input "MINH NHA"
click at [386, 284] on div "MINH NHÃ - 0373355272" at bounding box center [424, 284] width 184 height 18
type input "0373355272"
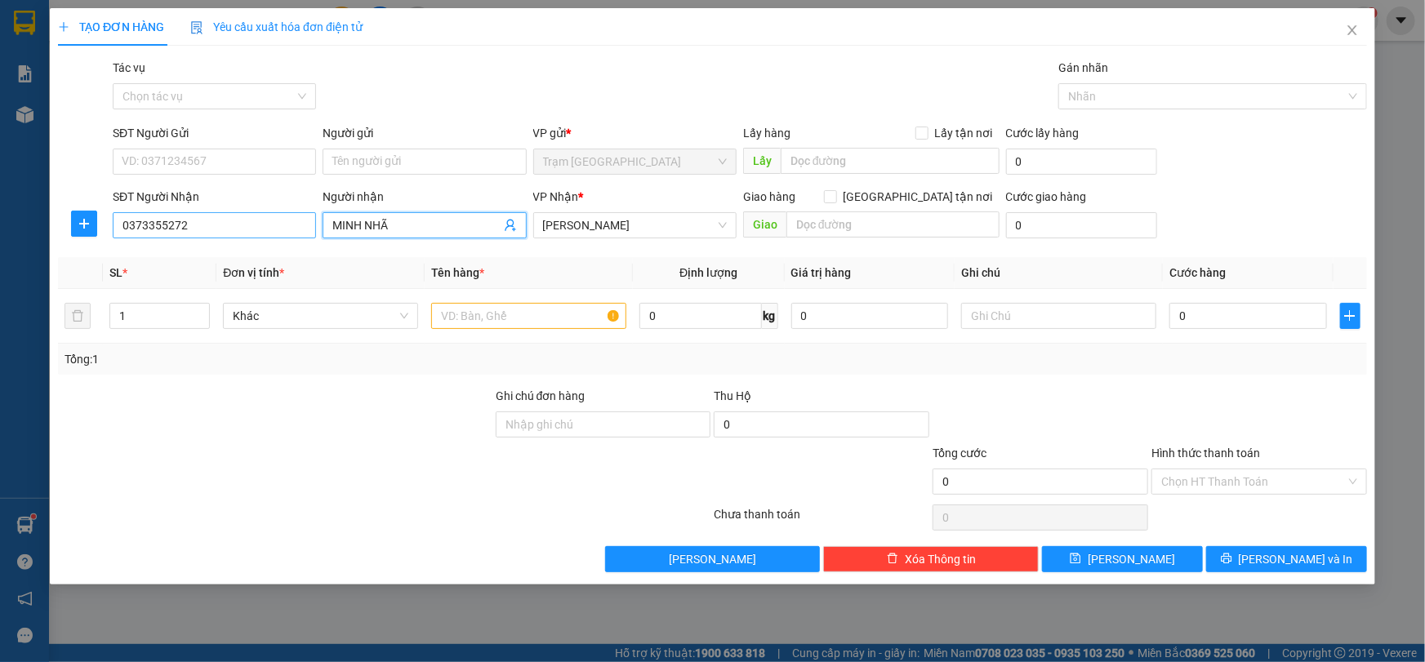
type input "MINH NHÃ"
click at [222, 225] on input "0373355272" at bounding box center [214, 225] width 203 height 26
click at [531, 315] on input "text" at bounding box center [528, 316] width 195 height 26
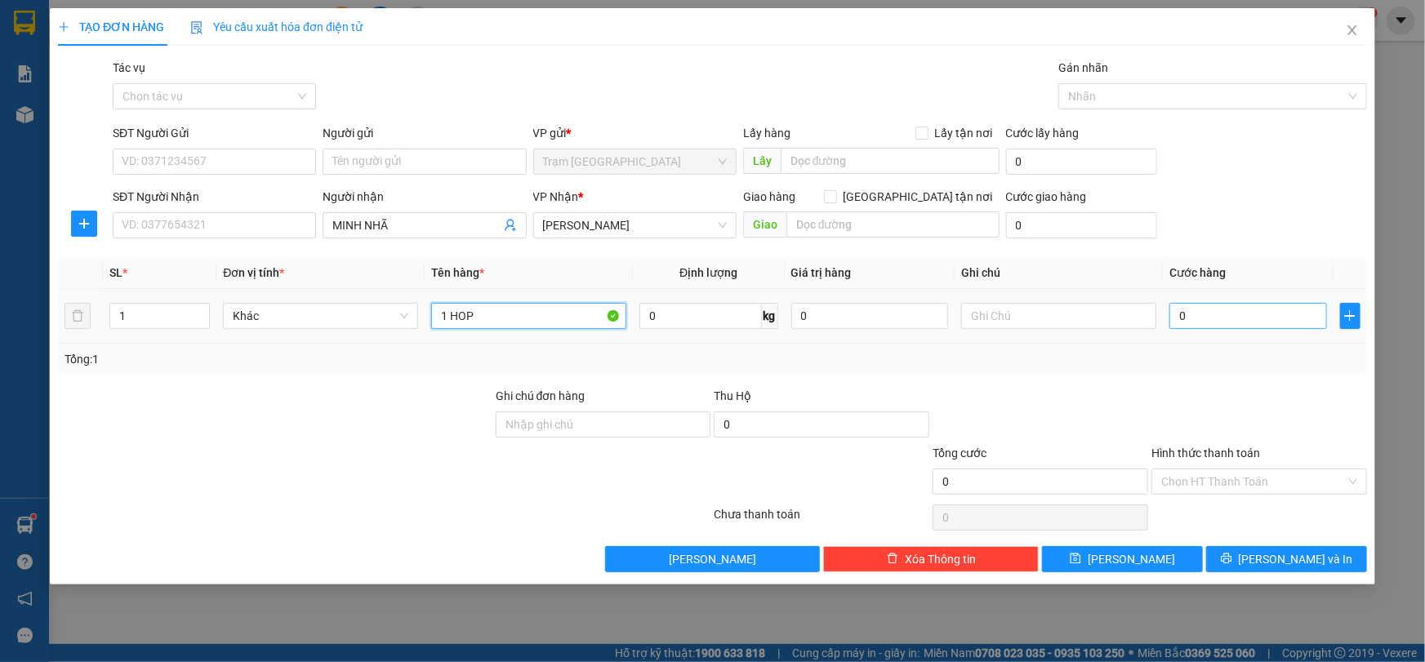
type input "1 HOP"
click at [1205, 319] on input "0" at bounding box center [1248, 316] width 158 height 26
type input "30"
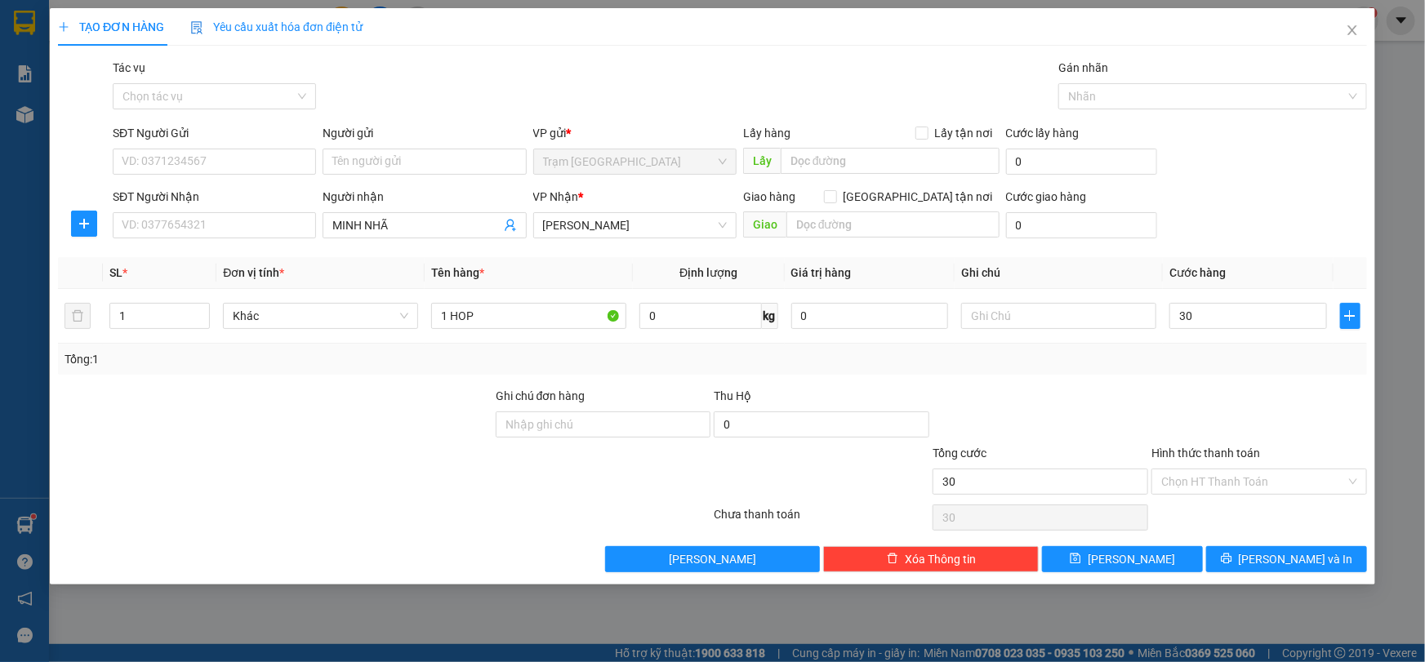
type input "30.000"
click at [1186, 358] on div "Tổng: 1" at bounding box center [713, 359] width 1296 height 18
click at [1252, 532] on div "Chọn HT Thanh Toán" at bounding box center [1259, 517] width 219 height 33
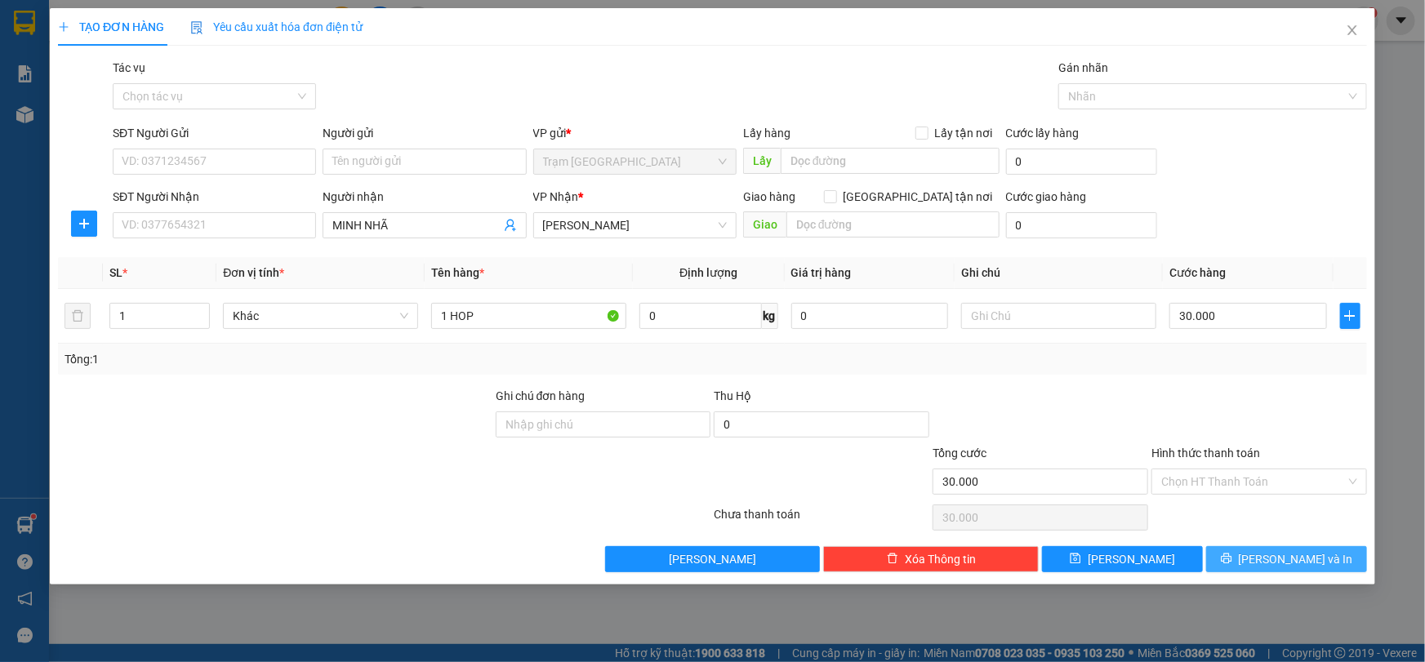
click at [1231, 554] on icon "printer" at bounding box center [1226, 559] width 11 height 11
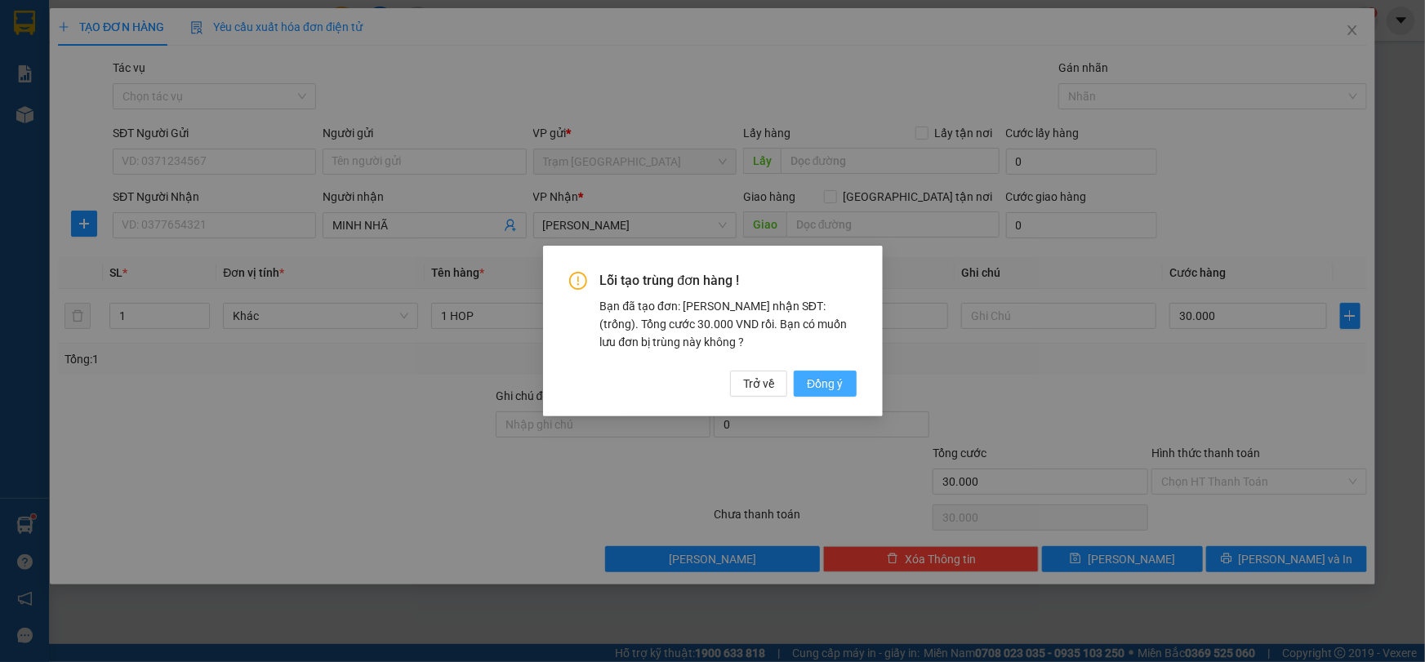
click at [821, 385] on span "Đồng ý" at bounding box center [825, 384] width 36 height 18
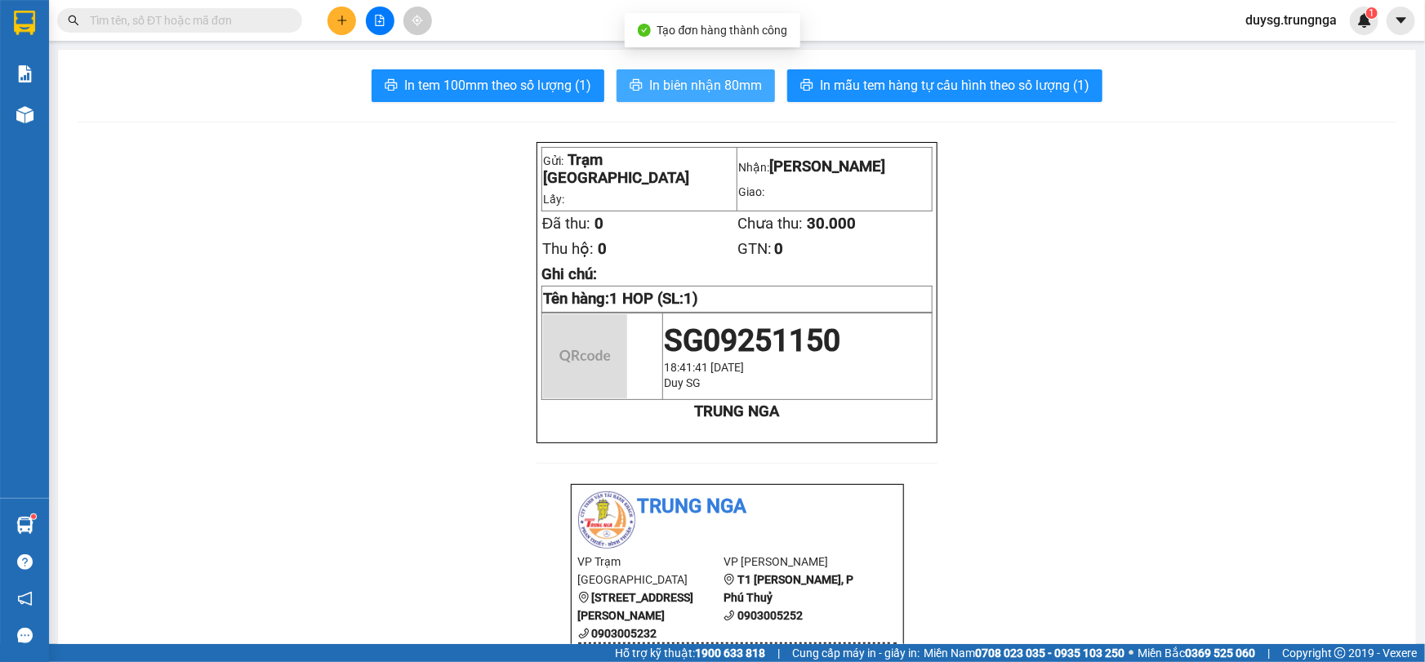
click at [668, 94] on span "In biên nhận 80mm" at bounding box center [705, 85] width 113 height 20
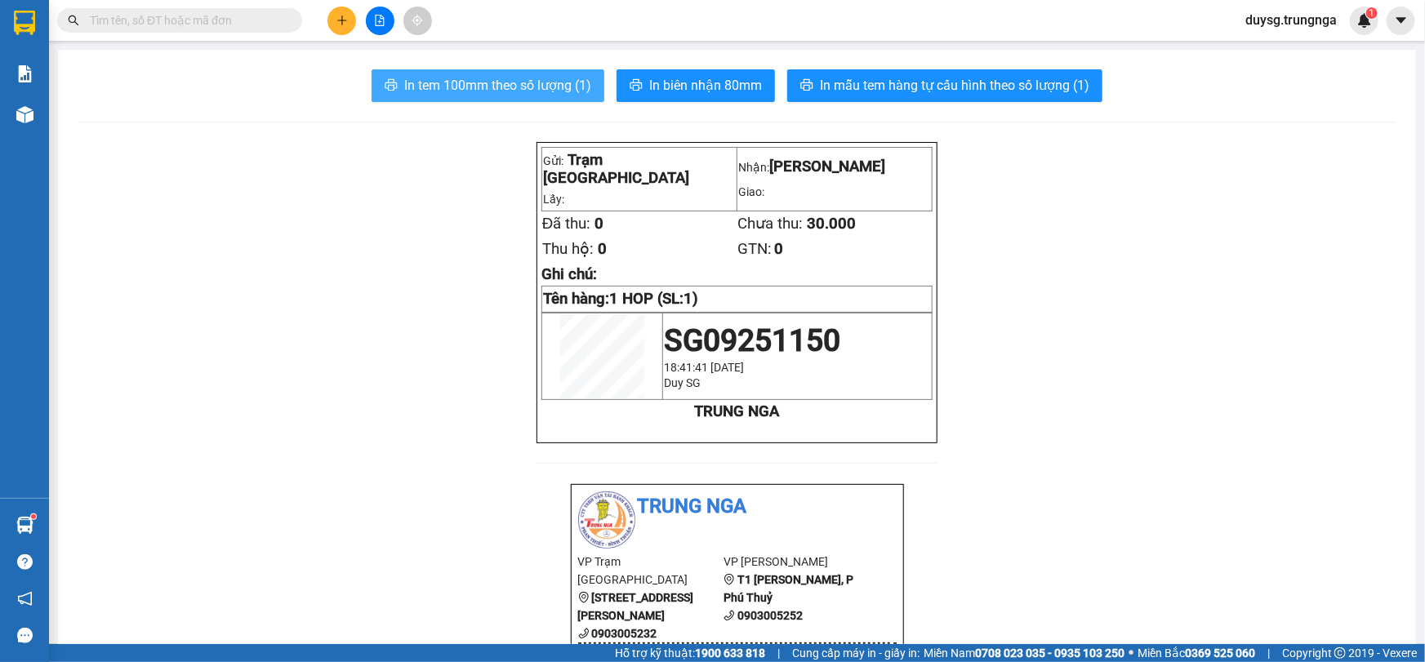
click at [469, 89] on span "In tem 100mm theo số lượng (1)" at bounding box center [497, 85] width 187 height 20
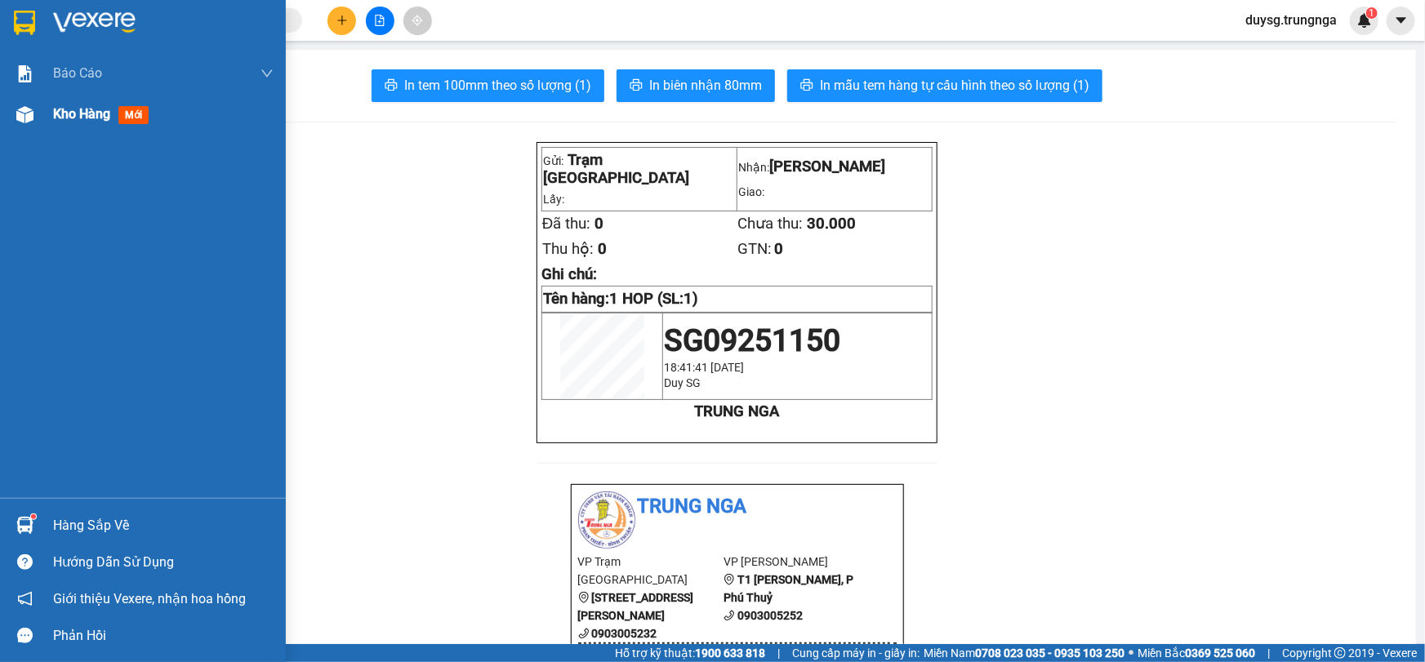
click at [73, 116] on span "Kho hàng" at bounding box center [81, 114] width 57 height 16
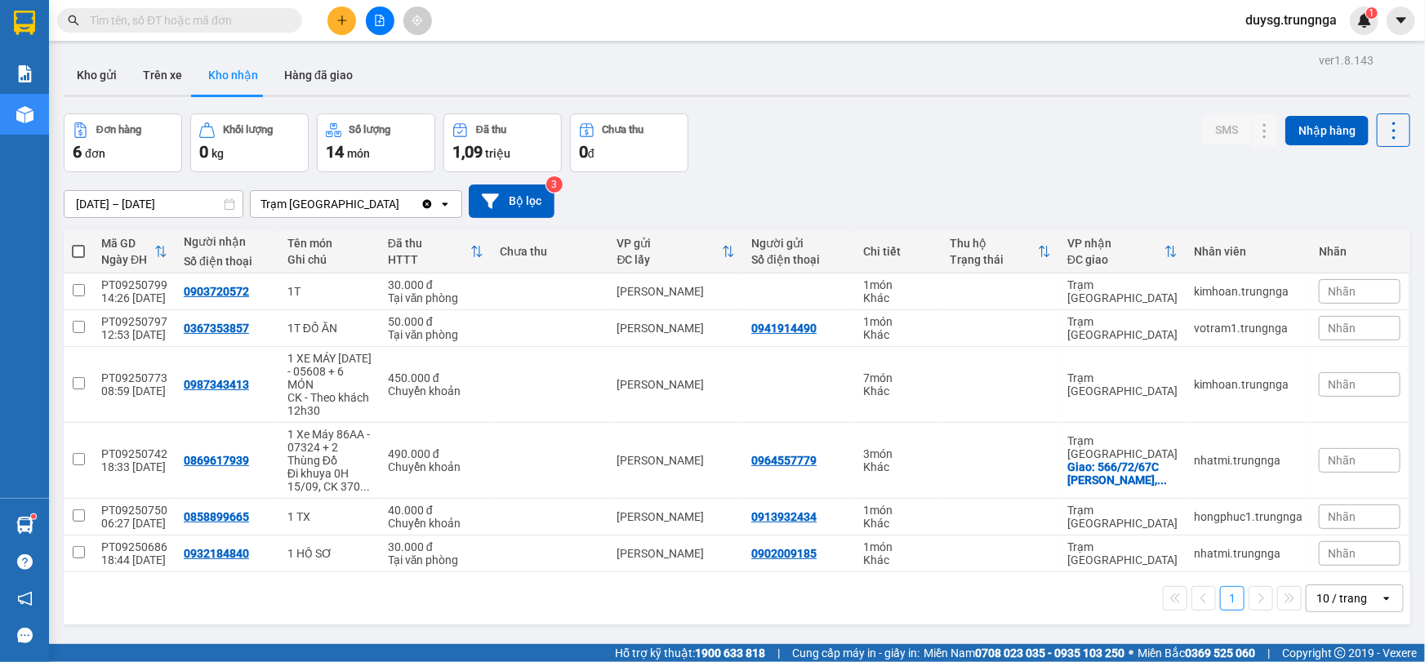
click at [783, 158] on div "Đơn hàng 6 đơn Khối lượng 0 kg Số lượng 14 món Đã thu 1,09 triệu Chưa thu 0 đ S…" at bounding box center [737, 142] width 1346 height 59
click at [96, 80] on button "Kho gửi" at bounding box center [97, 75] width 66 height 39
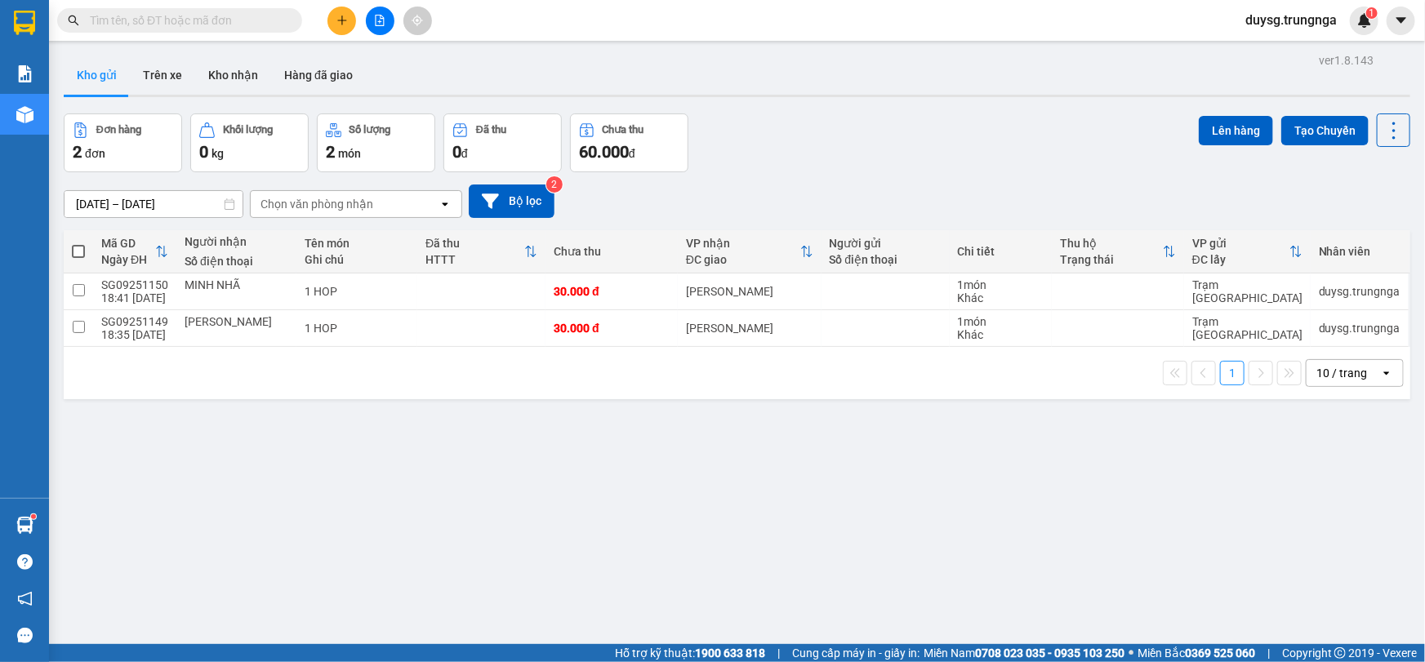
click at [331, 19] on button at bounding box center [341, 21] width 29 height 29
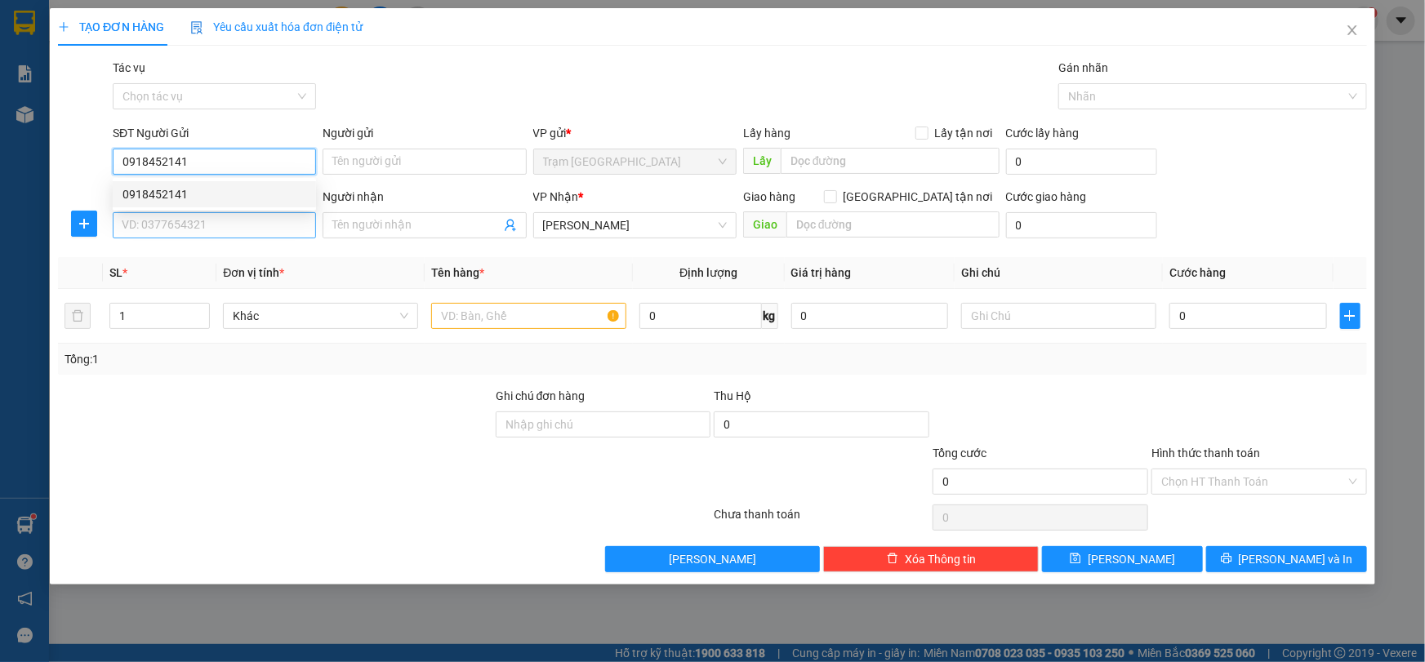
type input "0918452141"
click at [198, 220] on input "SĐT Người Nhận" at bounding box center [214, 225] width 203 height 26
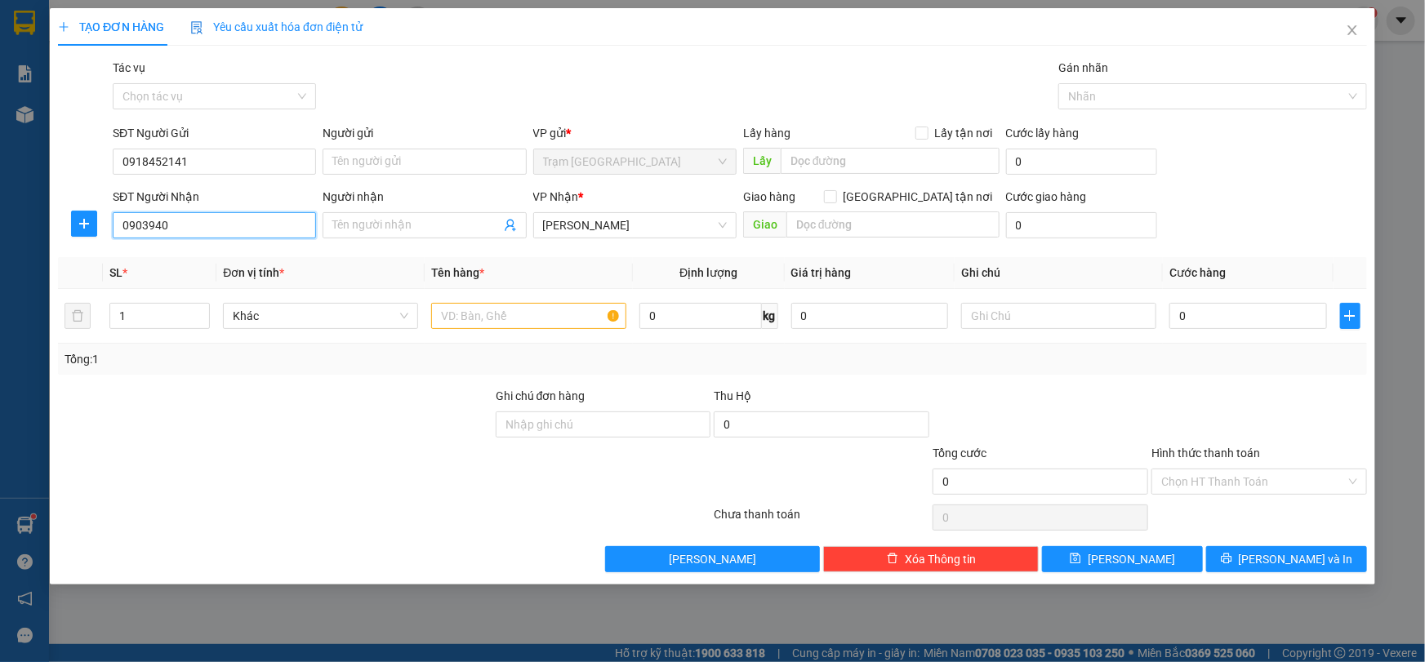
paste input "7"
type input "0903940700"
click at [484, 314] on input "text" at bounding box center [528, 316] width 195 height 26
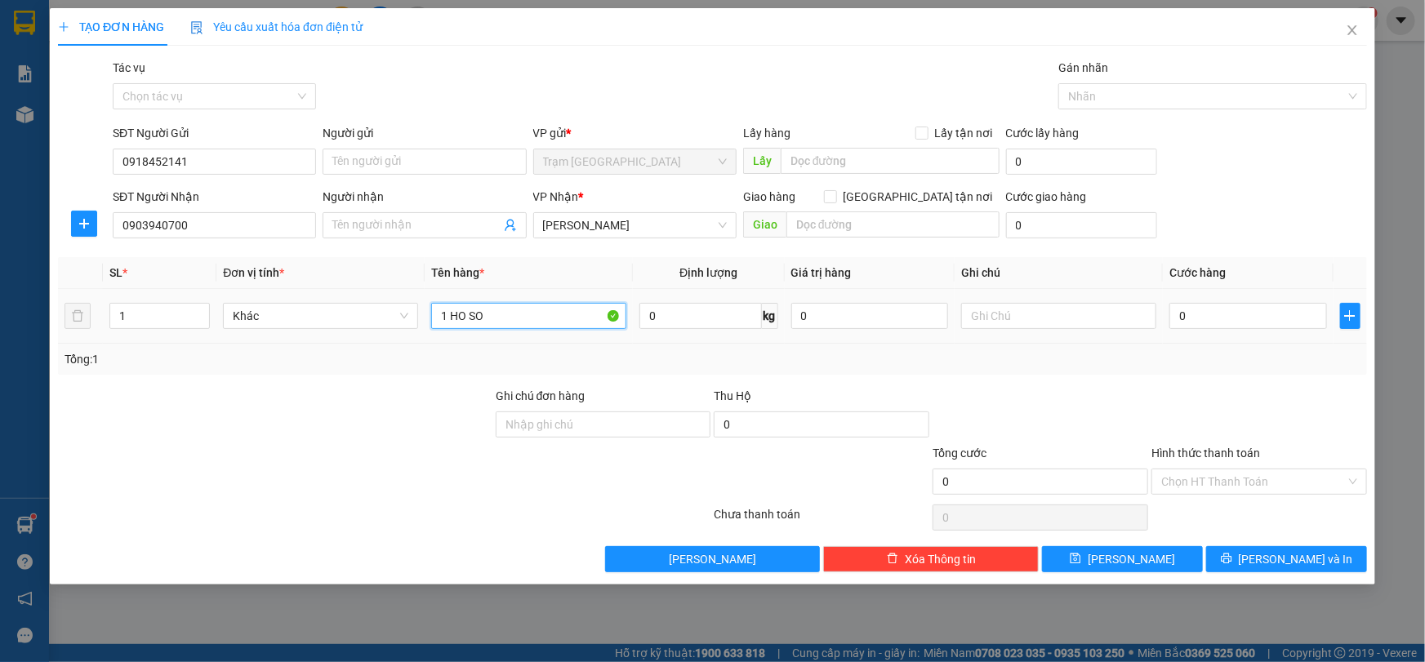
paste input "text"
type input "1 HO SO"
click at [1203, 330] on div "0" at bounding box center [1248, 316] width 158 height 33
click at [1203, 327] on input "0" at bounding box center [1248, 316] width 158 height 26
type input "30"
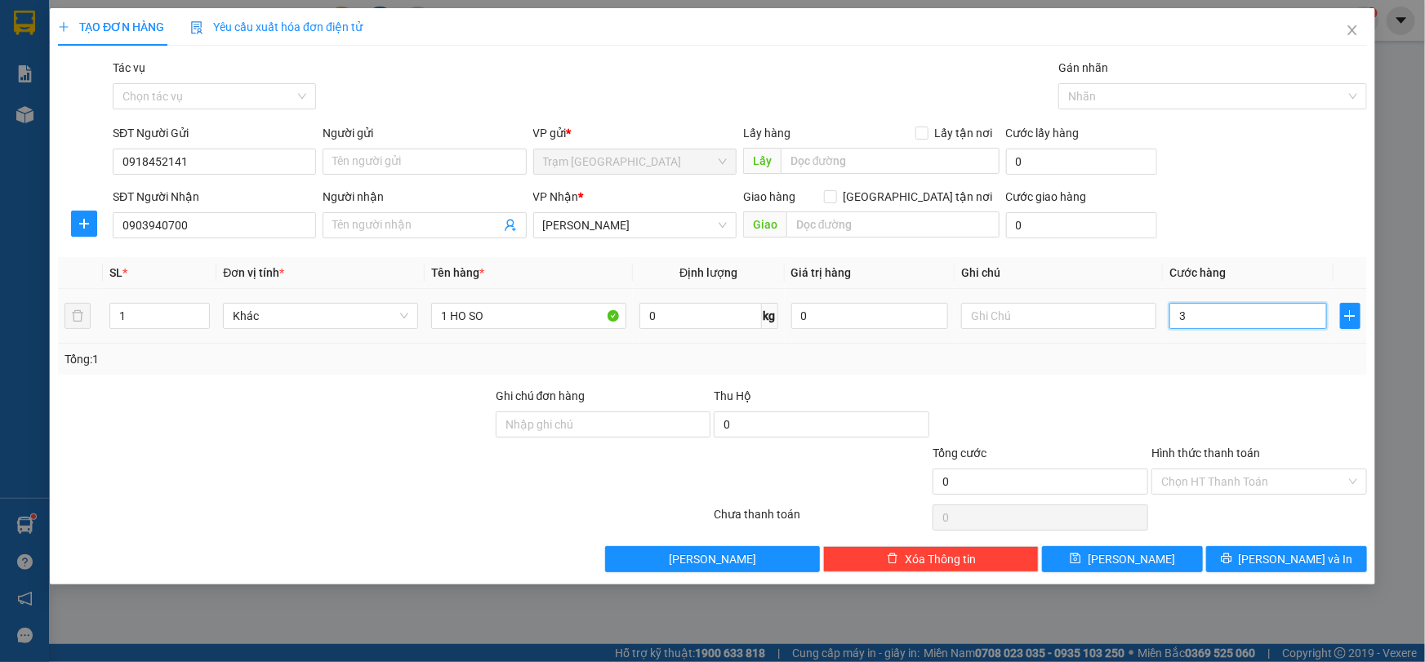
type input "30"
type input "30.000"
click at [1204, 388] on div at bounding box center [1259, 415] width 219 height 57
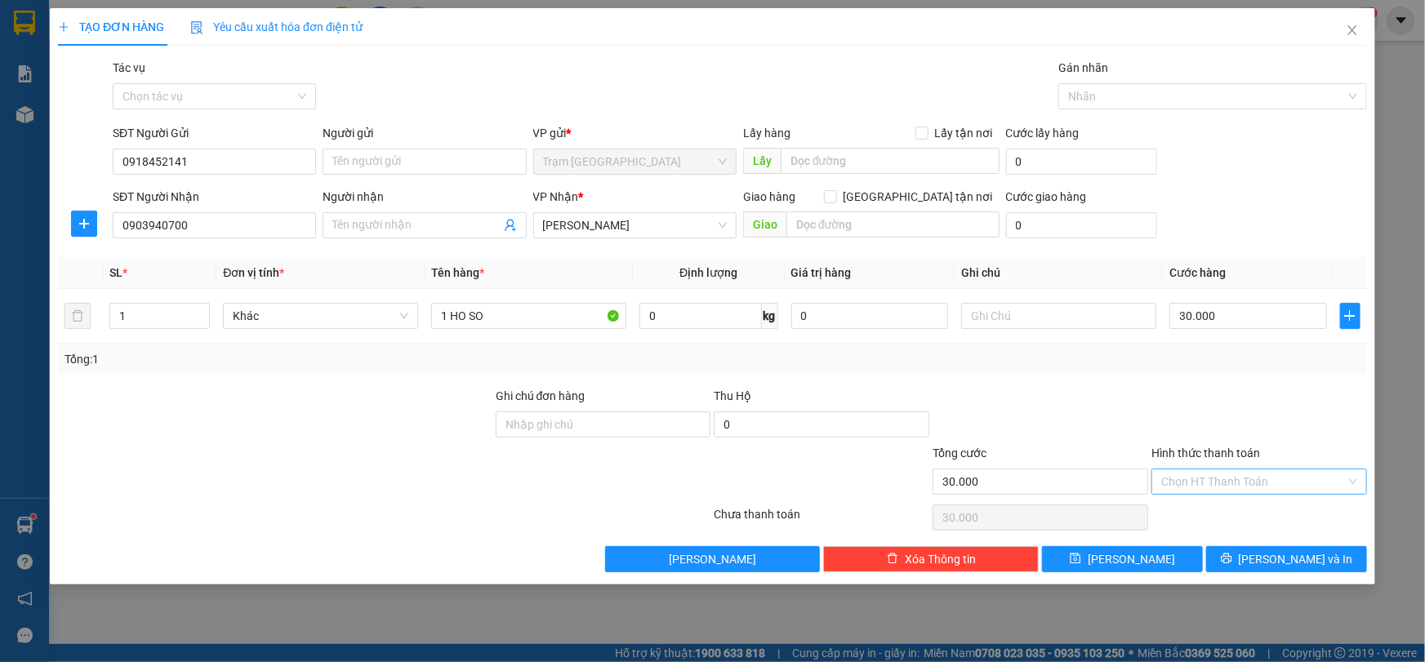
click at [1214, 485] on input "Hình thức thanh toán" at bounding box center [1253, 481] width 185 height 24
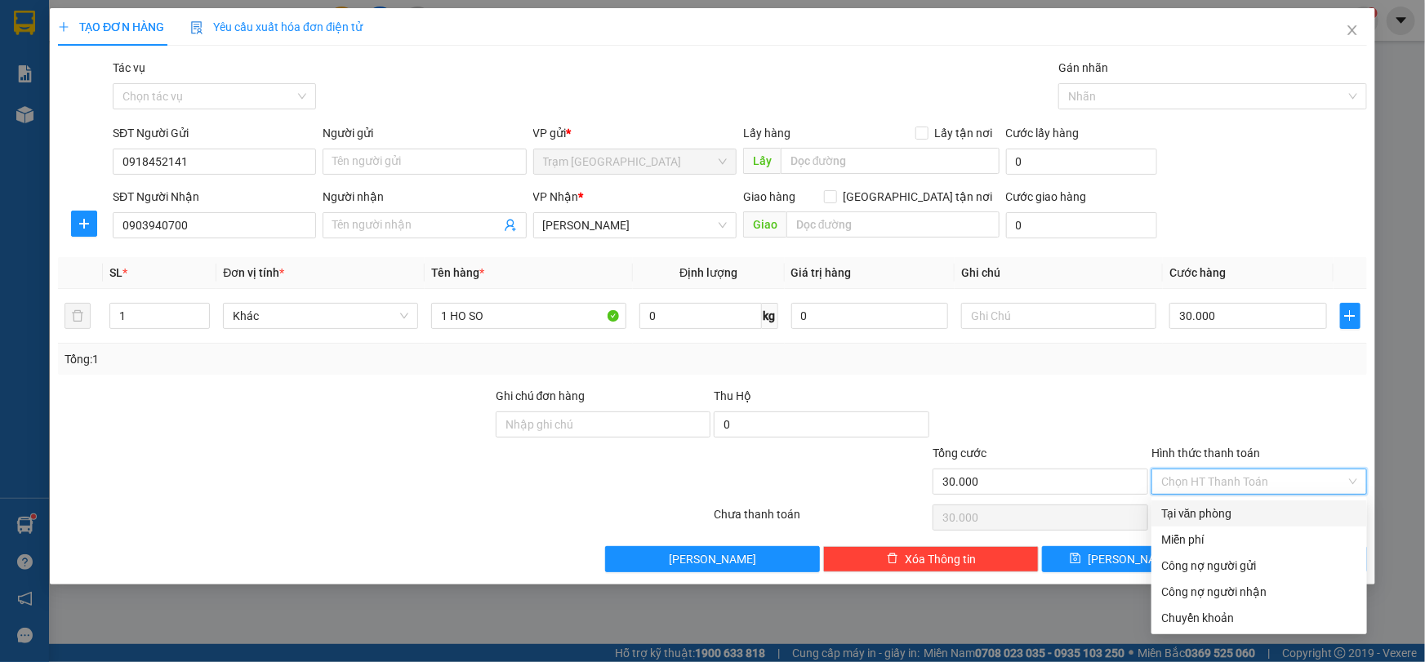
click at [1204, 512] on div "Tại văn phòng" at bounding box center [1259, 514] width 196 height 18
type input "0"
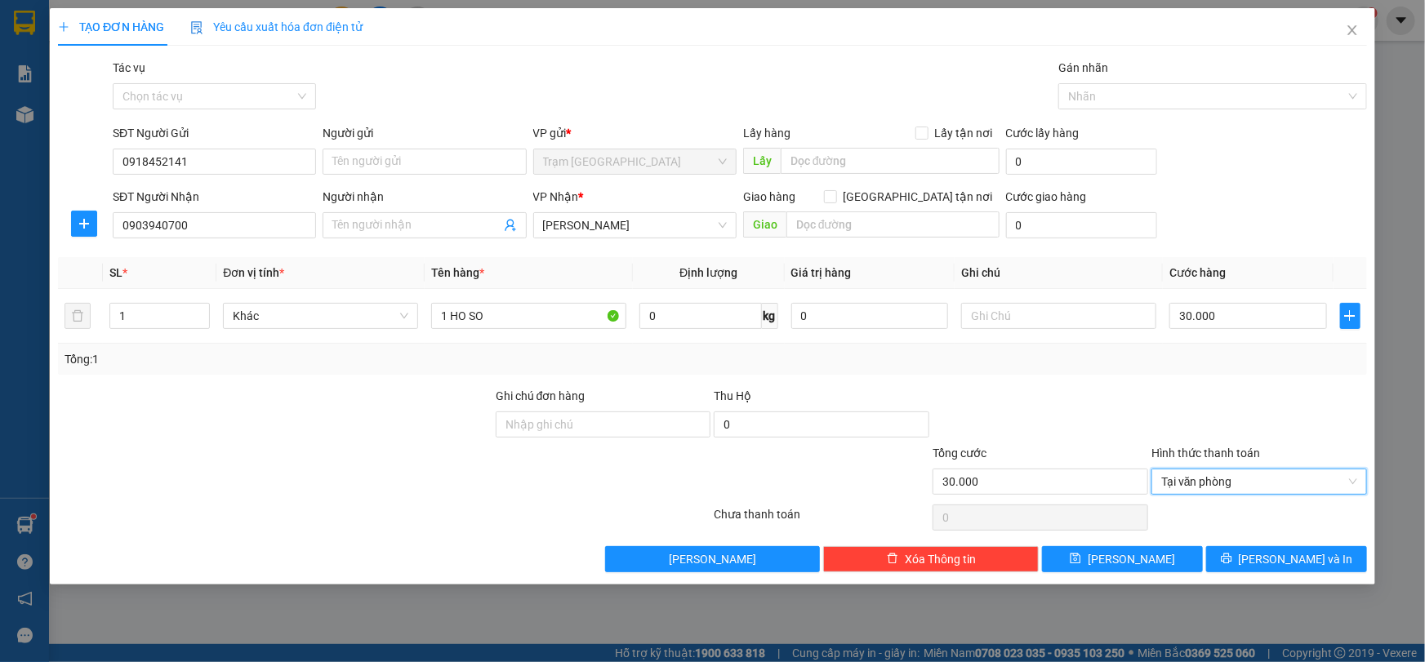
click at [1186, 407] on div at bounding box center [1259, 415] width 219 height 57
click at [1296, 560] on span "[PERSON_NAME] và In" at bounding box center [1296, 559] width 114 height 18
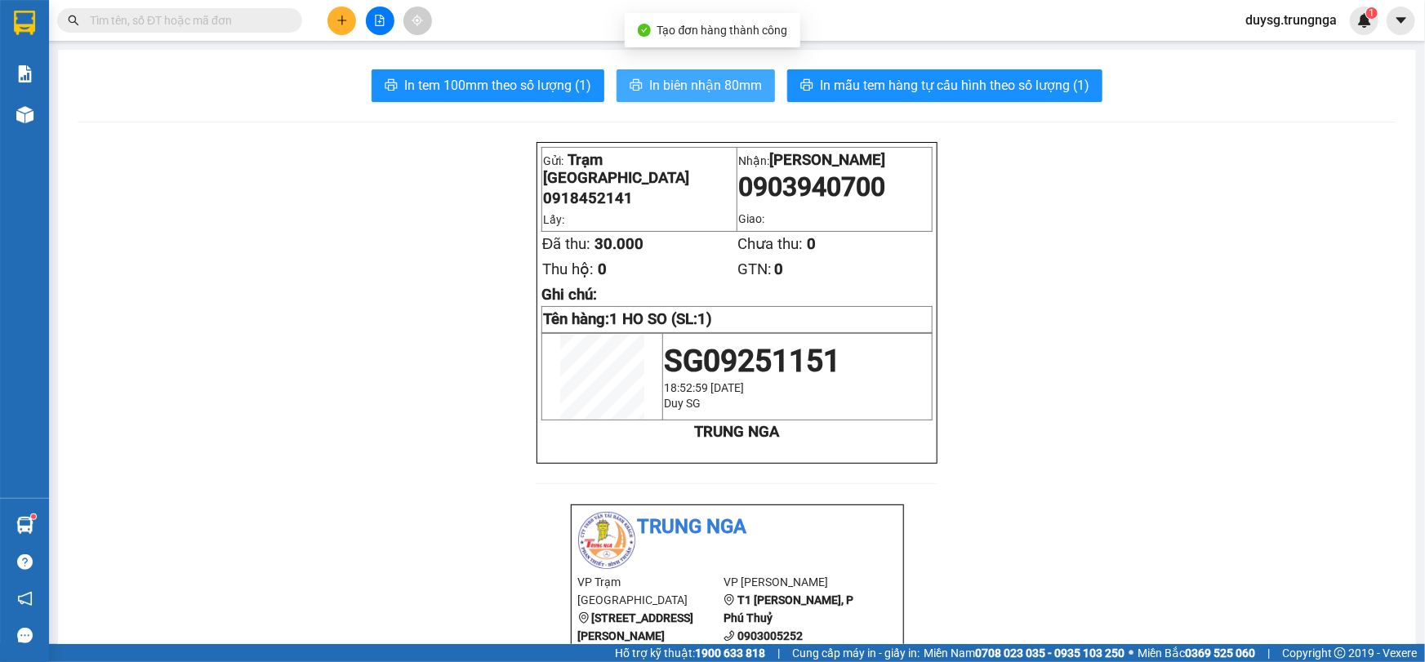
click at [674, 81] on span "In biên nhận 80mm" at bounding box center [705, 85] width 113 height 20
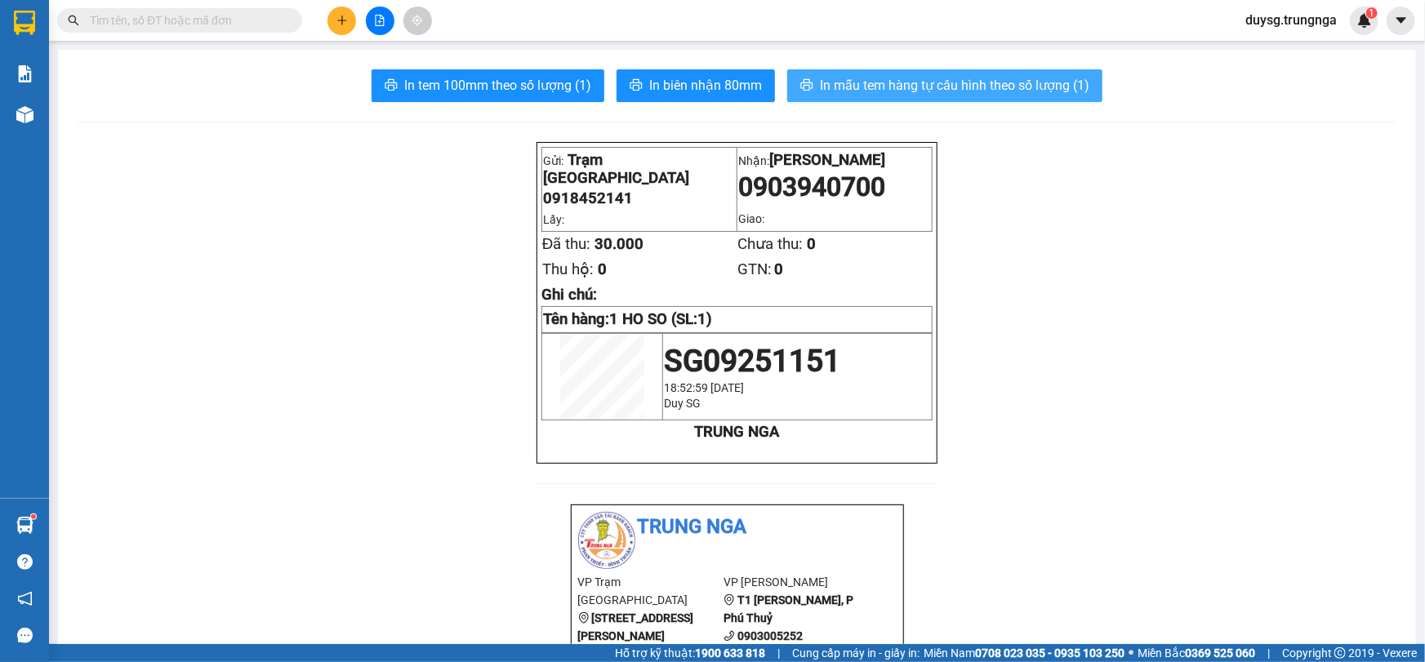
click at [1003, 91] on span "In mẫu tem hàng tự cấu hình theo số lượng (1)" at bounding box center [954, 85] width 269 height 20
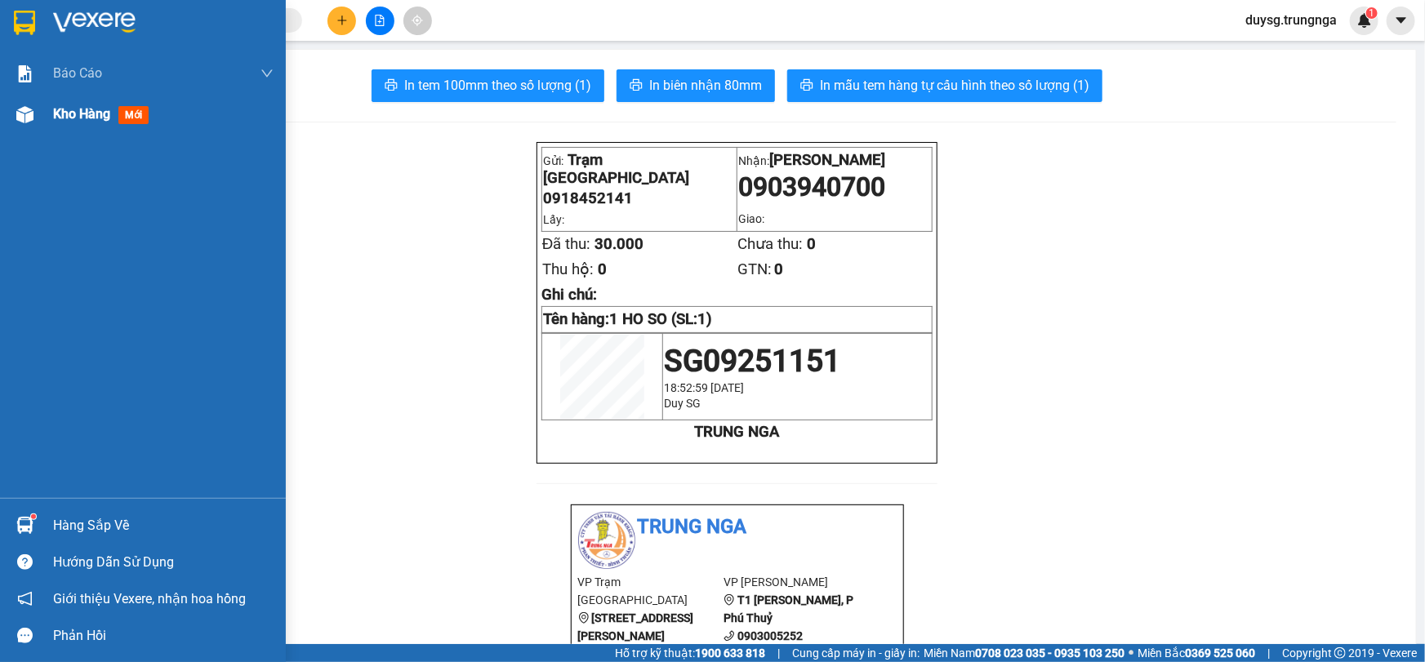
click at [25, 114] on img at bounding box center [24, 114] width 17 height 17
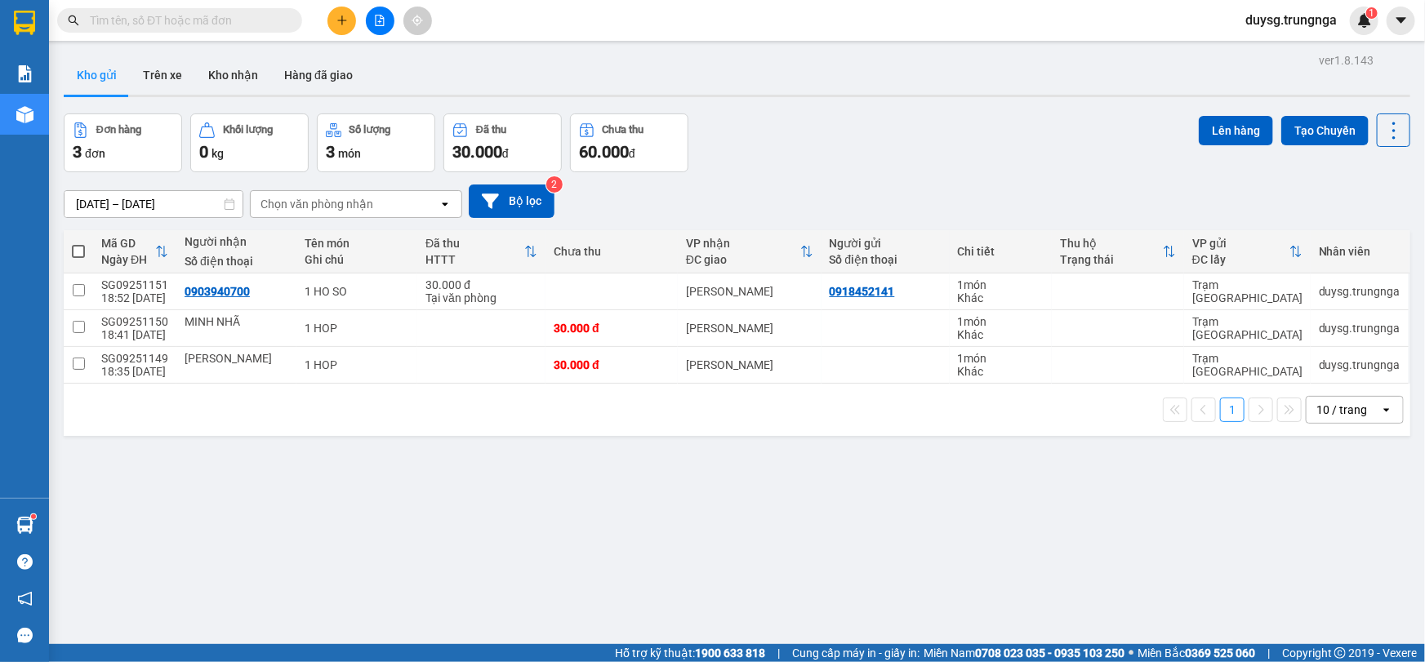
click at [879, 112] on div "ver 1.8.143 Kho gửi Trên xe Kho nhận Hàng đã giao Đơn hàng 3 đơn Khối lượng 0 k…" at bounding box center [737, 380] width 1360 height 662
drag, startPoint x: 879, startPoint y: 112, endPoint x: 889, endPoint y: 120, distance: 12.8
click at [888, 119] on div "ver 1.8.143 Kho gửi Trên xe Kho nhận Hàng đã giao Đơn hàng 3 đơn Khối lượng 0 k…" at bounding box center [737, 380] width 1360 height 662
click at [888, 125] on div "Đơn hàng 3 đơn Khối lượng 0 kg Số lượng 3 món Đã thu 30.000 đ Chưa thu 60.000 đ…" at bounding box center [737, 142] width 1346 height 59
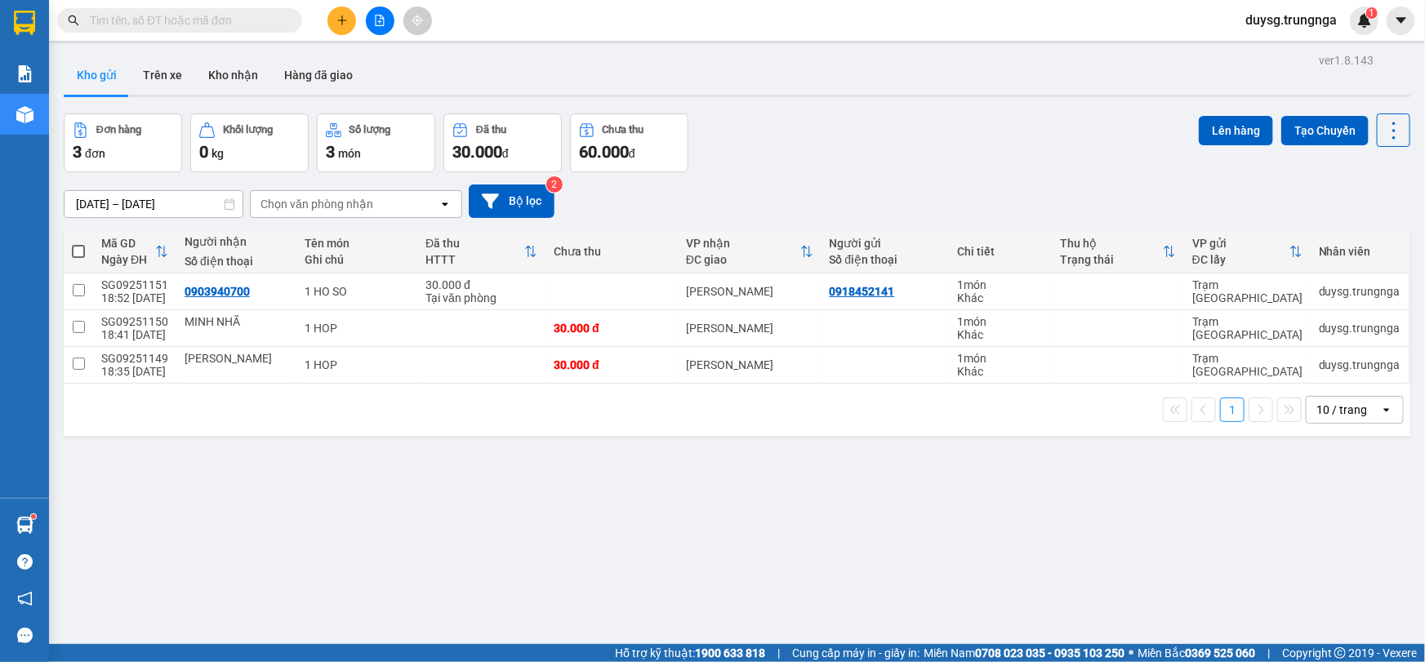
click at [892, 120] on div "Đơn hàng 3 đơn Khối lượng 0 kg Số lượng 3 món Đã thu 30.000 đ Chưa thu 60.000 đ…" at bounding box center [737, 142] width 1346 height 59
click at [892, 113] on div "Đơn hàng 3 đơn Khối lượng 0 kg Số lượng 3 món Đã thu 30.000 đ Chưa thu 60.000 đ…" at bounding box center [737, 142] width 1346 height 59
click at [242, 69] on button "Kho nhận" at bounding box center [233, 75] width 76 height 39
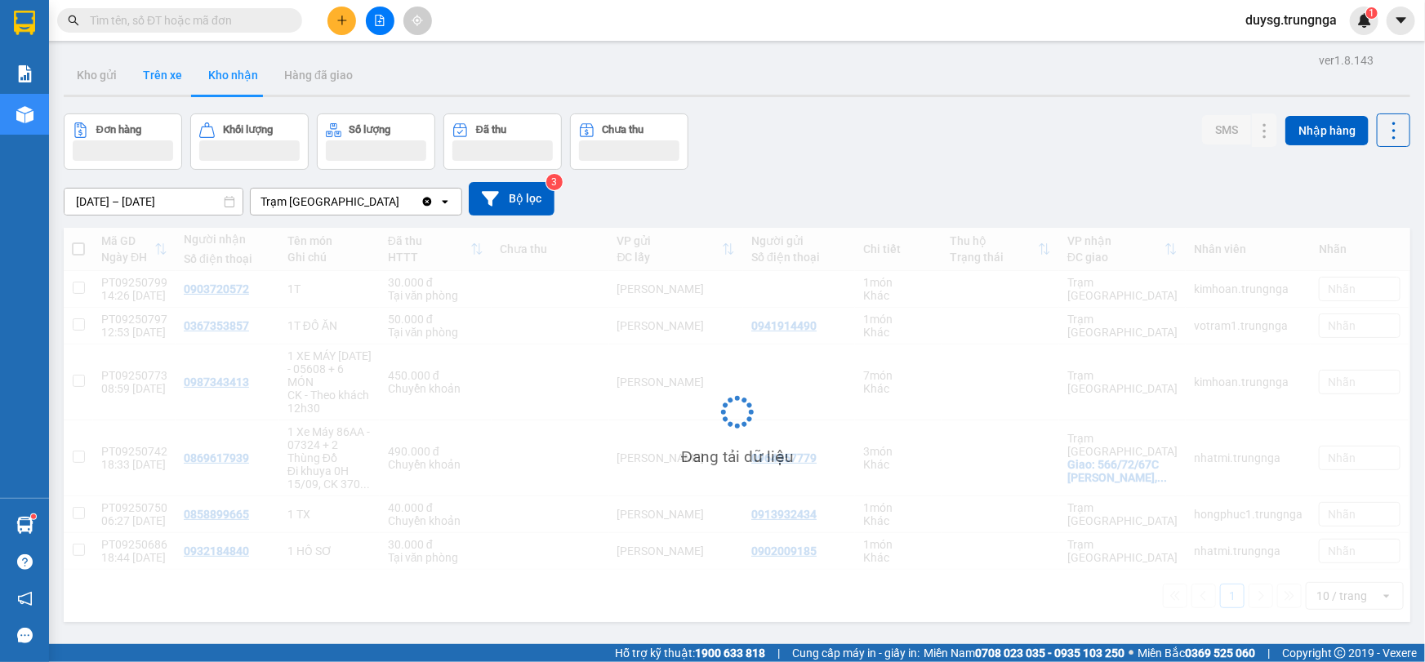
drag, startPoint x: 191, startPoint y: 82, endPoint x: 157, endPoint y: 83, distance: 34.3
click at [157, 83] on button "Trên xe" at bounding box center [162, 75] width 65 height 39
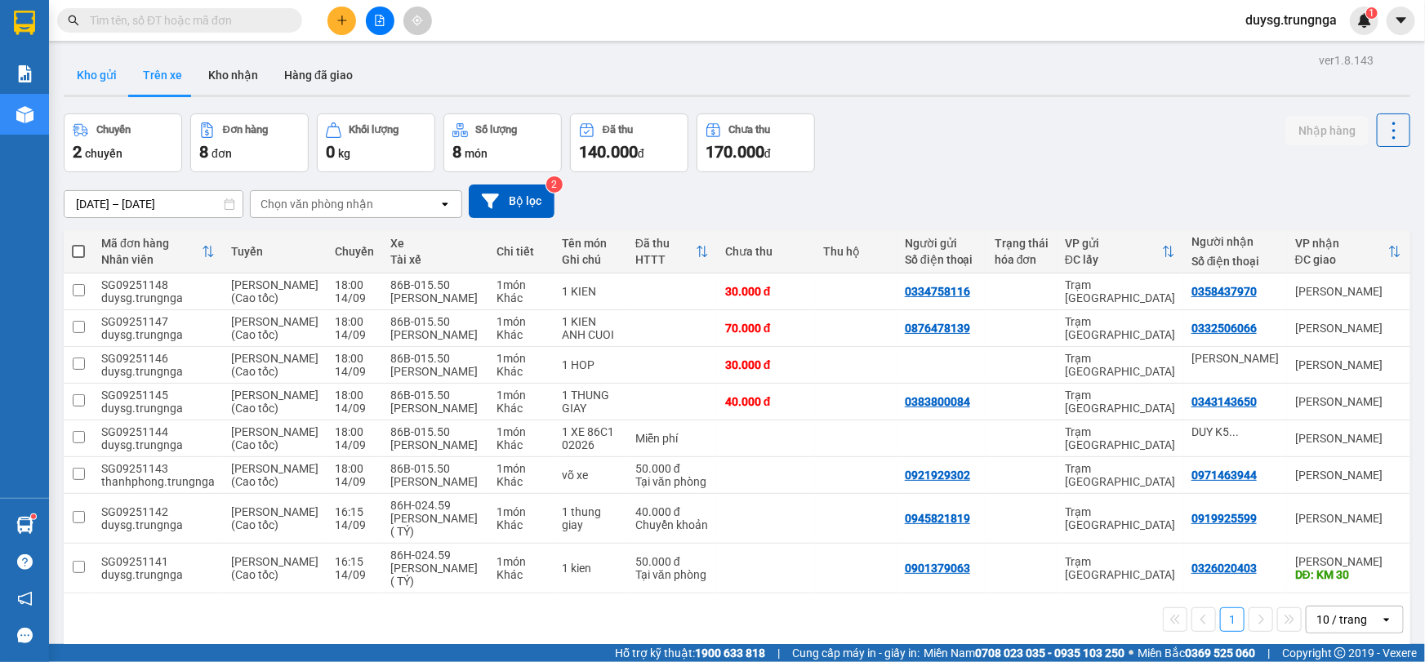
click at [93, 69] on button "Kho gửi" at bounding box center [97, 75] width 66 height 39
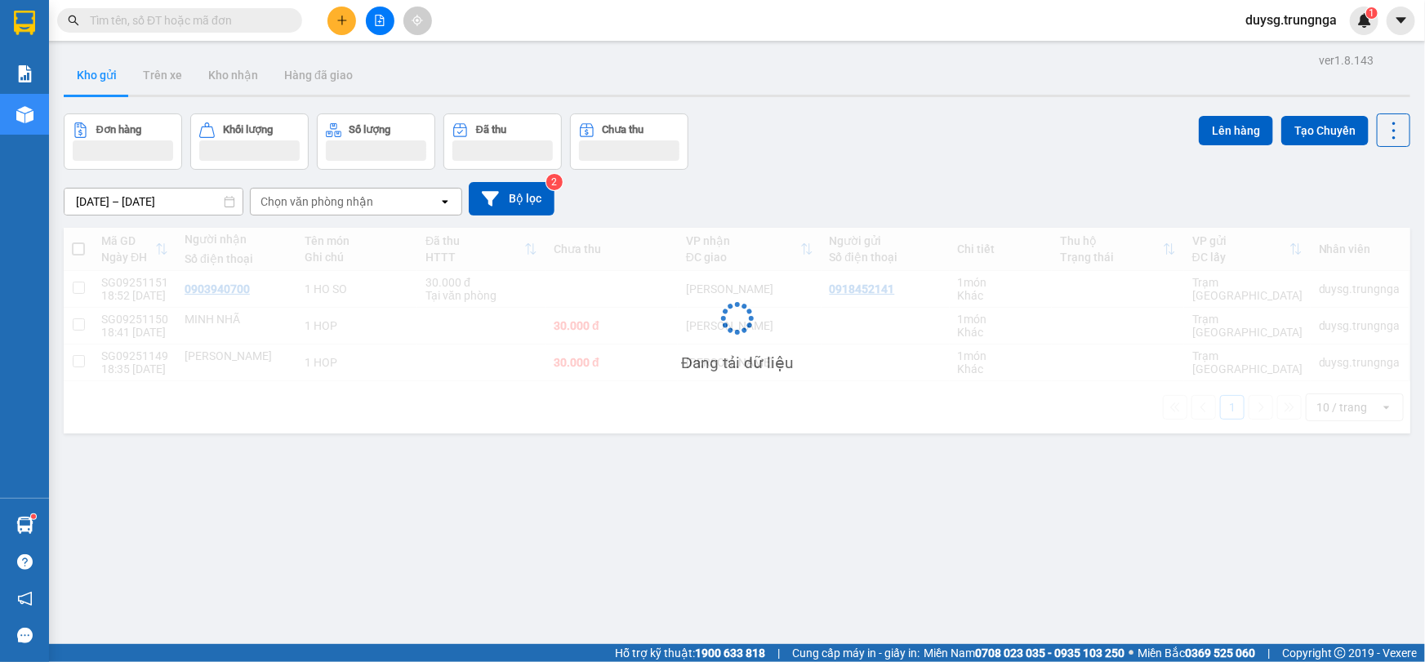
click at [921, 121] on div "Đơn hàng Khối lượng Số lượng Đã thu Chưa thu Lên hàng Tạo Chuyến" at bounding box center [737, 141] width 1346 height 56
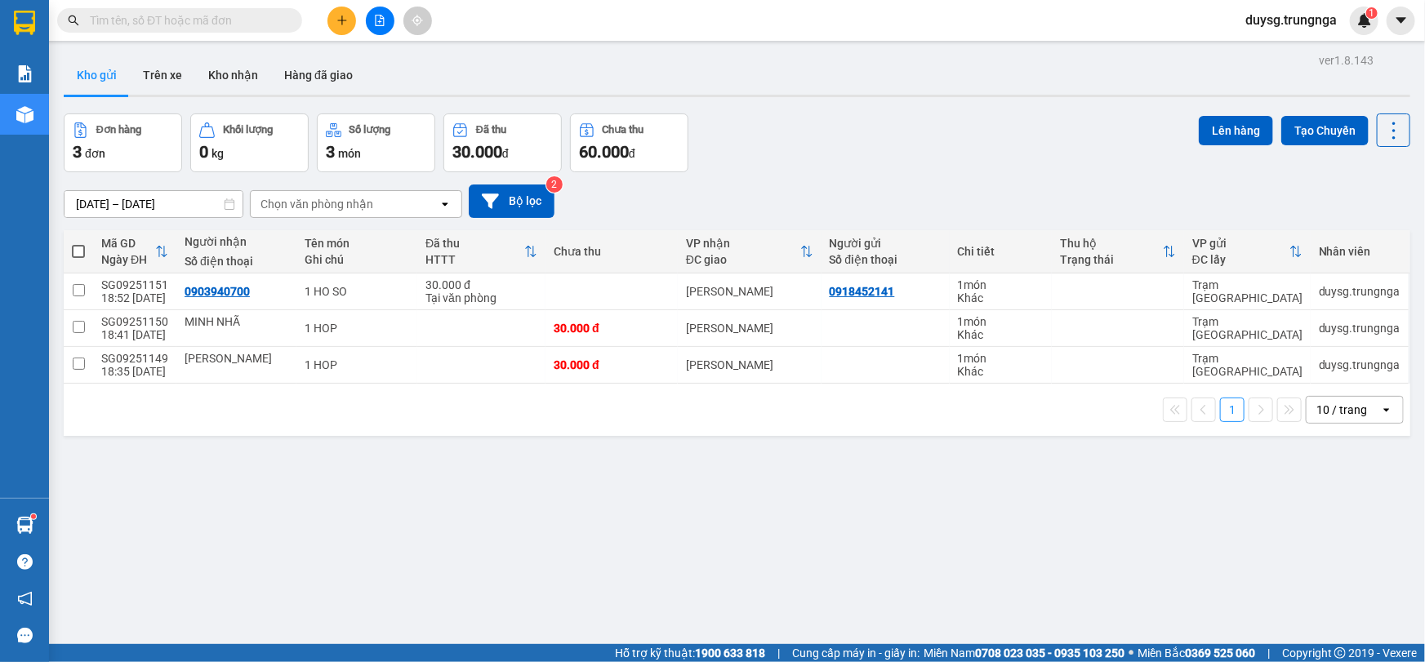
click at [921, 120] on div "Đơn hàng 3 đơn Khối lượng 0 kg Số lượng 3 món Đã thu 30.000 đ Chưa thu 60.000 đ…" at bounding box center [737, 142] width 1346 height 59
click at [921, 118] on div "Đơn hàng 3 đơn Khối lượng 0 kg Số lượng 3 món Đã thu 30.000 đ Chưa thu 60.000 đ…" at bounding box center [737, 142] width 1346 height 59
click at [212, 78] on button "Kho nhận" at bounding box center [233, 75] width 76 height 39
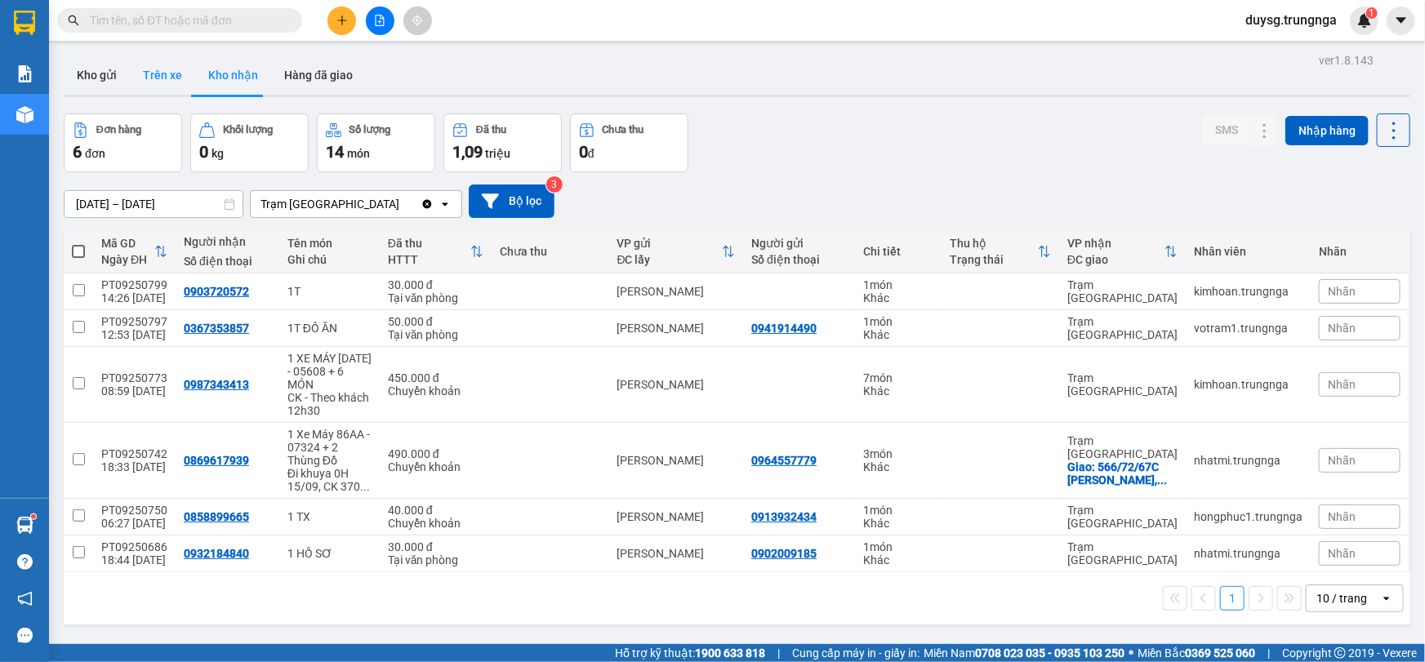
click at [157, 75] on button "Trên xe" at bounding box center [162, 75] width 65 height 39
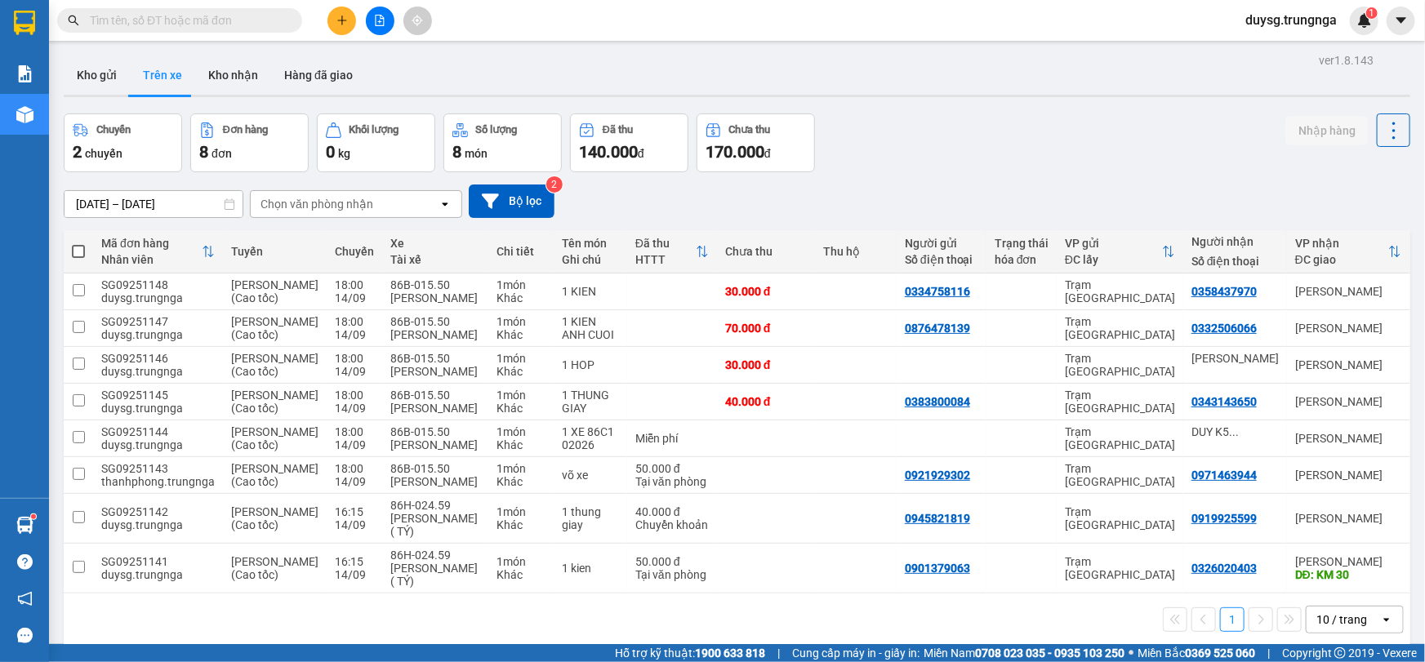
click at [900, 136] on div "Chuyến 2 chuyến Đơn hàng 8 đơn Khối lượng 0 kg Số lượng 8 món Đã thu 140.000 đ …" at bounding box center [737, 142] width 1346 height 59
click at [901, 138] on div "Chuyến 2 chuyến Đơn hàng 8 đơn Khối lượng 0 kg Số lượng 8 món Đã thu 140.000 đ …" at bounding box center [737, 142] width 1346 height 59
click at [906, 130] on div "Chuyến 2 chuyến Đơn hàng 8 đơn Khối lượng 0 kg Số lượng 8 món Đã thu 140.000 đ …" at bounding box center [737, 142] width 1346 height 59
click at [106, 87] on button "Kho gửi" at bounding box center [97, 75] width 66 height 39
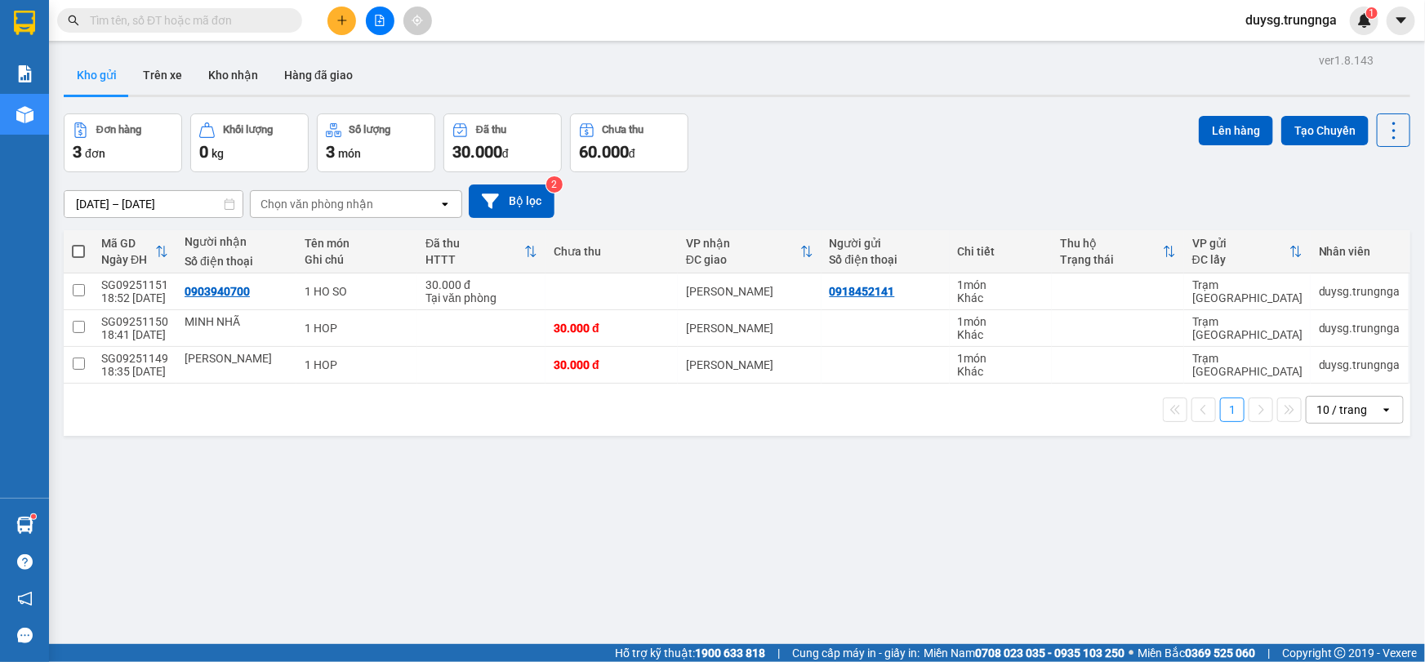
click at [867, 166] on div "Đơn hàng 3 đơn Khối lượng 0 kg Số lượng 3 món Đã thu 30.000 đ Chưa thu 60.000 đ…" at bounding box center [737, 142] width 1346 height 59
click at [230, 77] on button "Kho nhận" at bounding box center [233, 75] width 76 height 39
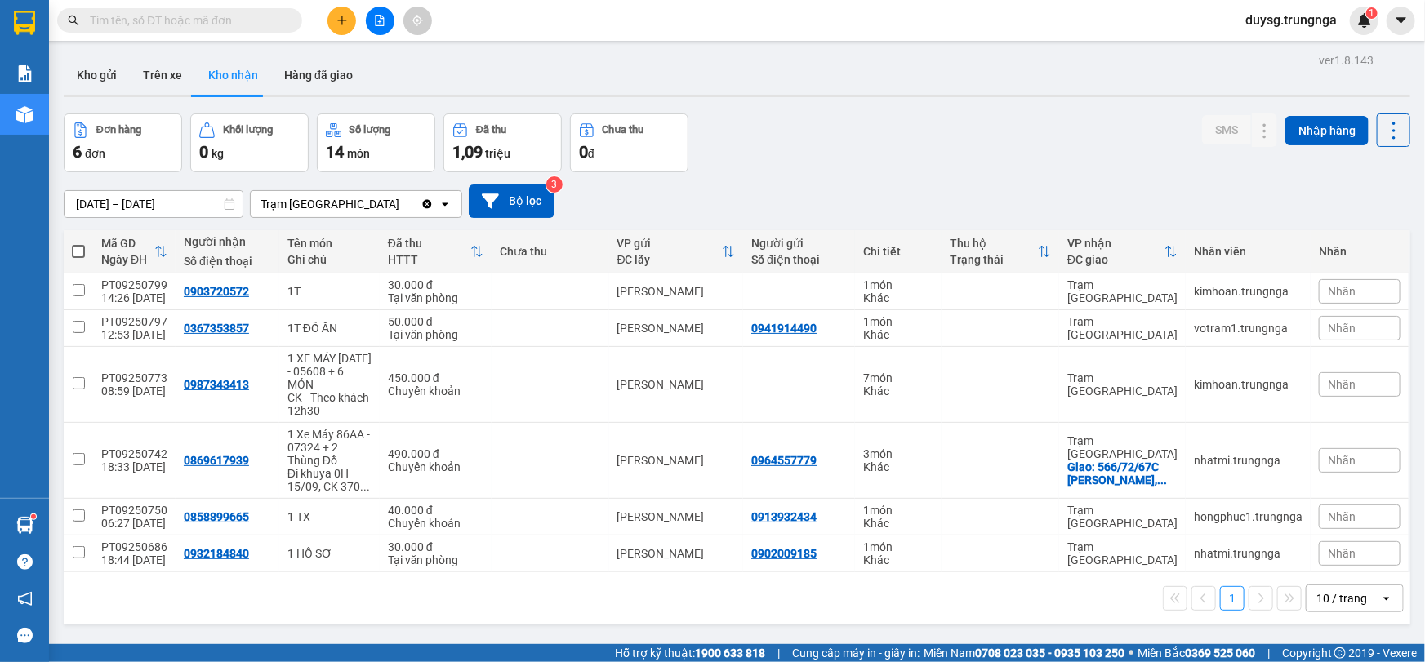
click at [168, 73] on button "Trên xe" at bounding box center [162, 75] width 65 height 39
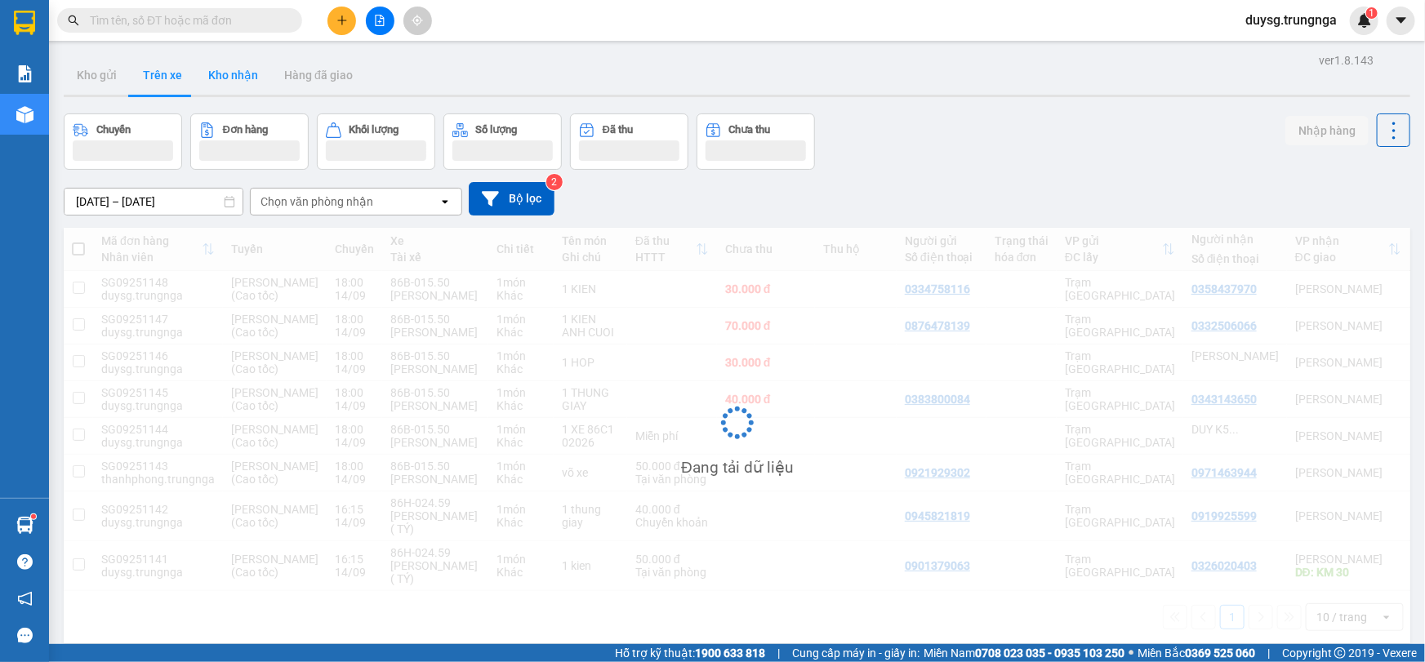
click at [97, 76] on button "Kho gửi" at bounding box center [97, 75] width 66 height 39
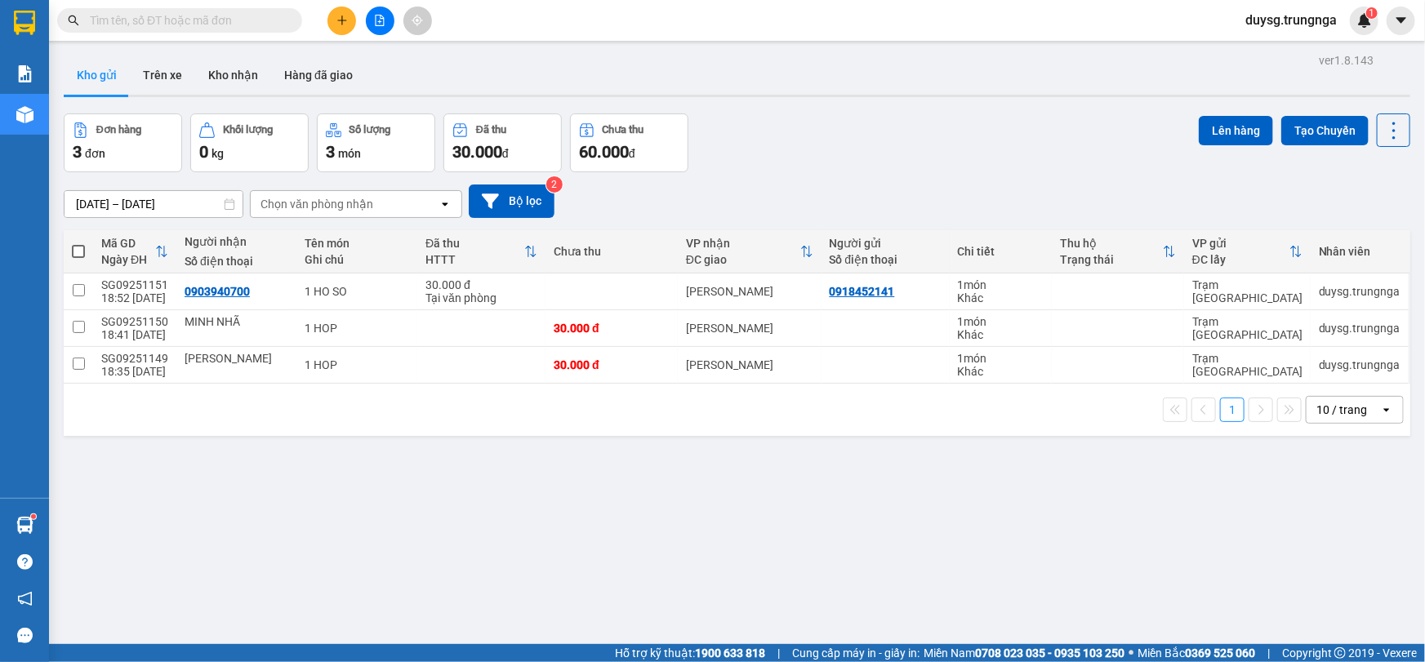
click at [815, 83] on div "Kho gửi Trên xe Kho nhận Hàng đã giao" at bounding box center [737, 77] width 1346 height 43
click at [799, 131] on div "Đơn hàng 3 đơn Khối lượng 0 kg Số lượng 3 món Đã thu 30.000 đ Chưa thu 60.000 đ…" at bounding box center [737, 142] width 1346 height 59
click at [908, 180] on div "[DATE] – [DATE] Press the down arrow key to interact with the calendar and sele…" at bounding box center [737, 201] width 1346 height 58
click at [923, 504] on div "ver 1.8.143 Kho gửi Trên xe Kho nhận Hàng đã giao Đơn hàng 3 đơn Khối lượng 0 k…" at bounding box center [737, 380] width 1360 height 662
click at [211, 67] on button "Kho nhận" at bounding box center [233, 75] width 76 height 39
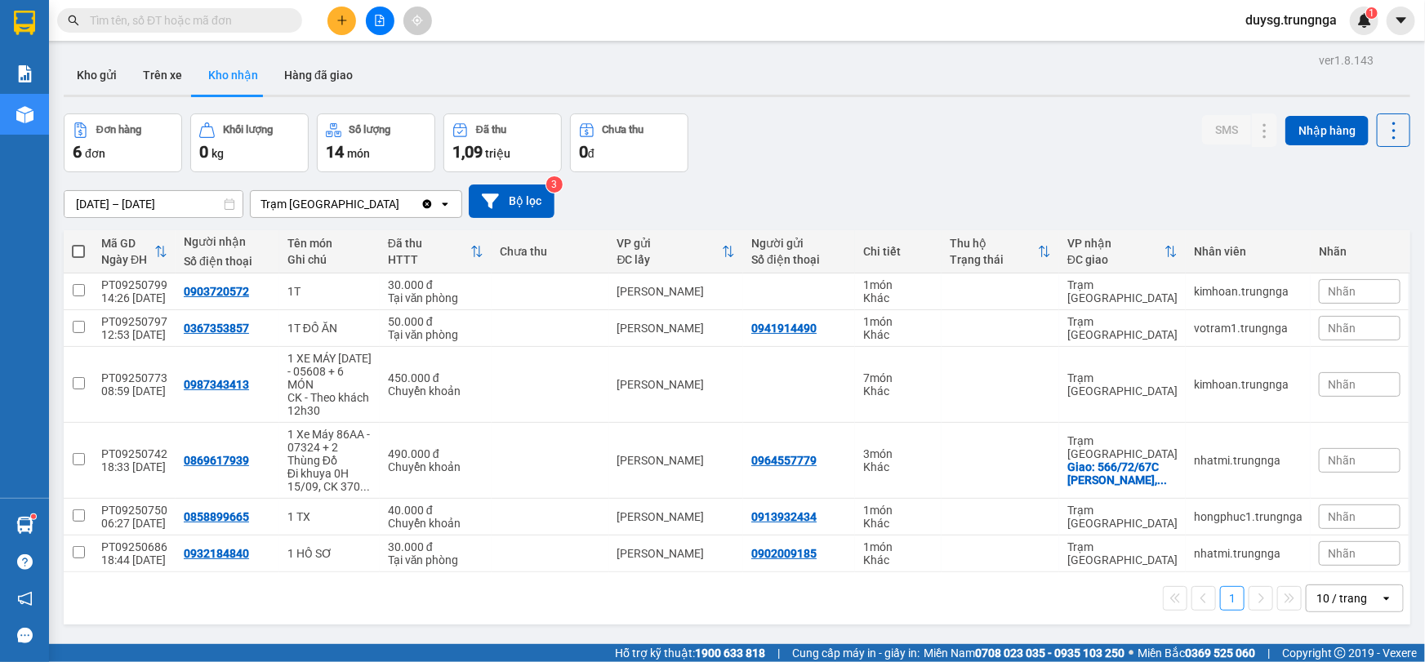
click at [781, 127] on div "Đơn hàng 6 đơn Khối lượng 0 kg Số lượng 14 món Đã thu 1,09 triệu Chưa thu 0 đ S…" at bounding box center [737, 142] width 1346 height 59
click at [117, 73] on button "Kho gửi" at bounding box center [97, 75] width 66 height 39
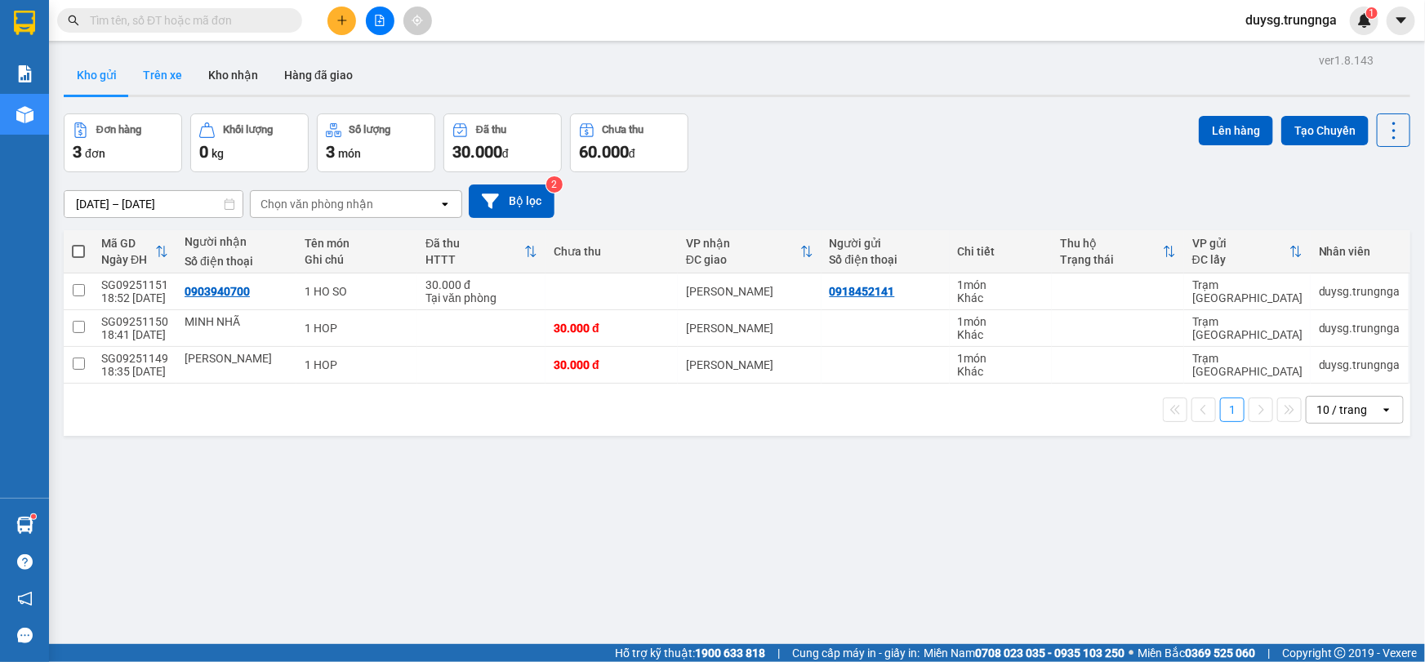
click at [173, 73] on button "Trên xe" at bounding box center [162, 75] width 65 height 39
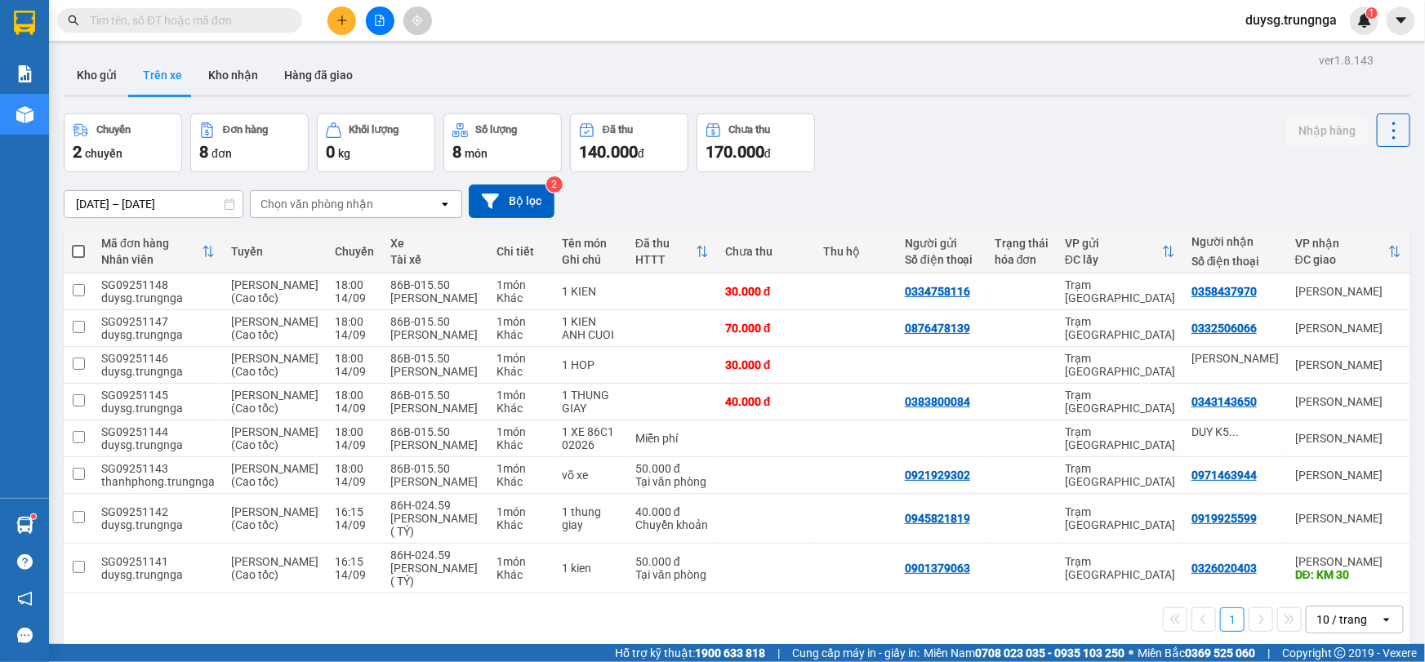
click at [136, 74] on button "Trên xe" at bounding box center [162, 75] width 65 height 39
click at [120, 74] on button "Kho gửi" at bounding box center [97, 75] width 66 height 39
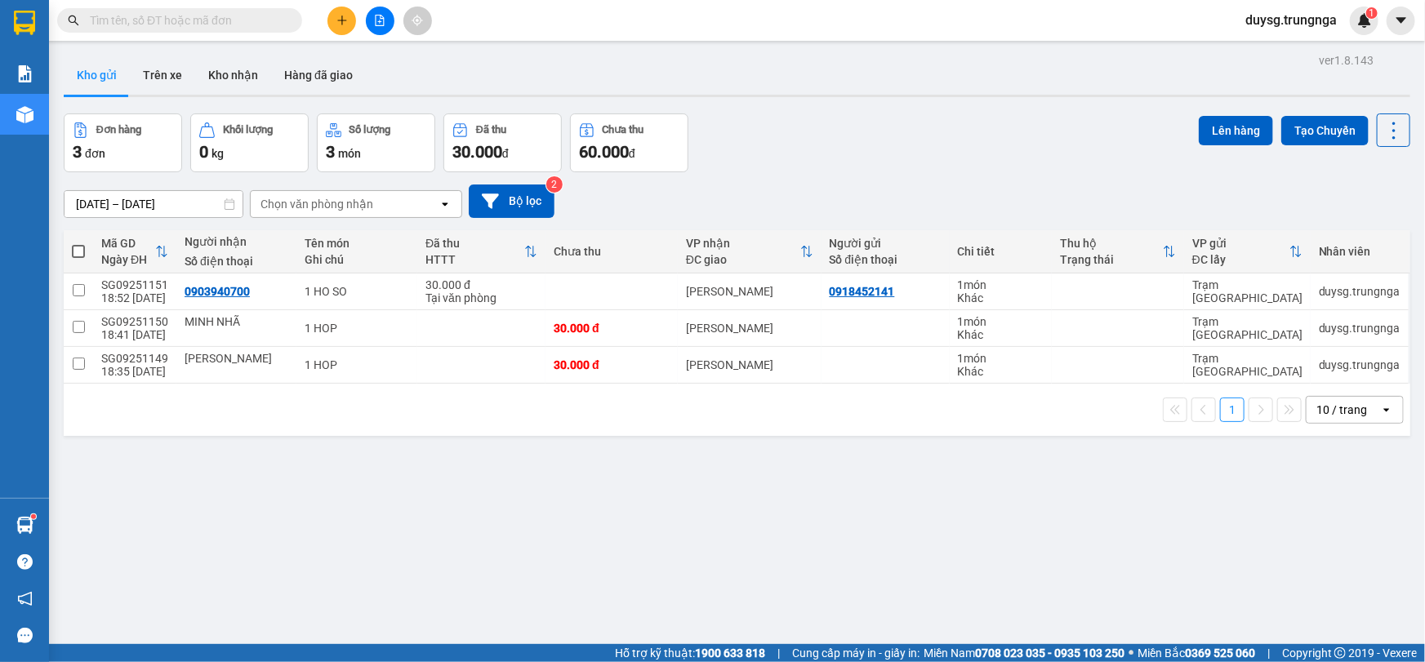
click at [820, 145] on div "Đơn hàng 3 đơn Khối lượng 0 kg Số lượng 3 món Đã thu 30.000 đ Chưa thu 60.000 đ…" at bounding box center [737, 142] width 1346 height 59
click at [863, 145] on div "Đơn hàng 3 đơn Khối lượng 0 kg Số lượng 3 món Đã thu 30.000 đ Chưa thu 60.000 đ…" at bounding box center [737, 142] width 1346 height 59
click at [229, 68] on button "Kho nhận" at bounding box center [233, 75] width 76 height 39
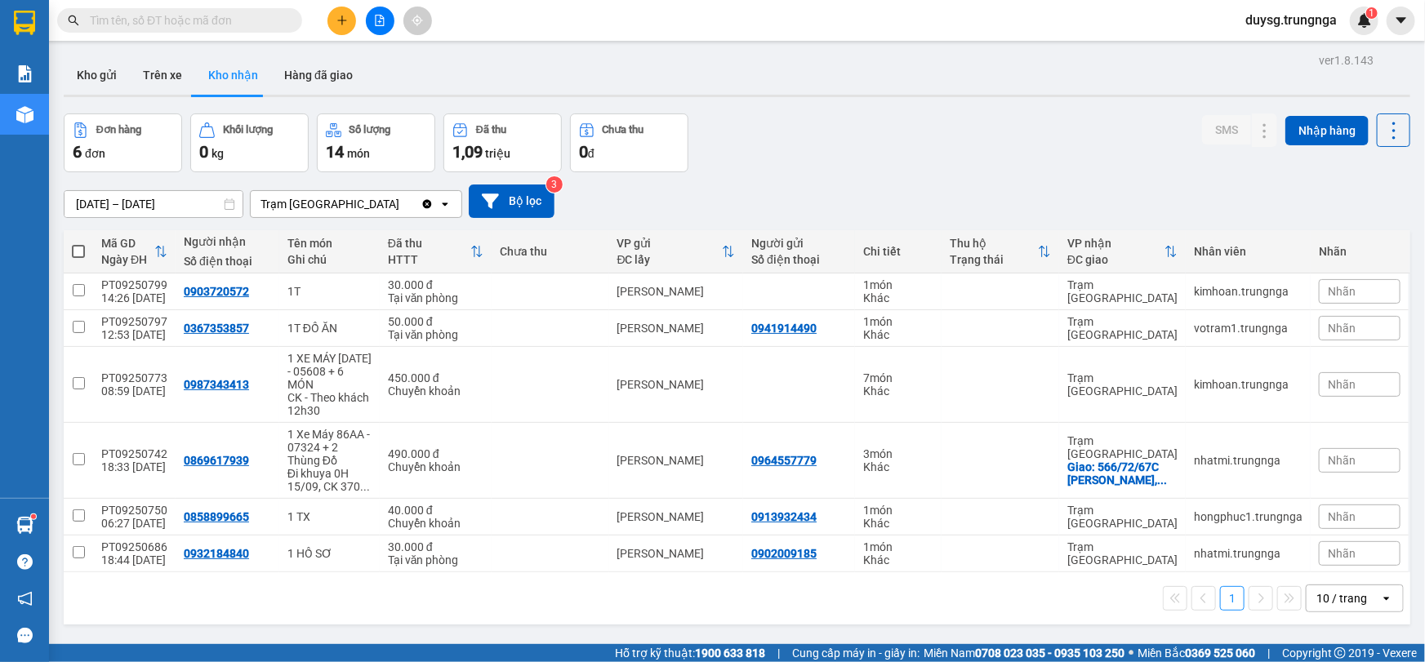
click at [843, 118] on div "Đơn hàng 6 đơn Khối lượng 0 kg Số lượng 14 món Đã thu 1,09 triệu Chưa thu 0 đ S…" at bounding box center [737, 142] width 1346 height 59
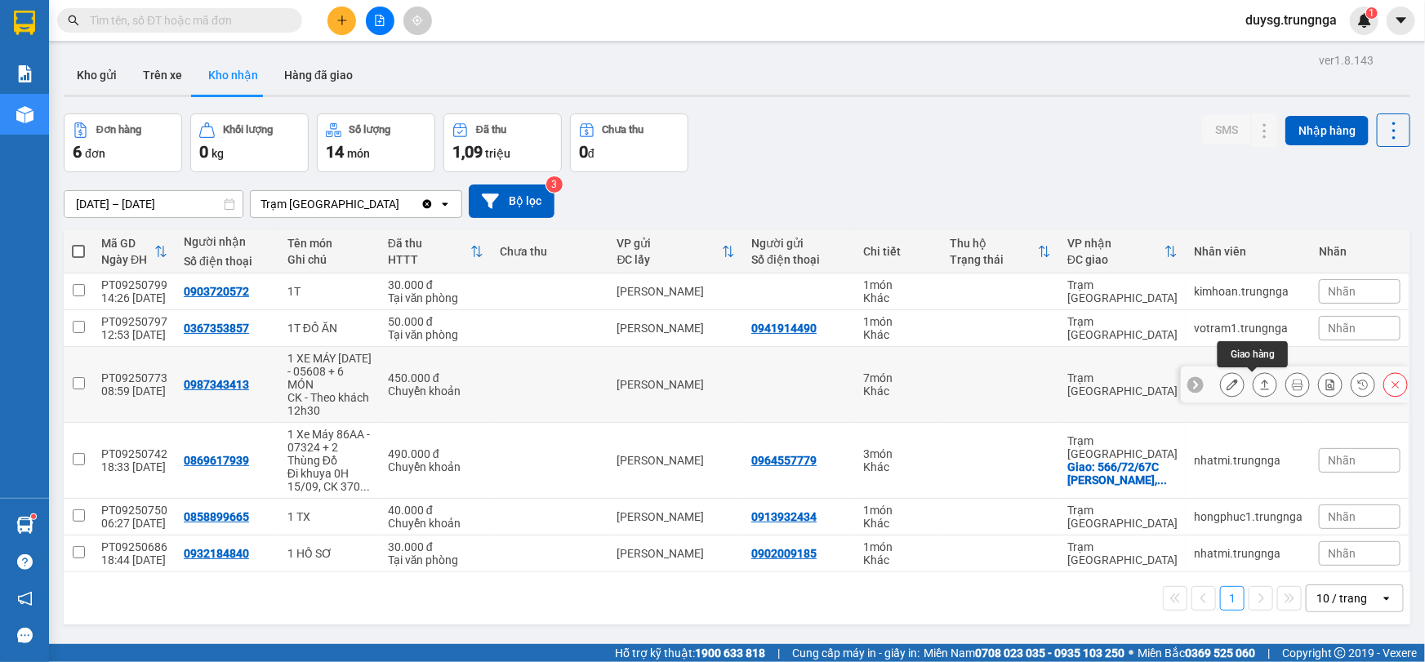
click at [1259, 382] on icon at bounding box center [1264, 384] width 11 height 11
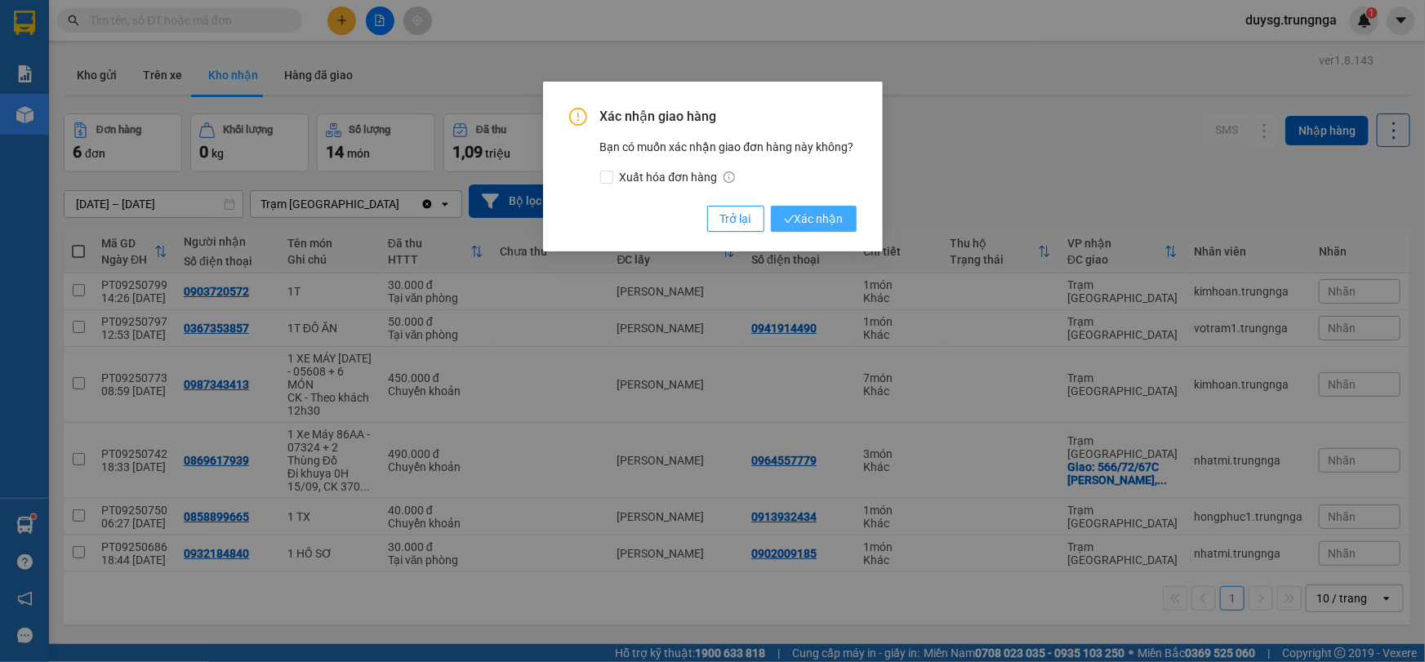
click at [819, 217] on span "Xác nhận" at bounding box center [814, 219] width 60 height 18
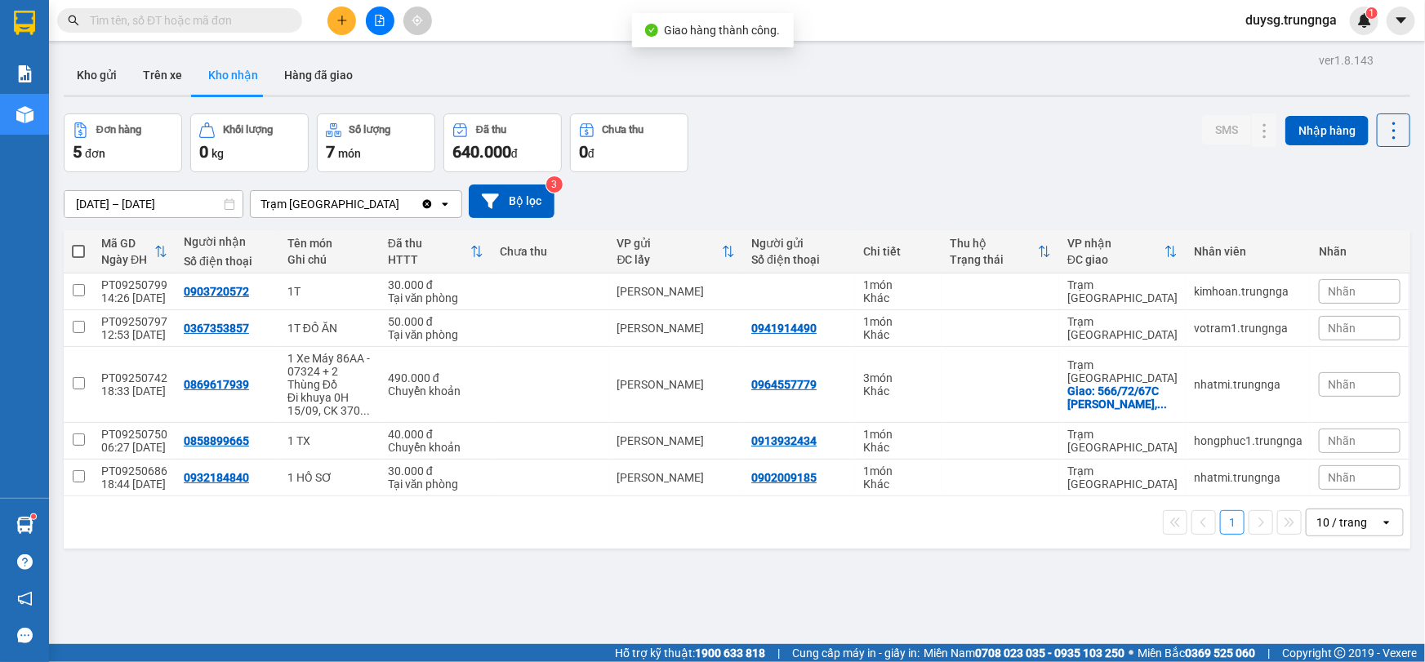
click at [861, 135] on div "Đơn hàng 5 đơn Khối lượng 0 kg Số lượng 7 món Đã thu 640.000 đ Chưa thu 0 đ SMS…" at bounding box center [737, 142] width 1346 height 59
click at [64, 72] on button "Kho gửi" at bounding box center [97, 75] width 66 height 39
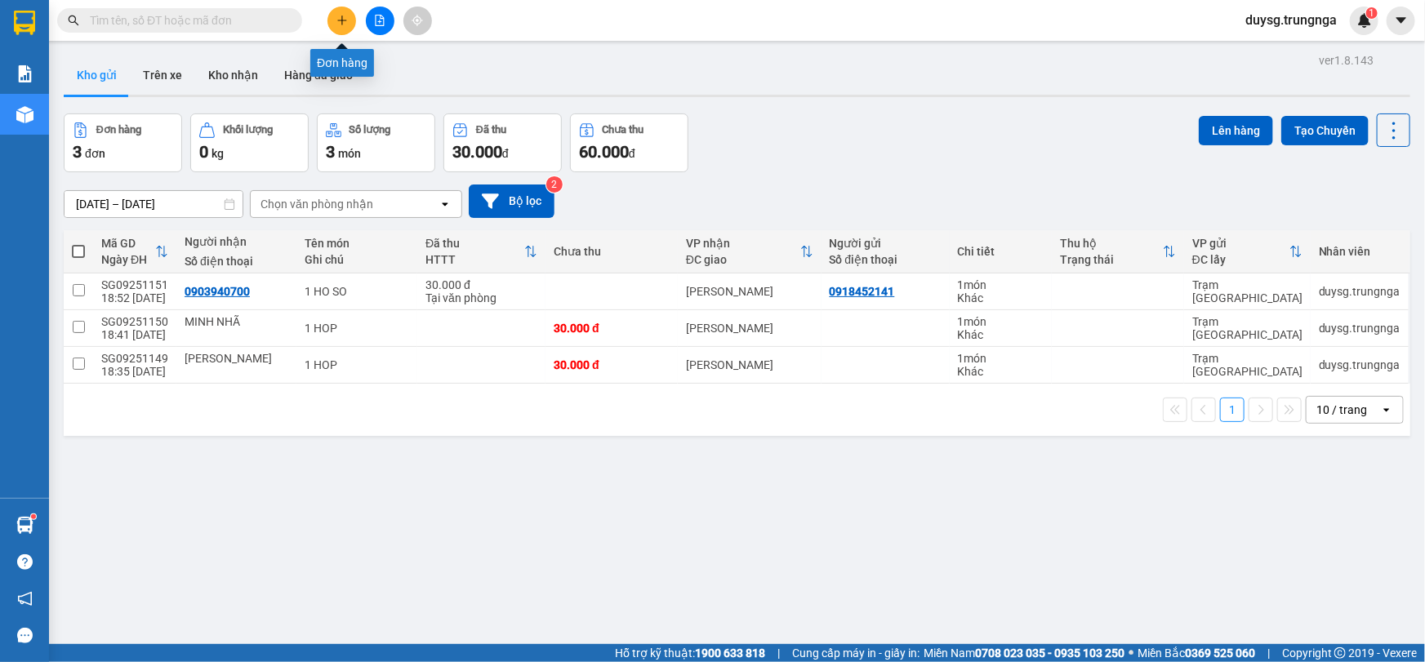
click at [333, 16] on button at bounding box center [341, 21] width 29 height 29
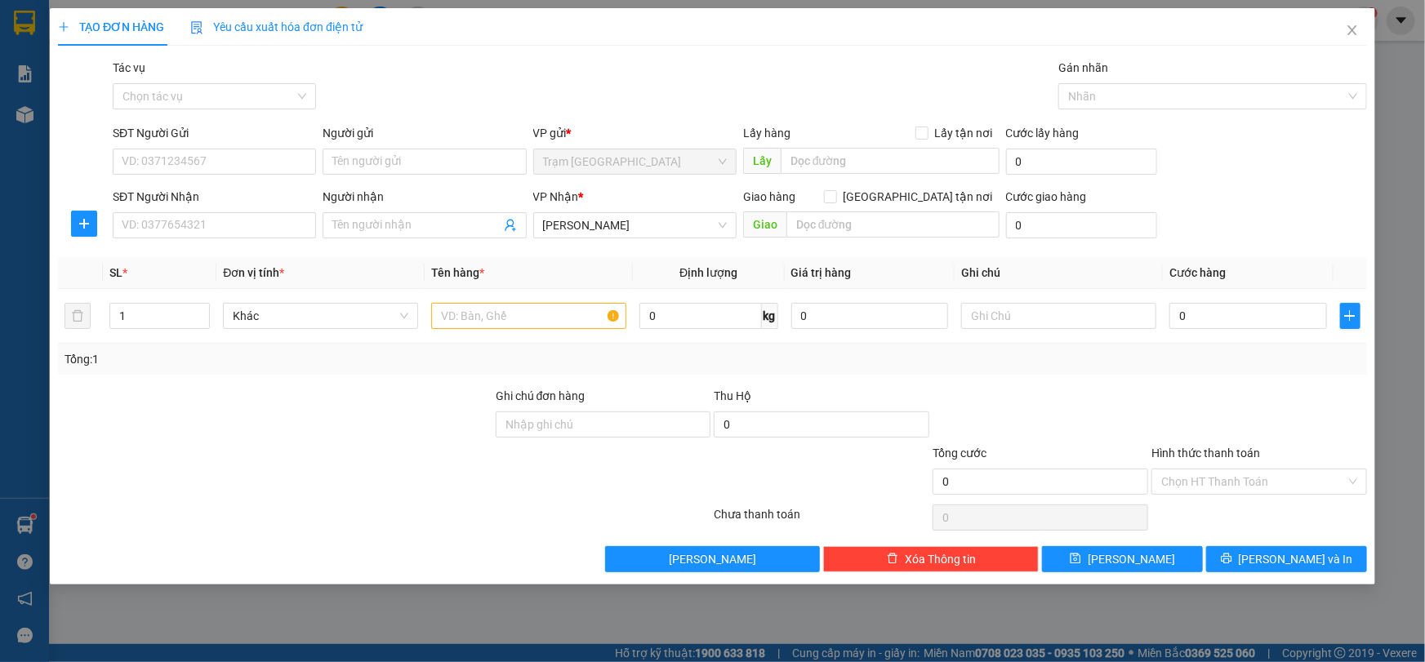
click at [238, 205] on div "SĐT Người Nhận" at bounding box center [214, 197] width 203 height 18
click at [238, 212] on input "SĐT Người Nhận" at bounding box center [214, 225] width 203 height 26
click at [228, 225] on input "SĐT Người Nhận" at bounding box center [214, 225] width 203 height 26
type input "0933955330"
click at [233, 162] on input "SĐT Người Gửi" at bounding box center [214, 162] width 203 height 26
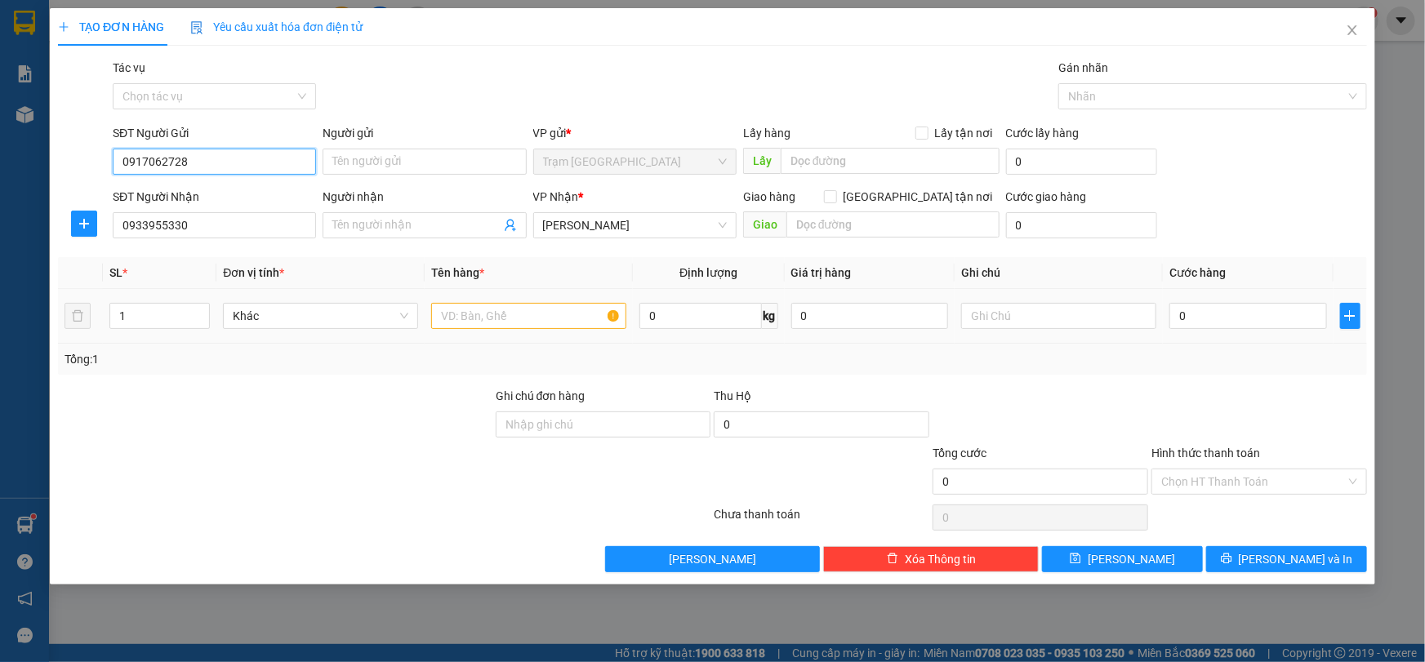
type input "0917062728"
click at [450, 310] on input "text" at bounding box center [528, 316] width 195 height 26
type input "1 BI THU"
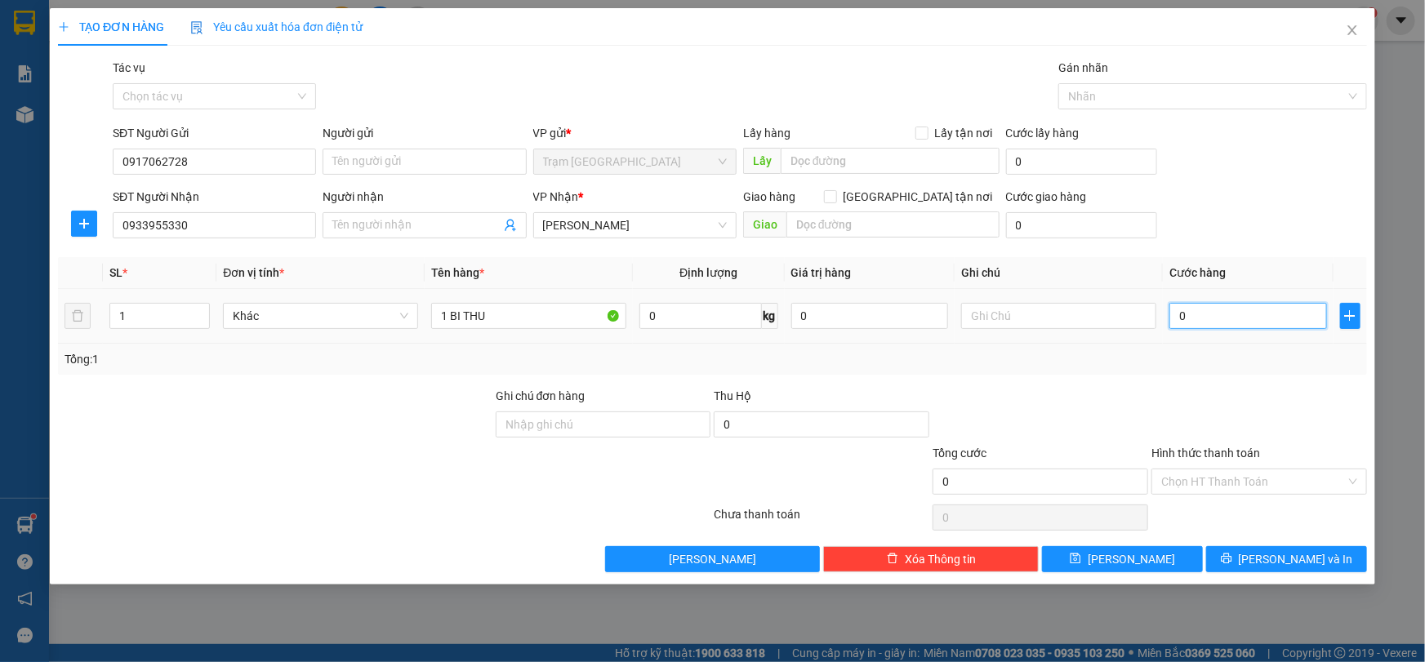
click at [1226, 315] on input "0" at bounding box center [1248, 316] width 158 height 26
type input "30"
click at [1249, 358] on div "Tổng: 1" at bounding box center [713, 359] width 1296 height 18
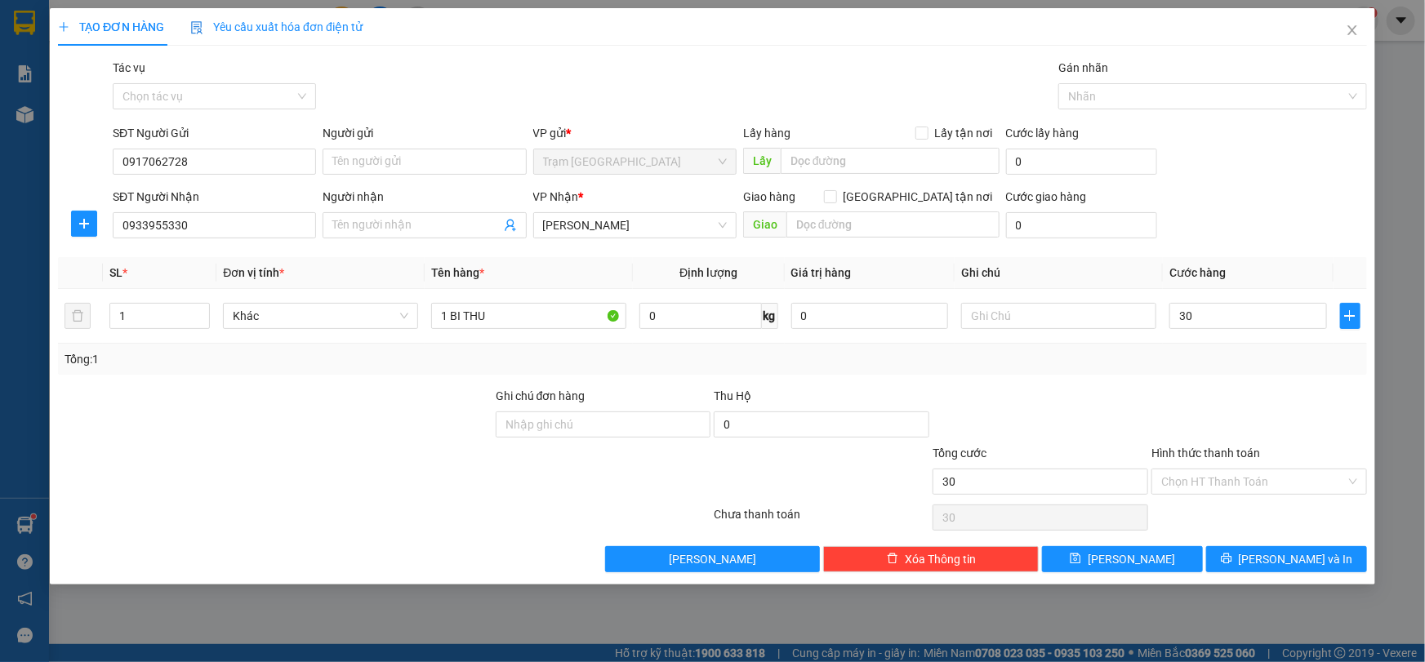
type input "30.000"
click at [1284, 556] on span "[PERSON_NAME] và In" at bounding box center [1296, 559] width 114 height 18
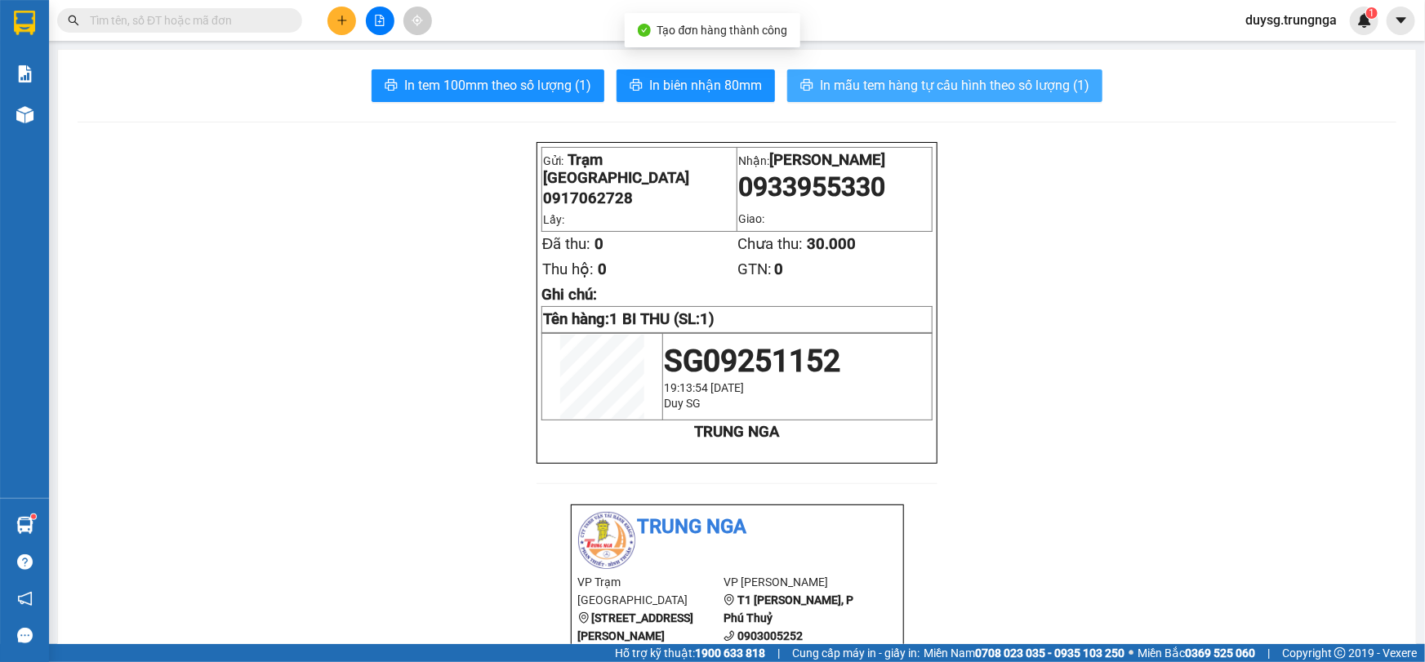
click at [850, 91] on span "In mẫu tem hàng tự cấu hình theo số lượng (1)" at bounding box center [954, 85] width 269 height 20
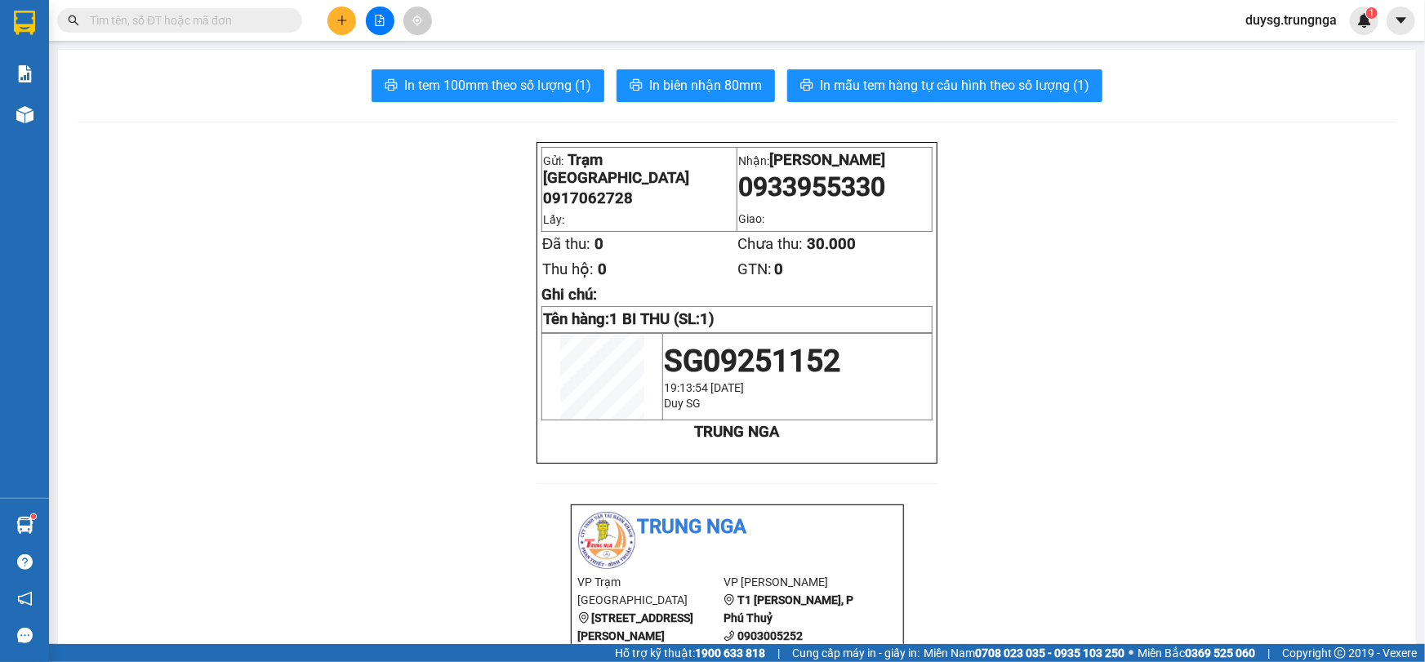
scroll to position [96, 0]
click at [341, 13] on button at bounding box center [341, 21] width 29 height 29
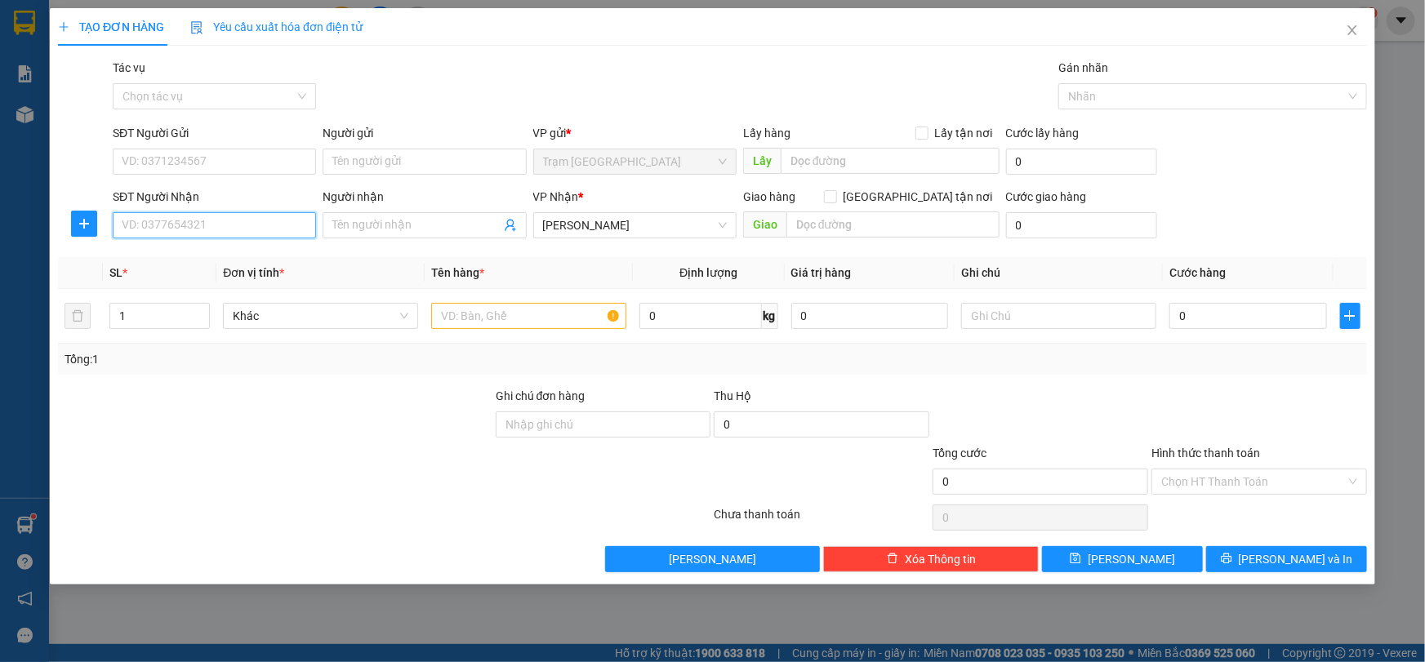
click at [248, 229] on input "SĐT Người Nhận" at bounding box center [214, 225] width 203 height 26
paste input "8"
type input "0944382133"
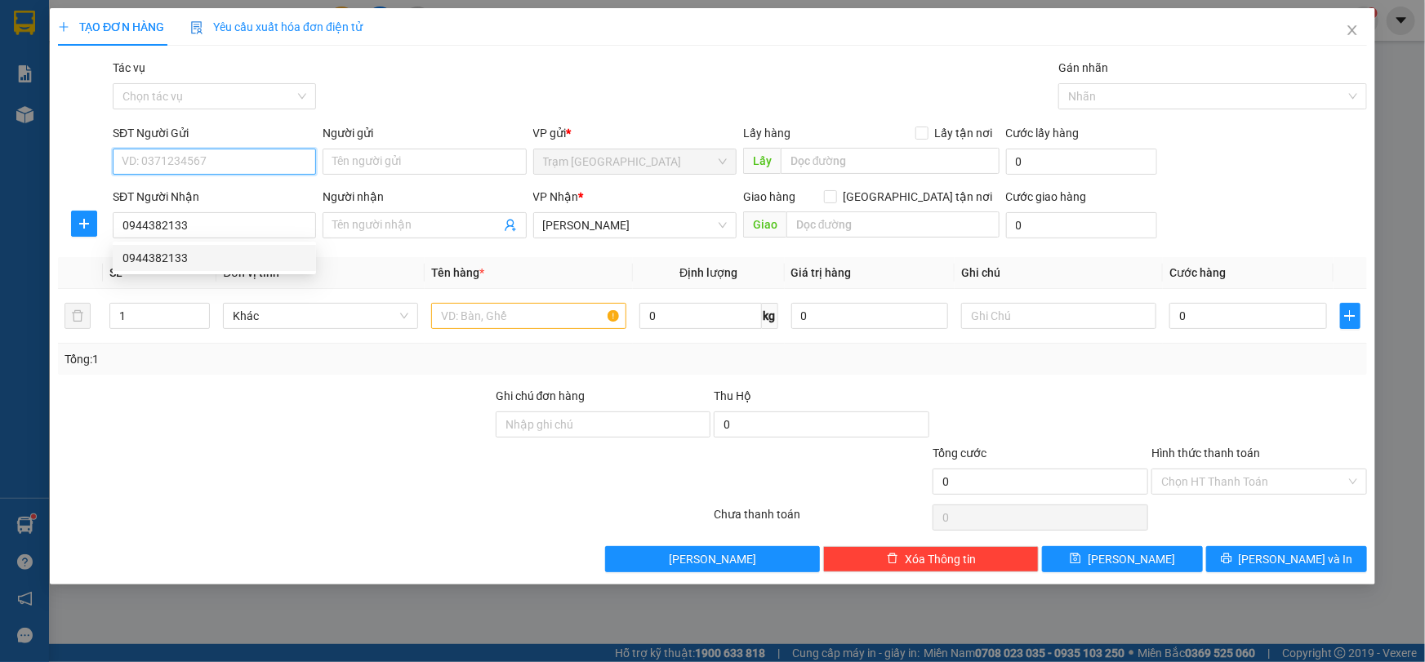
click at [265, 155] on input "SĐT Người Gửi" at bounding box center [214, 162] width 203 height 26
type input "0947816176"
click at [211, 195] on div "0947816176" at bounding box center [214, 194] width 184 height 18
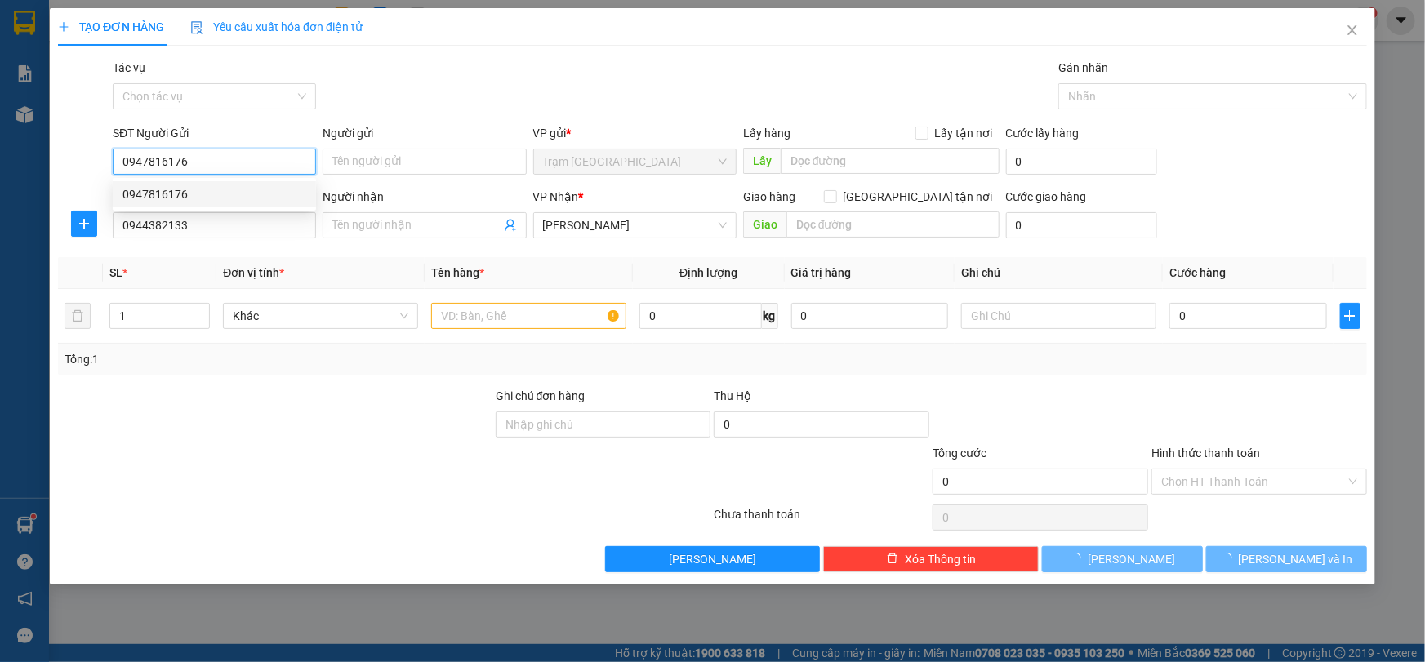
type input "40.000"
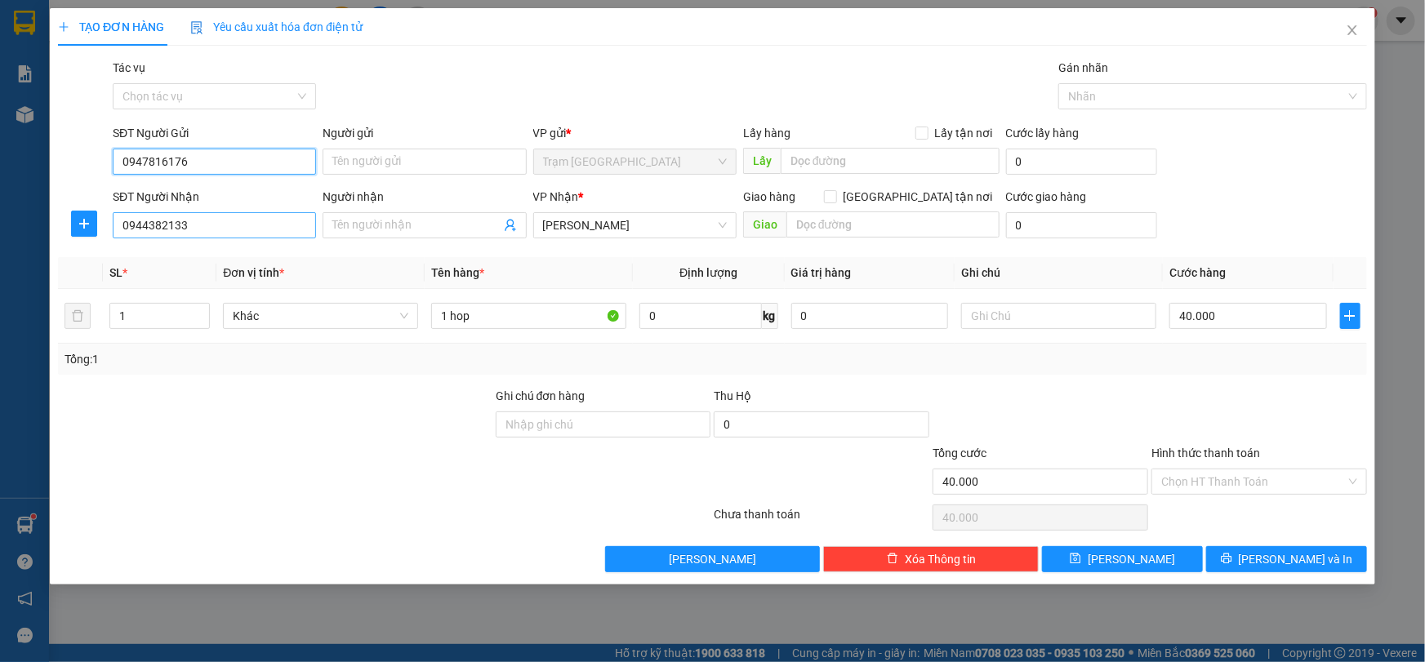
type input "0947816176"
click at [237, 221] on input "0944382133" at bounding box center [214, 225] width 203 height 26
click at [213, 259] on div "0944382133" at bounding box center [214, 258] width 184 height 18
type input "km 11"
click at [315, 449] on div at bounding box center [275, 472] width 438 height 57
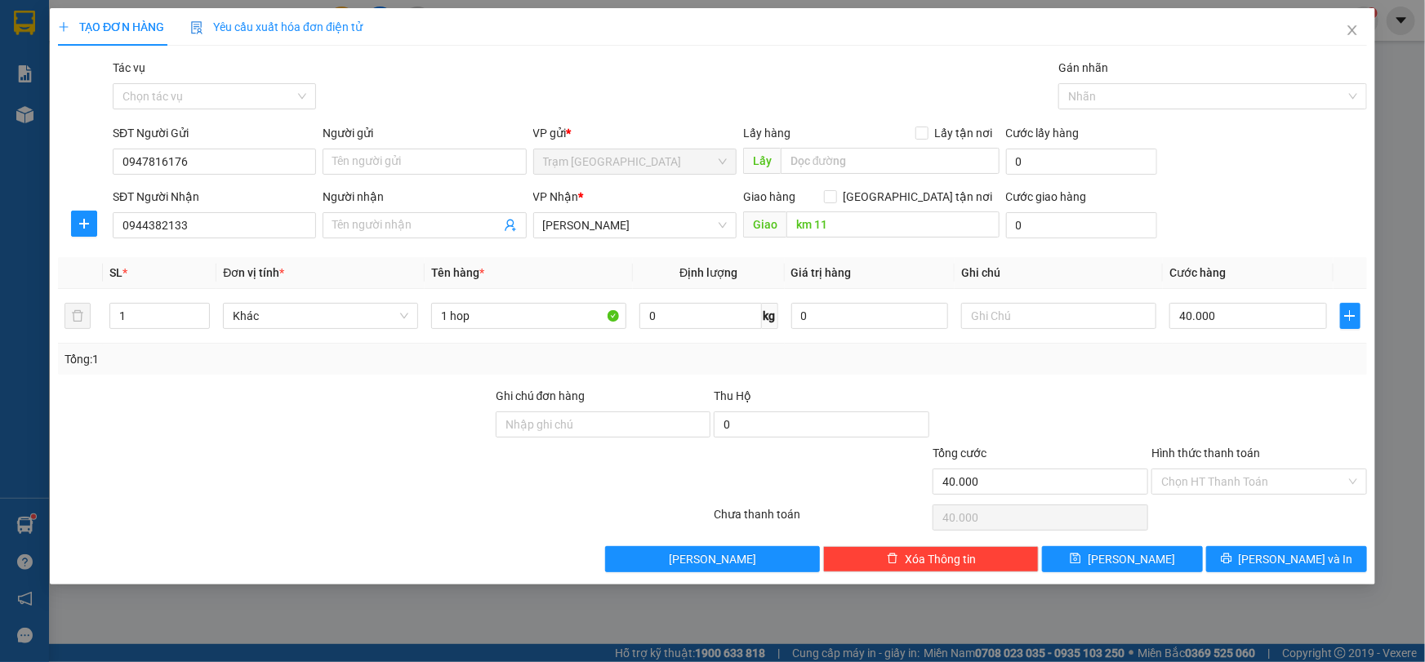
click at [1198, 359] on div "Tổng: 1" at bounding box center [713, 359] width 1296 height 18
click at [1281, 486] on input "Hình thức thanh toán" at bounding box center [1253, 481] width 185 height 24
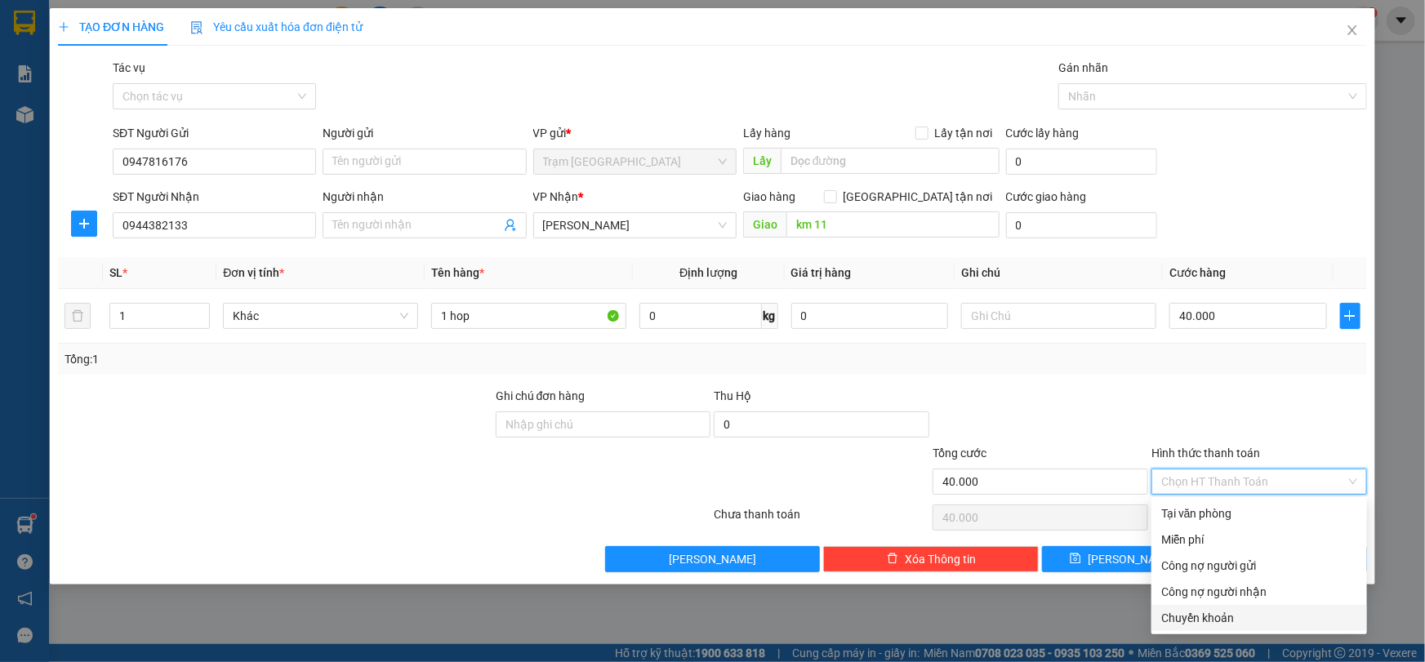
click at [1225, 612] on div "Chuyển khoản" at bounding box center [1259, 618] width 196 height 18
type input "0"
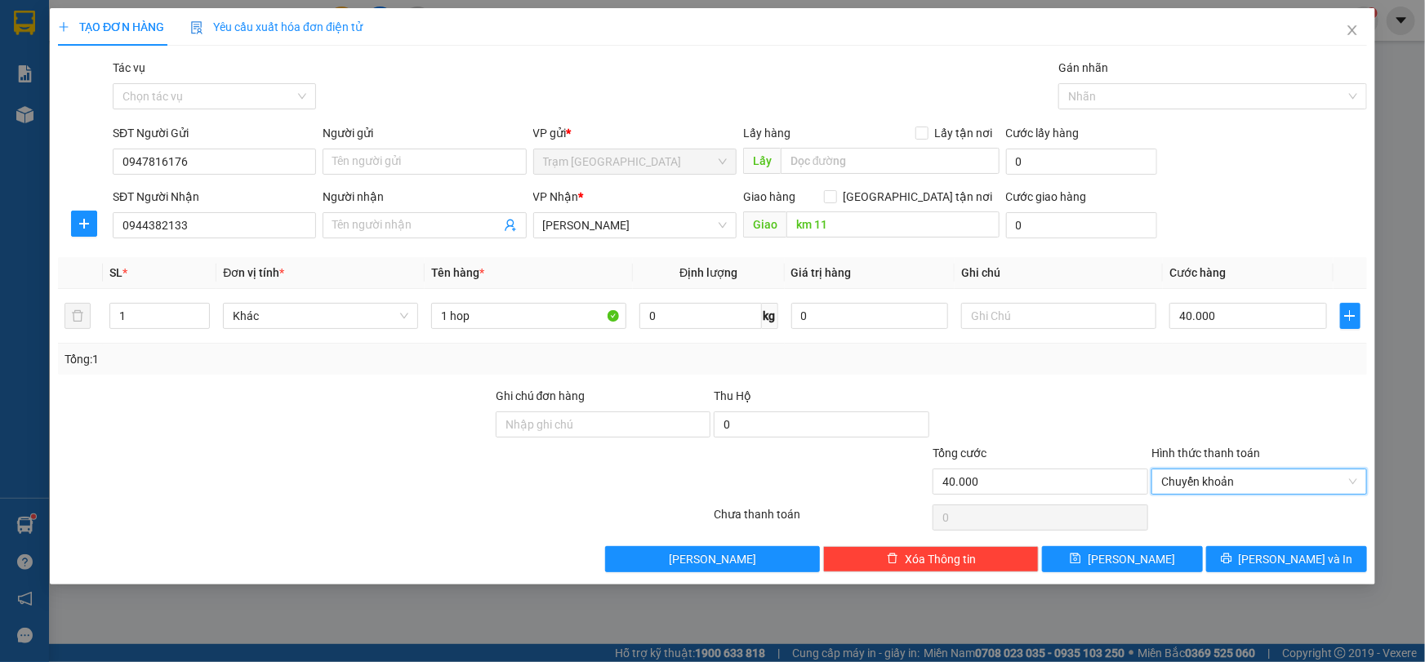
click at [1177, 406] on div at bounding box center [1259, 415] width 219 height 57
click at [1302, 547] on button "[PERSON_NAME] và In" at bounding box center [1286, 559] width 161 height 26
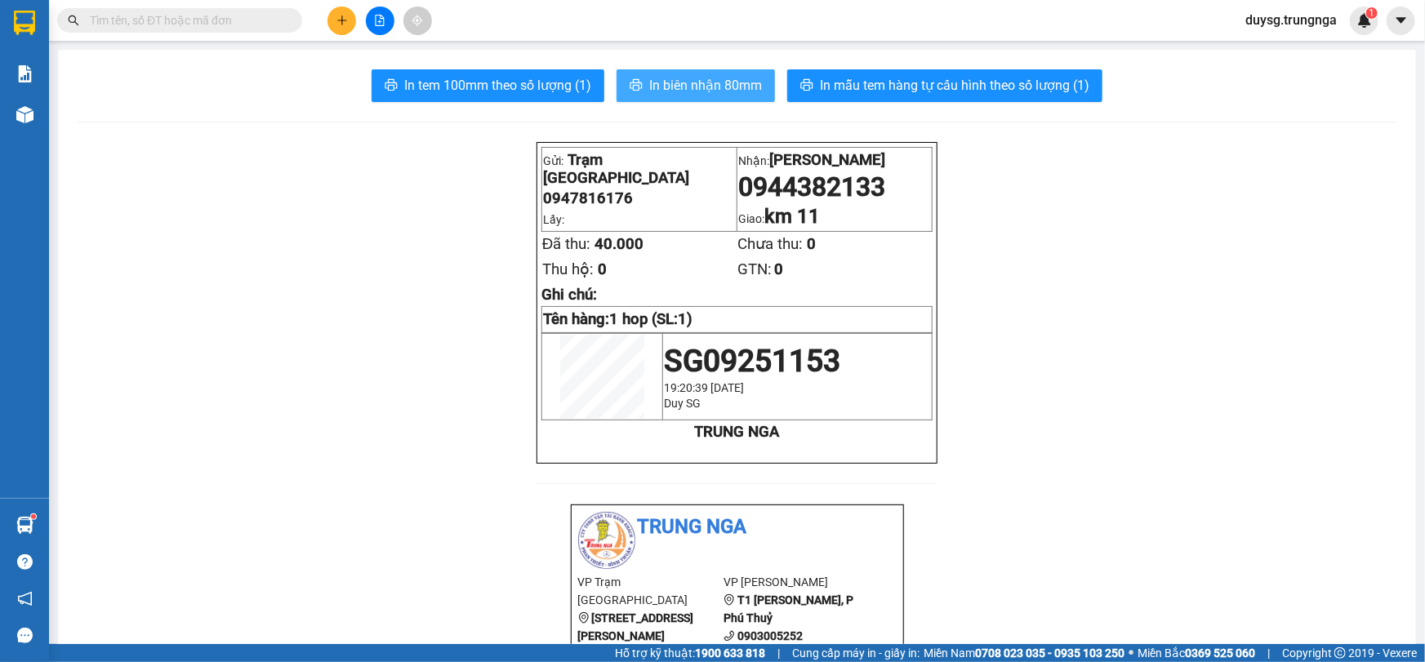
click at [715, 91] on span "In biên nhận 80mm" at bounding box center [705, 85] width 113 height 20
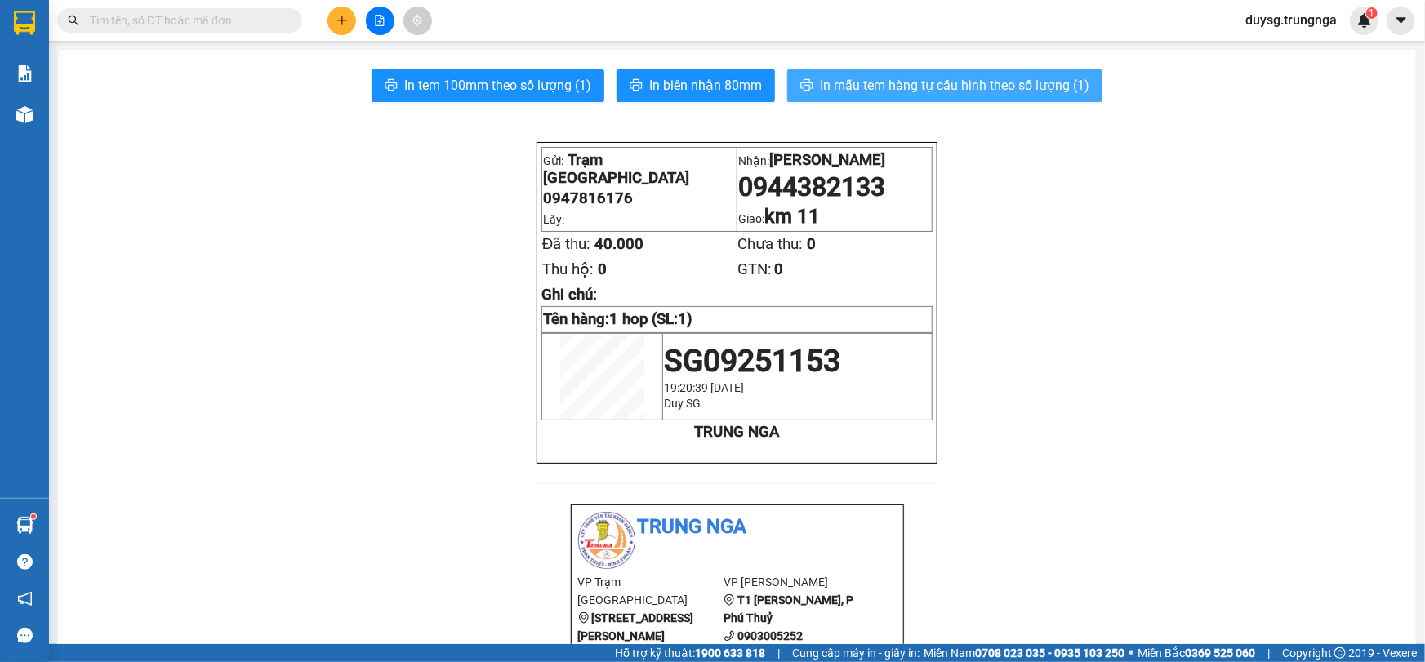
click at [1004, 84] on span "In mẫu tem hàng tự cấu hình theo số lượng (1)" at bounding box center [954, 85] width 269 height 20
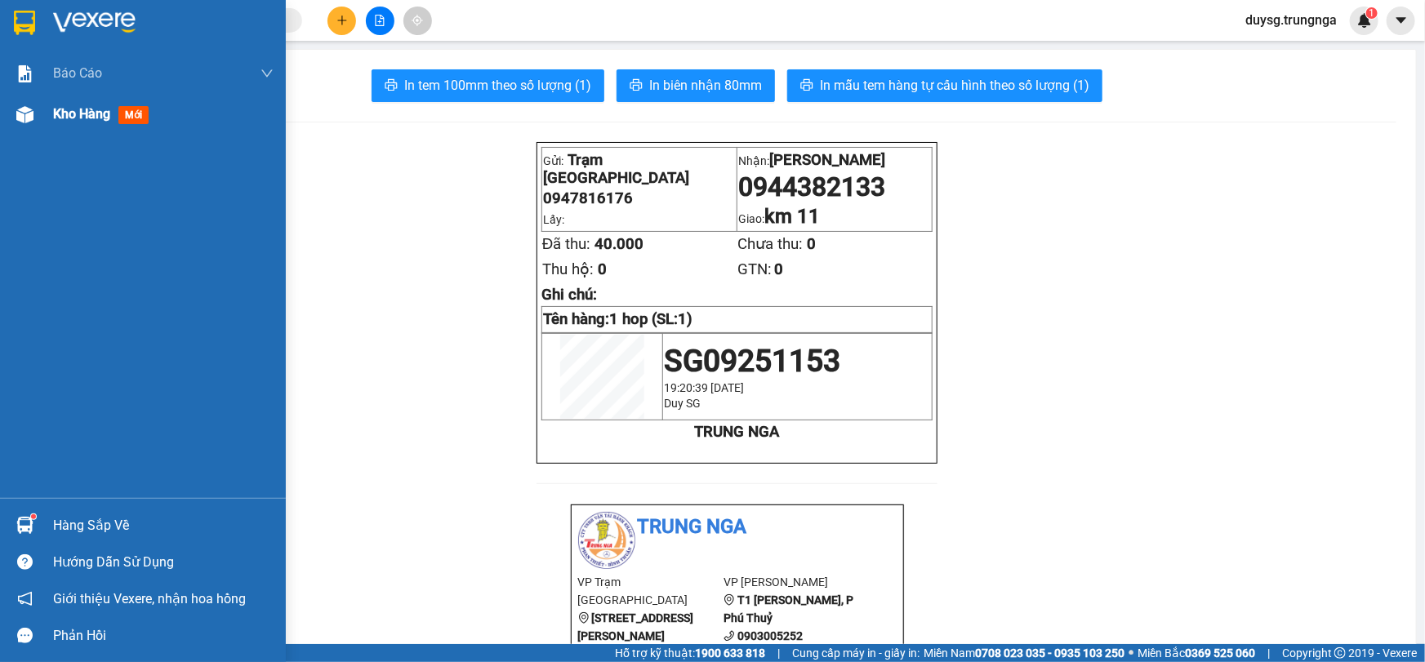
click at [31, 118] on img at bounding box center [24, 114] width 17 height 17
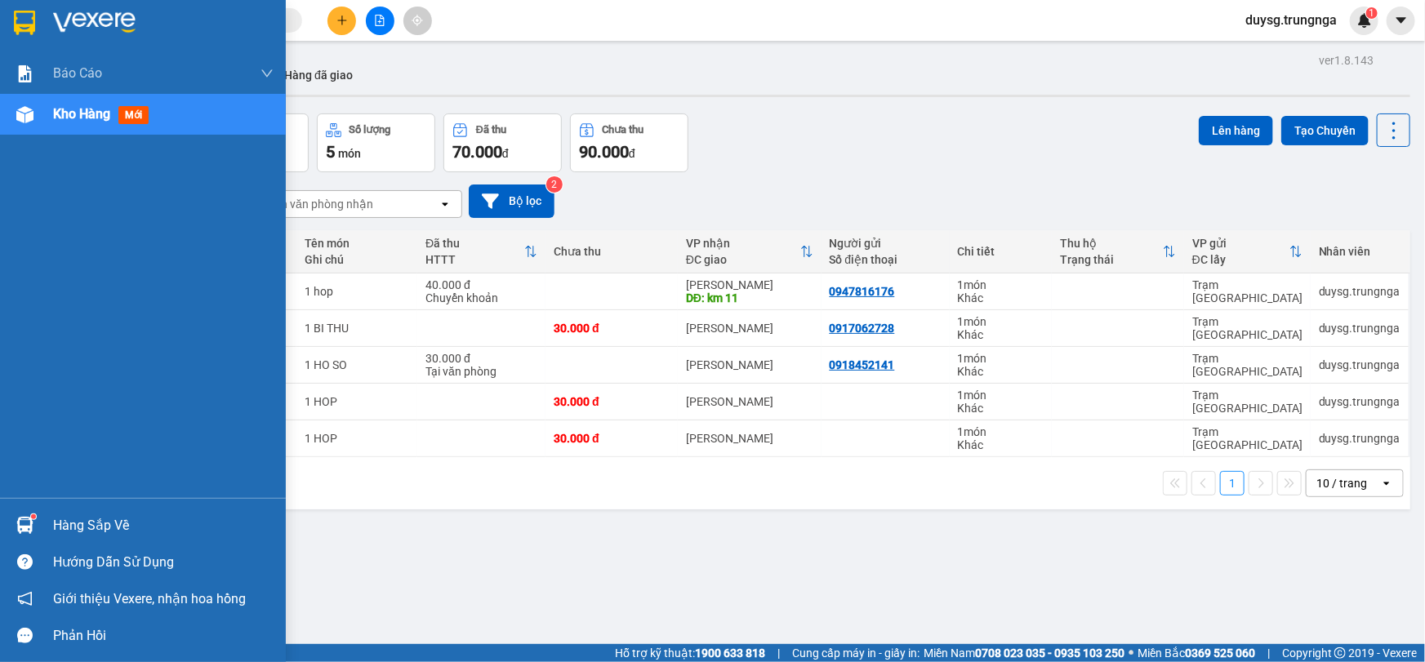
click at [33, 484] on div "Báo cáo Báo cáo dòng tiền (nhân viên) - chỉ tính tiền mặt Kho hàng mới" at bounding box center [143, 275] width 286 height 445
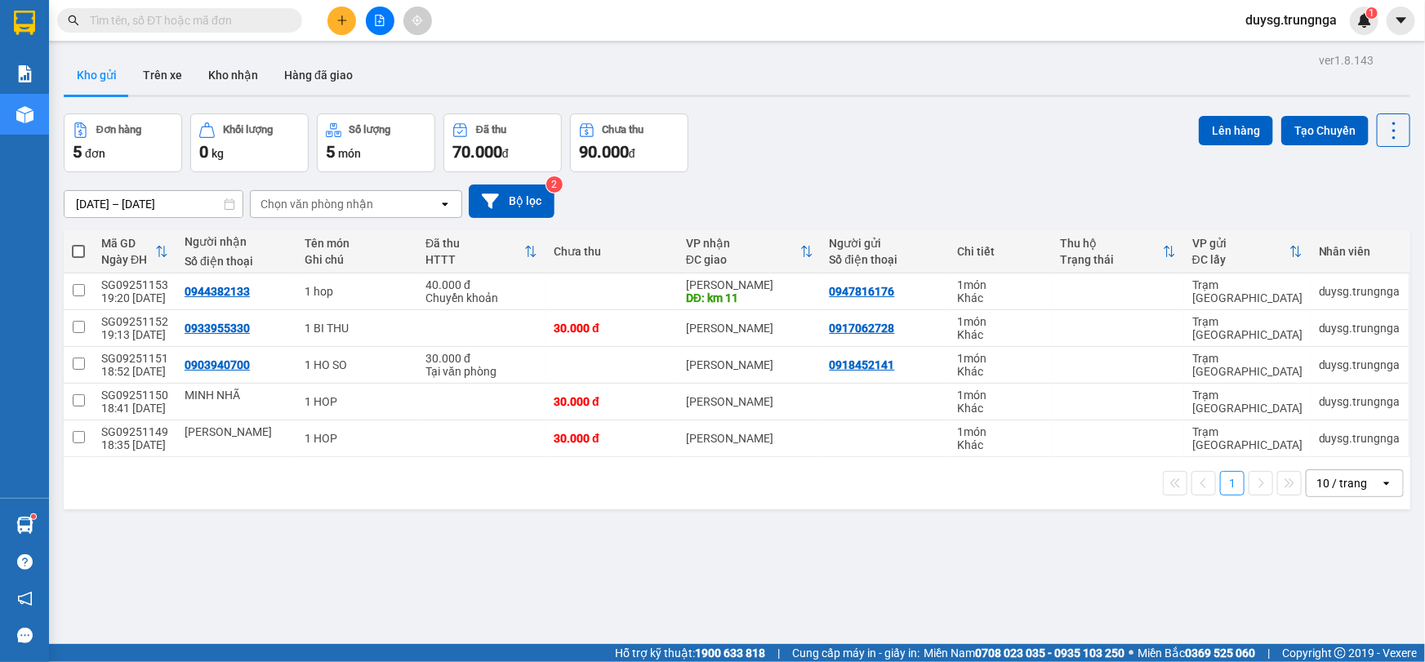
click at [995, 130] on div "Đơn hàng 5 đơn Khối lượng 0 kg Số lượng 5 món Đã thu 70.000 đ Chưa thu 90.000 đ…" at bounding box center [737, 142] width 1346 height 59
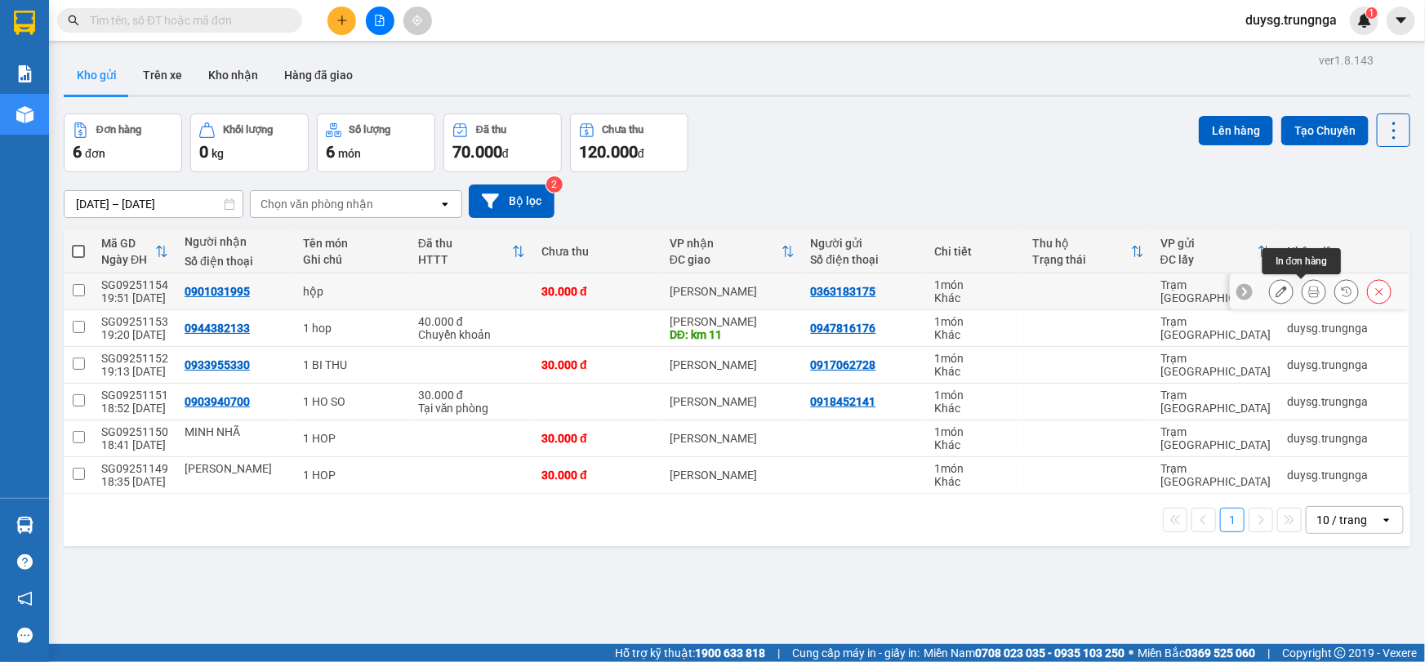
click at [1308, 291] on icon at bounding box center [1313, 291] width 11 height 11
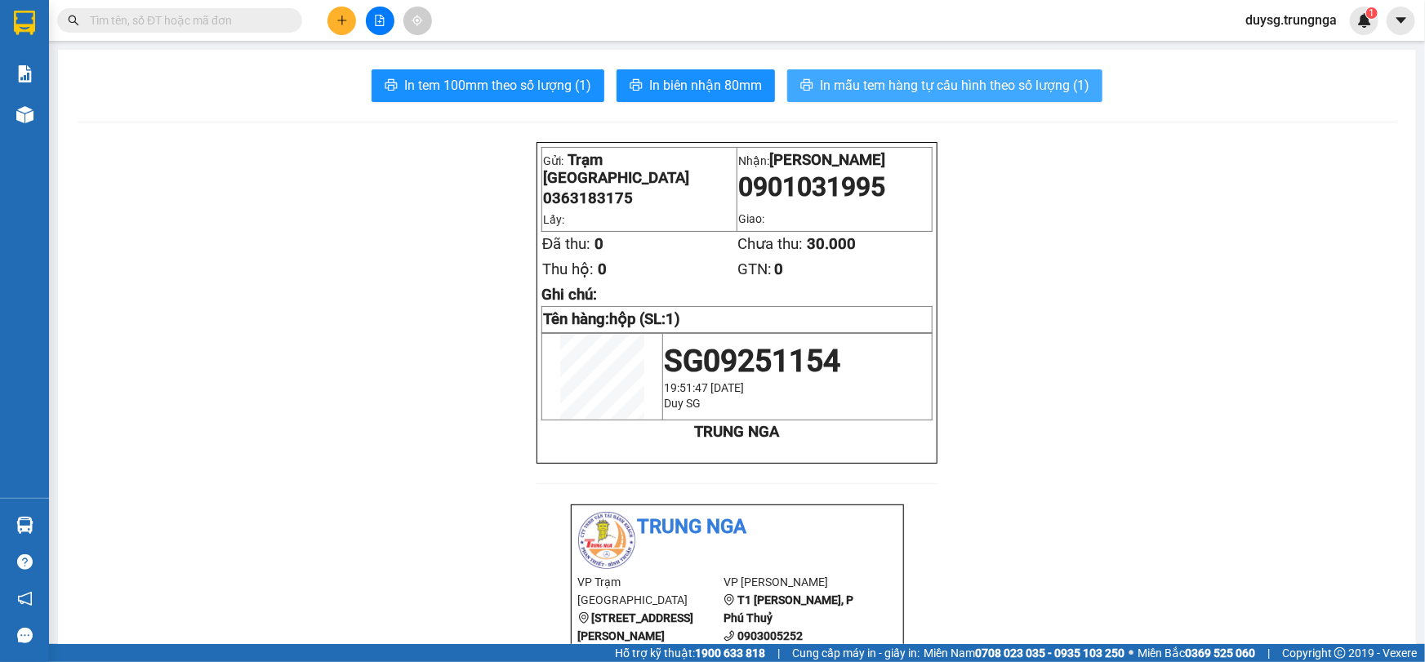
click at [850, 85] on span "In mẫu tem hàng tự cấu hình theo số lượng (1)" at bounding box center [954, 85] width 269 height 20
